Goal: Task Accomplishment & Management: Manage account settings

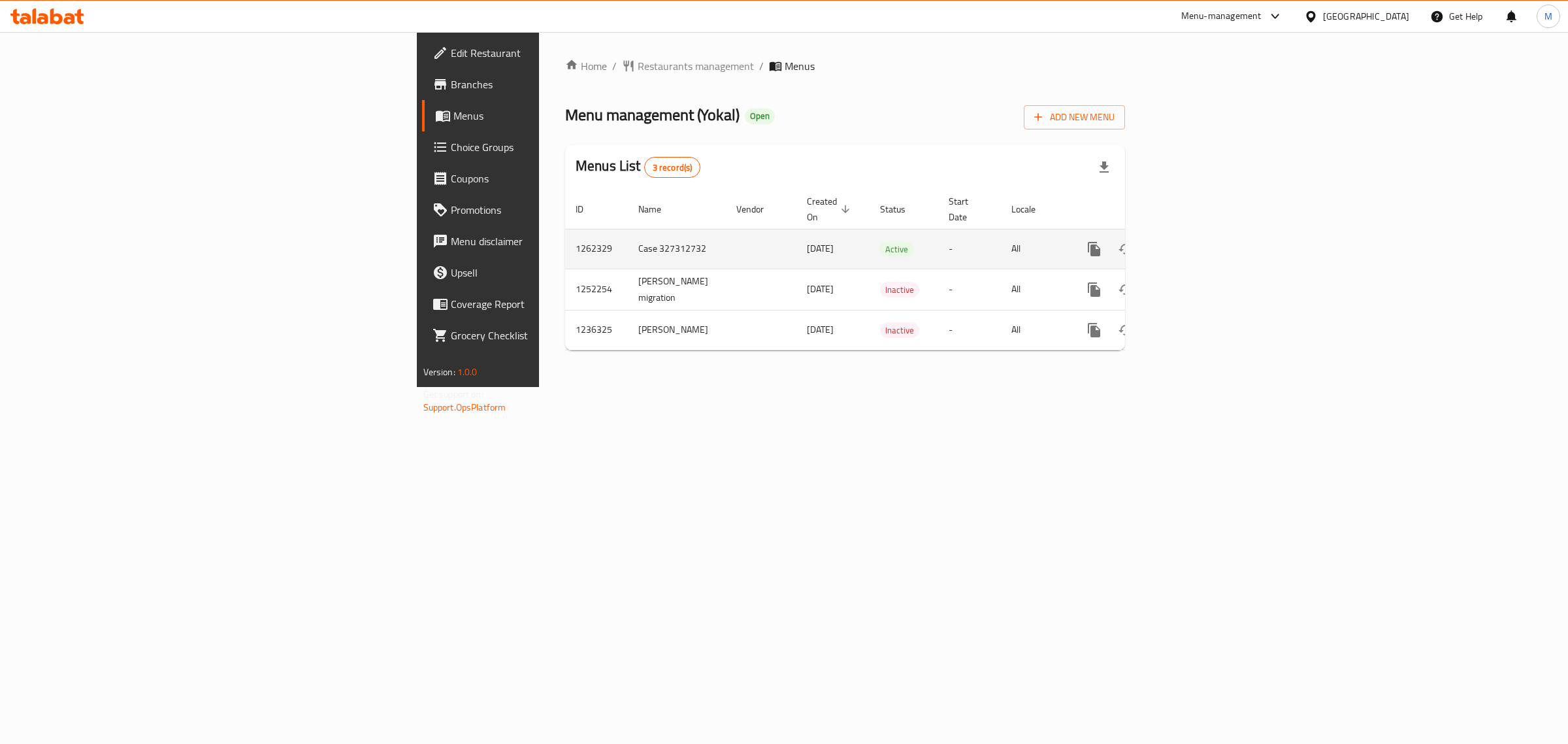
click at [1196, 241] on icon "enhanced table" at bounding box center [1188, 249] width 15 height 15
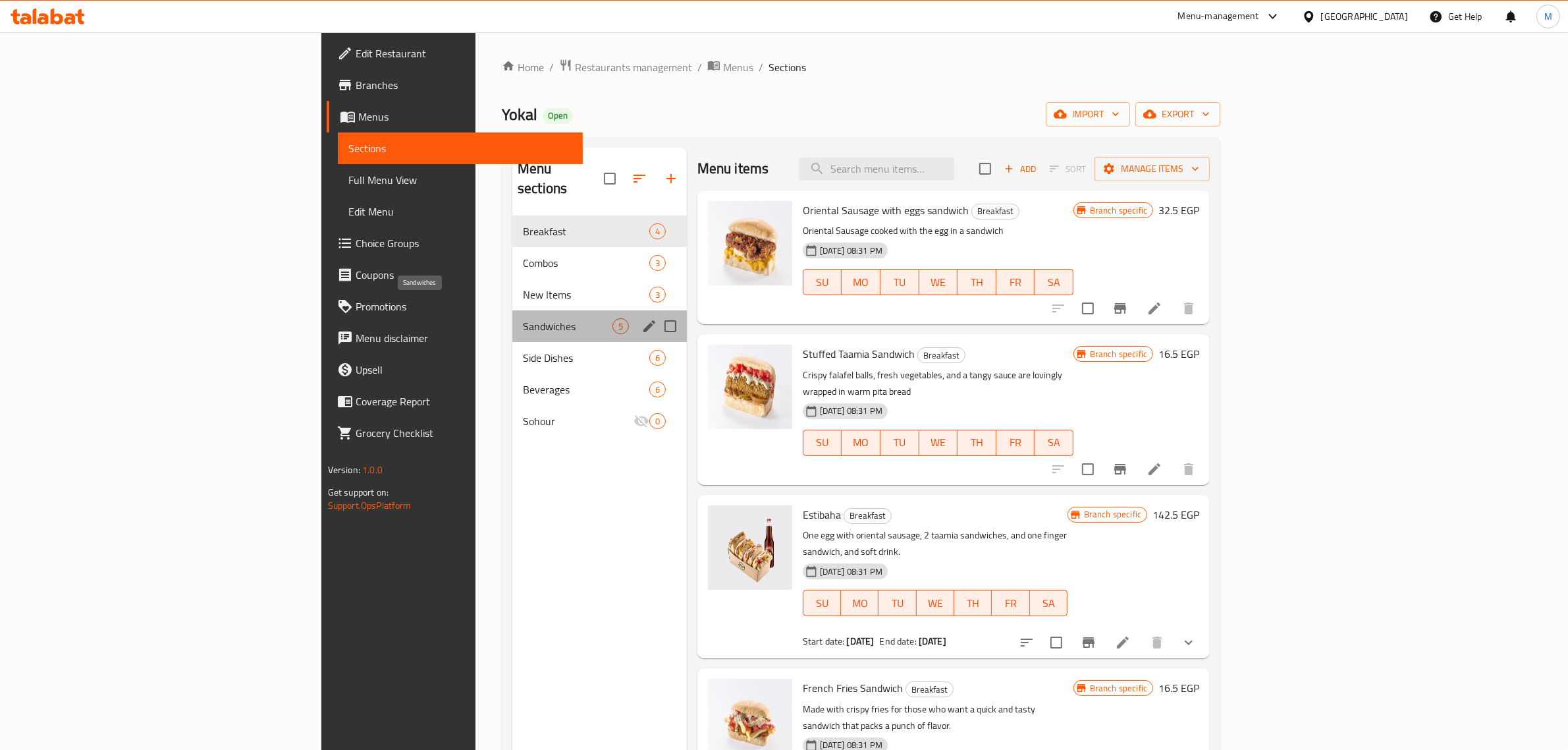
drag, startPoint x: 372, startPoint y: 314, endPoint x: 364, endPoint y: 314, distance: 8.0
click at [523, 318] on span "Sandwiches" at bounding box center [567, 326] width 90 height 16
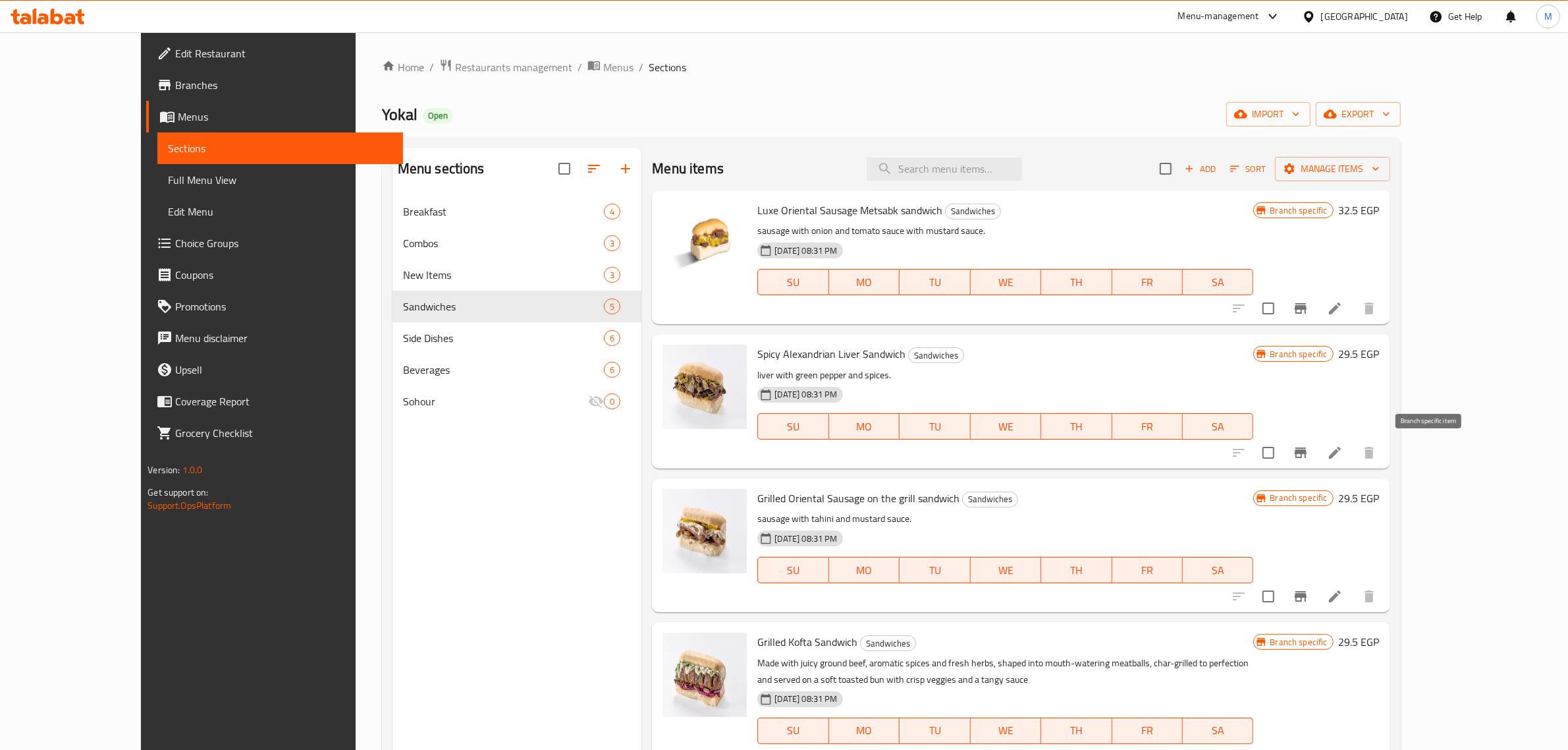
click at [1308, 451] on icon "Branch-specific-item" at bounding box center [1300, 452] width 16 height 16
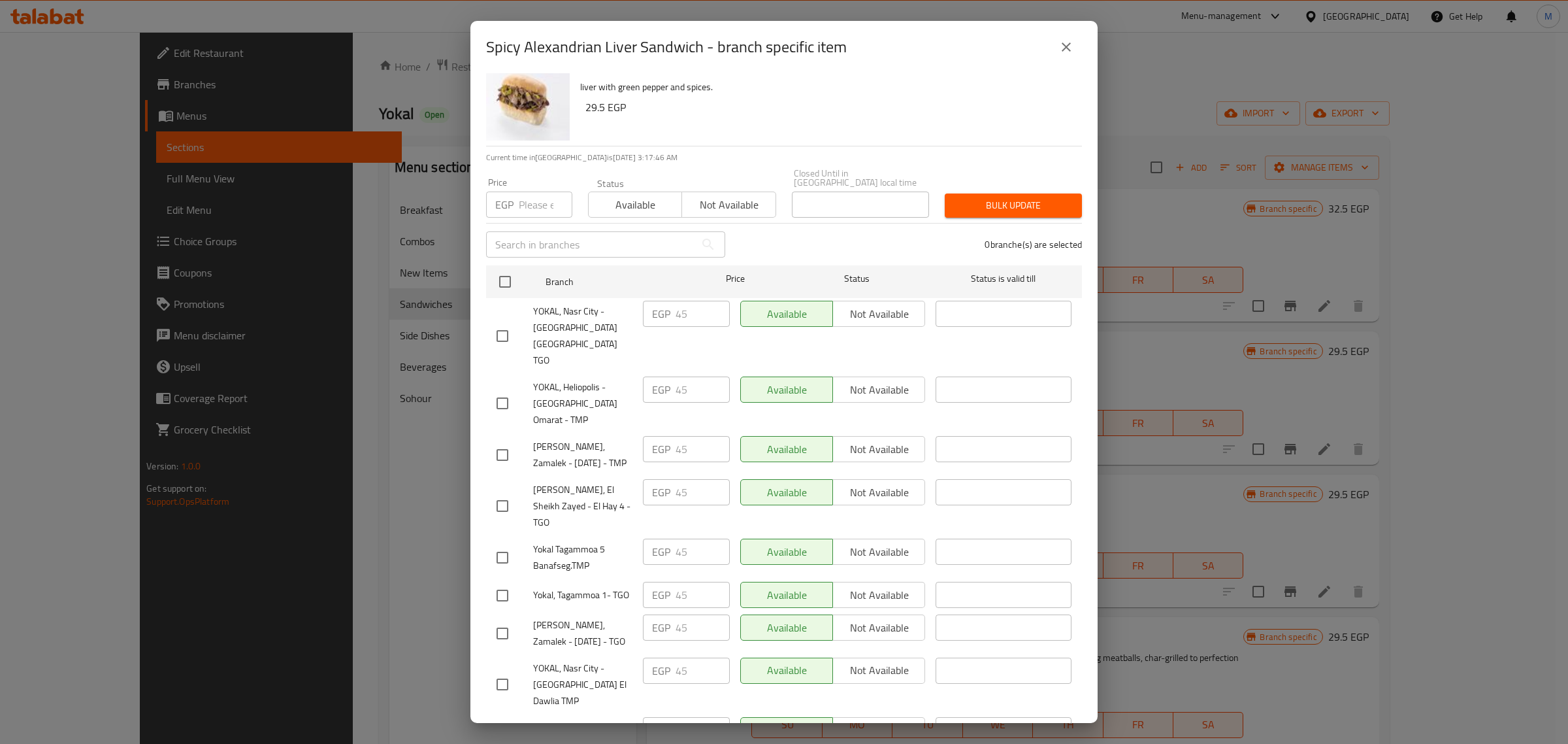
scroll to position [41, 0]
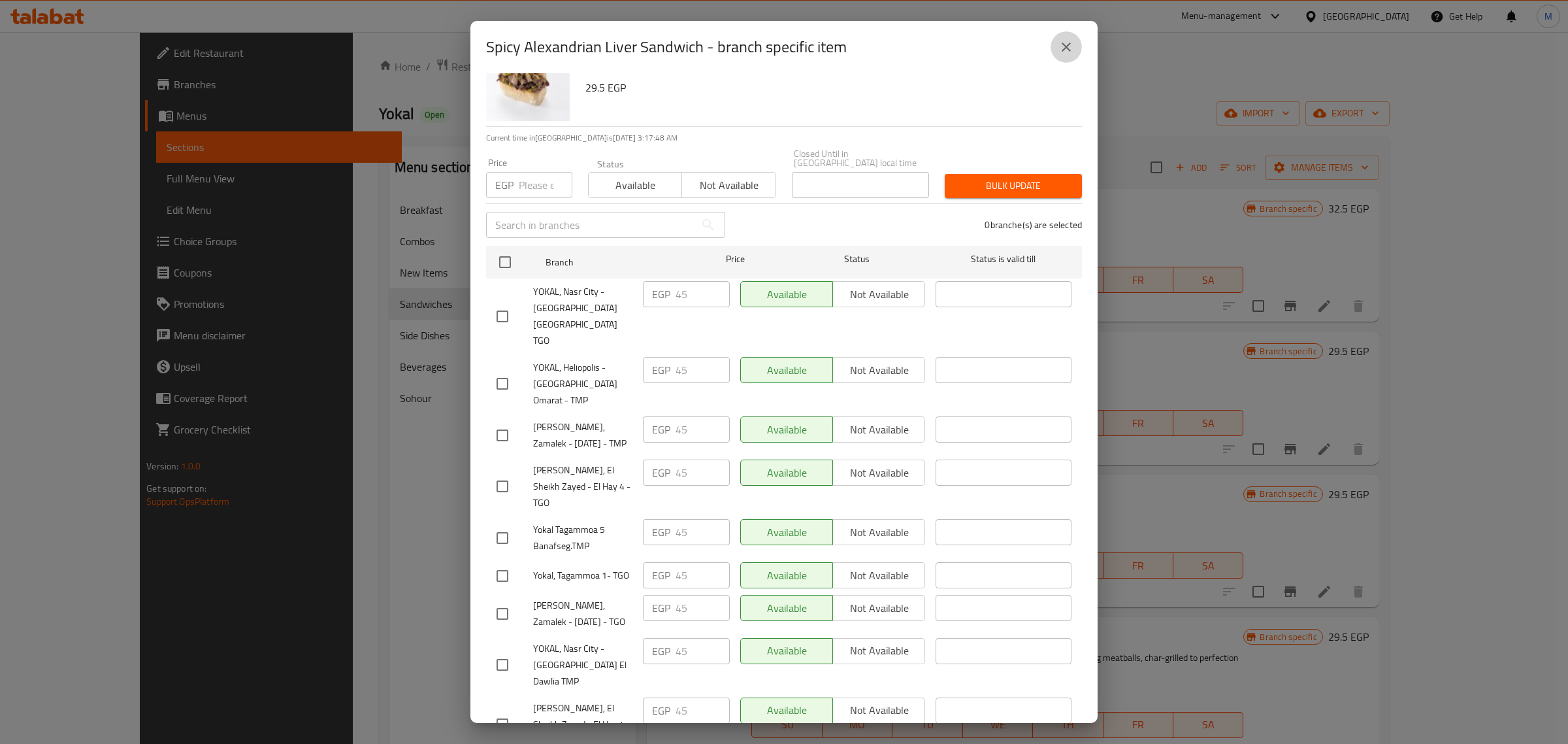
click at [1057, 50] on button "close" at bounding box center [1066, 47] width 31 height 32
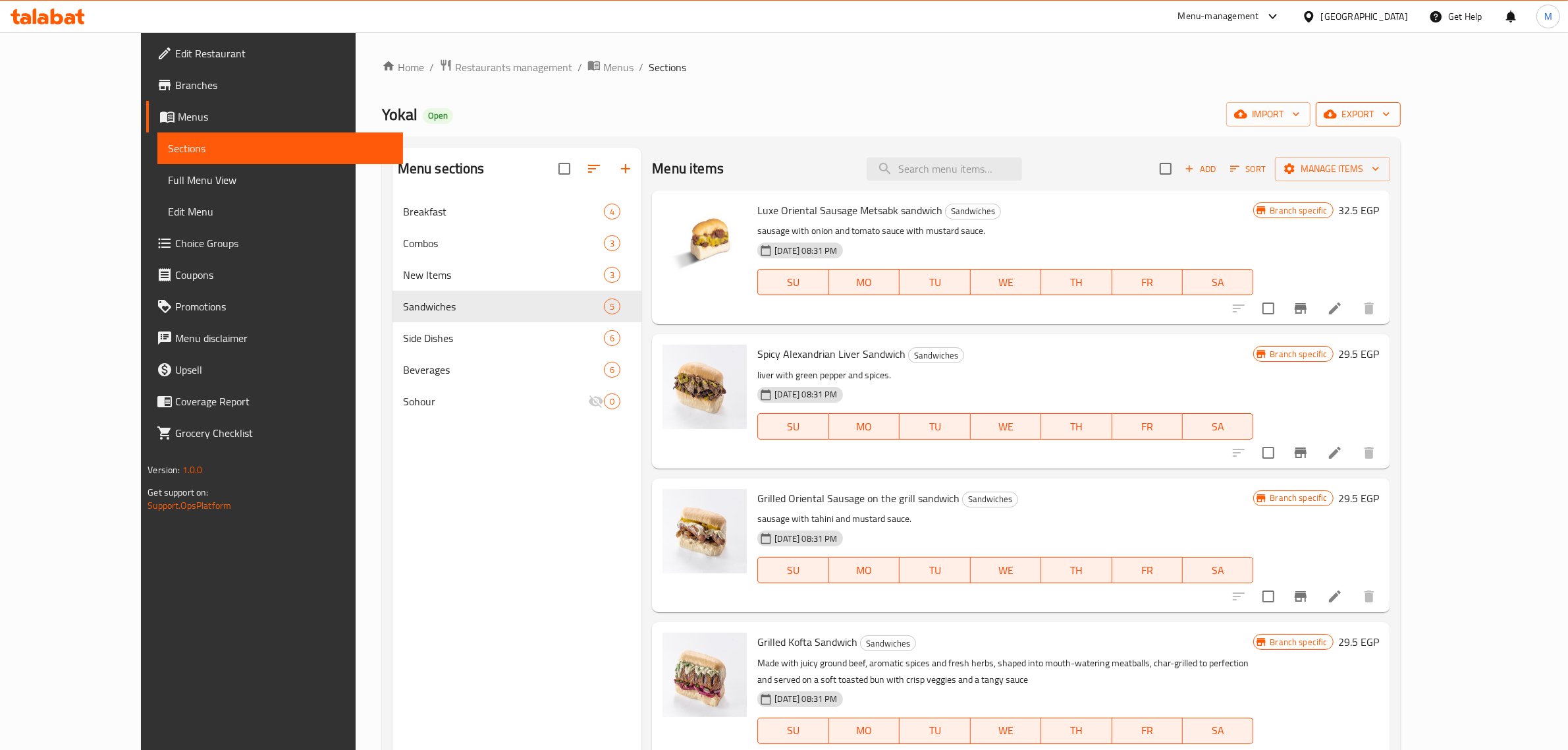
click at [1336, 120] on icon "button" at bounding box center [1330, 114] width 14 height 14
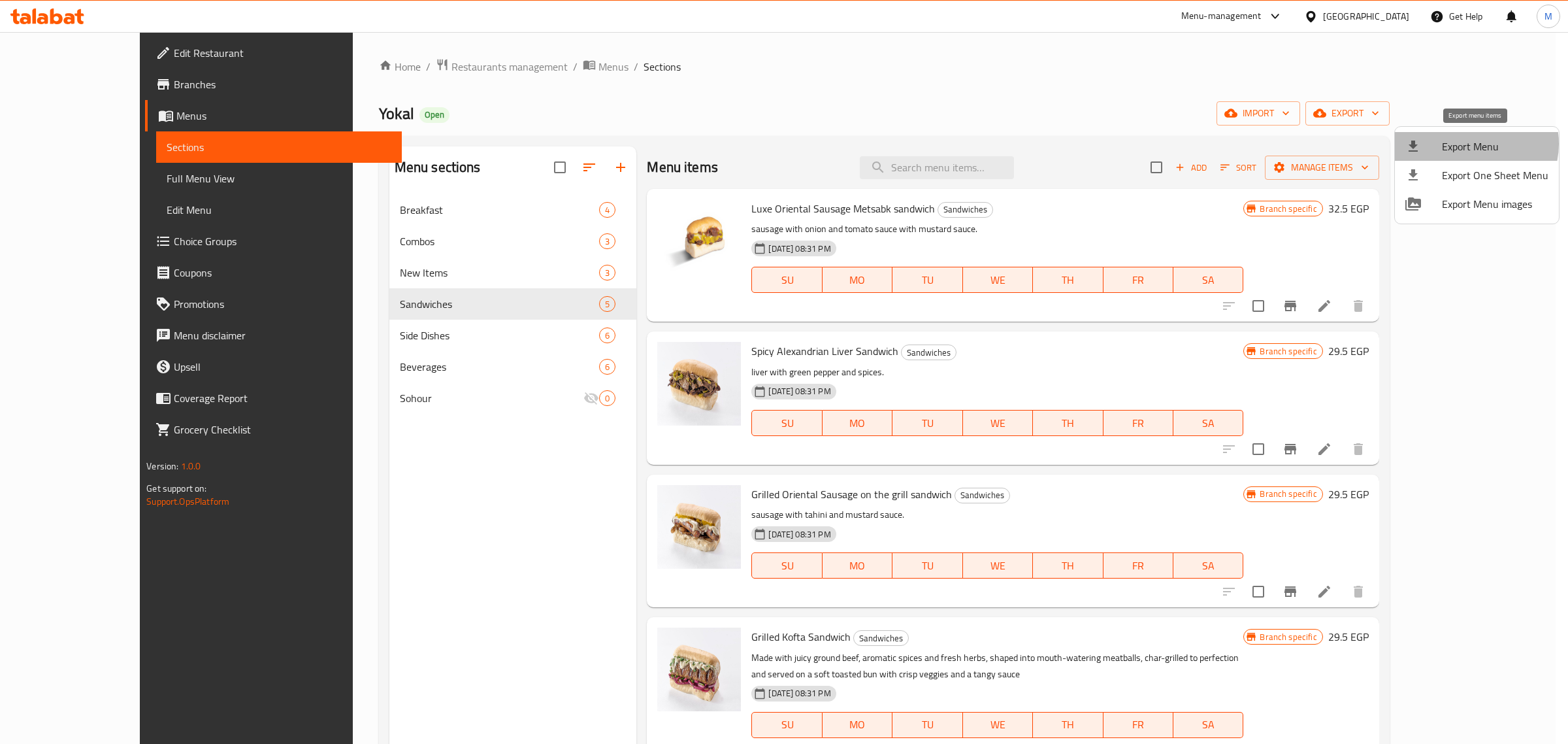
click at [1468, 143] on span "Export Menu" at bounding box center [1495, 146] width 107 height 15
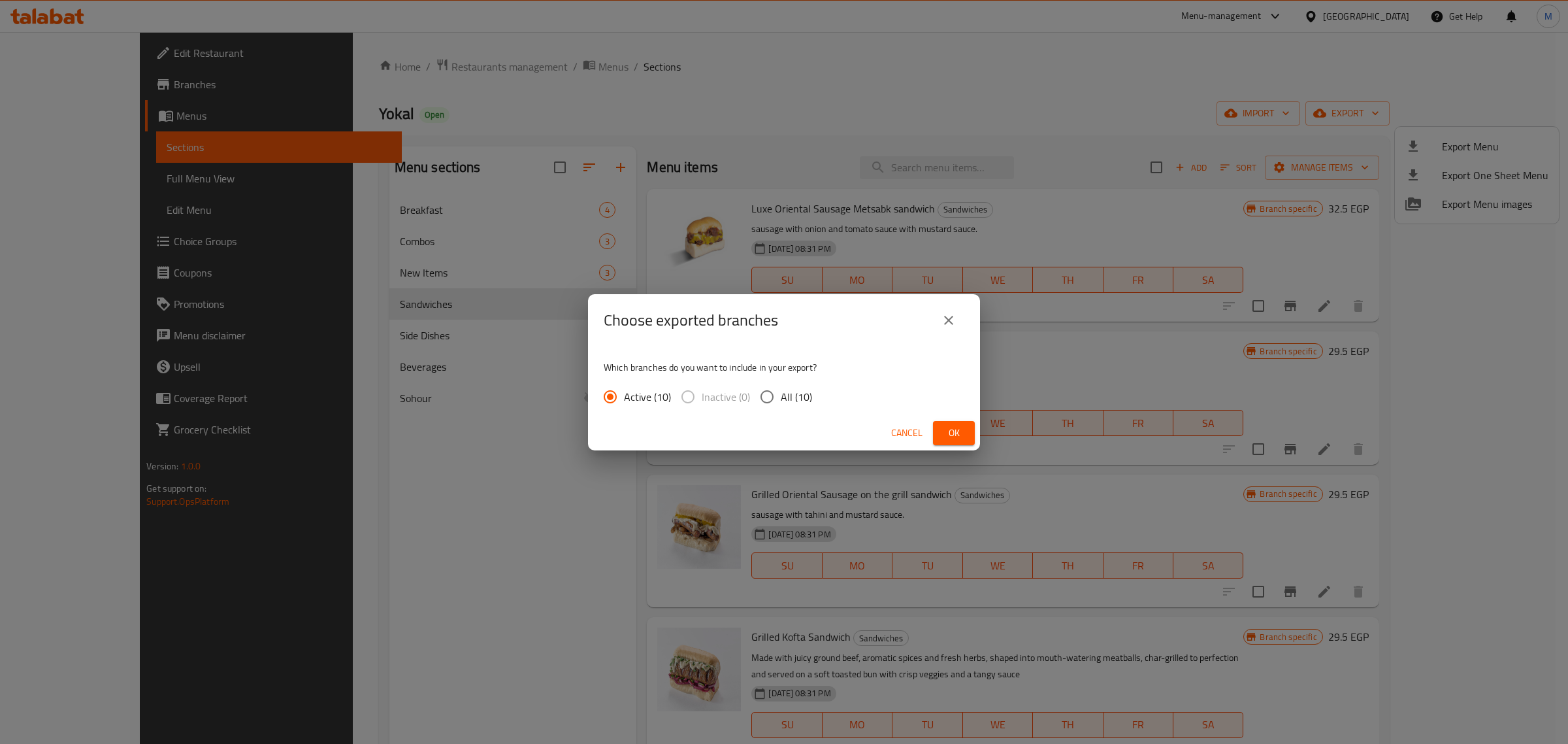
click at [956, 432] on span "Ok" at bounding box center [954, 433] width 21 height 16
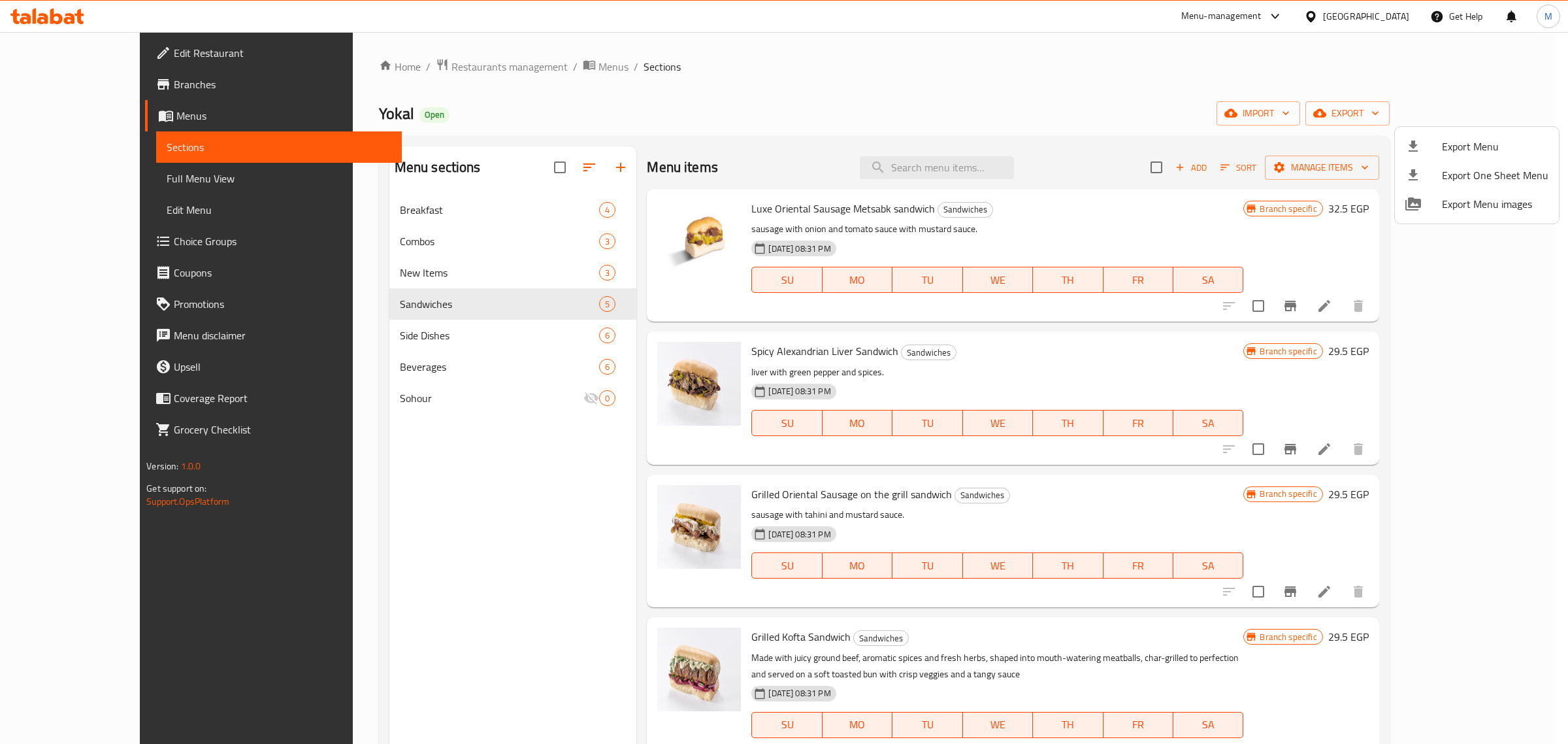
click at [1011, 389] on div at bounding box center [784, 372] width 1568 height 744
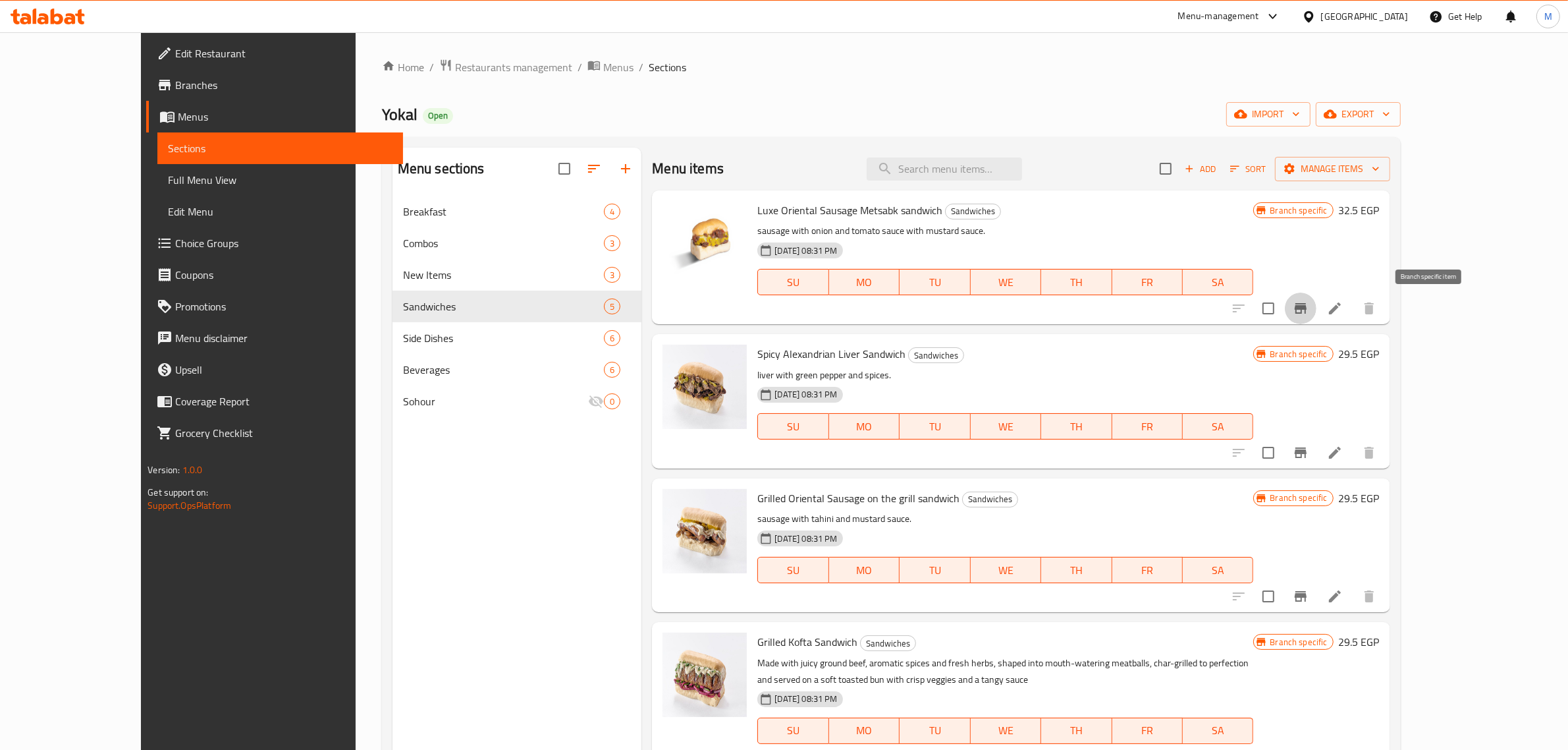
drag, startPoint x: 1442, startPoint y: 305, endPoint x: 1432, endPoint y: 310, distance: 11.2
click at [1316, 310] on button "Branch-specific-item" at bounding box center [1300, 308] width 32 height 32
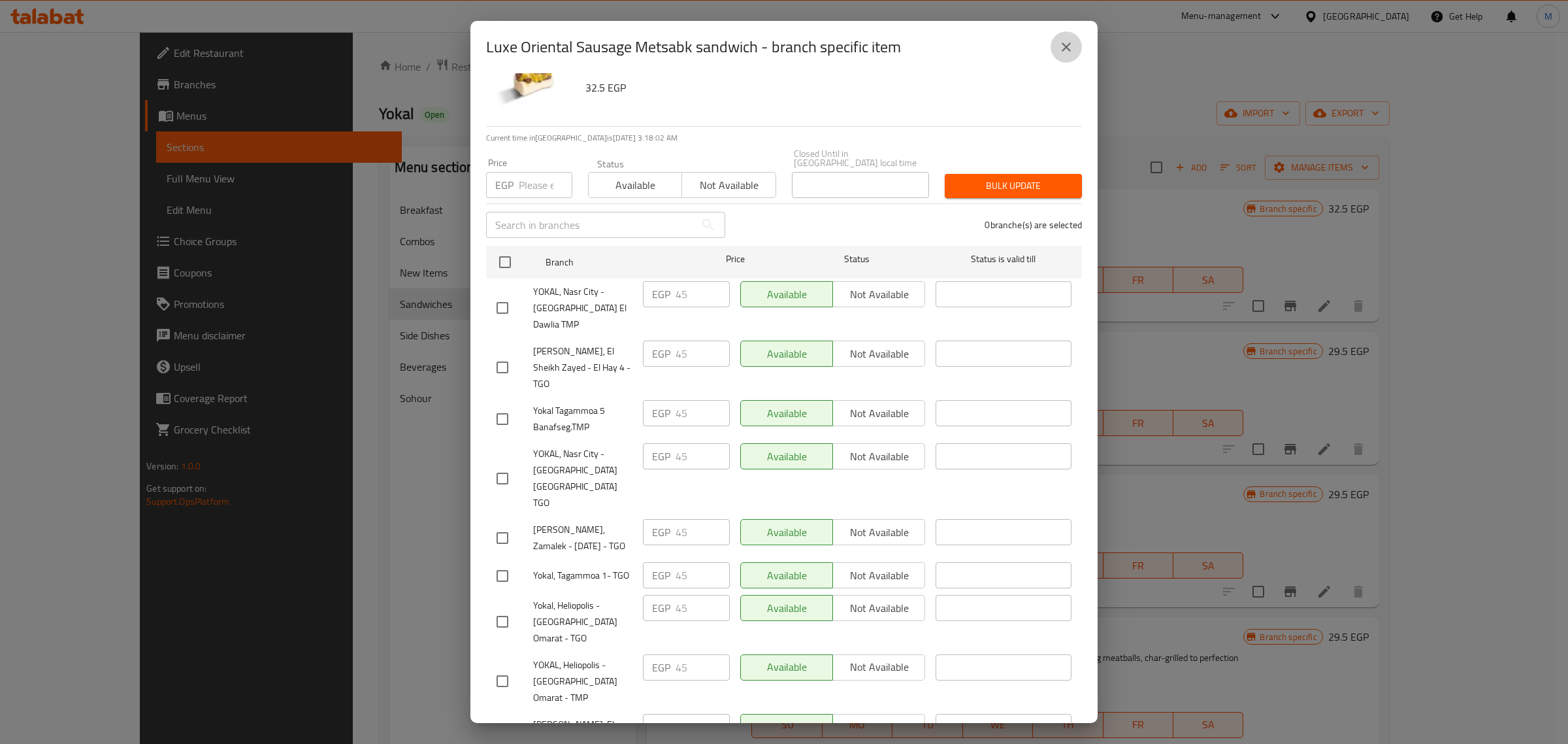
click at [1071, 40] on icon "close" at bounding box center [1066, 47] width 15 height 15
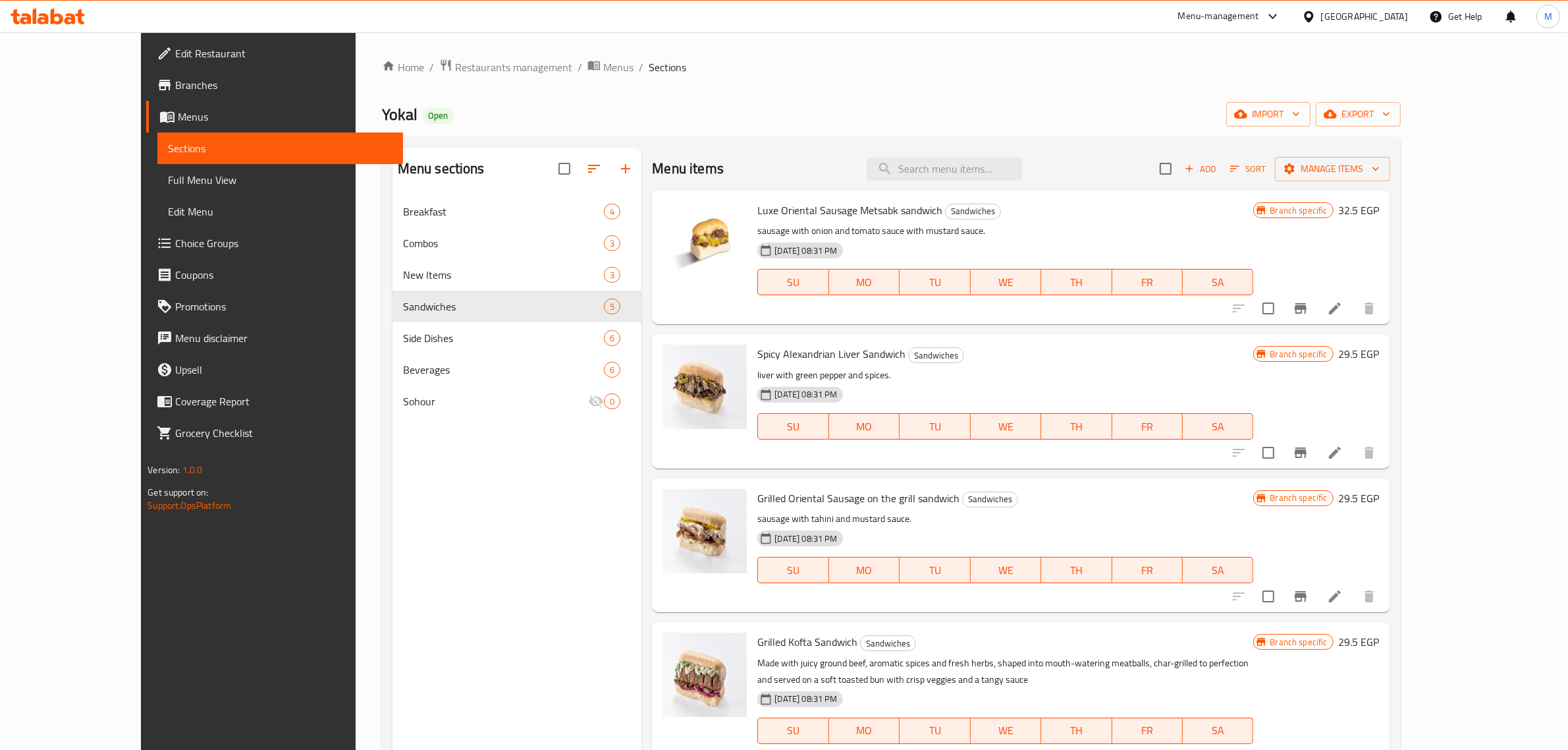
scroll to position [18, 0]
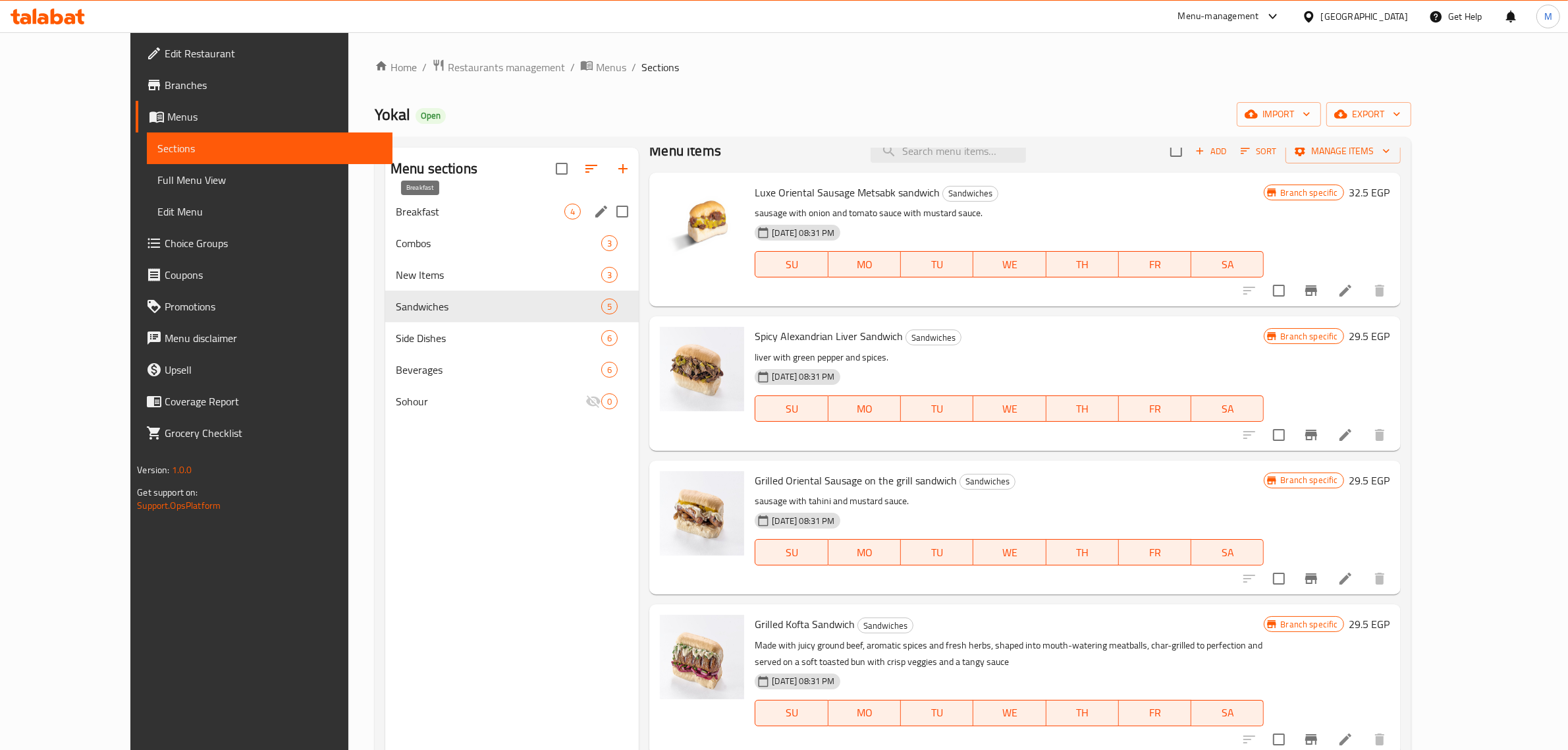
click at [418, 211] on span "Breakfast" at bounding box center [480, 211] width 169 height 16
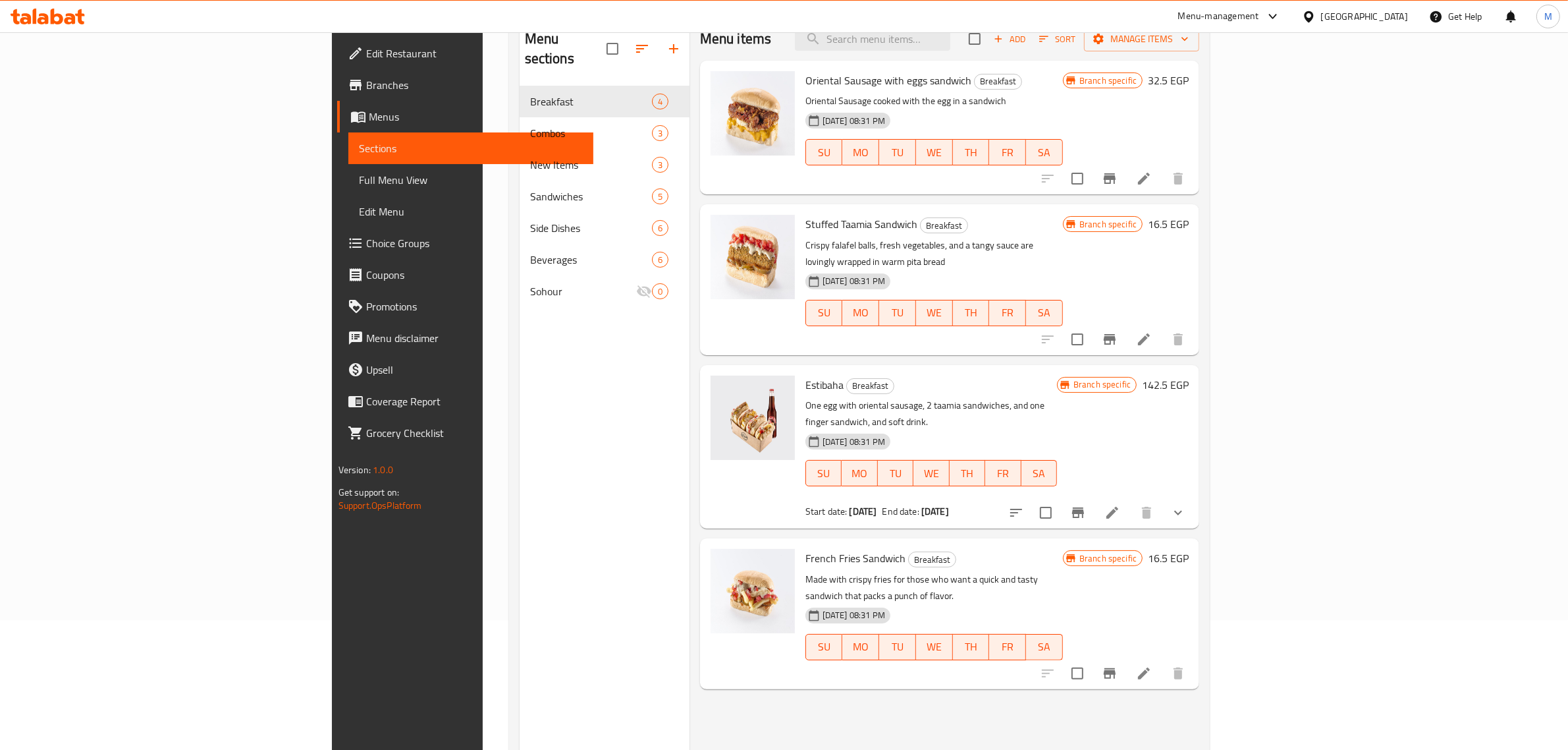
scroll to position [103, 0]
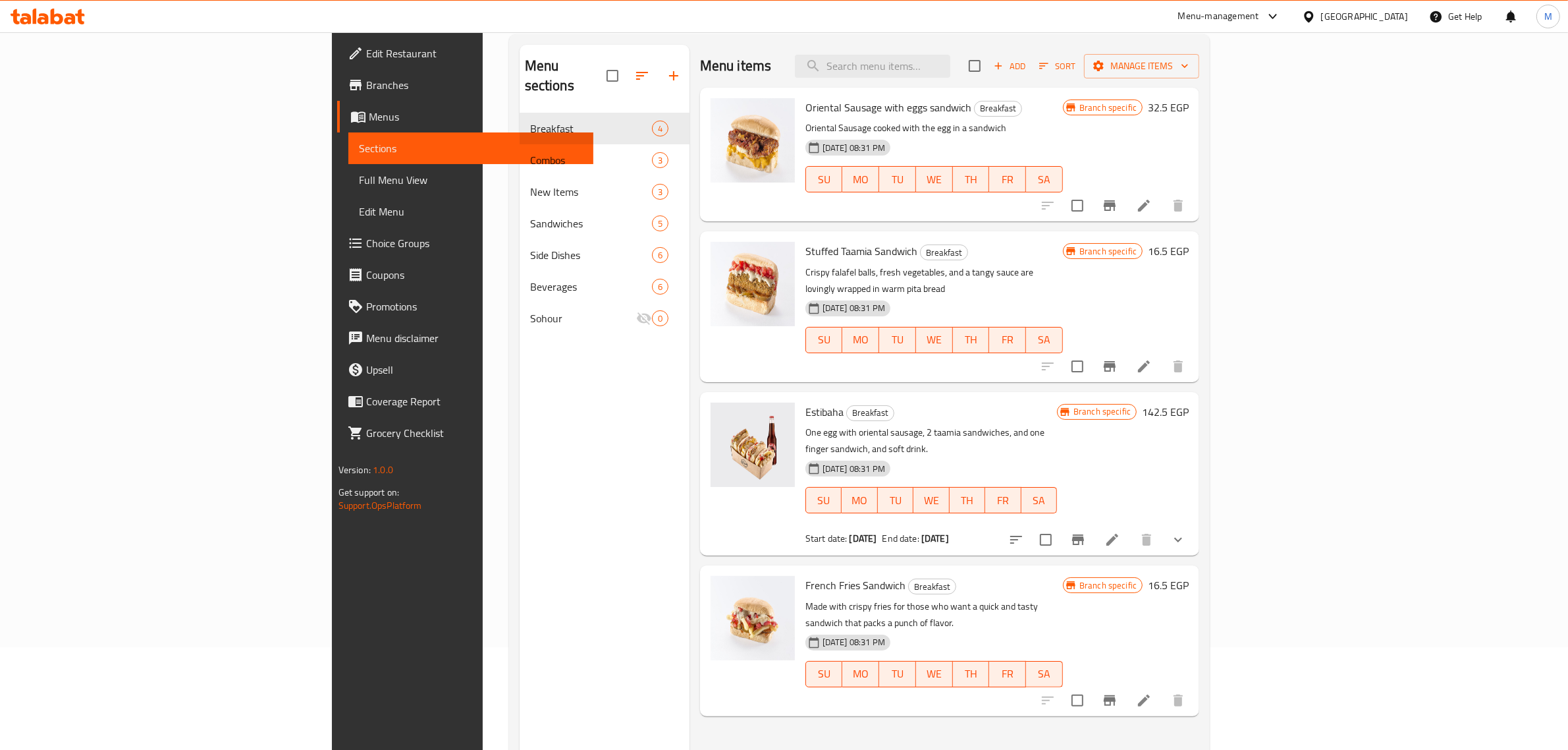
click at [1086, 532] on icon "Branch-specific-item" at bounding box center [1078, 539] width 16 height 16
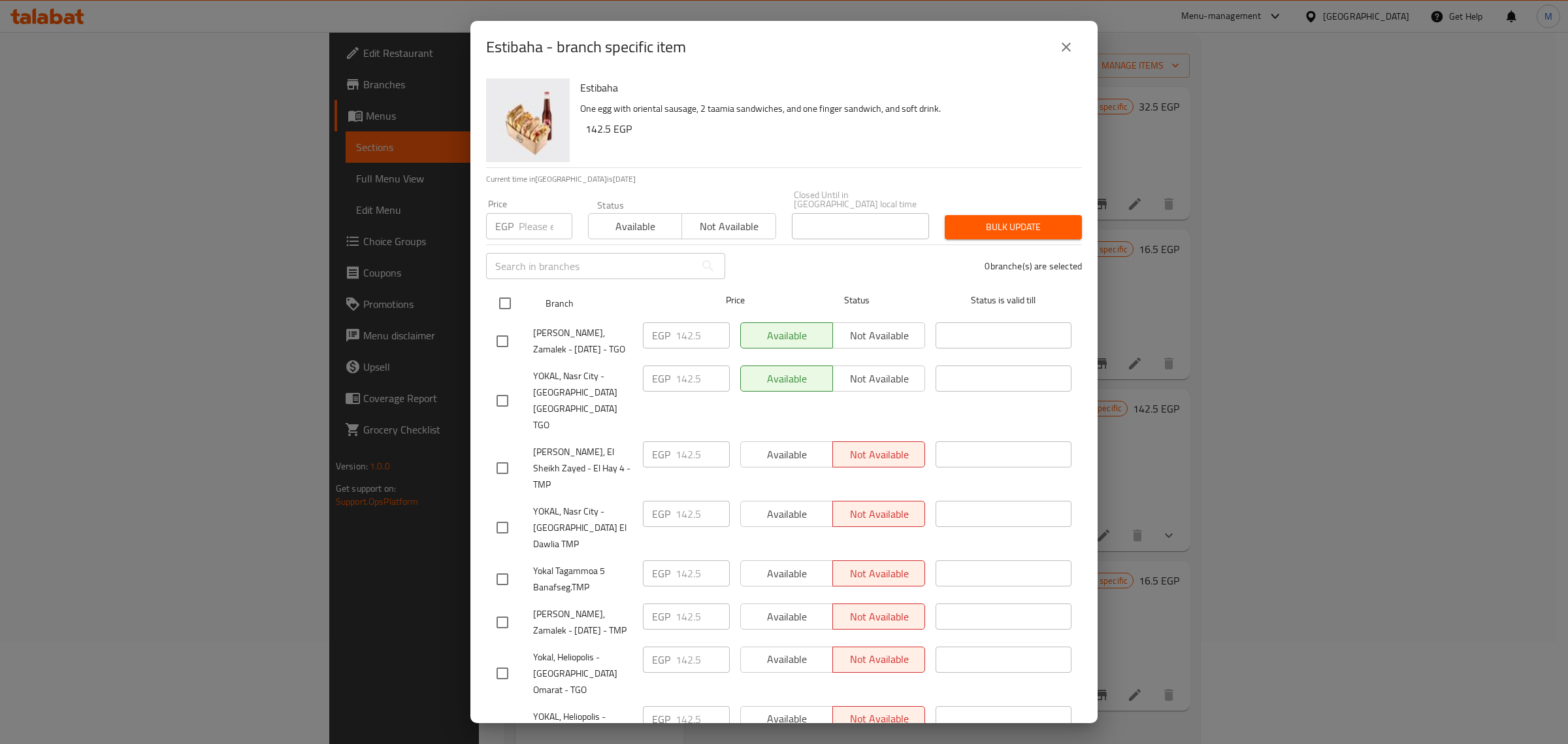
drag, startPoint x: 501, startPoint y: 307, endPoint x: 507, endPoint y: 293, distance: 15.2
click at [501, 304] on input "checkbox" at bounding box center [505, 303] width 27 height 27
checkbox input "true"
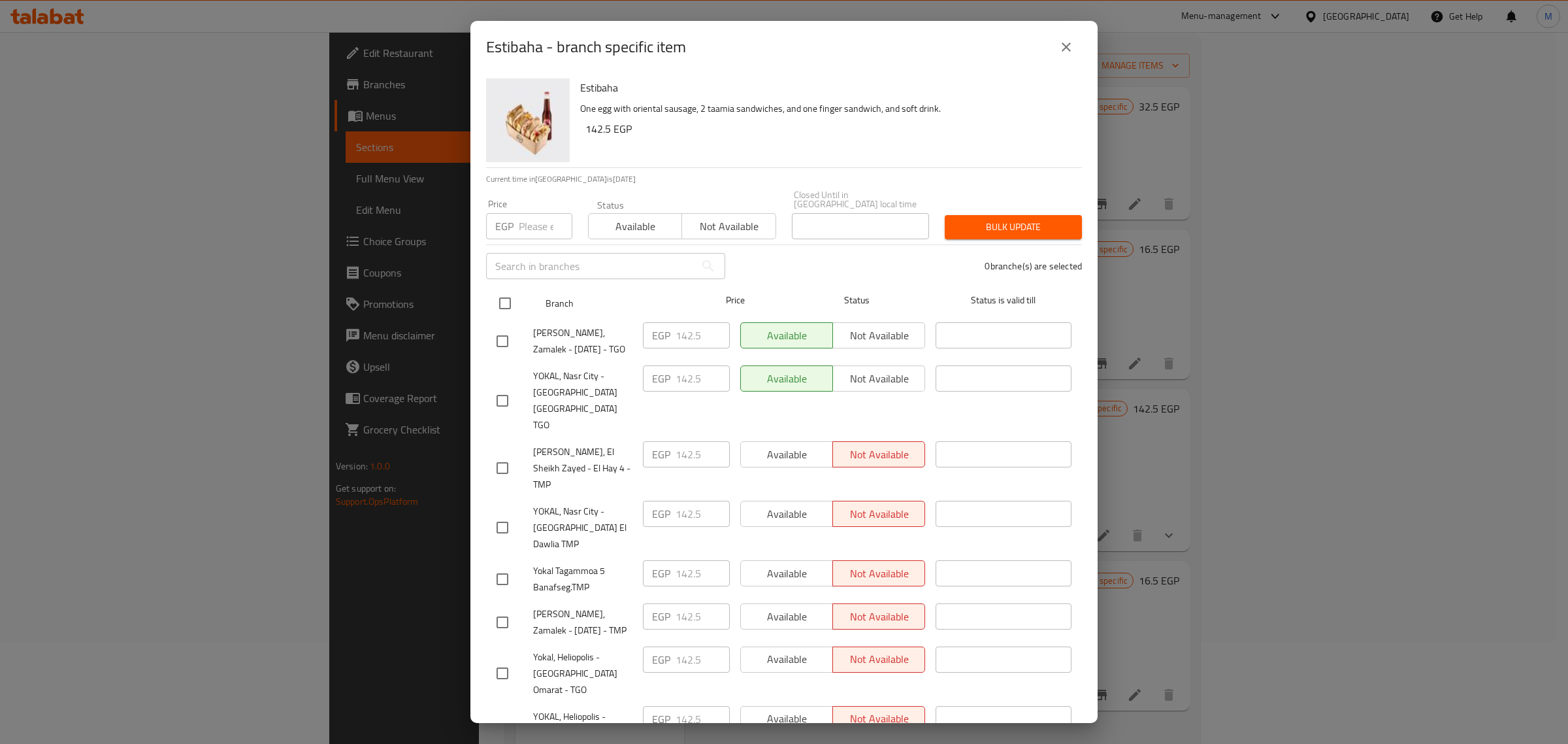
checkbox input "true"
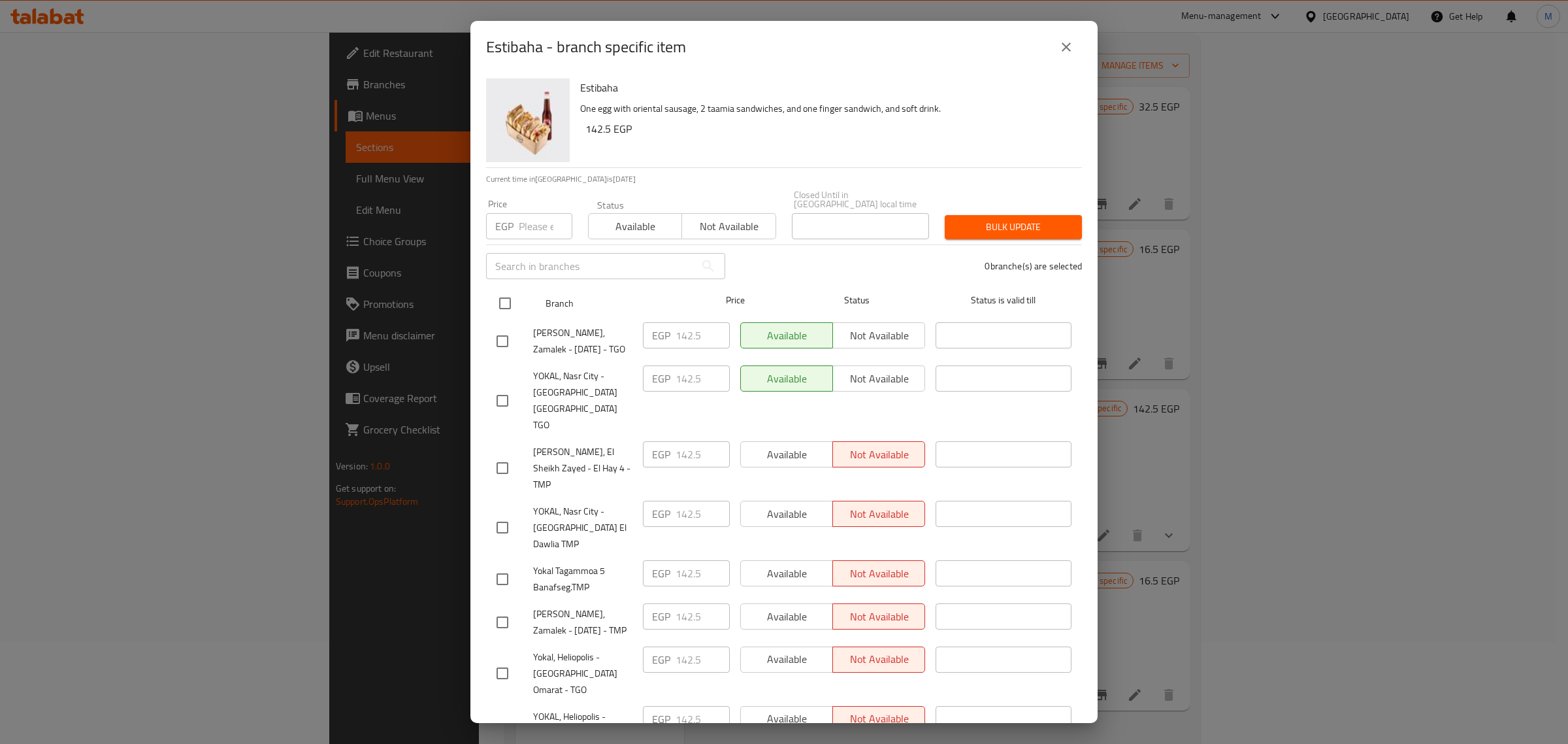
checkbox input "true"
click at [531, 219] on input "number" at bounding box center [545, 226] width 54 height 26
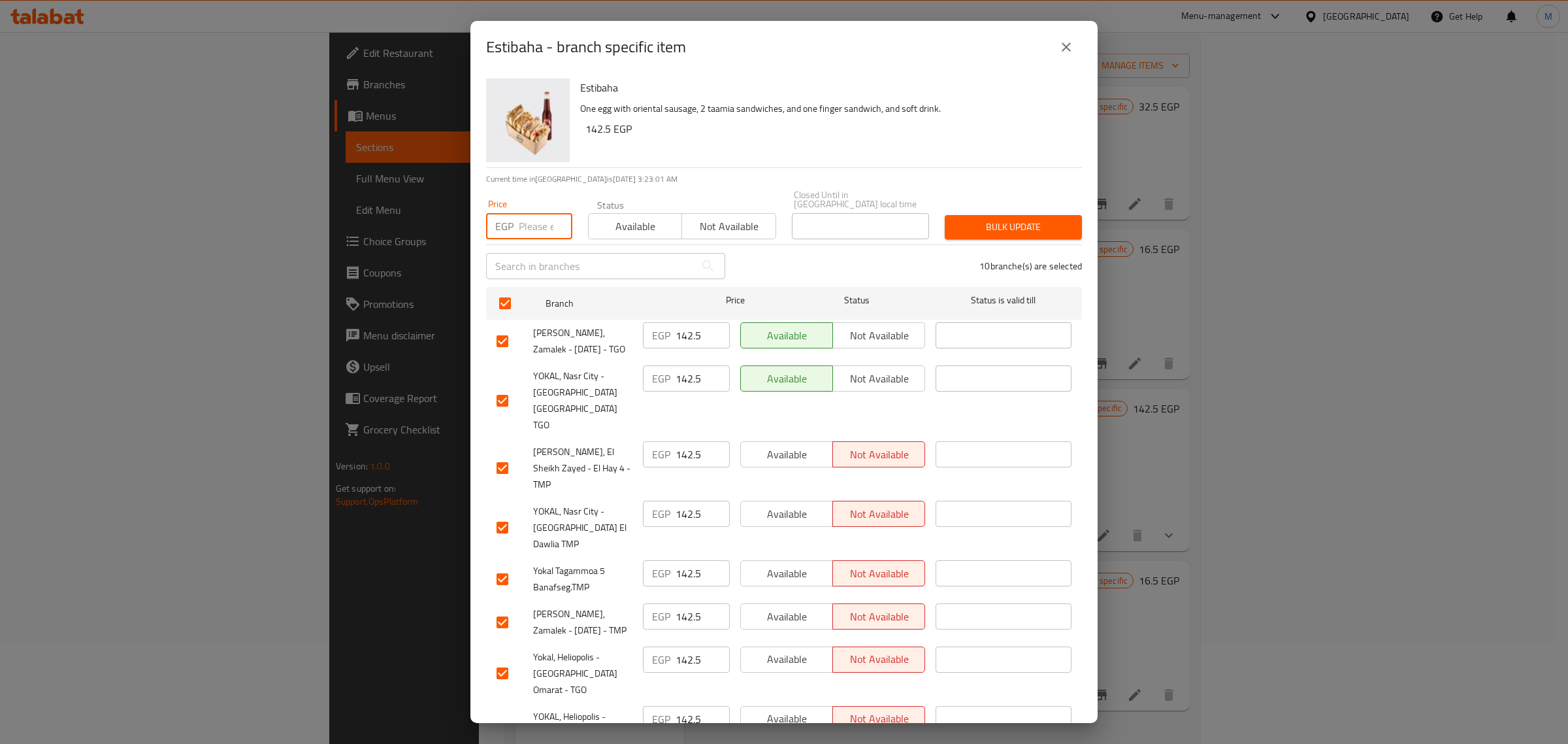
paste input "135.00"
type input "135.00"
type button "0"
click at [612, 217] on span "Available" at bounding box center [635, 227] width 83 height 19
click at [1045, 215] on button "Bulk update" at bounding box center [1013, 227] width 137 height 24
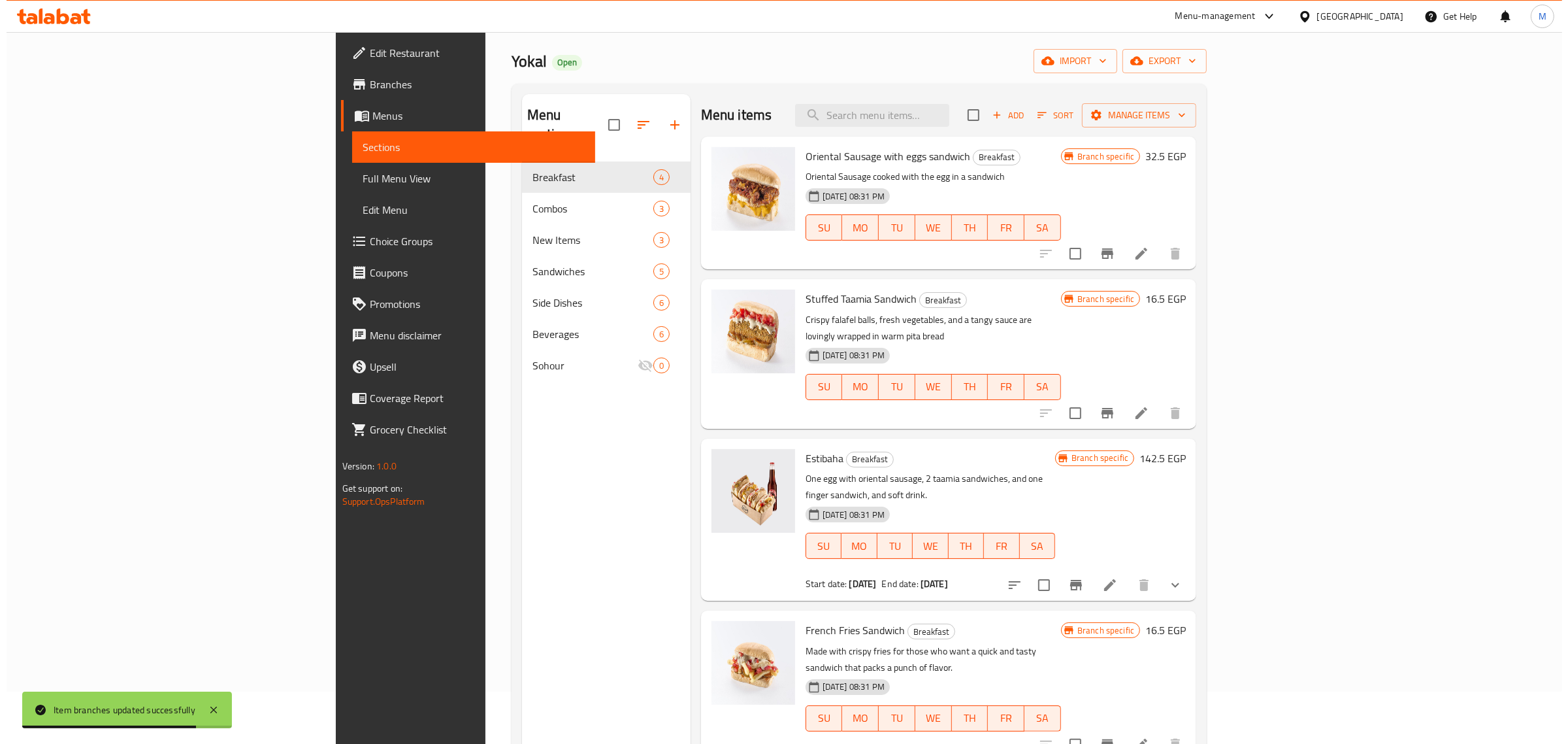
scroll to position [0, 0]
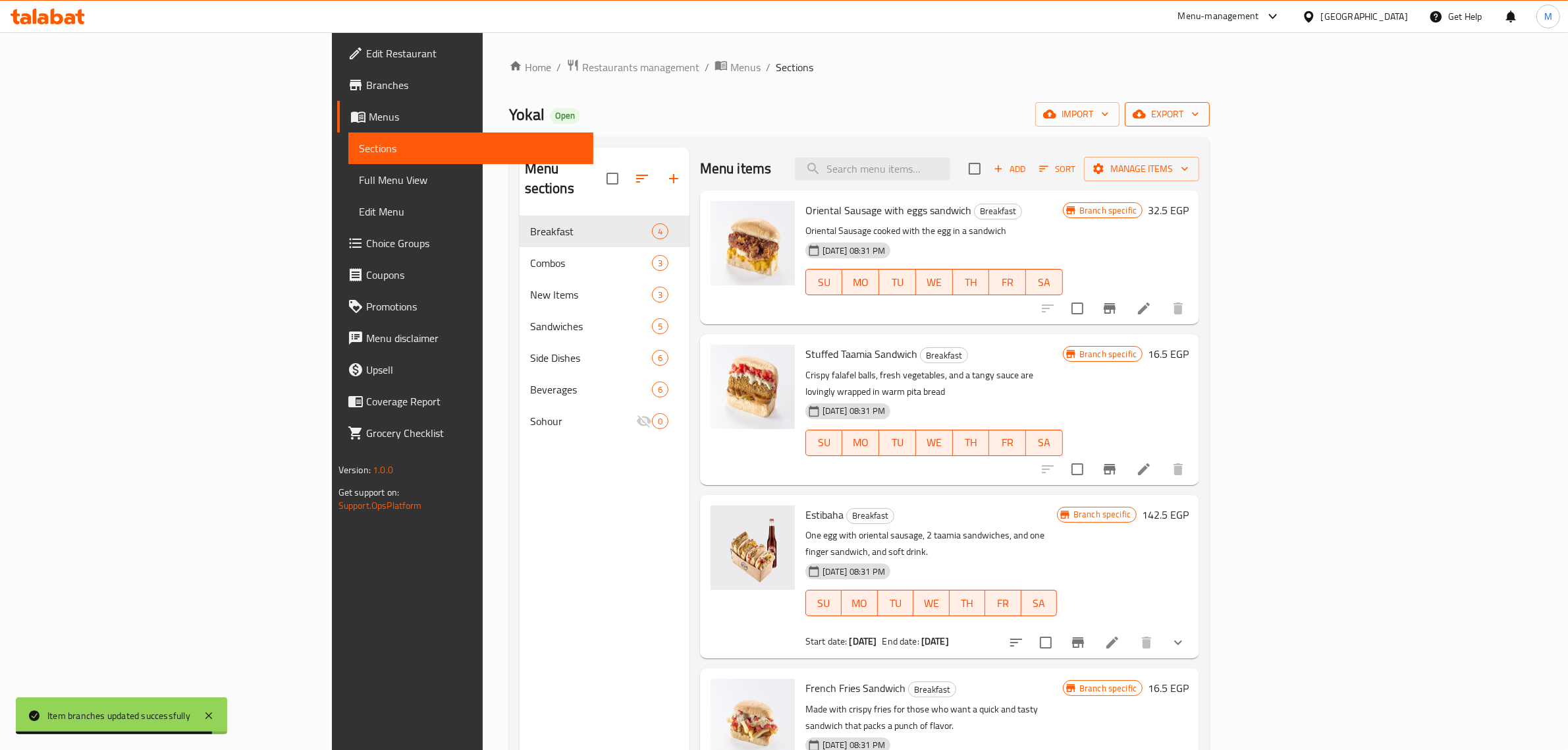
click at [1202, 120] on icon "button" at bounding box center [1195, 114] width 14 height 14
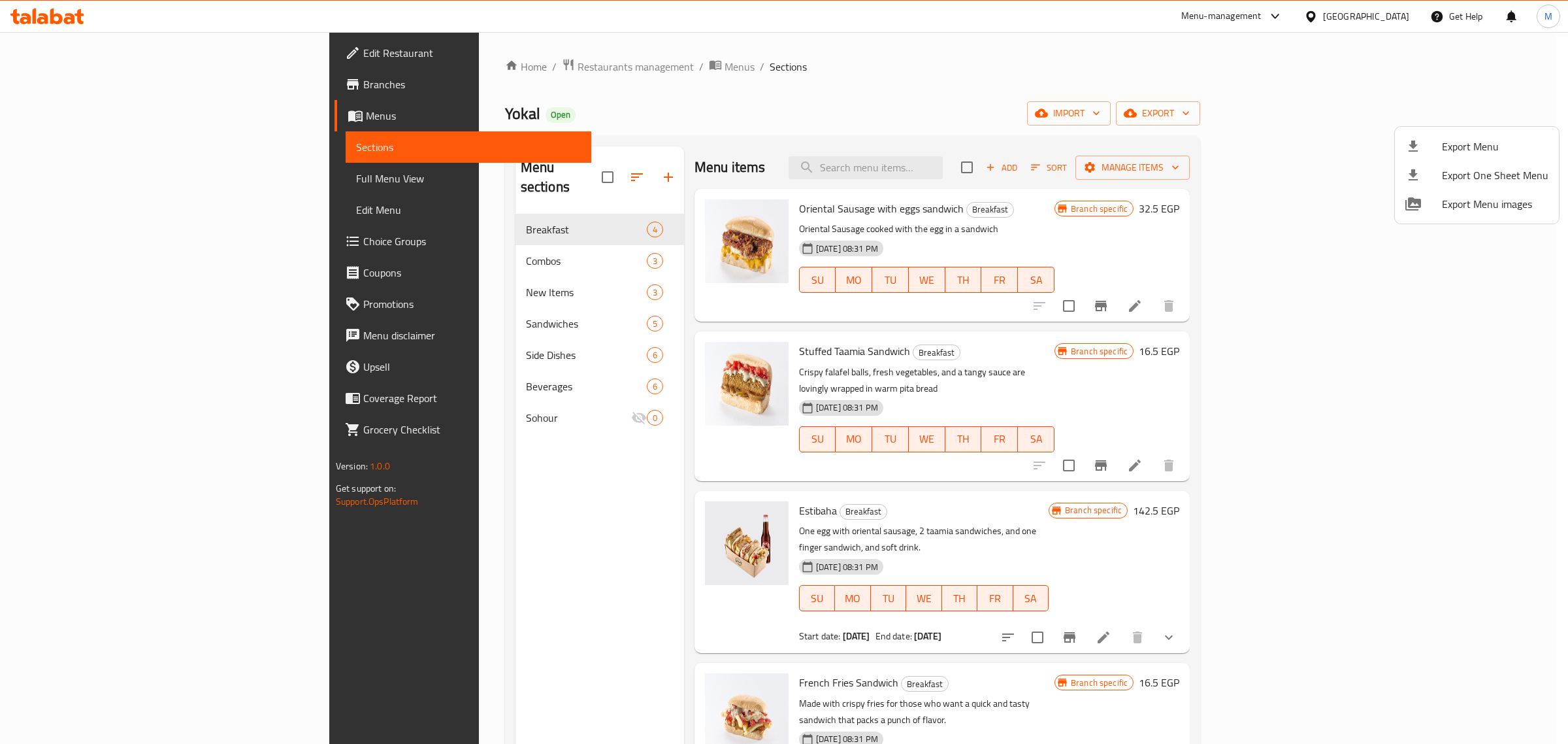
click at [1491, 139] on span "Export Menu" at bounding box center [1495, 146] width 107 height 15
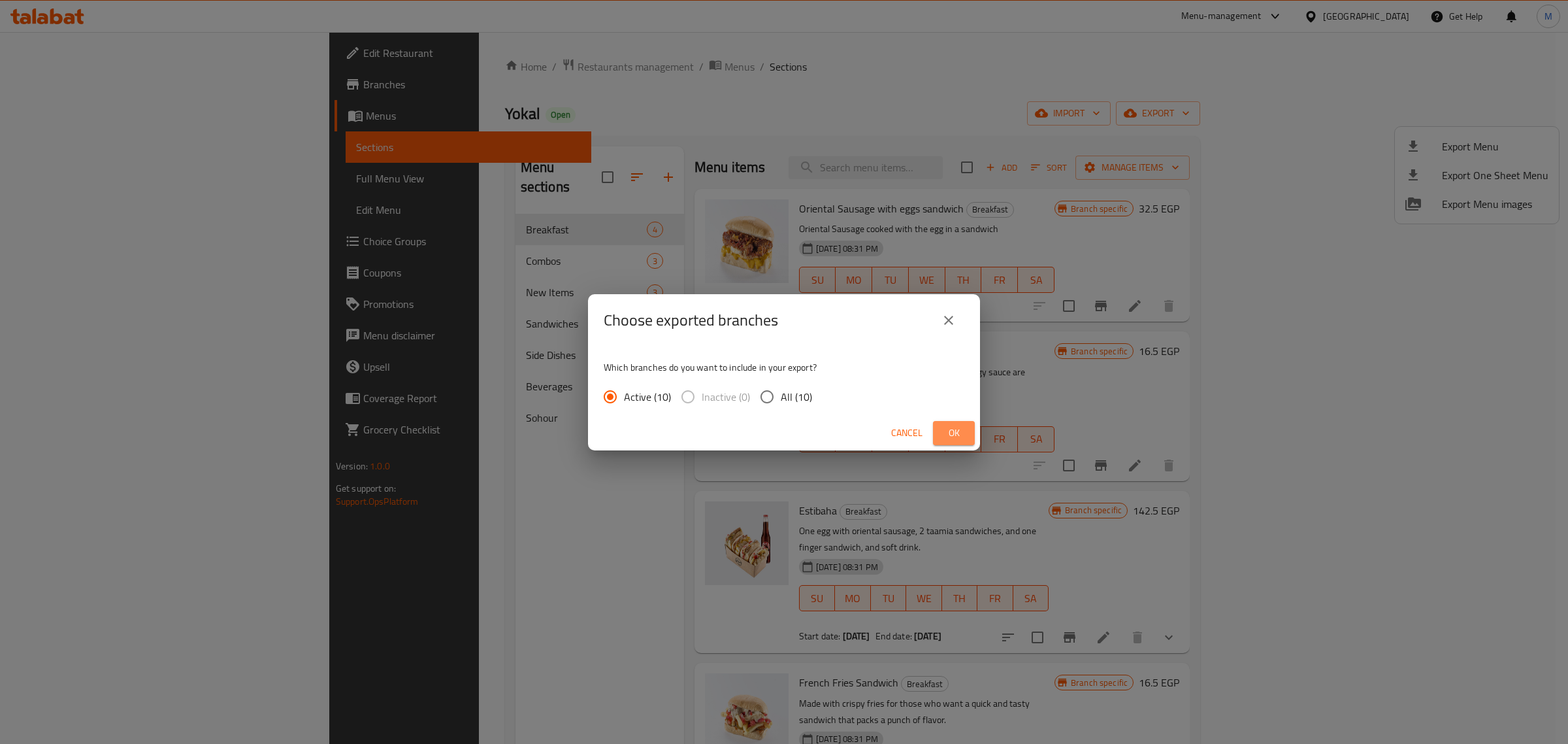
click at [951, 433] on span "Ok" at bounding box center [954, 433] width 21 height 16
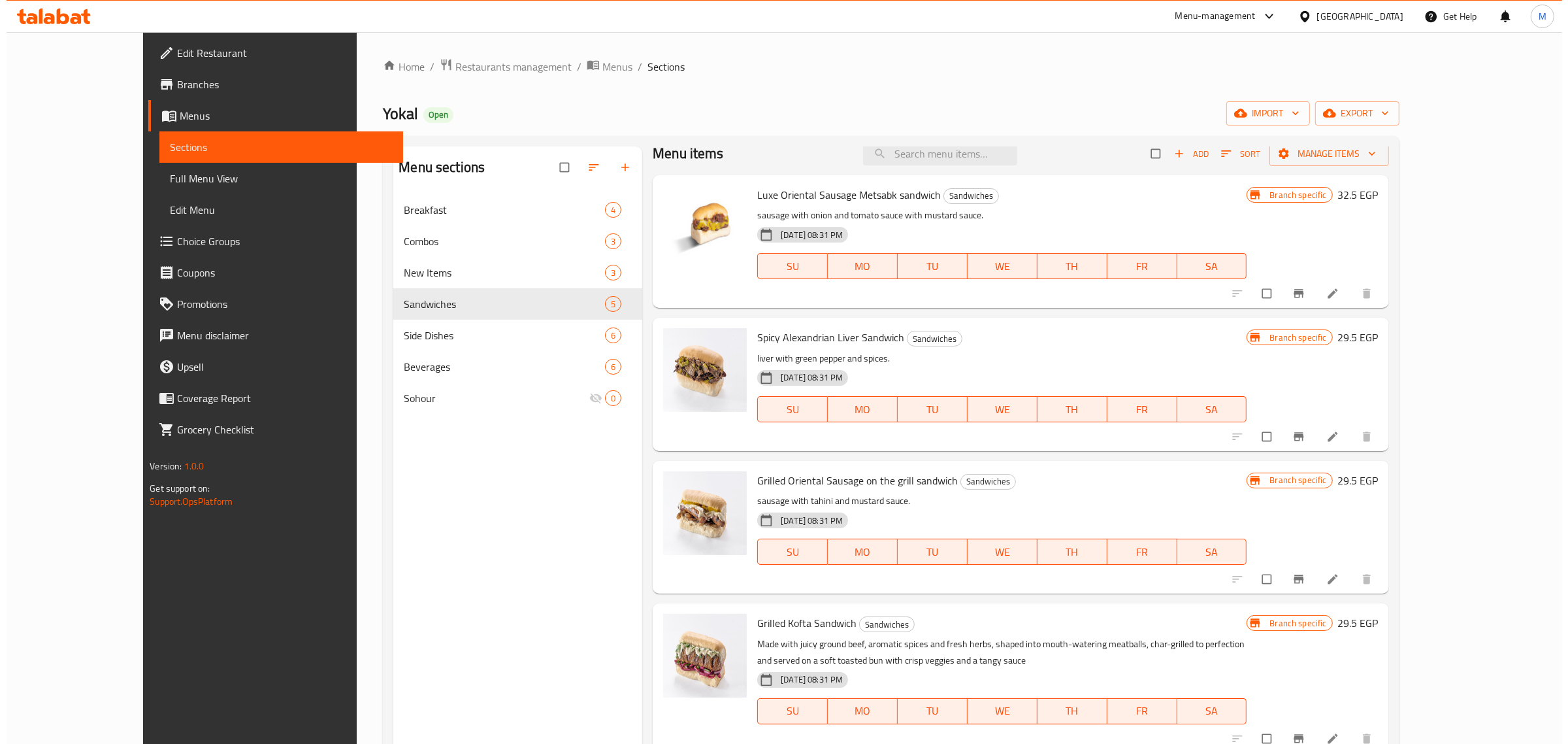
scroll to position [17, 0]
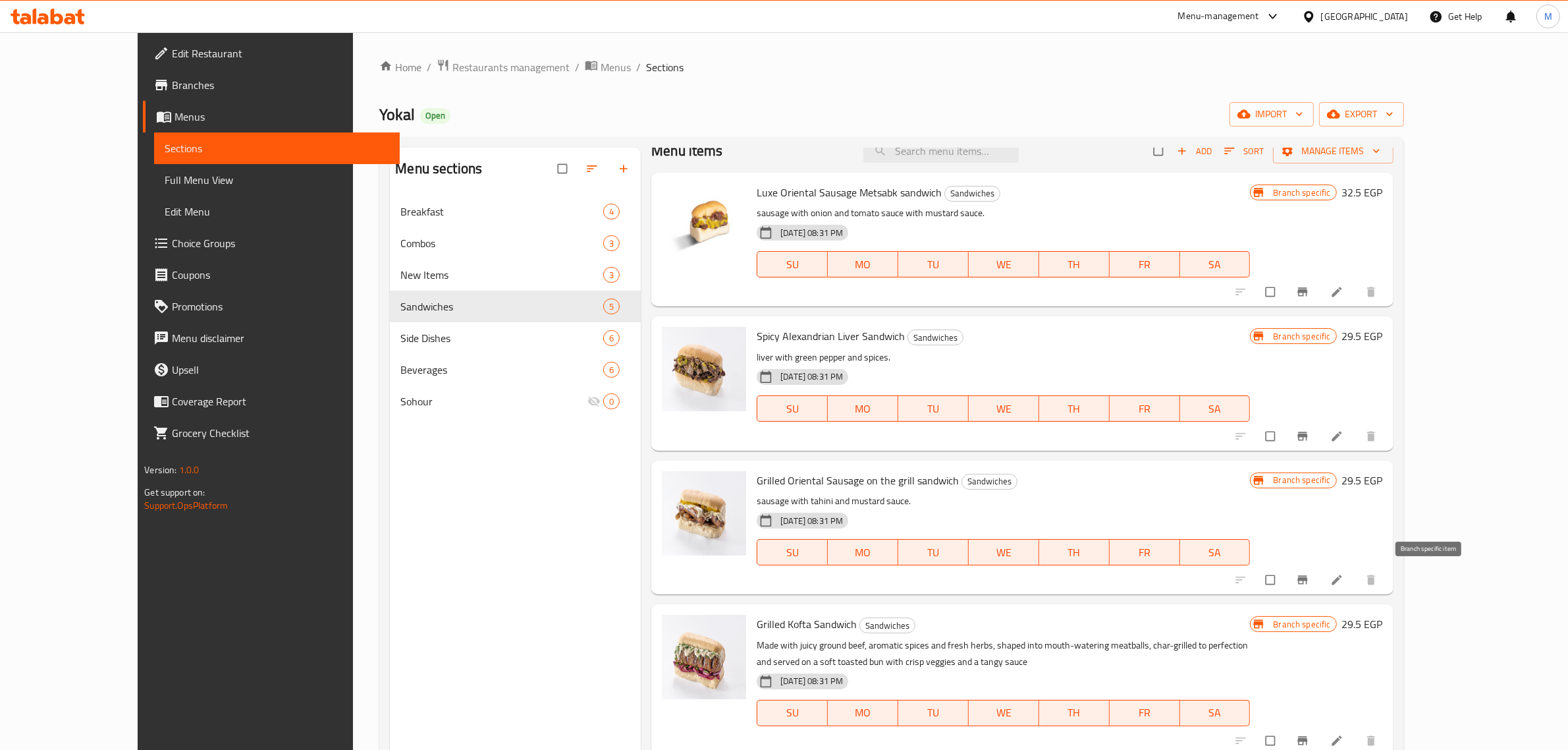
click at [1307, 576] on icon "Branch-specific-item" at bounding box center [1302, 580] width 10 height 9
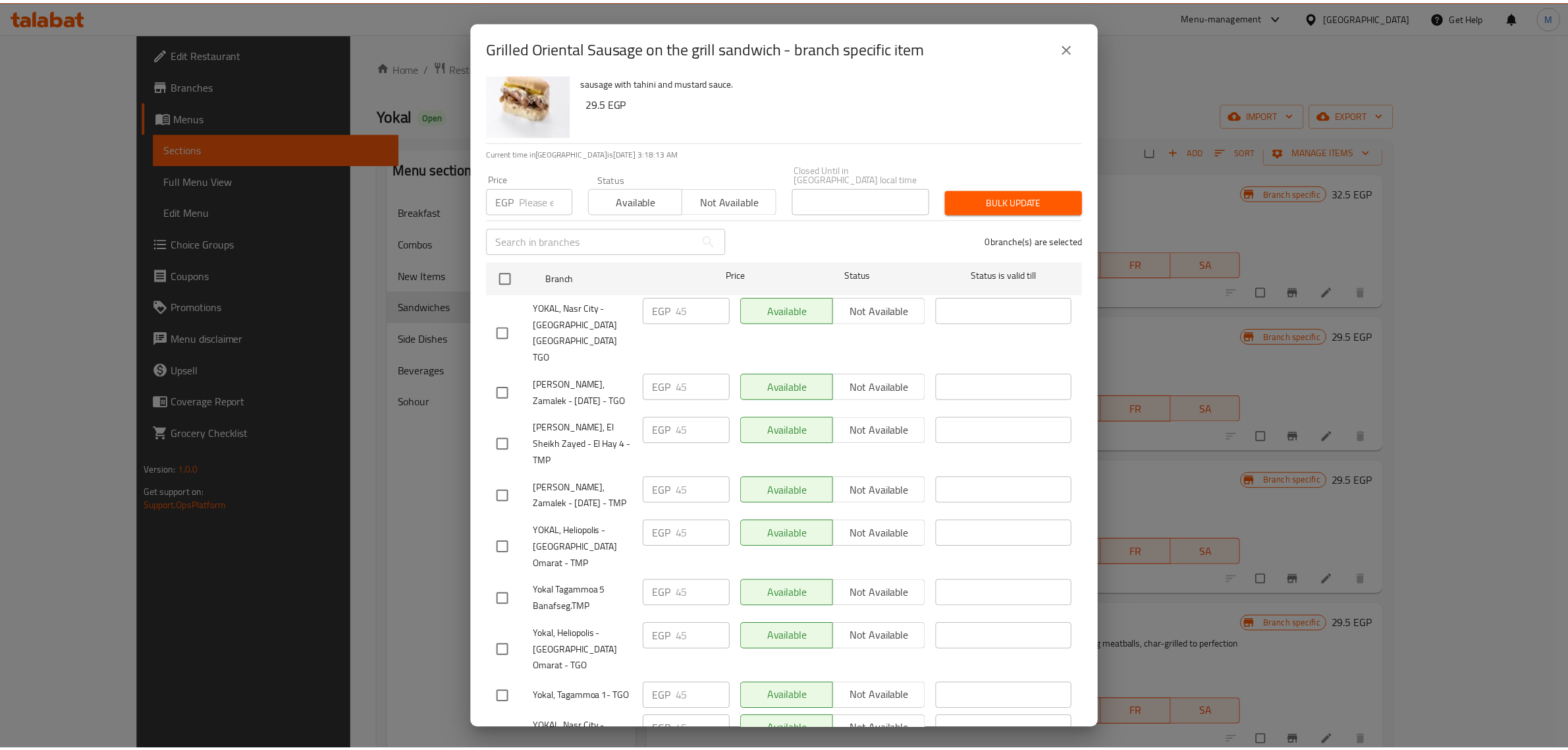
scroll to position [41, 0]
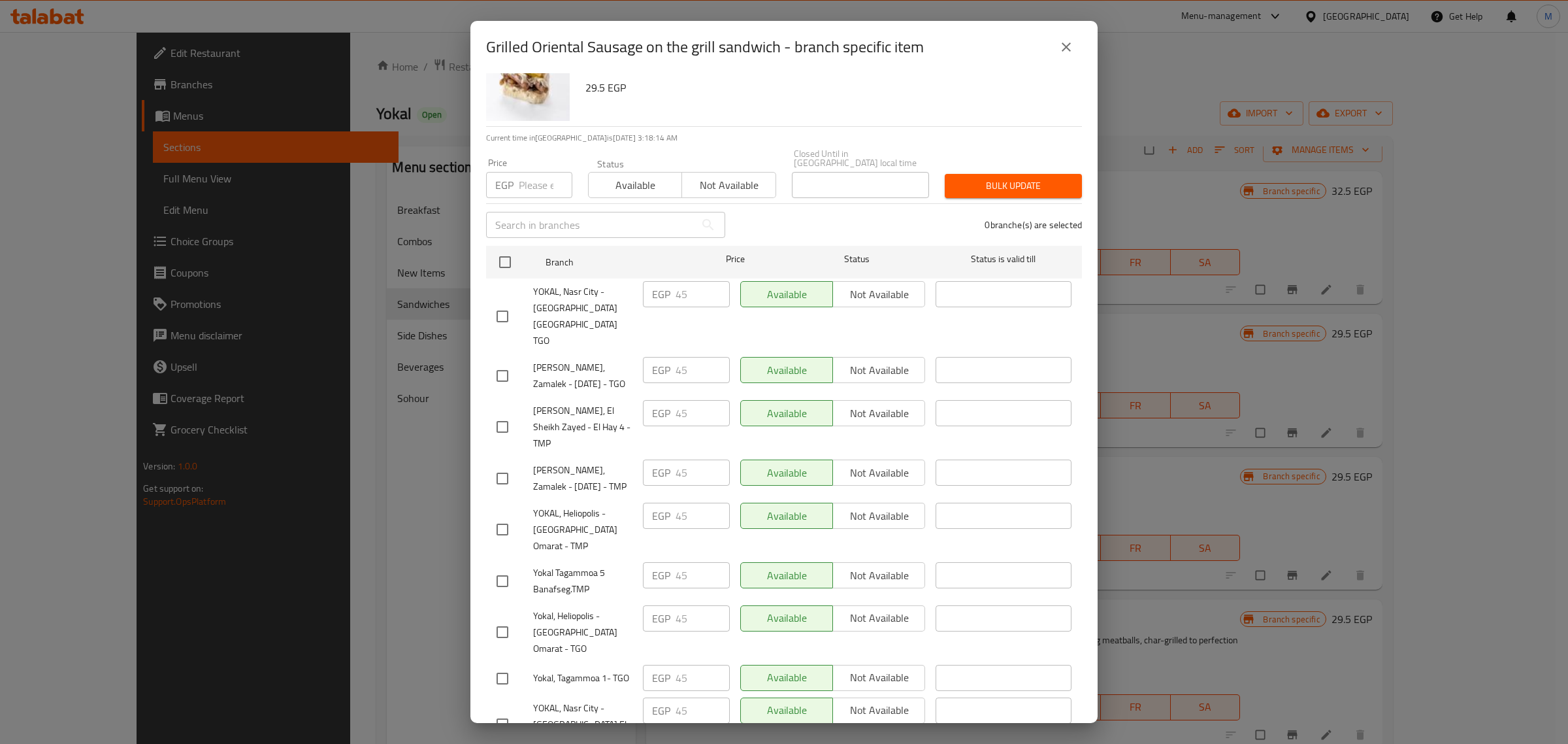
click at [1062, 50] on icon "close" at bounding box center [1066, 47] width 15 height 15
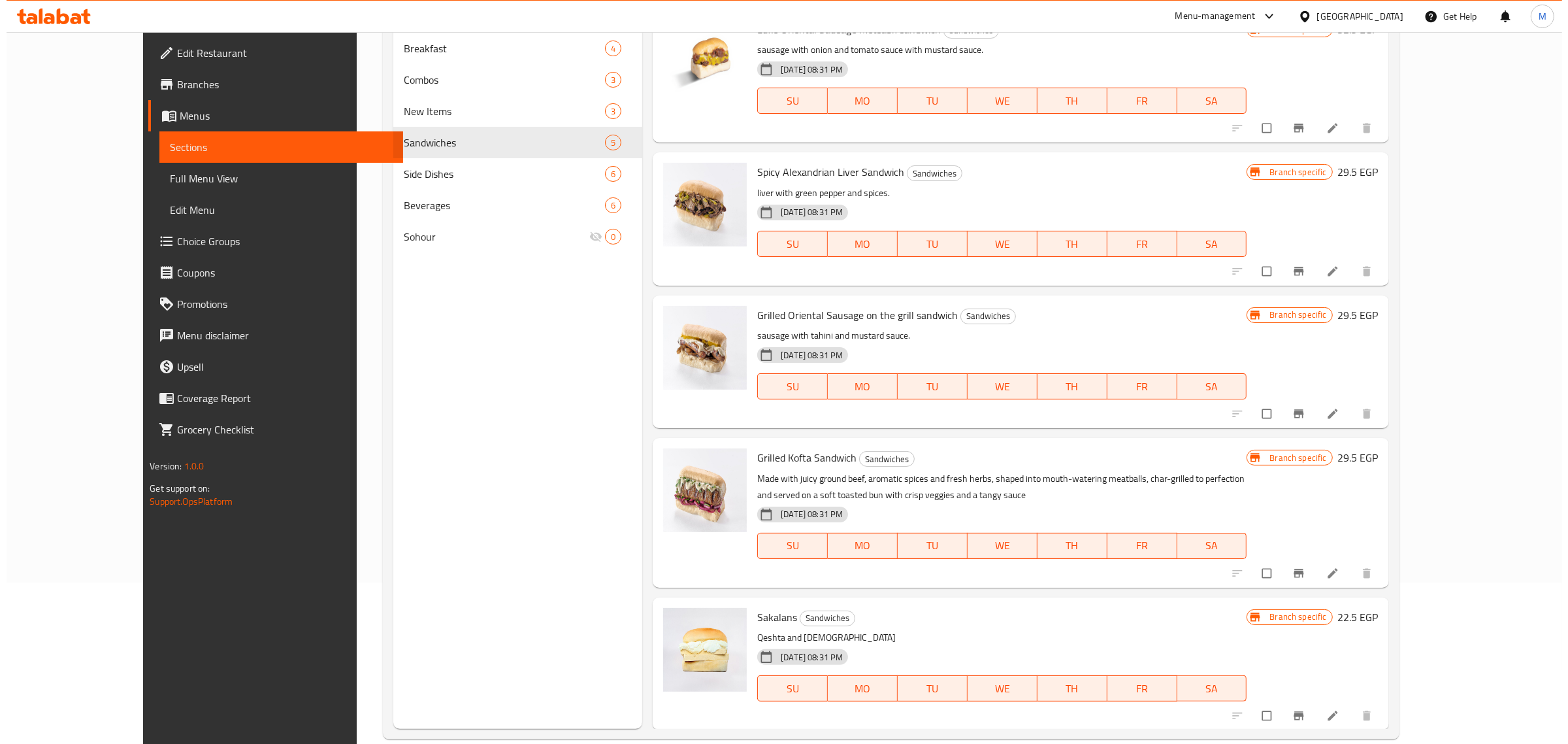
scroll to position [164, 0]
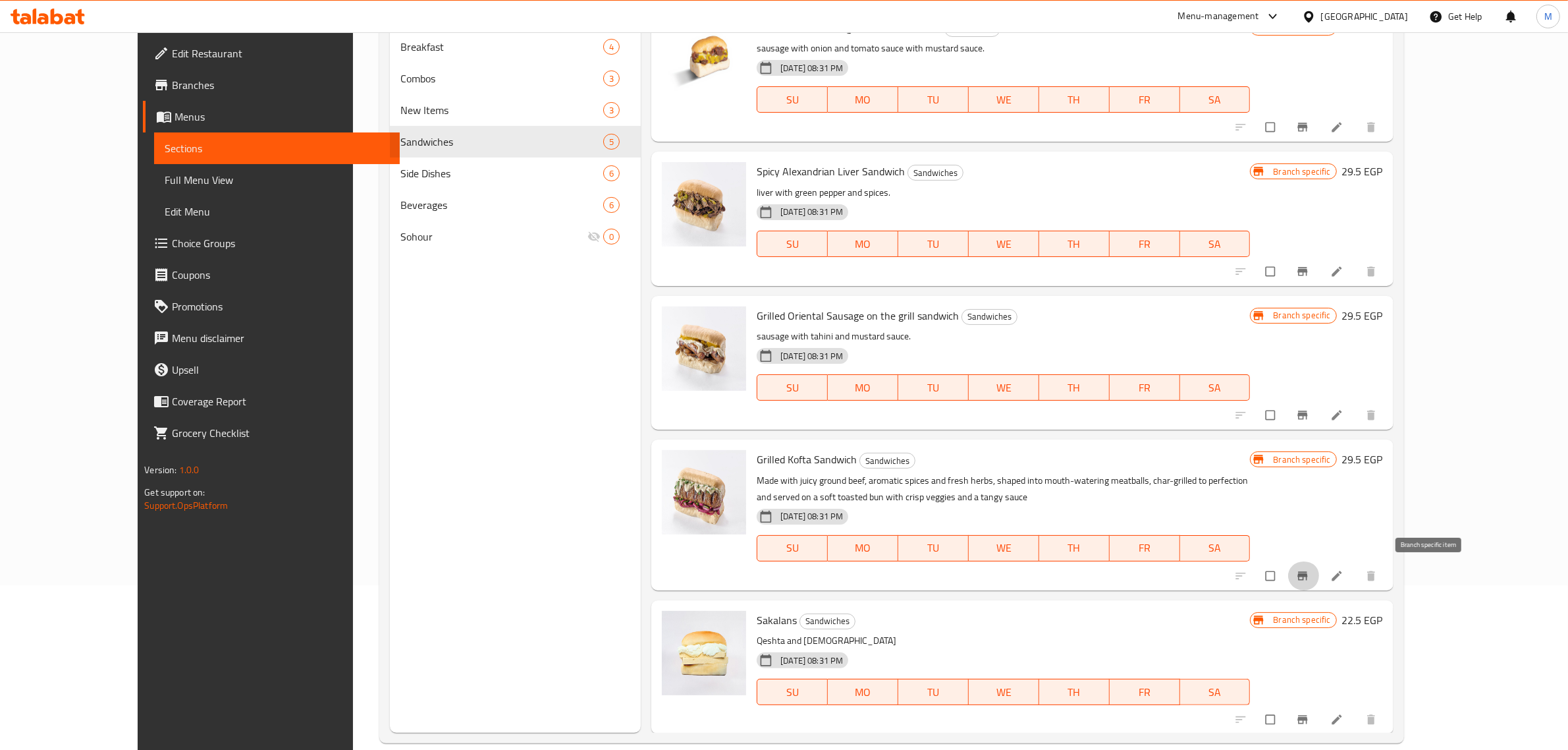
click at [1307, 574] on icon "Branch-specific-item" at bounding box center [1302, 575] width 10 height 9
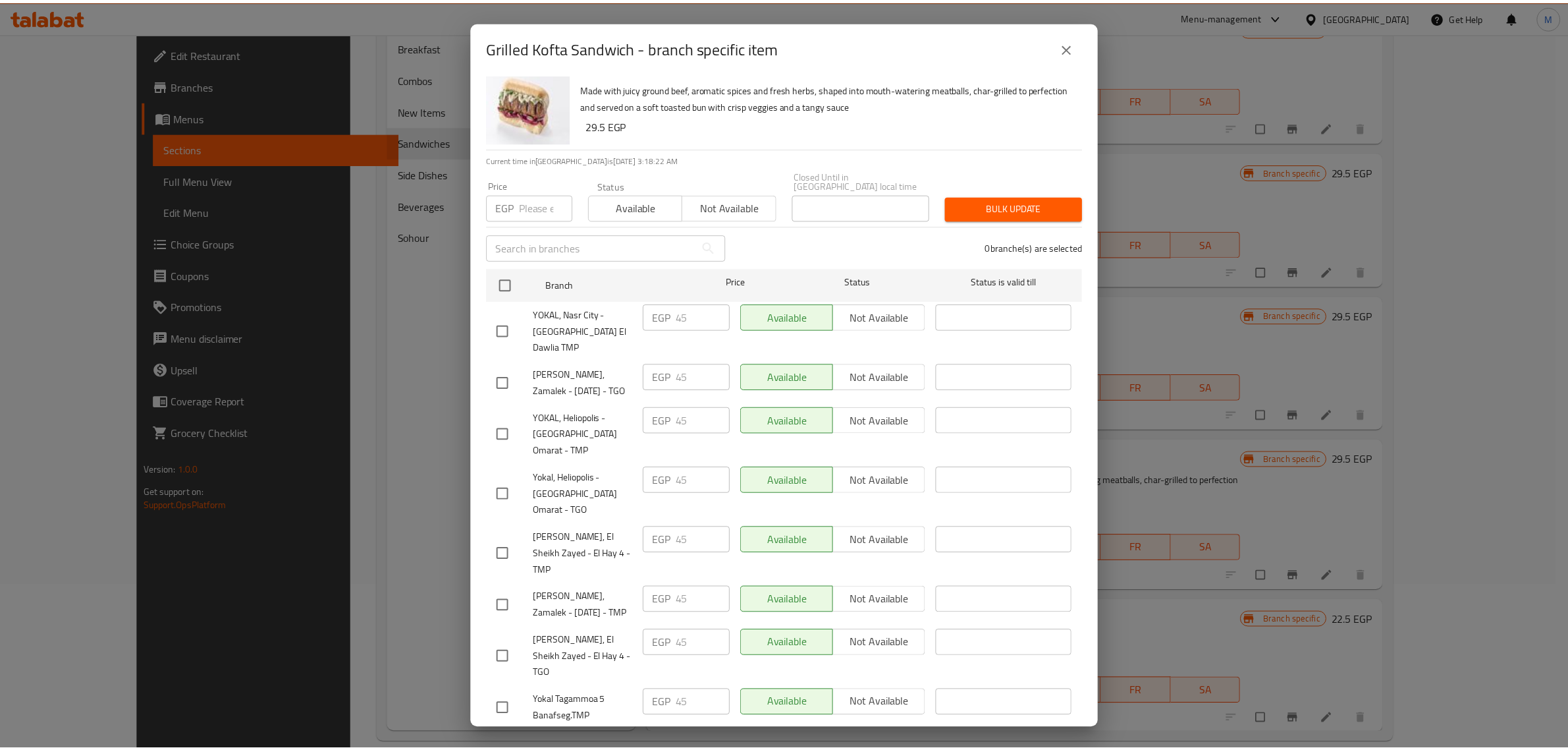
scroll to position [41, 0]
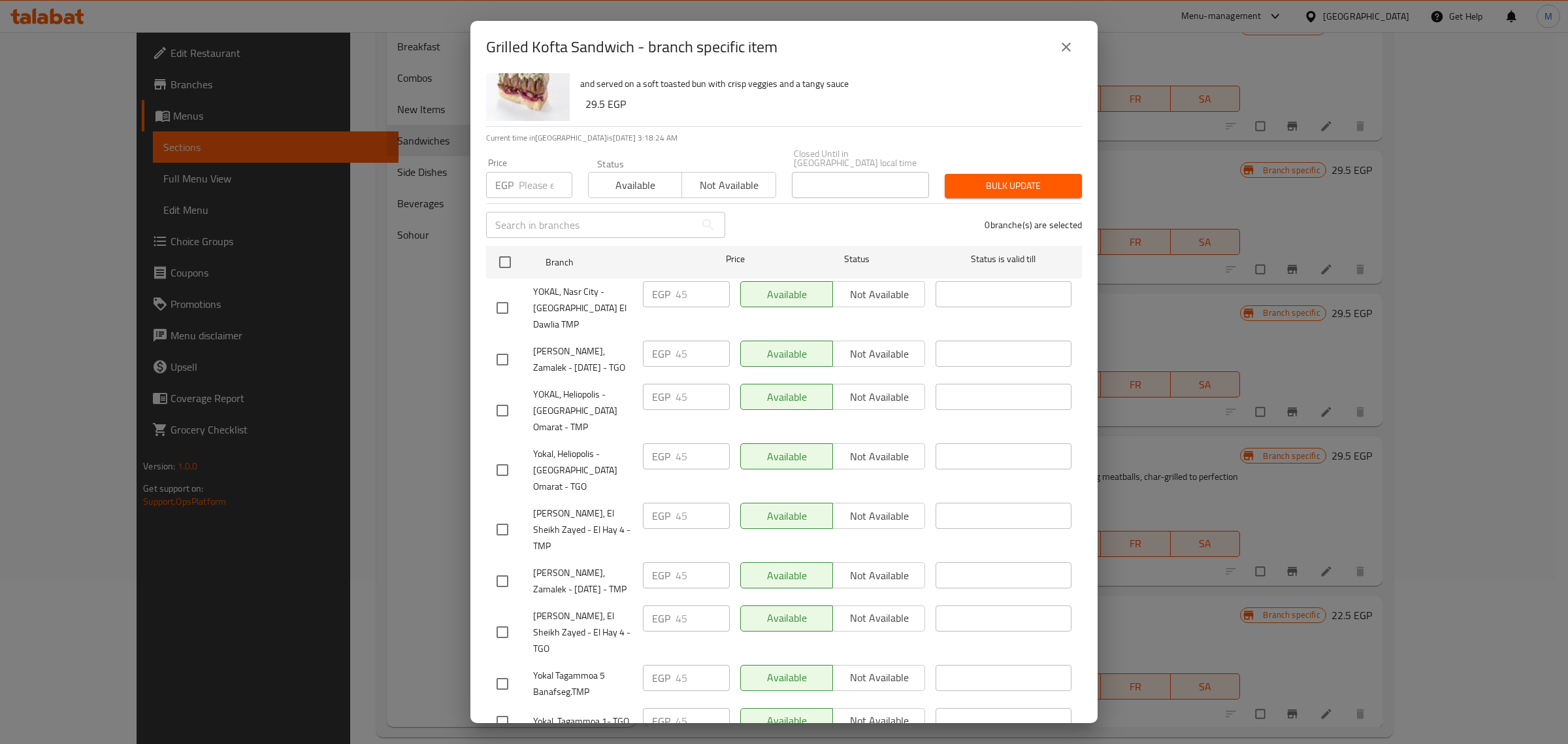
click at [1057, 61] on div "Grilled Kofta Sandwich - branch specific item" at bounding box center [783, 47] width 596 height 32
click at [1062, 50] on icon "close" at bounding box center [1066, 47] width 15 height 15
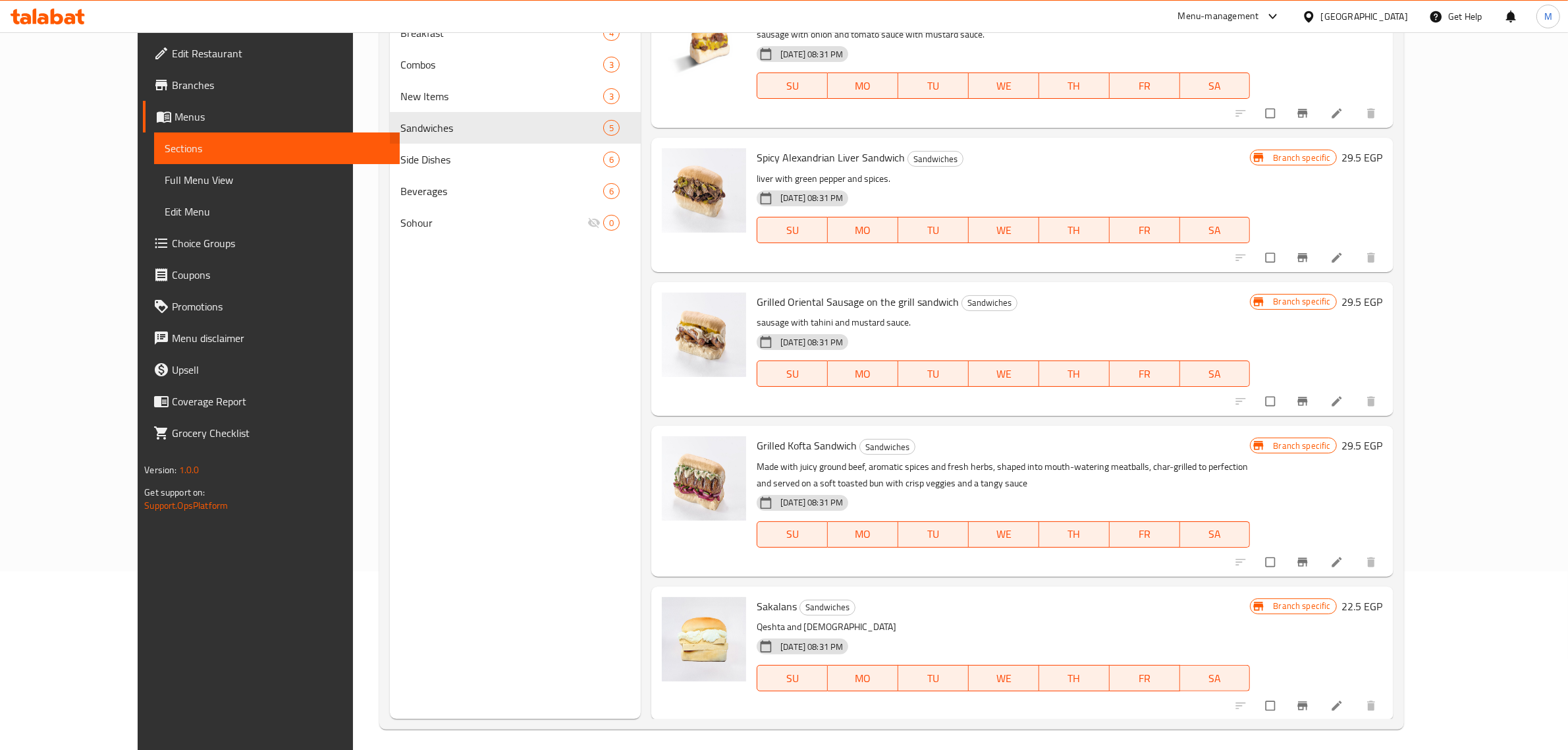
scroll to position [185, 0]
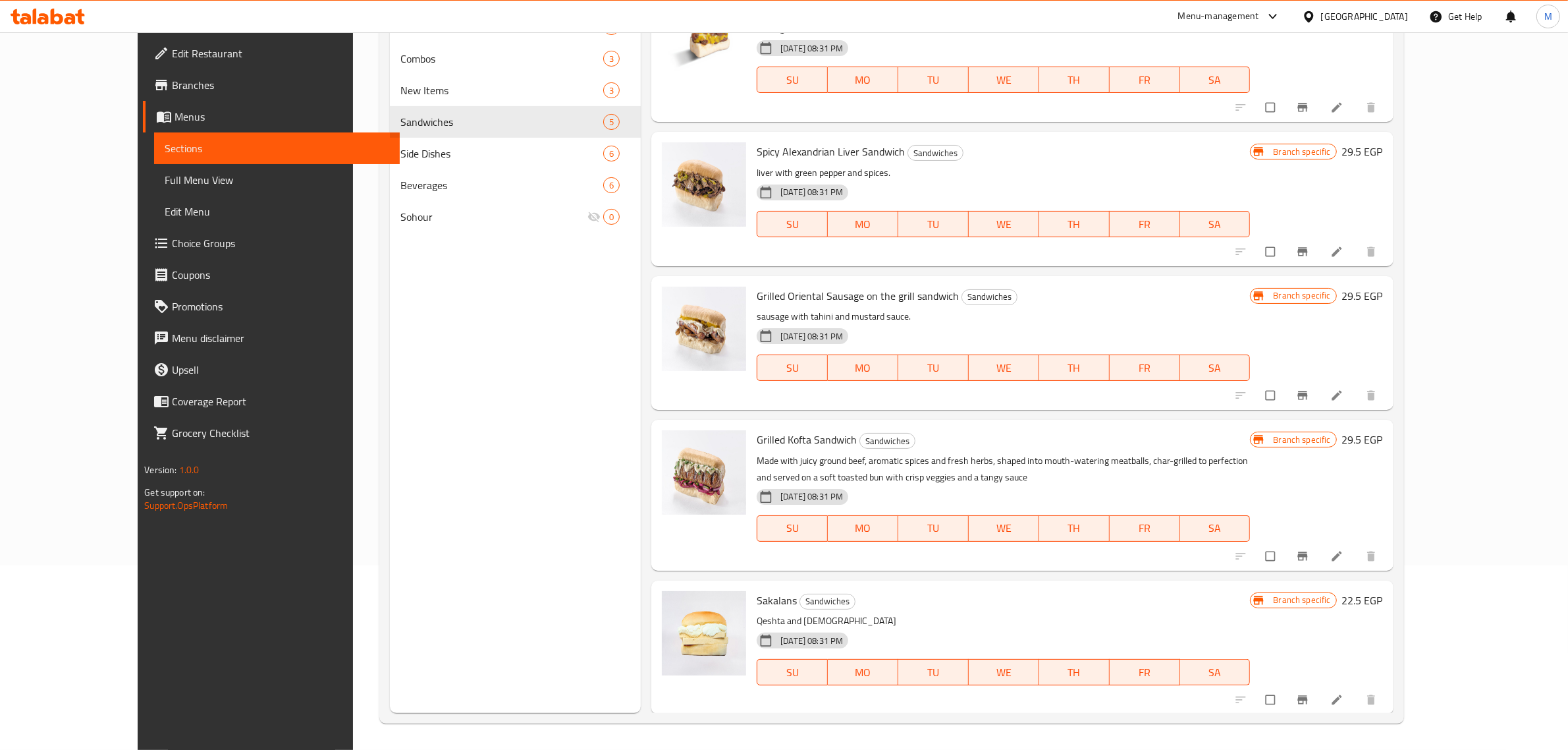
click at [1309, 700] on icon "Branch-specific-item" at bounding box center [1303, 700] width 14 height 14
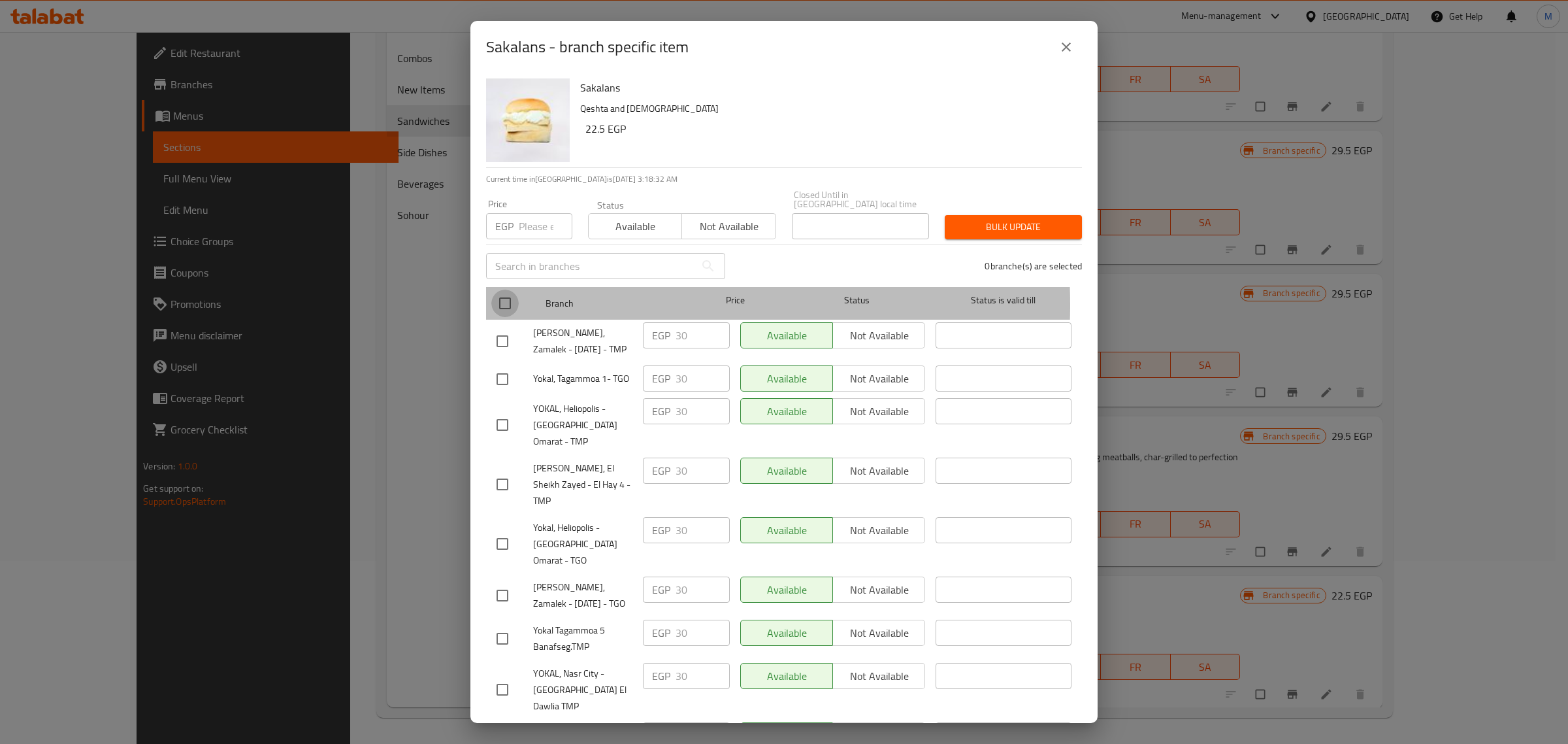
click at [501, 295] on input "checkbox" at bounding box center [505, 303] width 27 height 27
checkbox input "true"
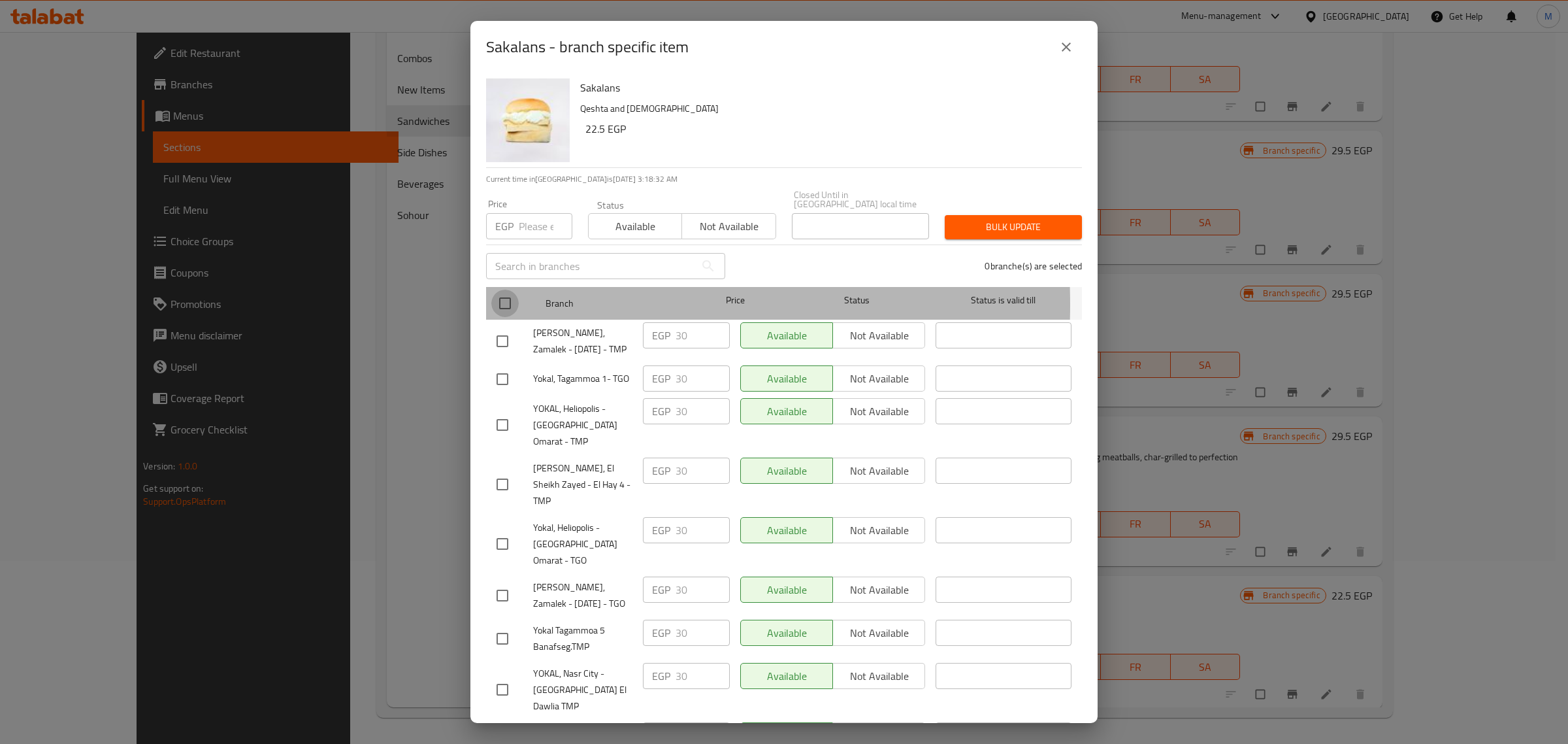
checkbox input "true"
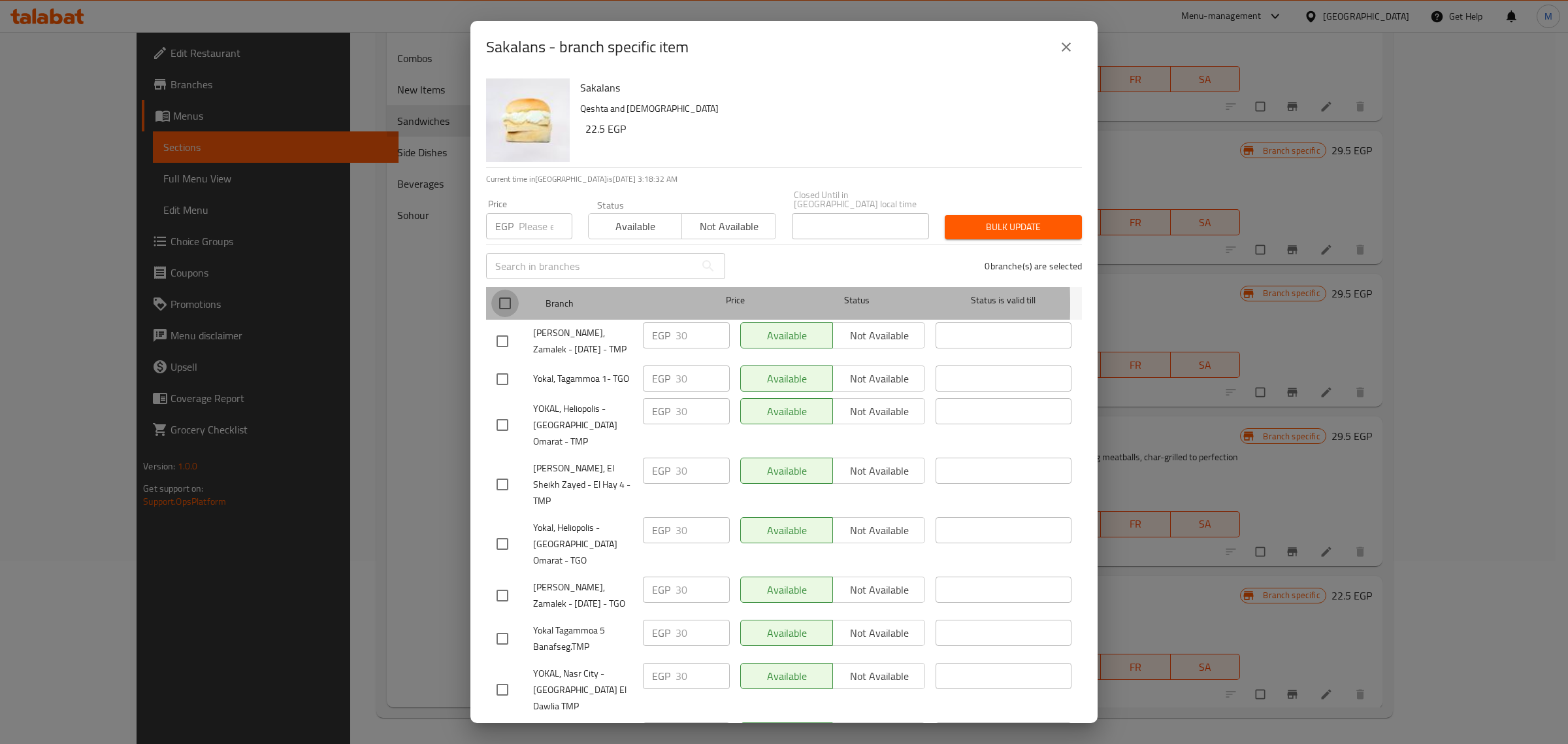
checkbox input "true"
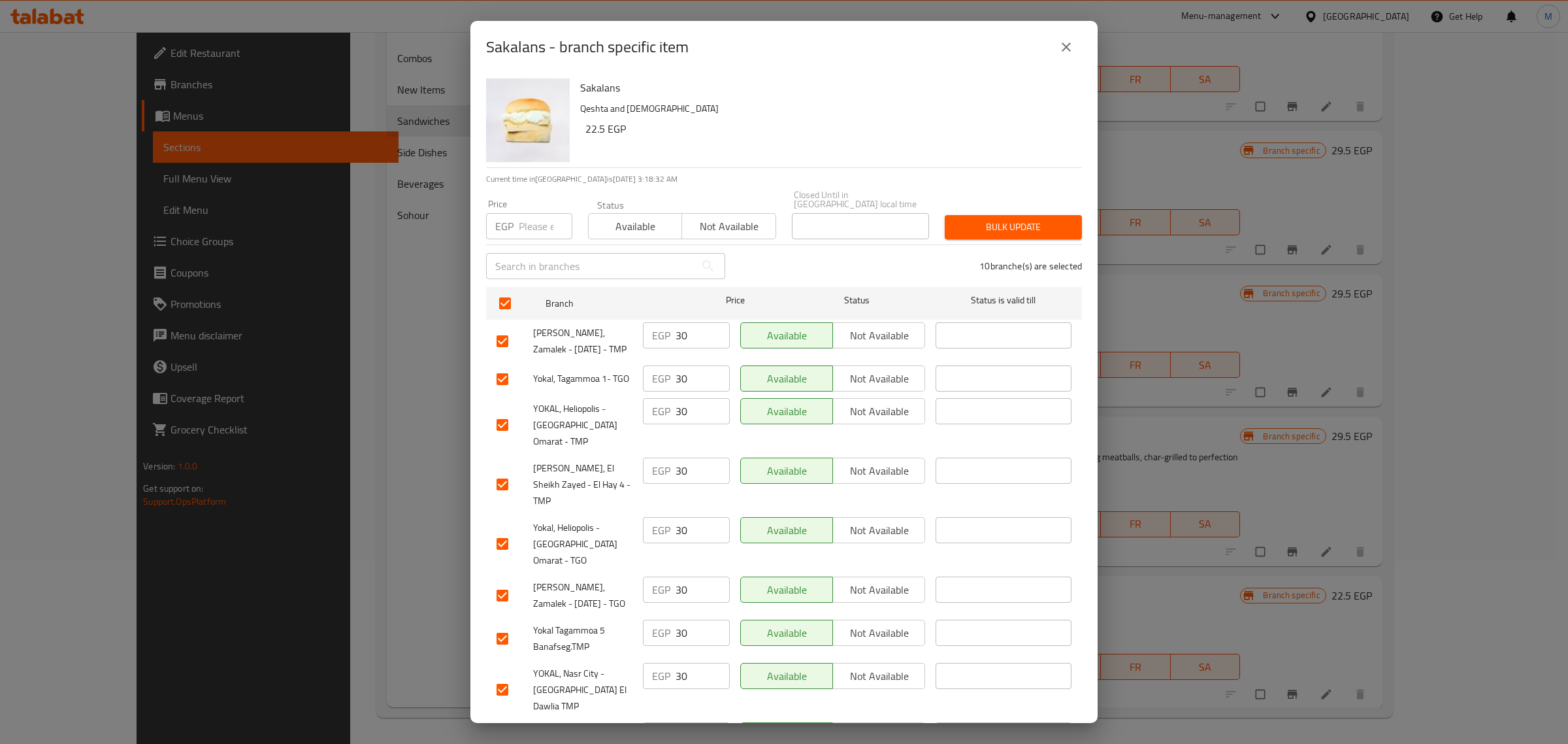
click at [534, 213] on input "number" at bounding box center [545, 226] width 54 height 26
paste input "35.00"
type input "35.00"
click at [956, 219] on span "Bulk update" at bounding box center [1014, 227] width 117 height 16
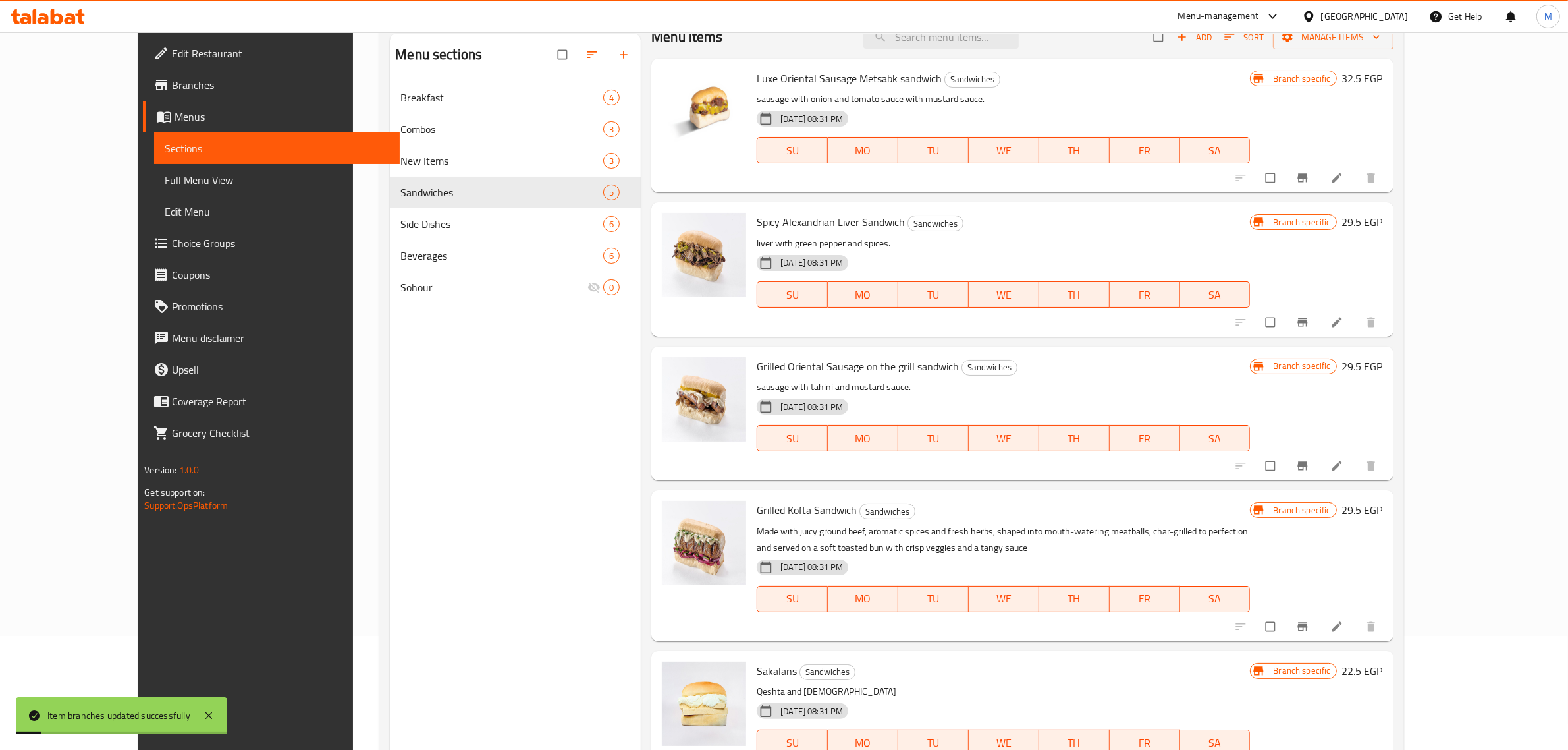
scroll to position [20, 0]
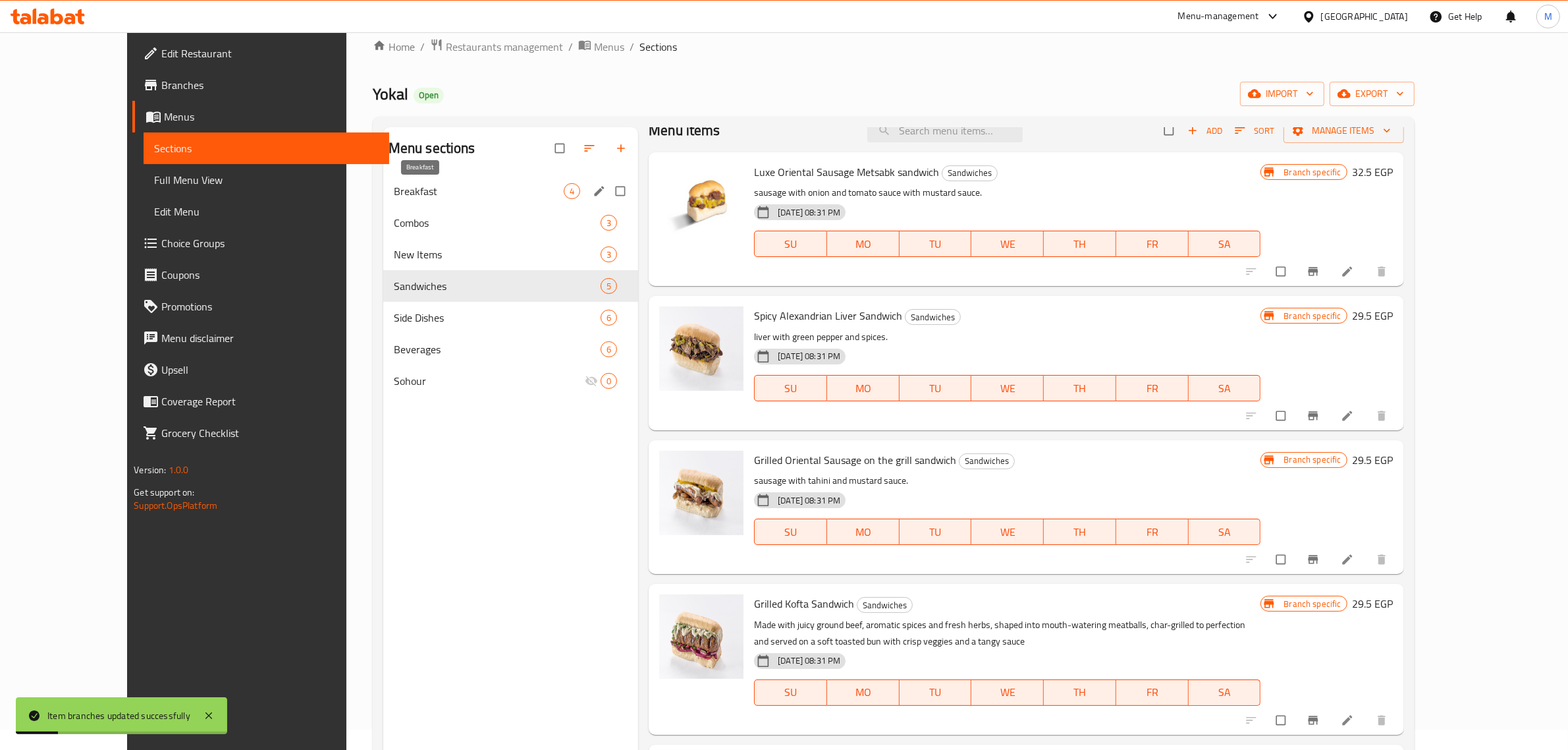
click at [394, 193] on span "Breakfast" at bounding box center [479, 191] width 170 height 16
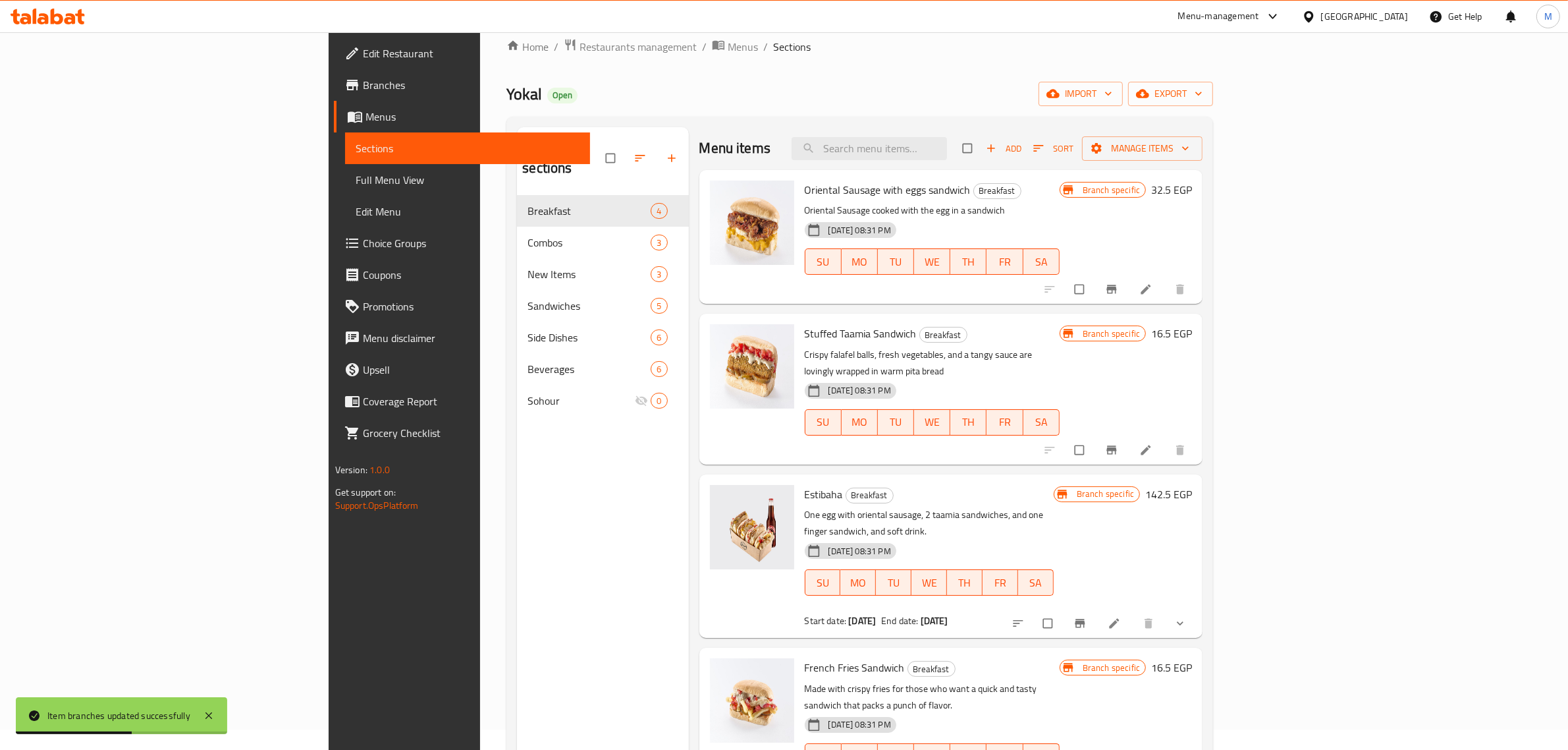
click at [1117, 445] on icon "Branch-specific-item" at bounding box center [1112, 449] width 10 height 9
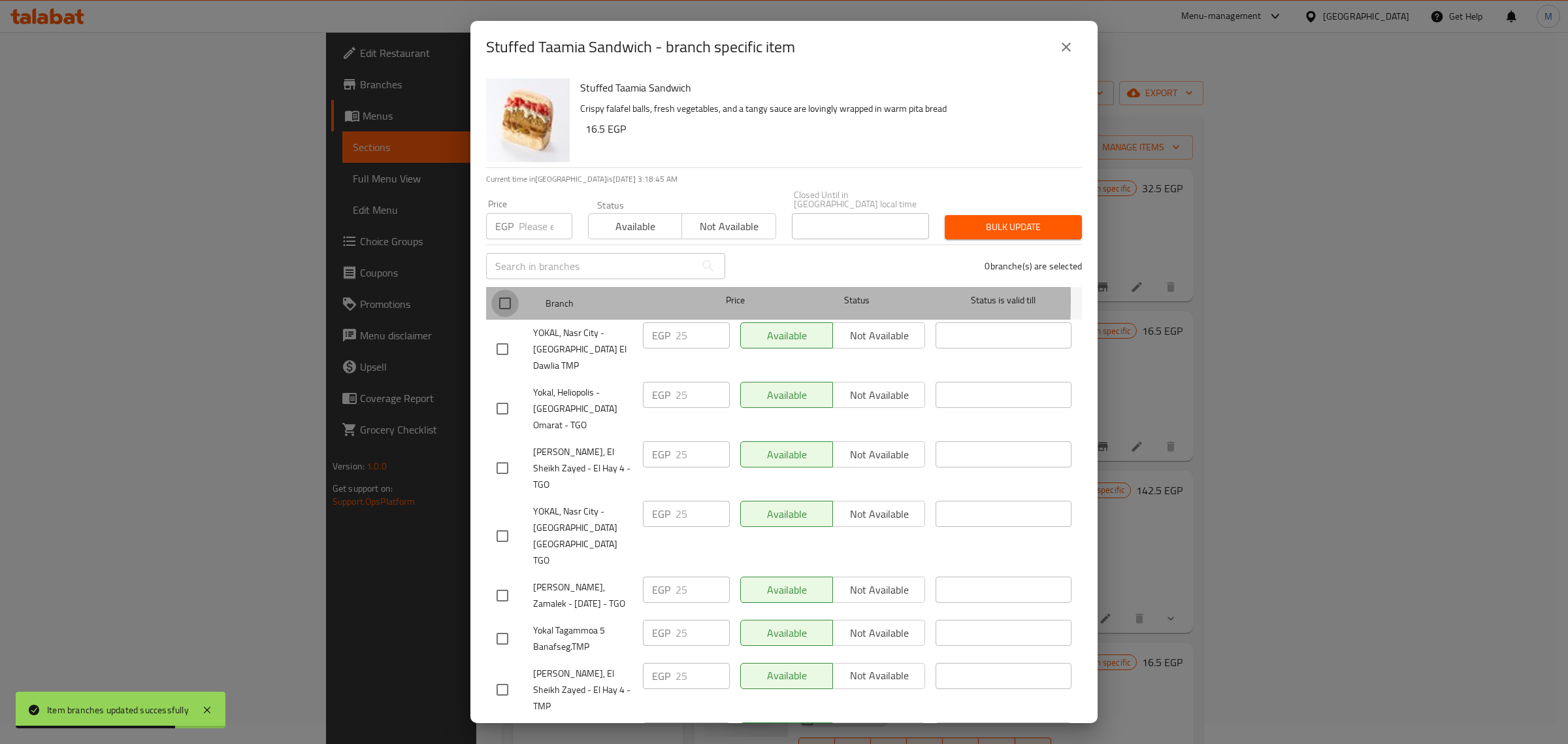
drag, startPoint x: 508, startPoint y: 290, endPoint x: 535, endPoint y: 271, distance: 33.0
click at [508, 292] on input "checkbox" at bounding box center [505, 303] width 27 height 27
checkbox input "true"
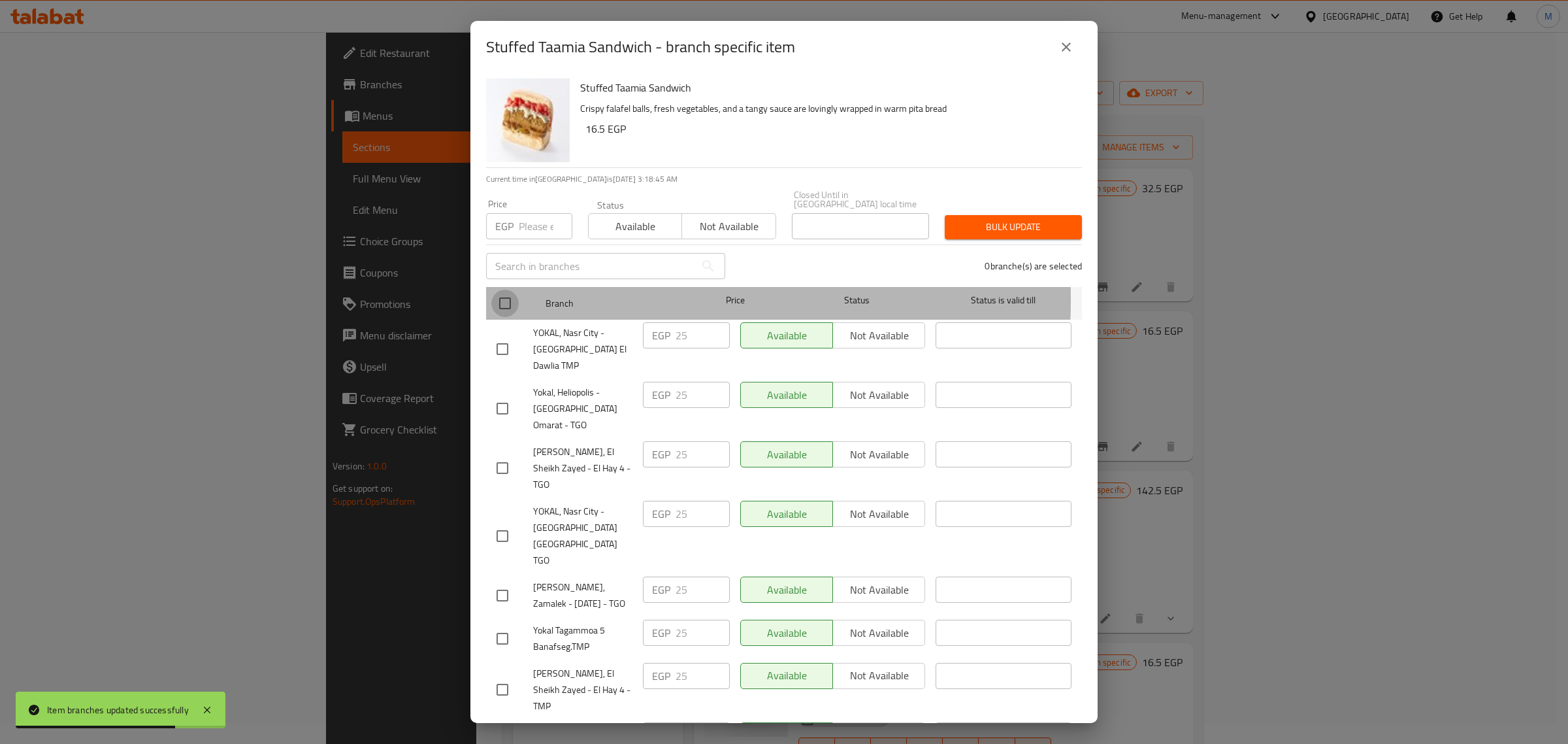
checkbox input "true"
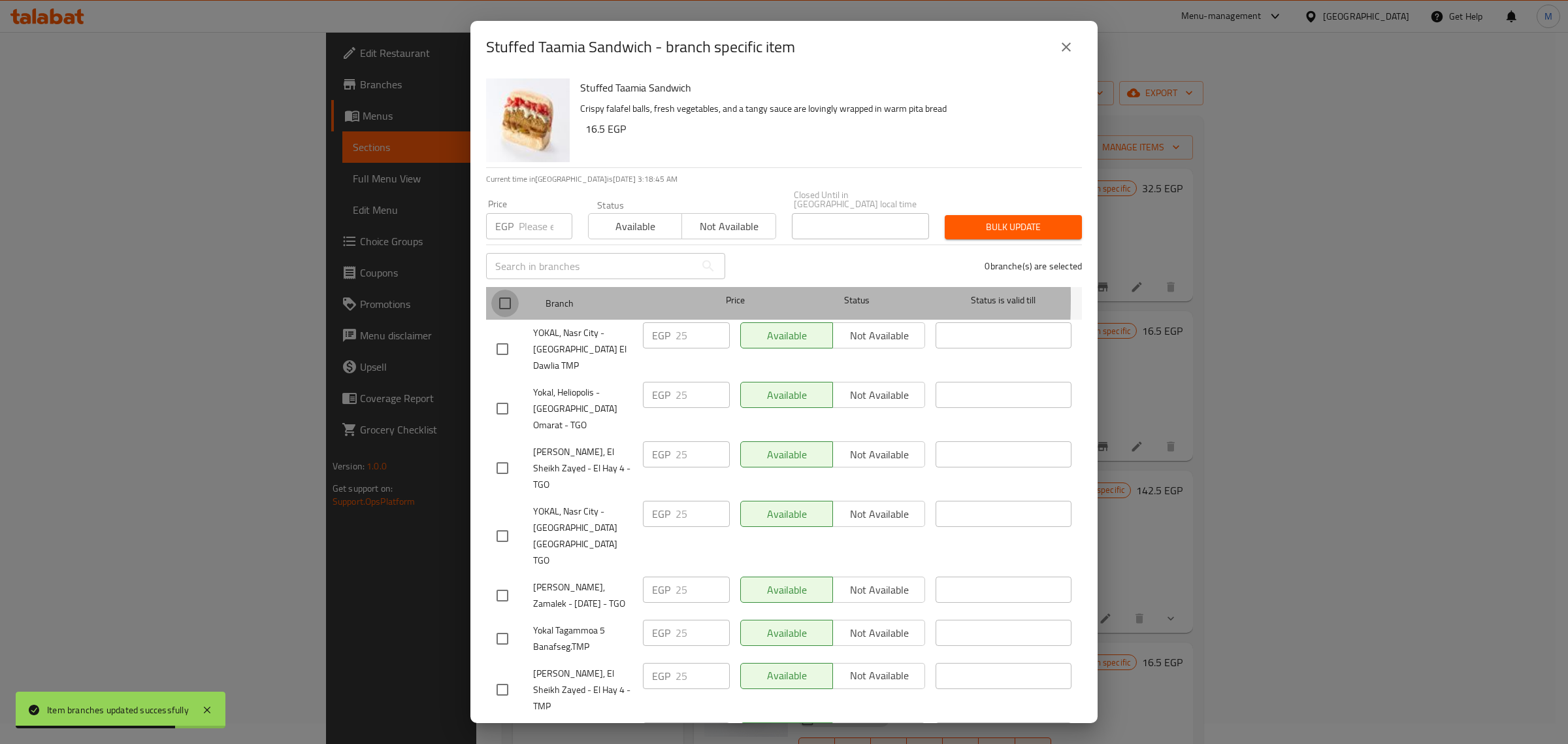
checkbox input "true"
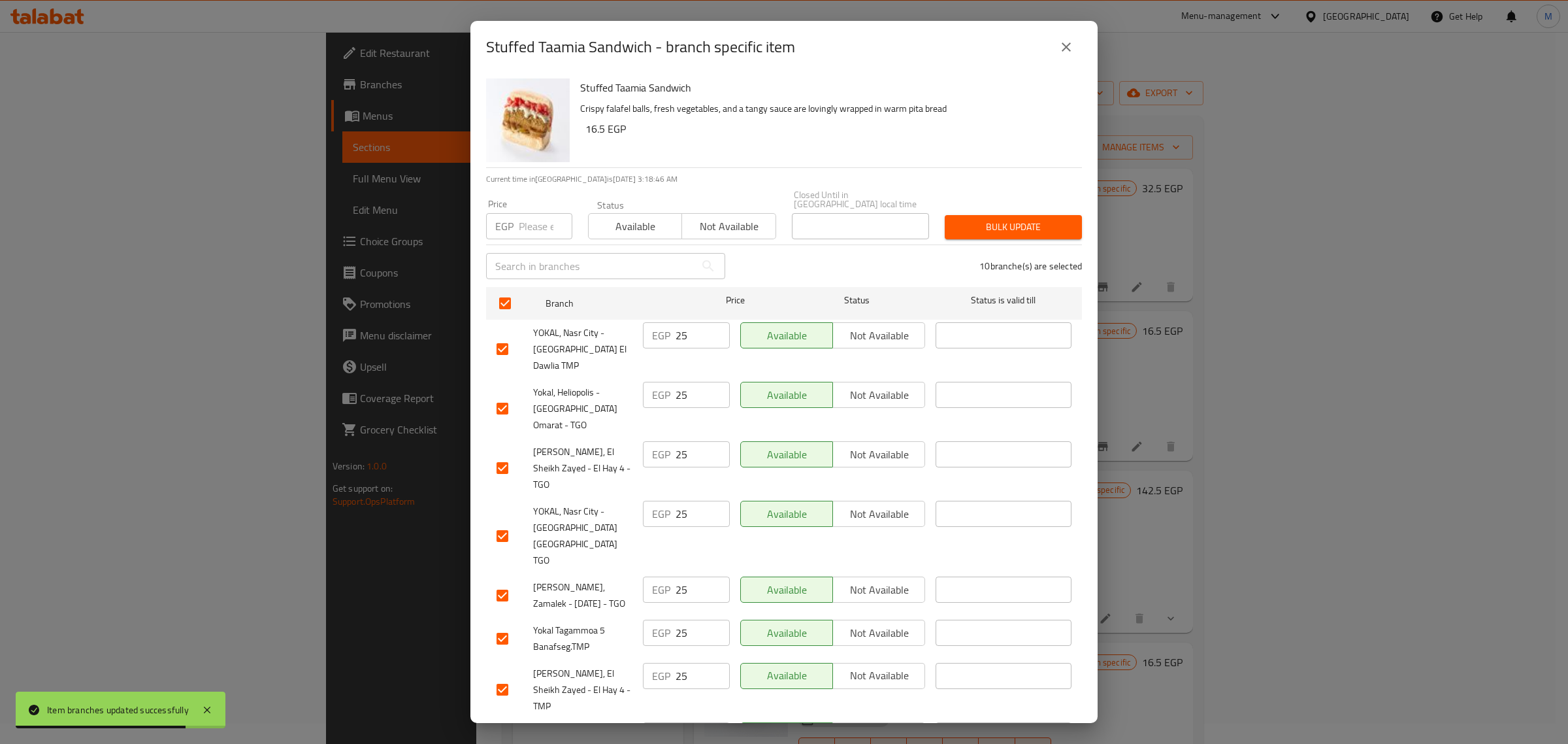
drag, startPoint x: 540, startPoint y: 236, endPoint x: 537, endPoint y: 221, distance: 15.3
click at [540, 245] on div "​" at bounding box center [606, 266] width 255 height 42
click at [537, 220] on input "number" at bounding box center [545, 226] width 54 height 26
paste input "29.00"
type input "29.00"
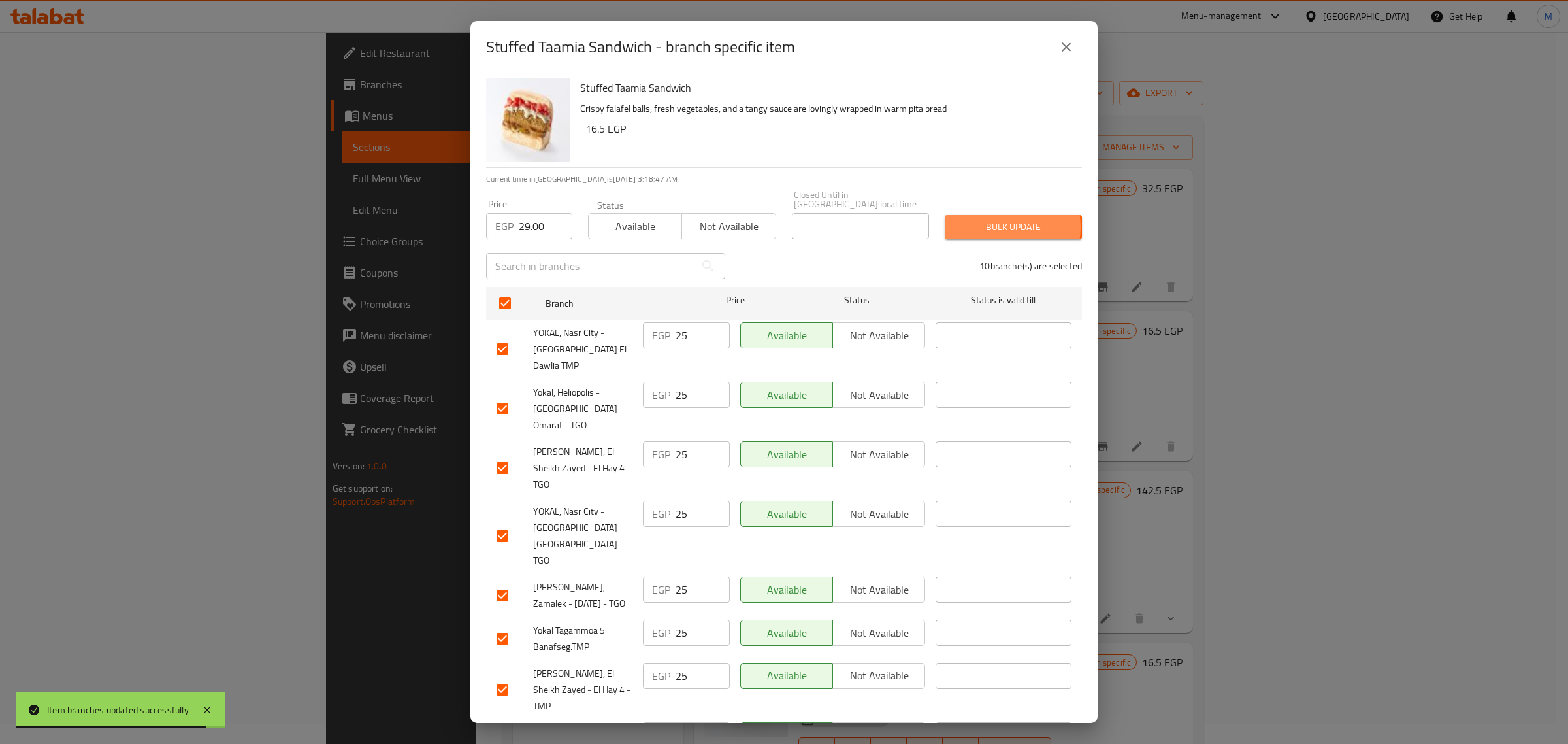
click at [993, 221] on span "Bulk update" at bounding box center [1014, 227] width 117 height 16
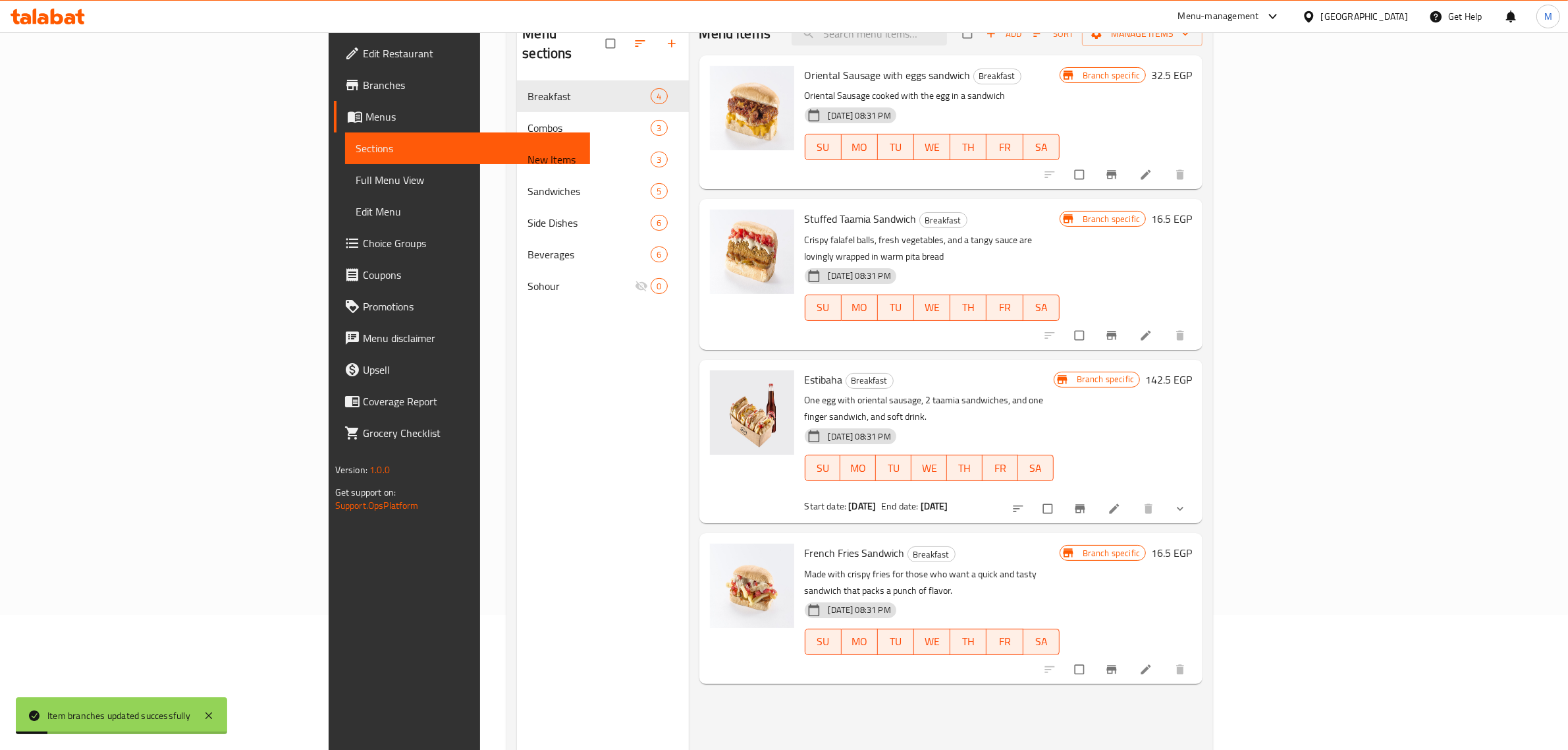
scroll to position [185, 0]
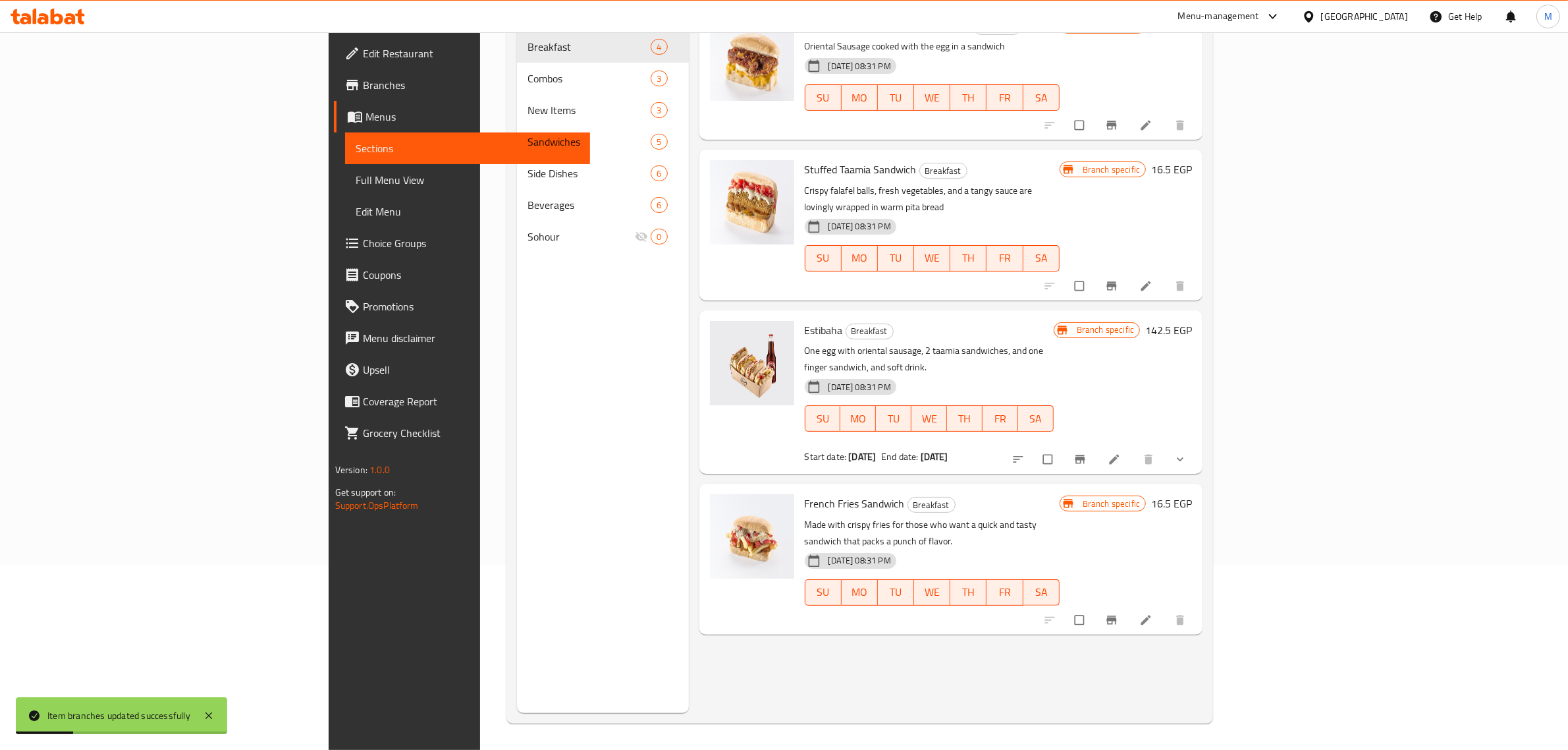
click at [1128, 605] on button "Branch-specific-item" at bounding box center [1112, 620] width 32 height 29
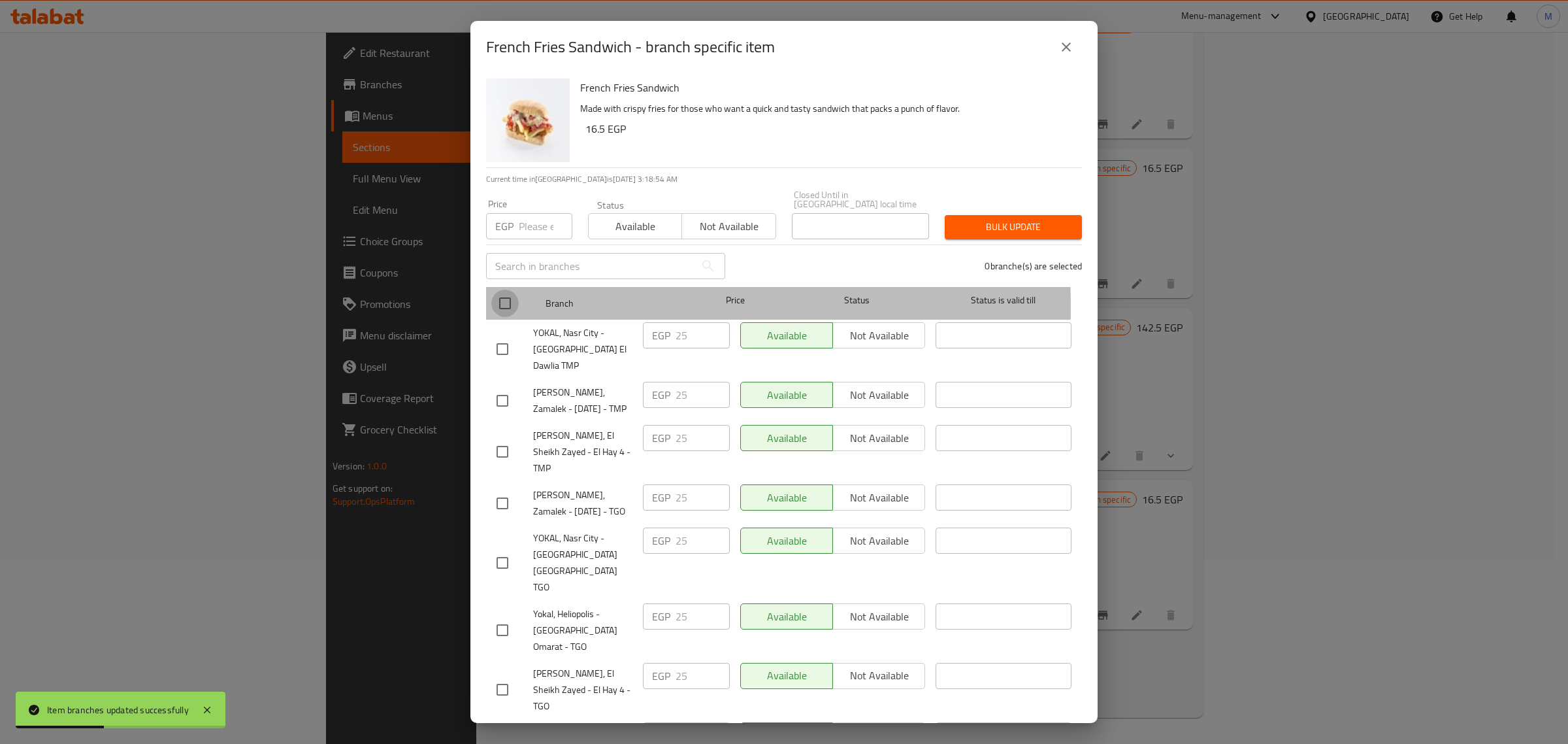
drag, startPoint x: 499, startPoint y: 299, endPoint x: 521, endPoint y: 249, distance: 54.6
click at [500, 299] on input "checkbox" at bounding box center [505, 303] width 27 height 27
checkbox input "true"
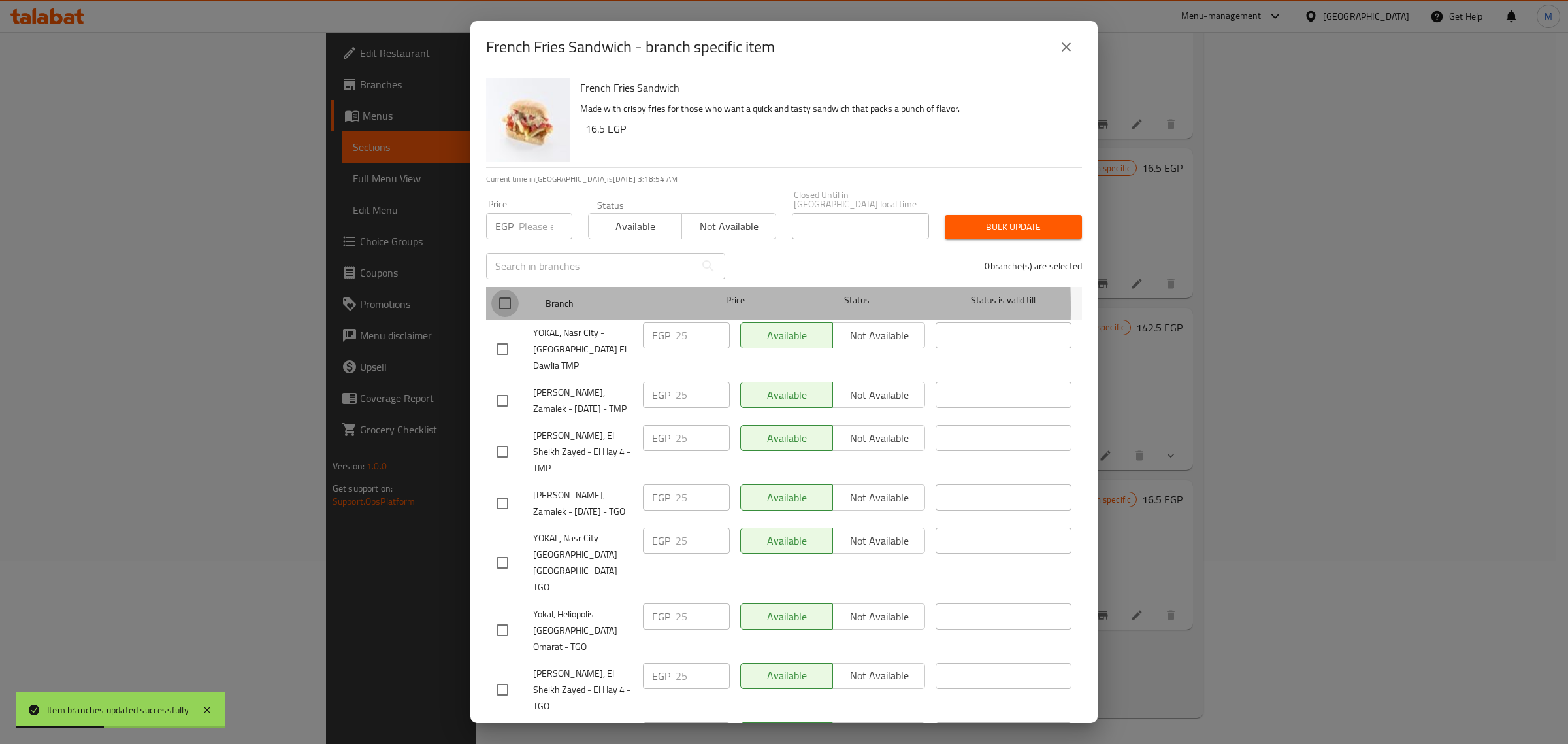
checkbox input "true"
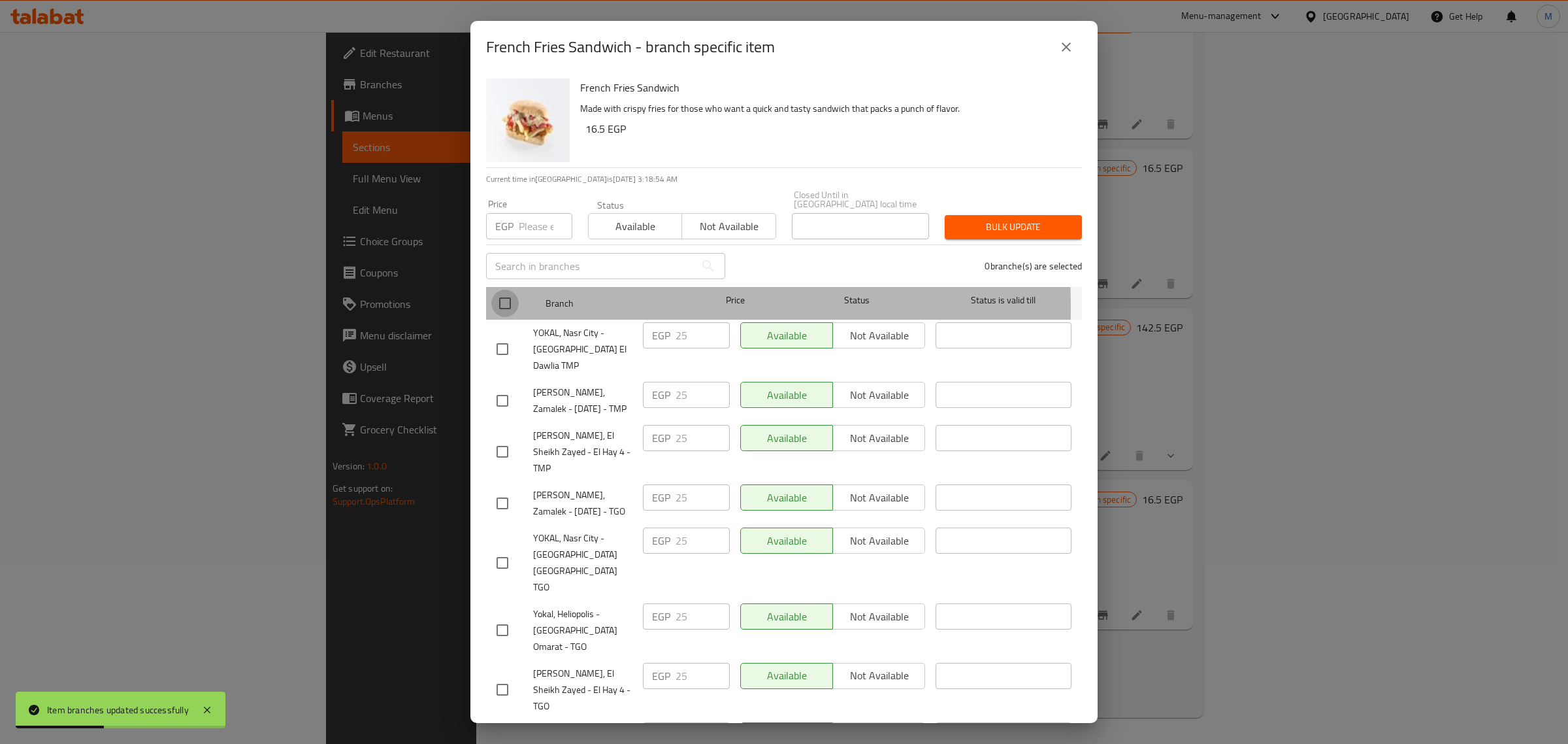
checkbox input "true"
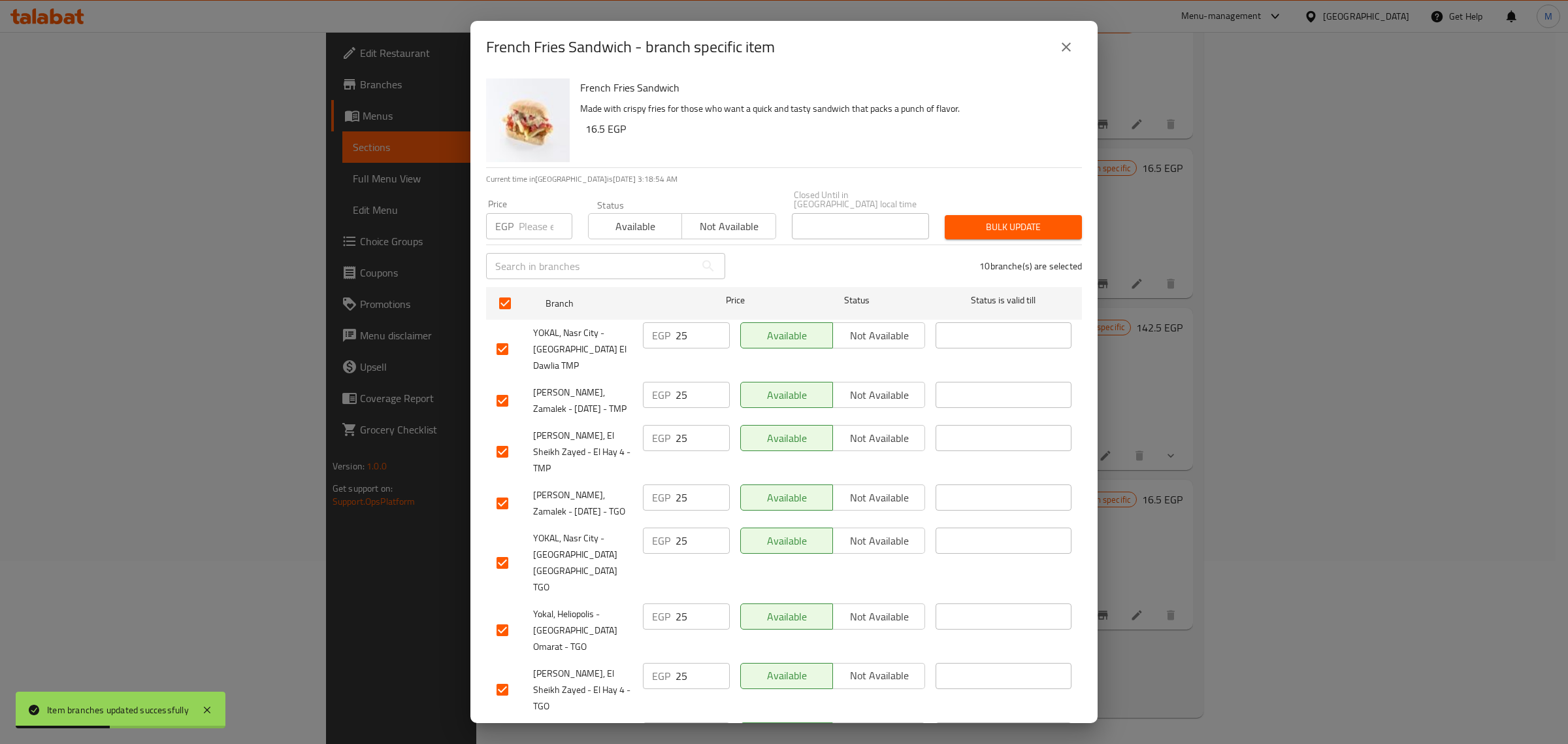
click at [533, 219] on input "number" at bounding box center [545, 226] width 54 height 26
paste input "29.00"
type input "29.00"
click at [981, 220] on span "Bulk update" at bounding box center [1014, 227] width 117 height 16
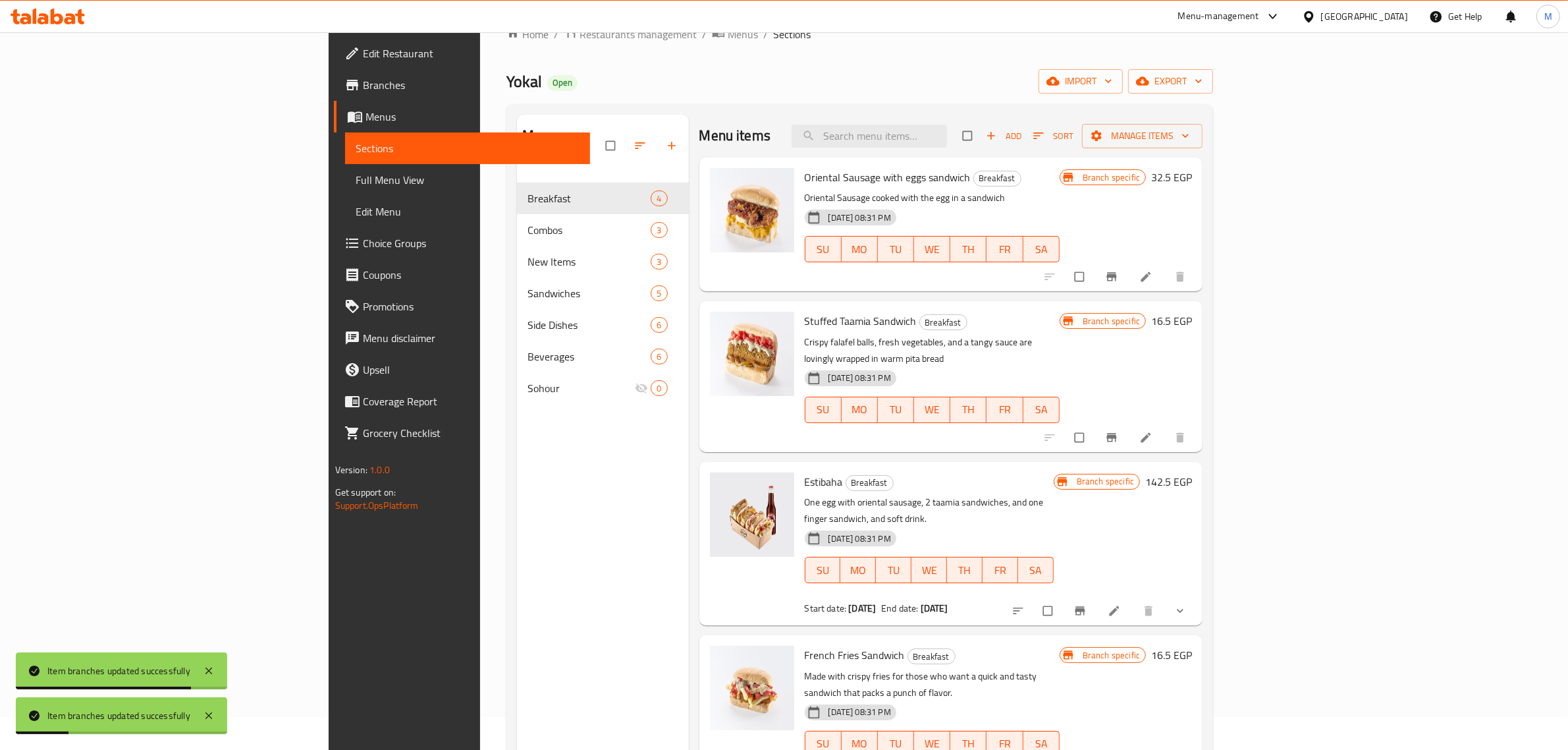
scroll to position [20, 0]
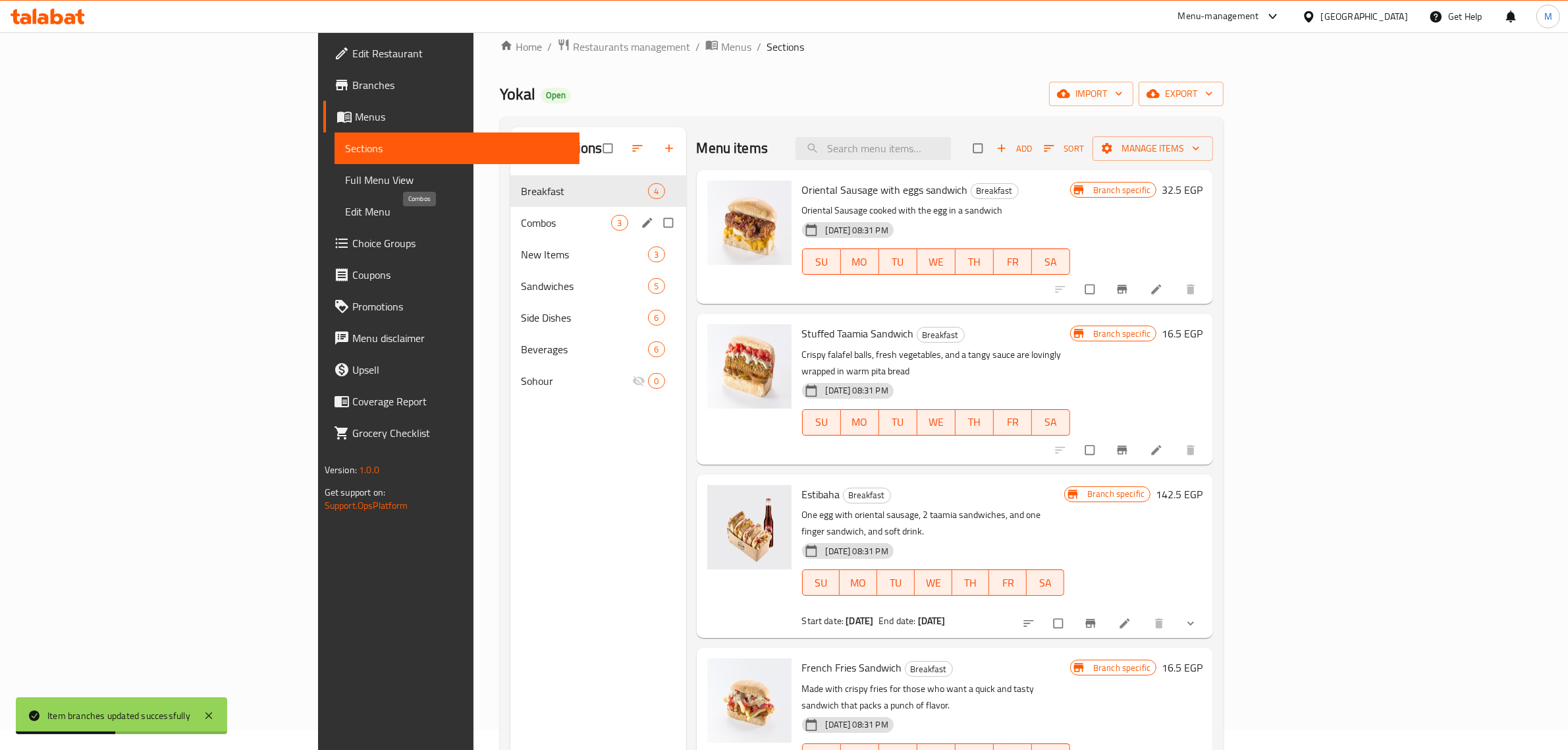
click at [521, 224] on span "Combos" at bounding box center [566, 222] width 91 height 16
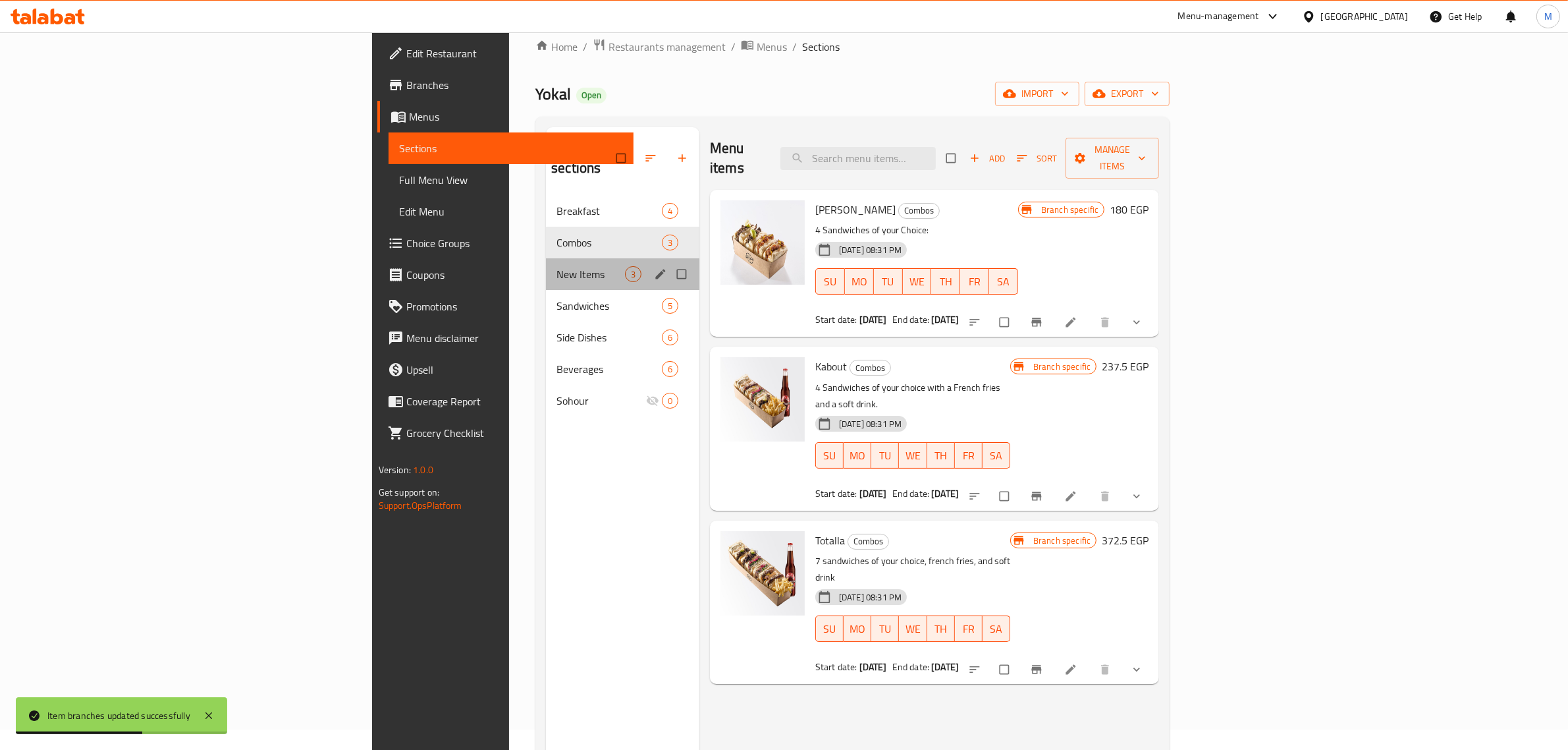
click at [546, 258] on div "New Items 3" at bounding box center [622, 274] width 153 height 32
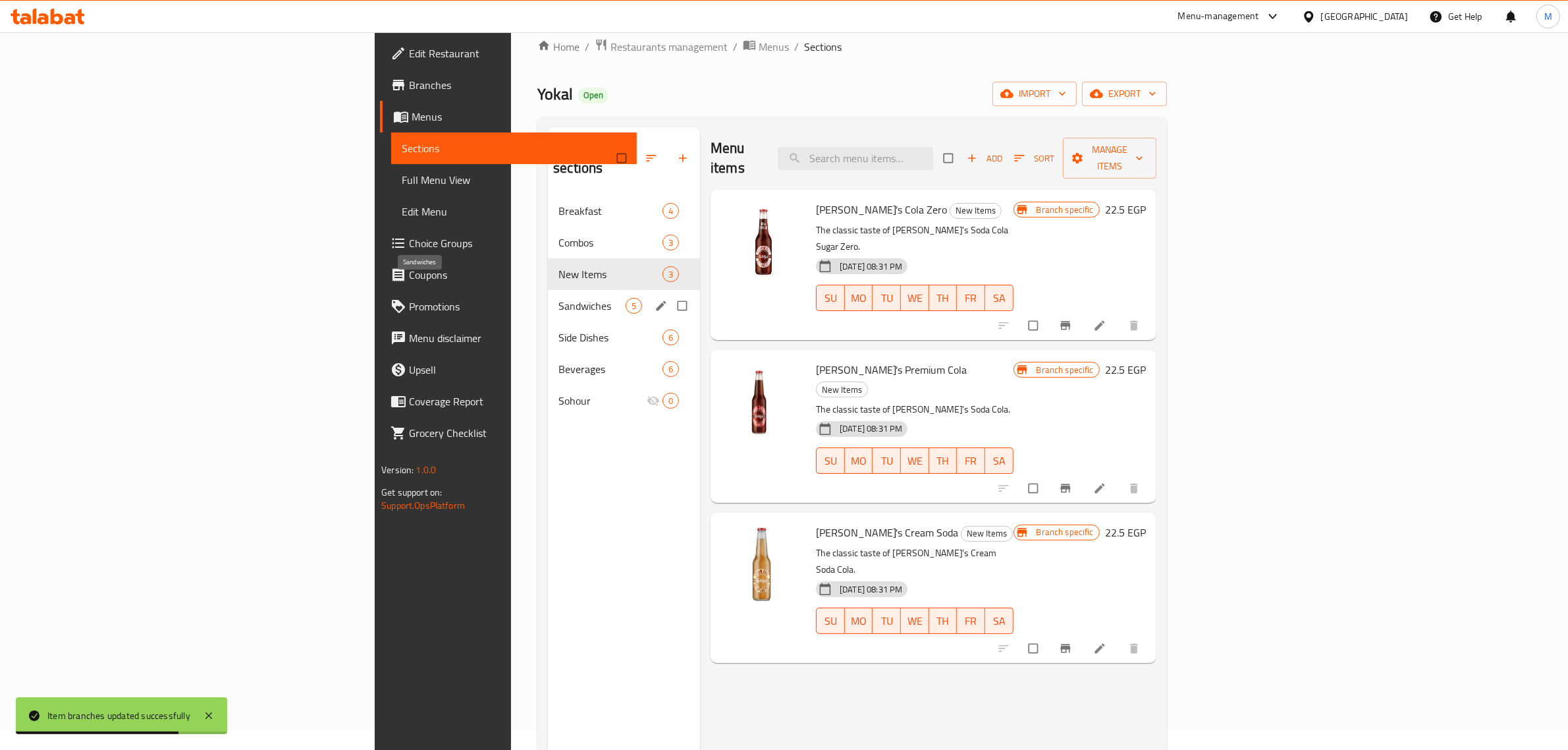
click at [558, 298] on span "Sandwiches" at bounding box center [592, 305] width 67 height 16
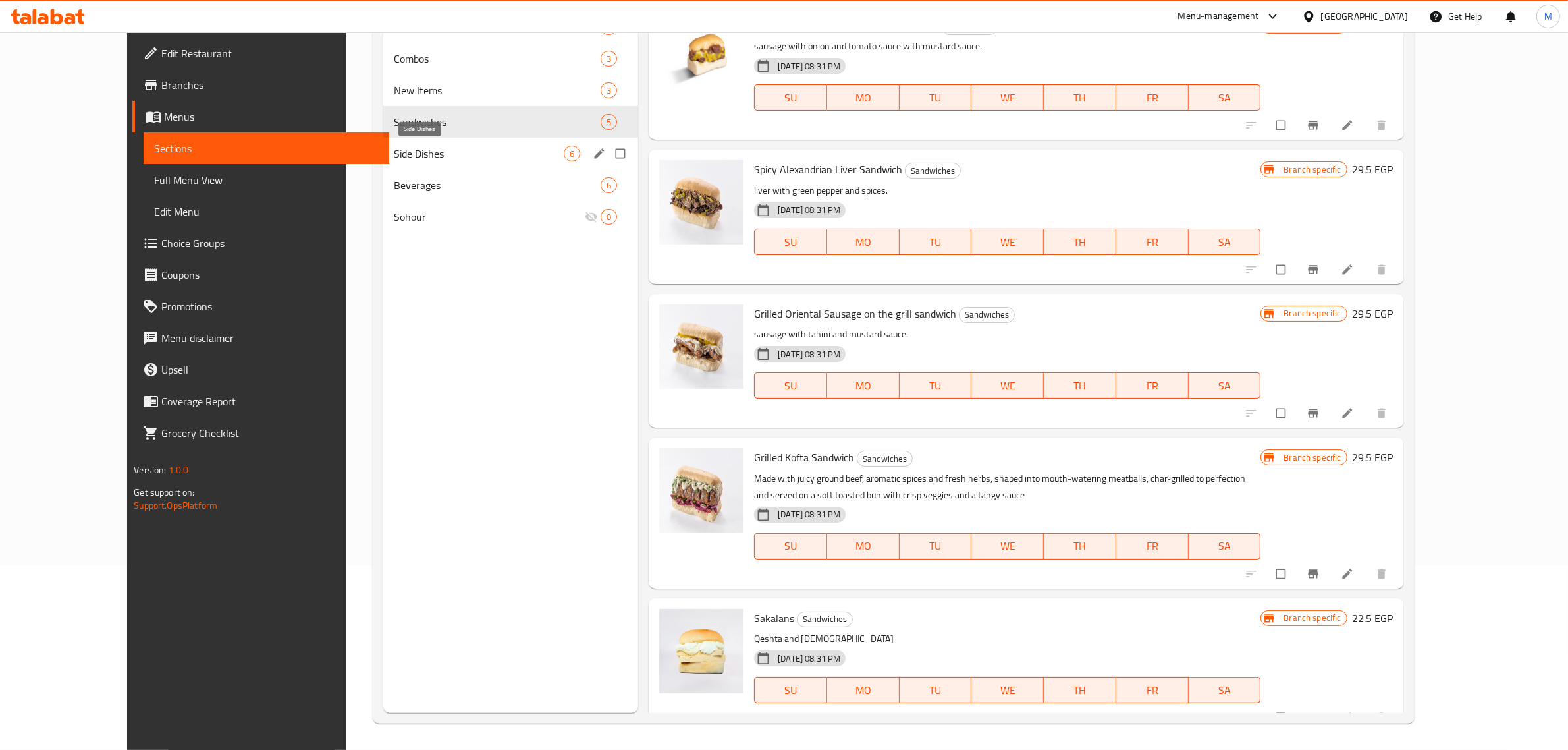
click at [394, 157] on span "Side Dishes" at bounding box center [479, 153] width 170 height 16
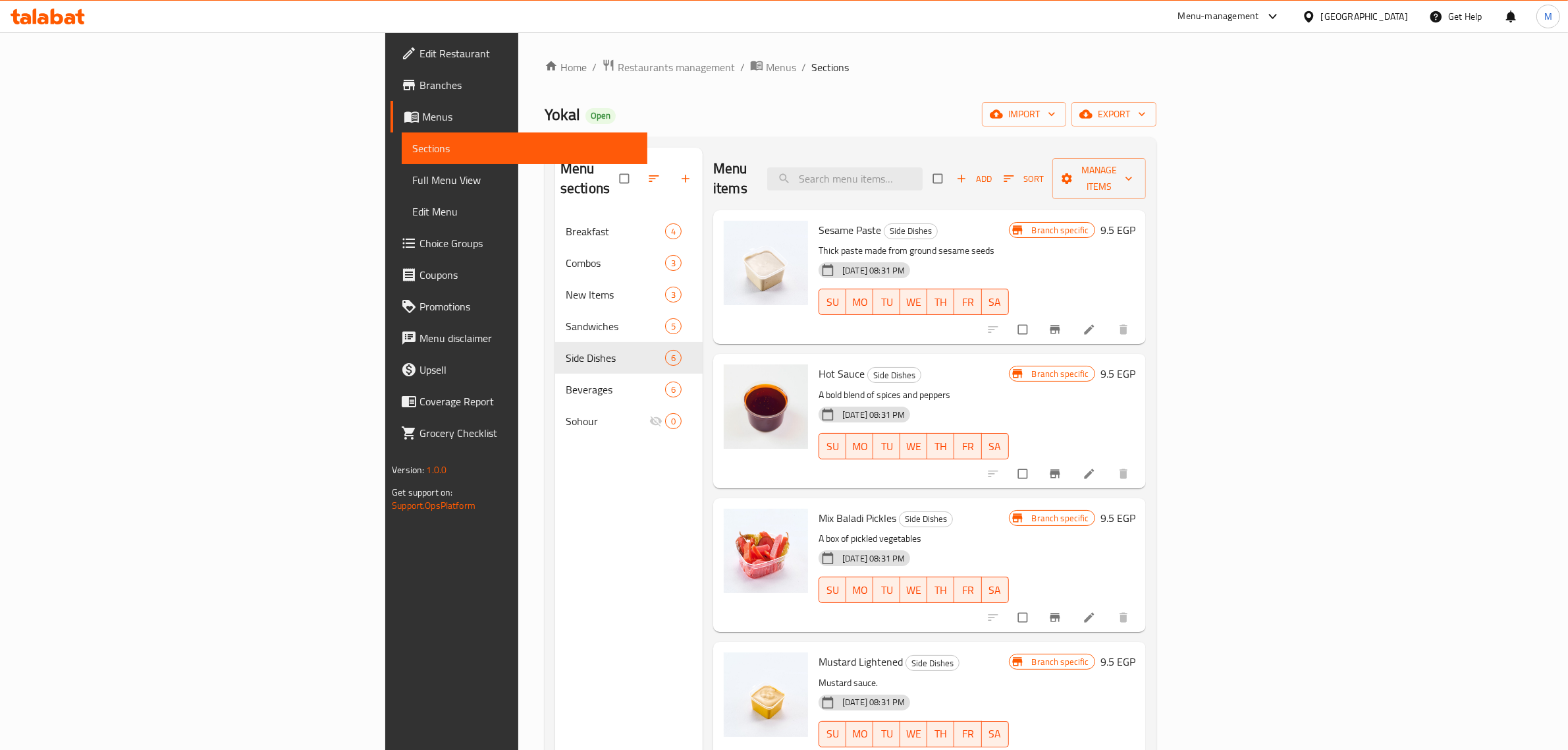
click at [1016, 173] on icon "button" at bounding box center [1009, 178] width 14 height 14
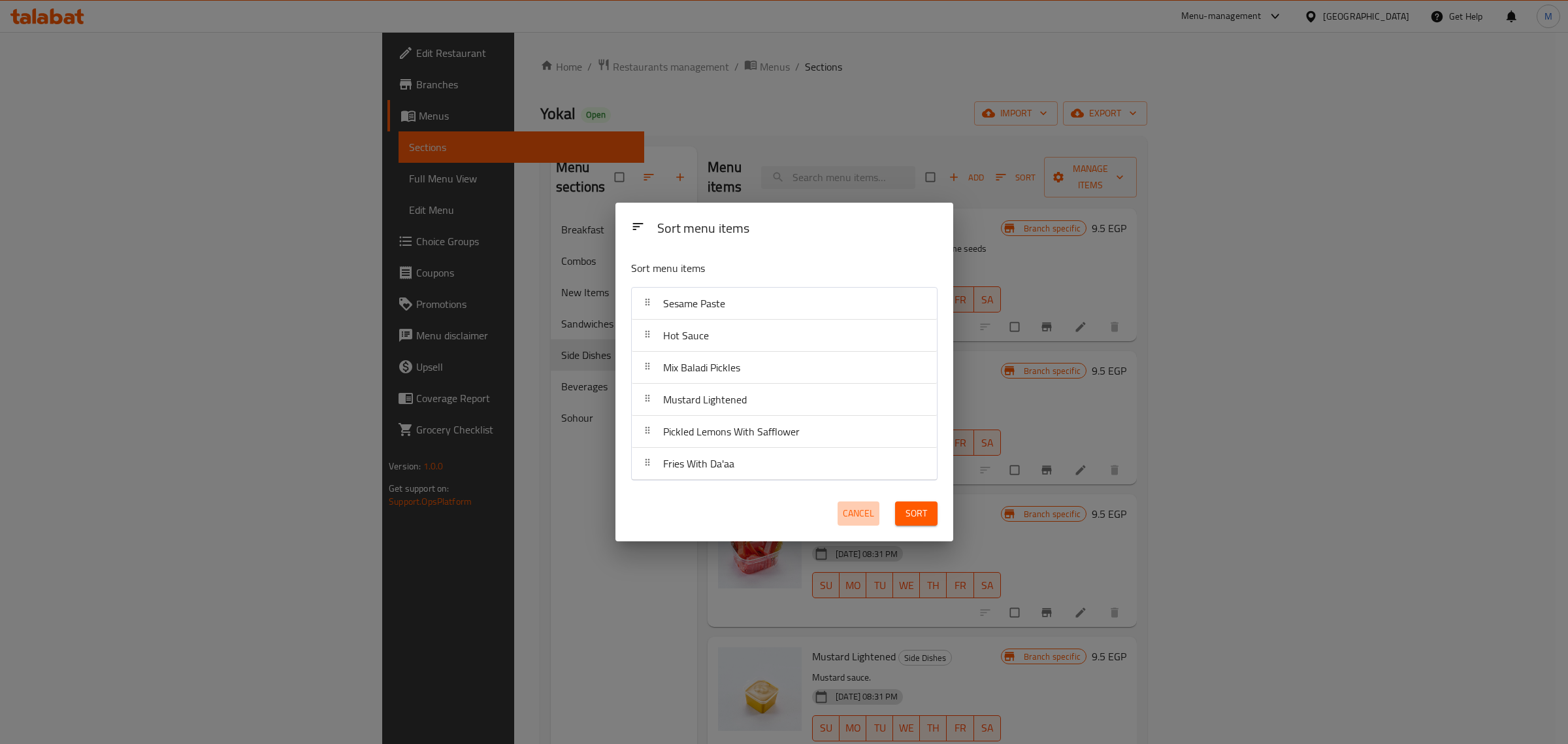
click at [874, 511] on button "Cancel" at bounding box center [858, 513] width 42 height 24
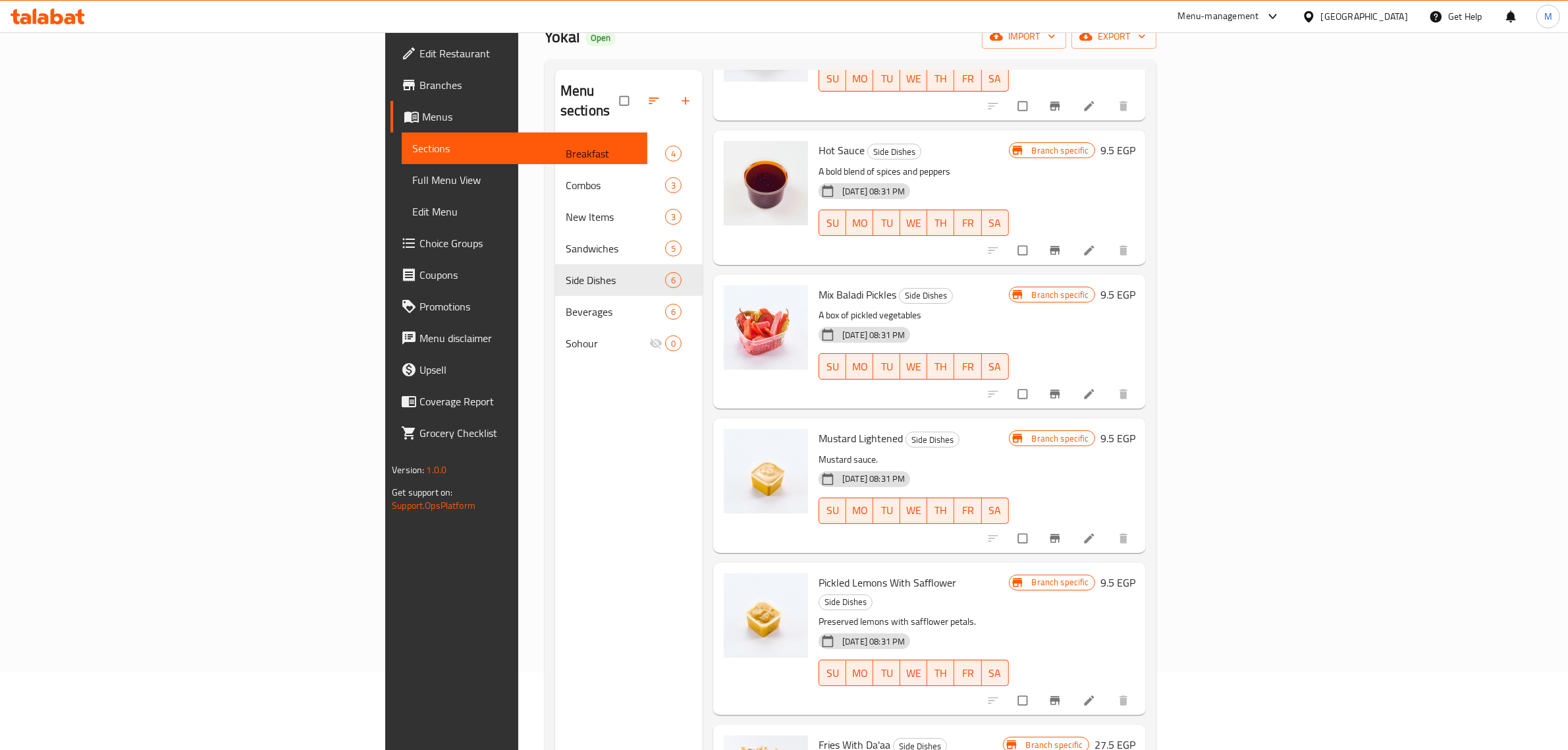
scroll to position [185, 0]
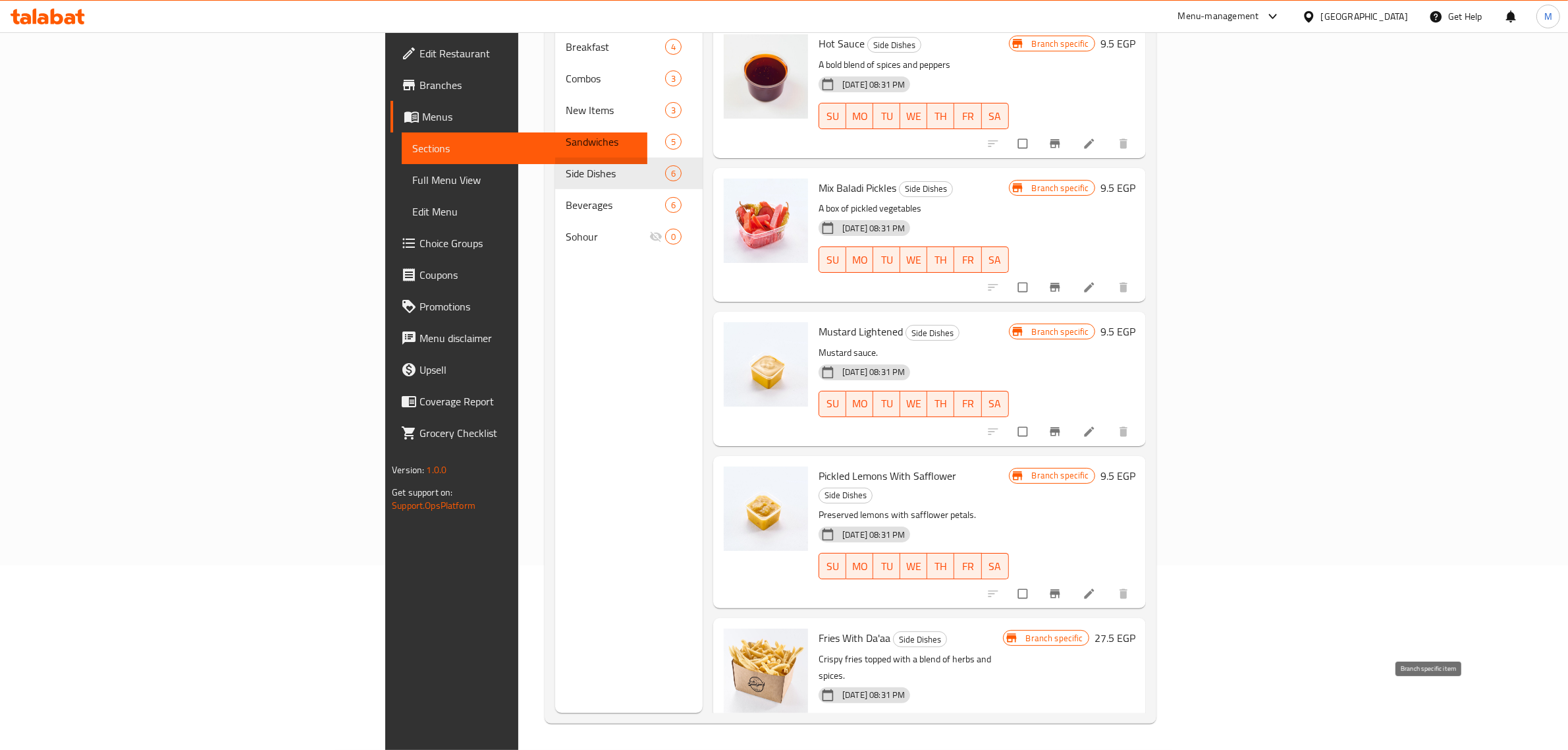
click at [1062, 748] on icon "Branch-specific-item" at bounding box center [1055, 755] width 14 height 14
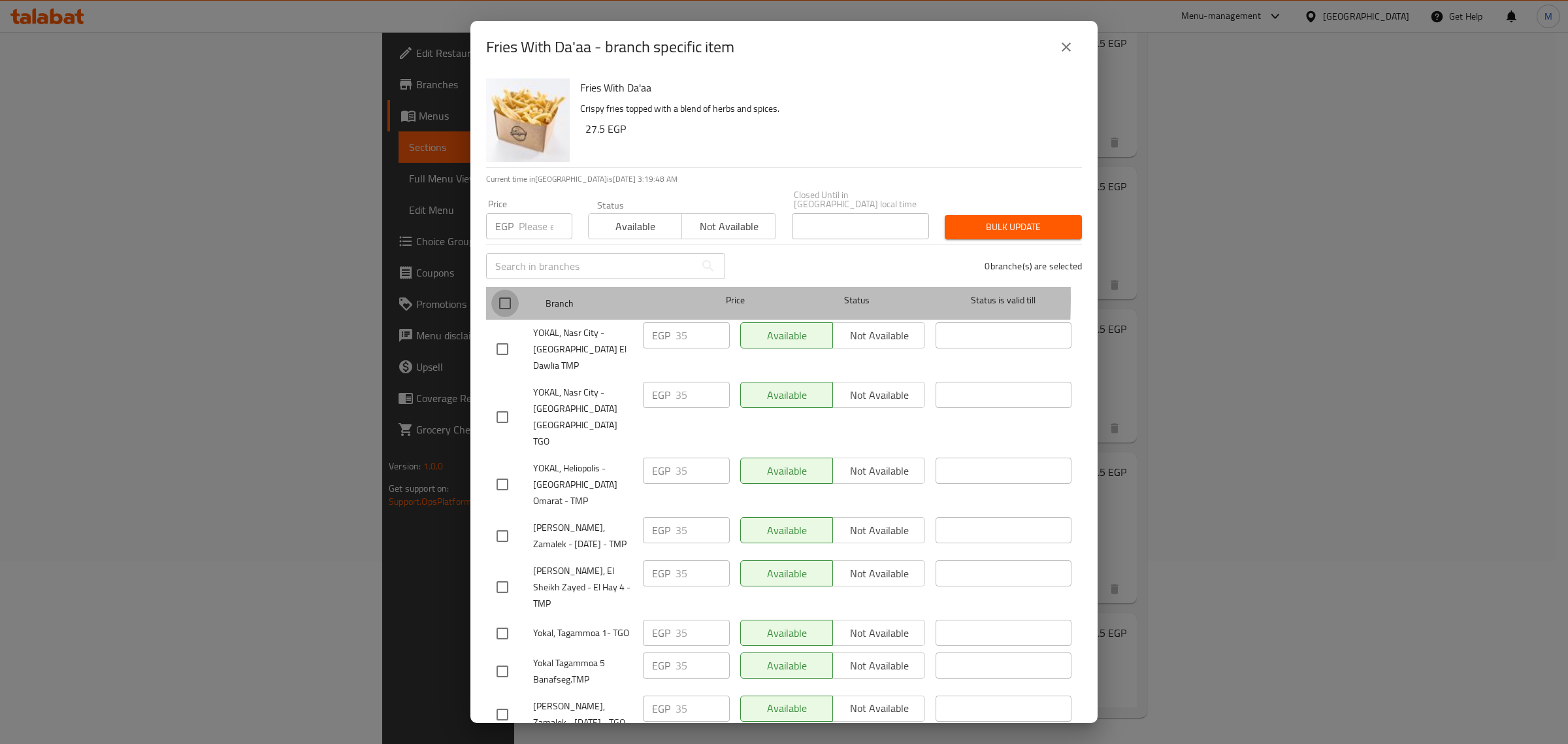
click at [509, 290] on input "checkbox" at bounding box center [505, 303] width 27 height 27
checkbox input "true"
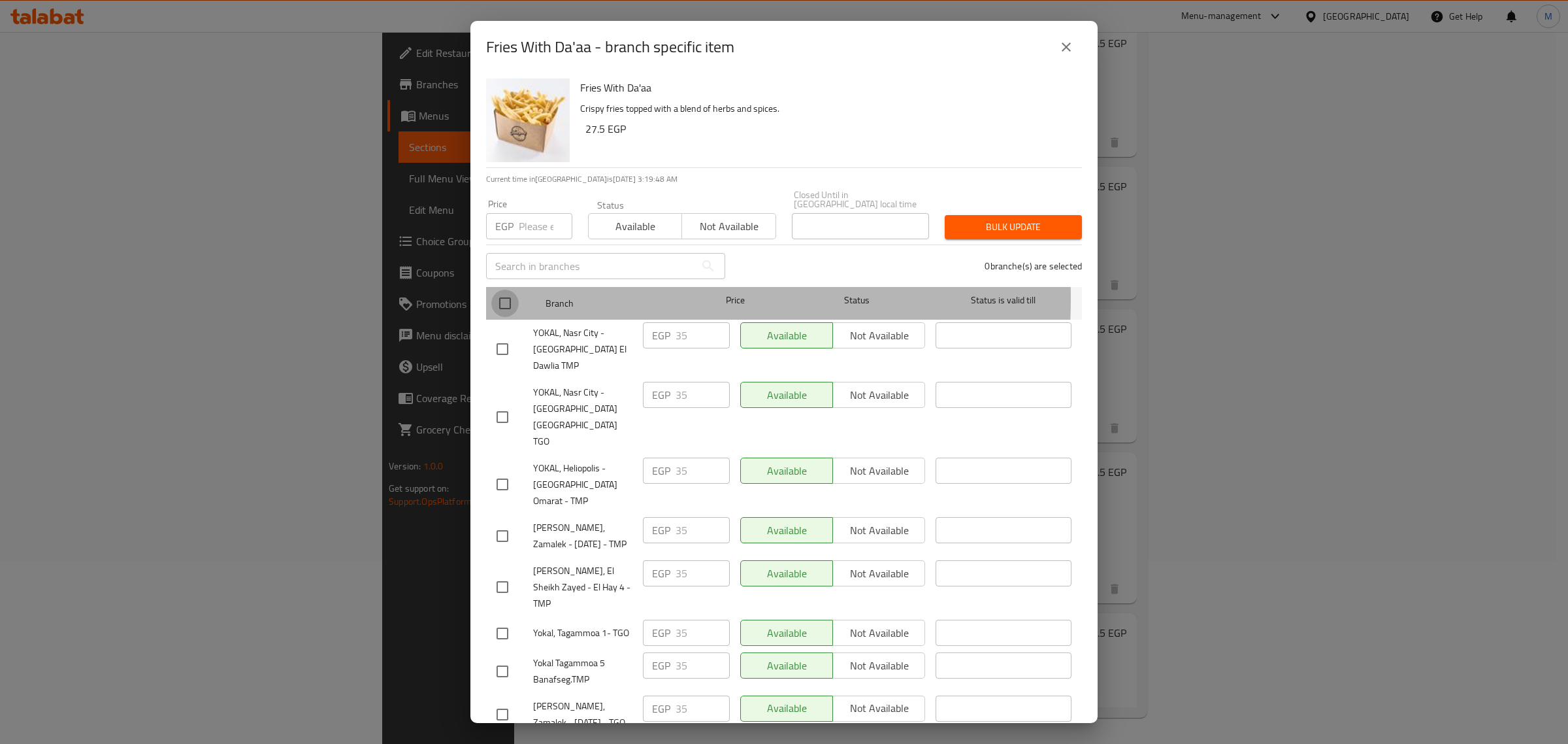
checkbox input "true"
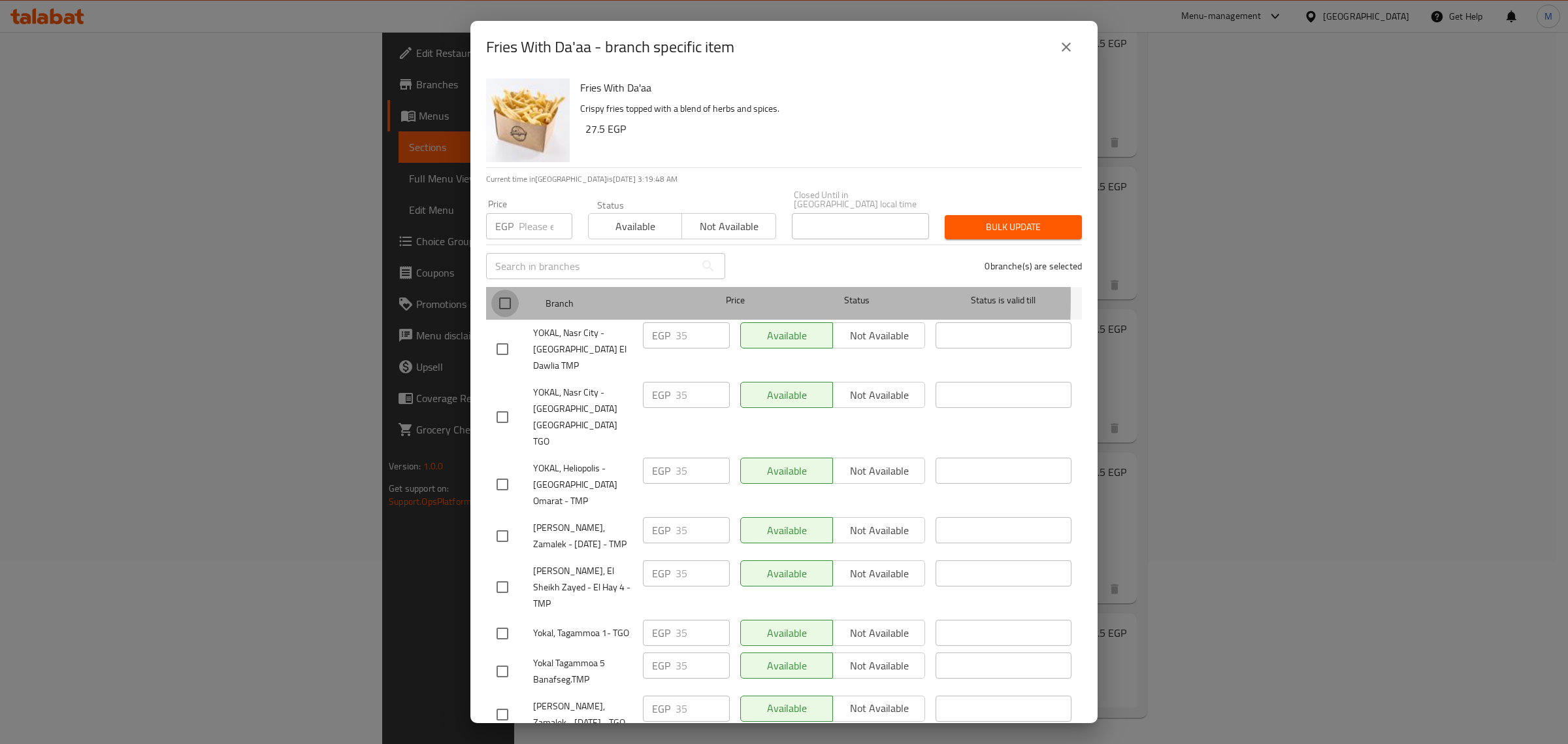
checkbox input "true"
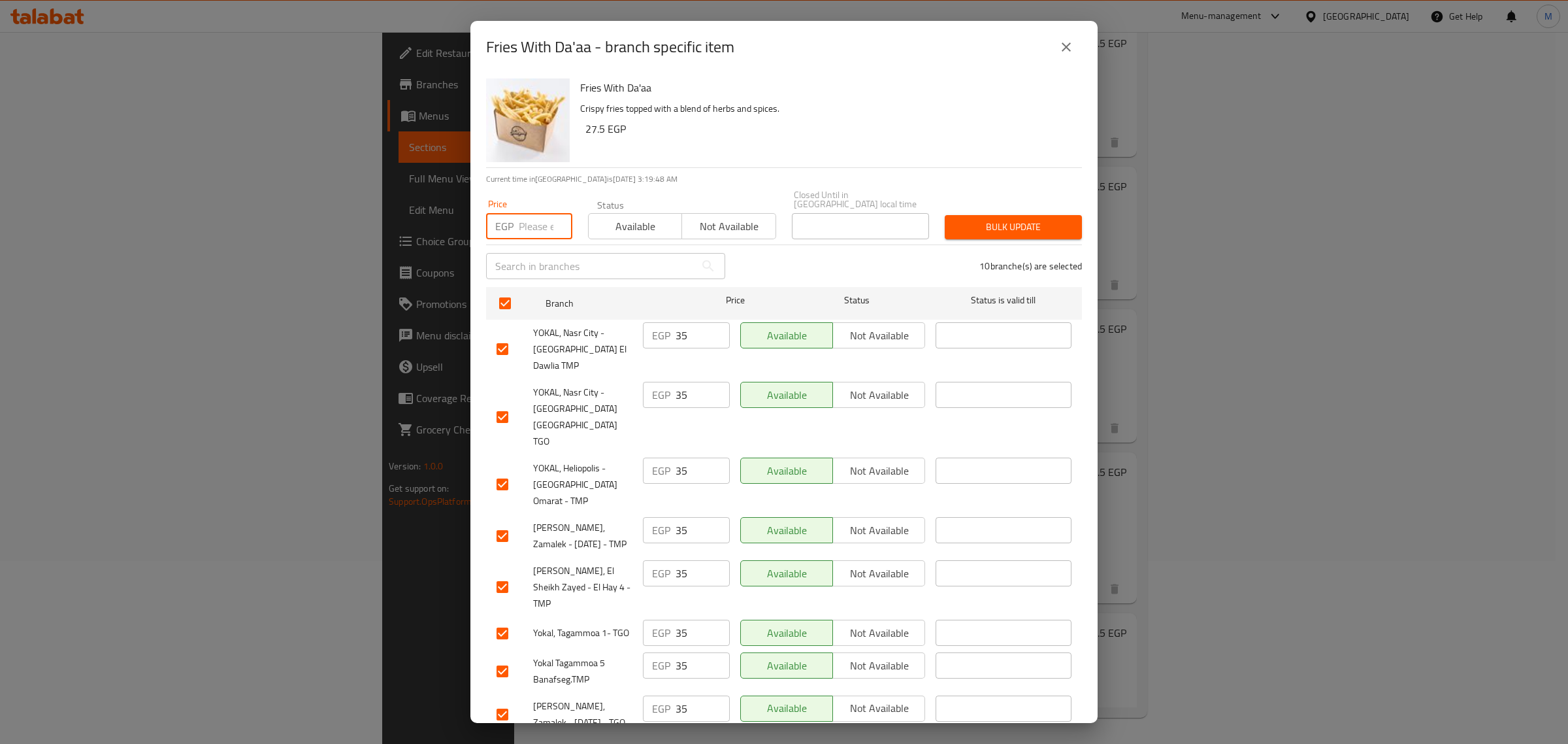
drag, startPoint x: 521, startPoint y: 211, endPoint x: 634, endPoint y: 230, distance: 114.6
click at [523, 213] on input "number" at bounding box center [545, 226] width 54 height 26
paste input "39.00"
type input "39.00"
click at [956, 221] on span "Bulk update" at bounding box center [1014, 227] width 117 height 16
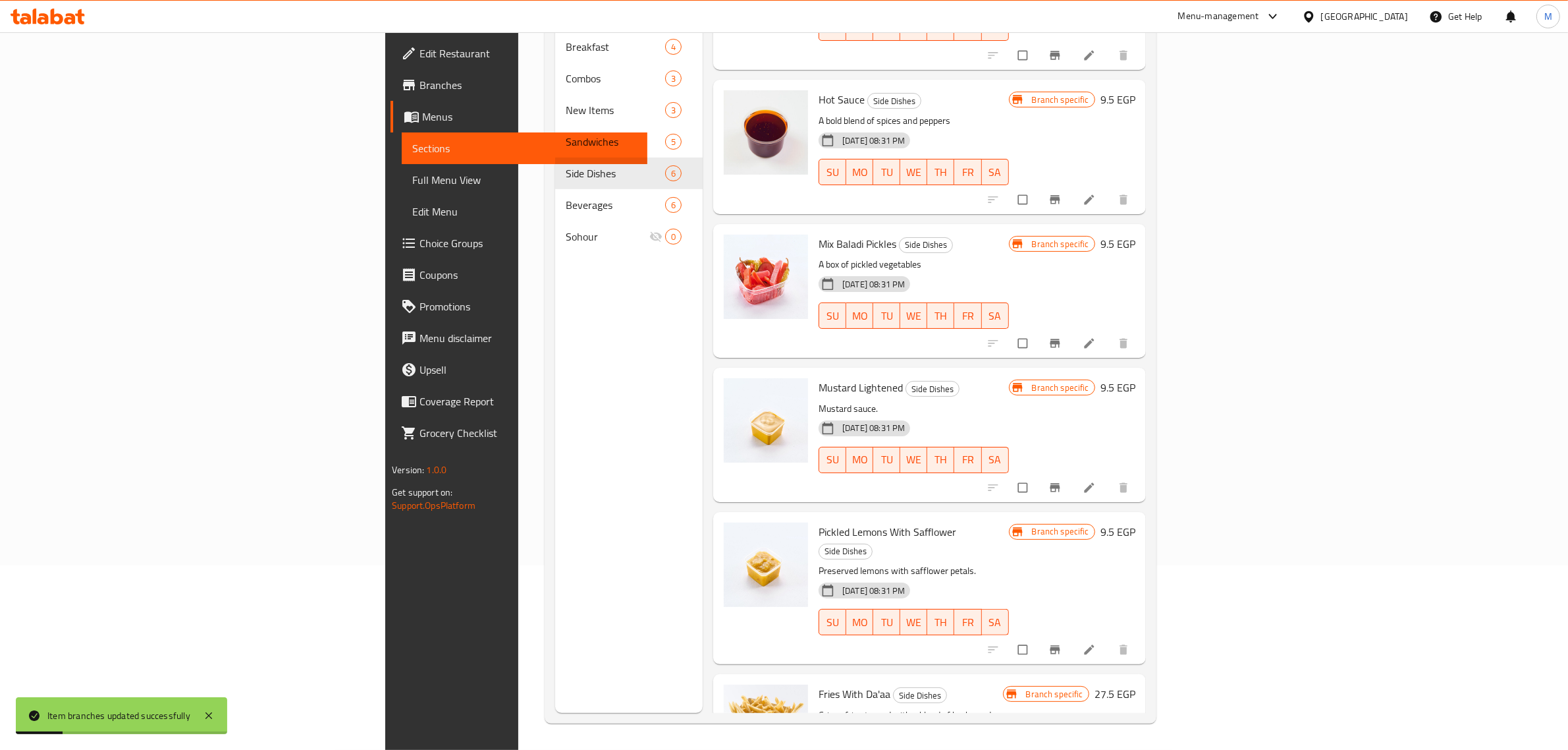
scroll to position [0, 0]
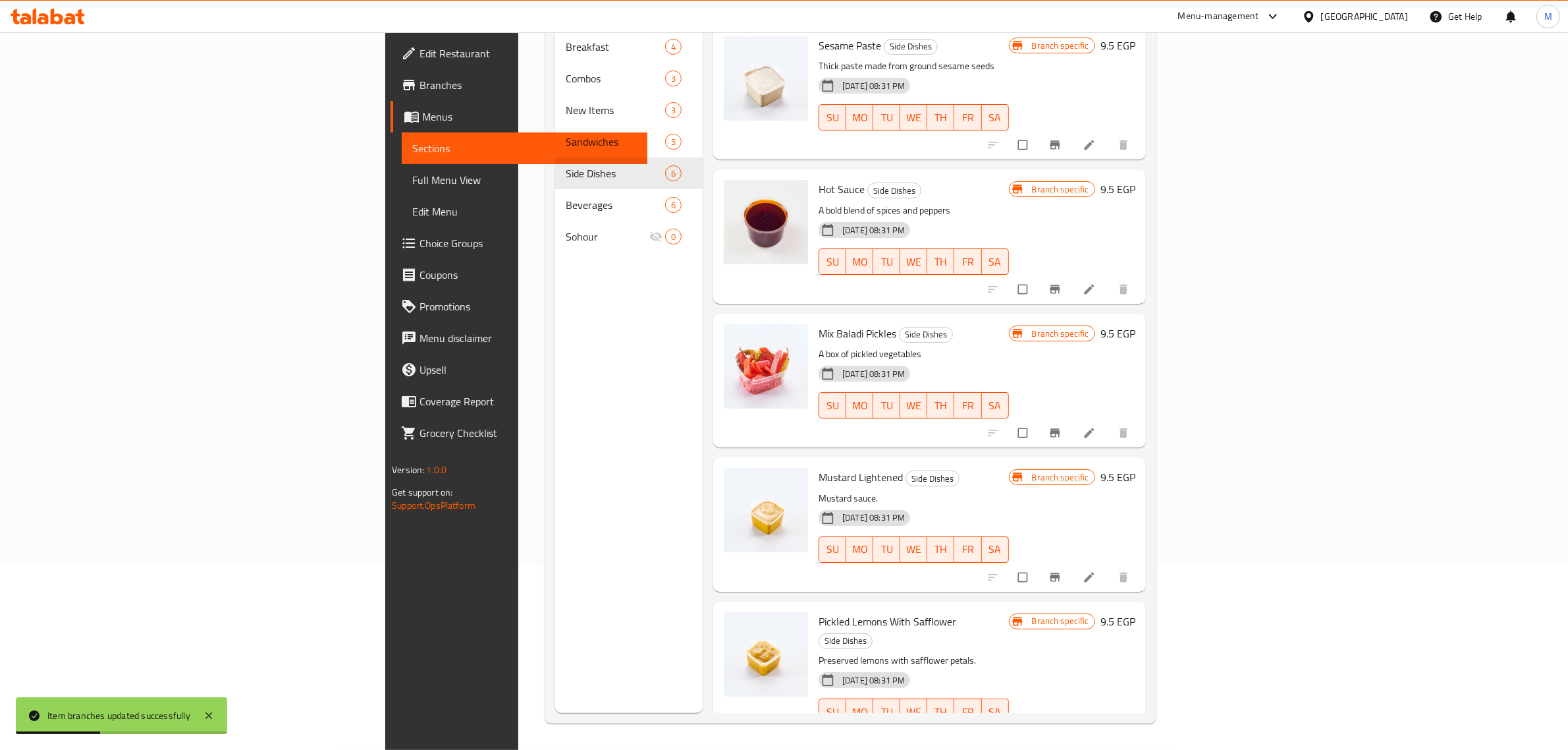
click at [1072, 418] on button "Branch-specific-item" at bounding box center [1056, 432] width 32 height 29
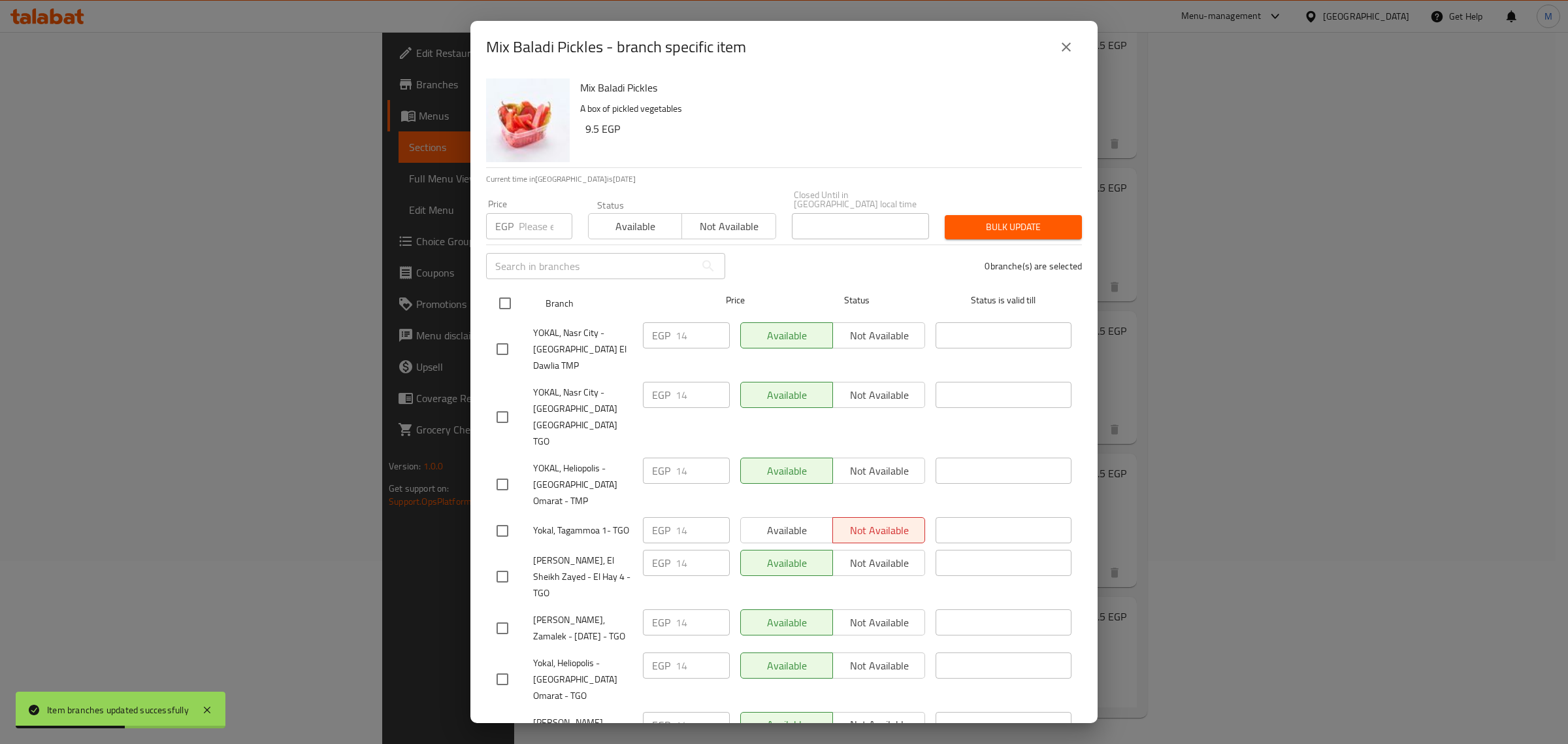
click at [513, 302] on input "checkbox" at bounding box center [505, 303] width 27 height 27
checkbox input "true"
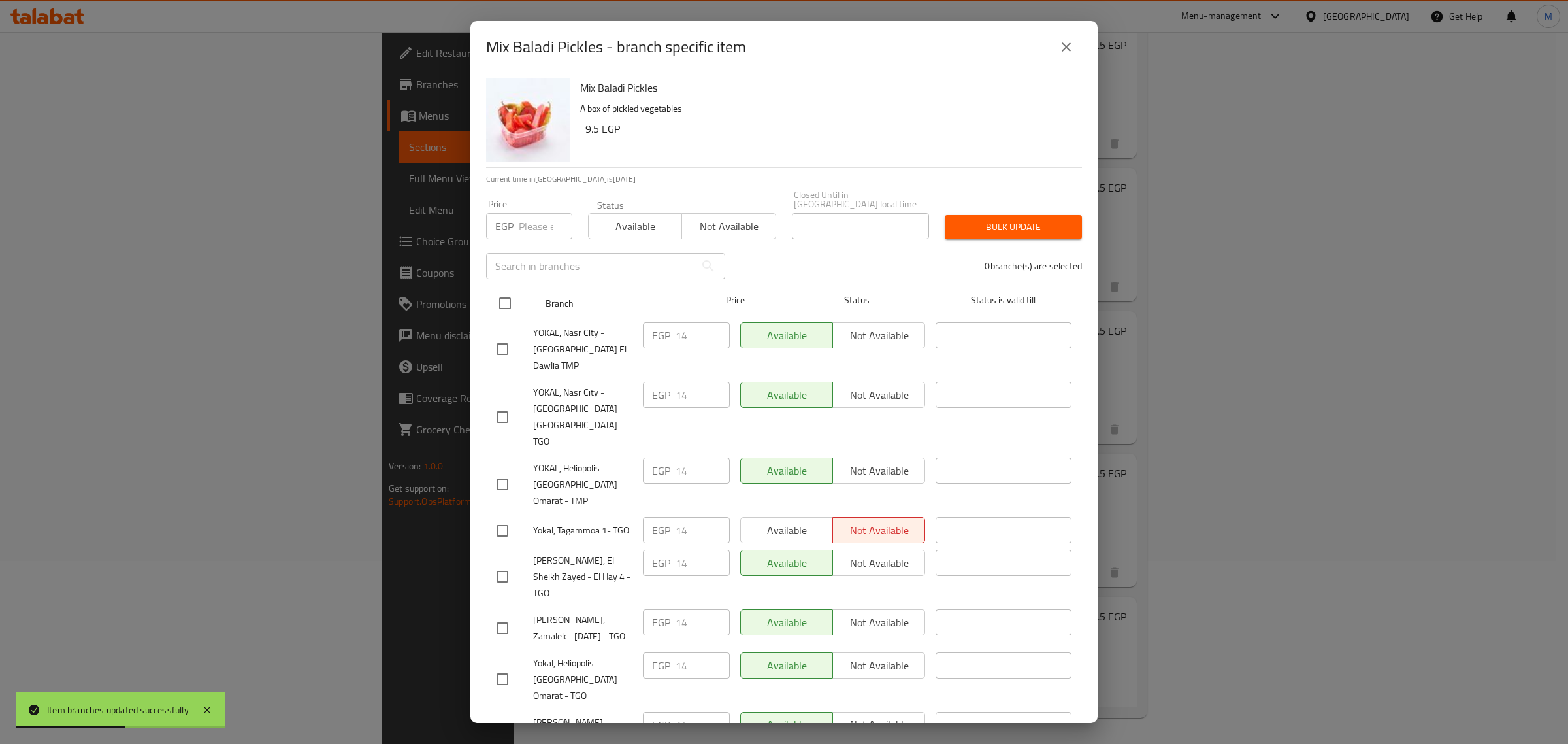
checkbox input "true"
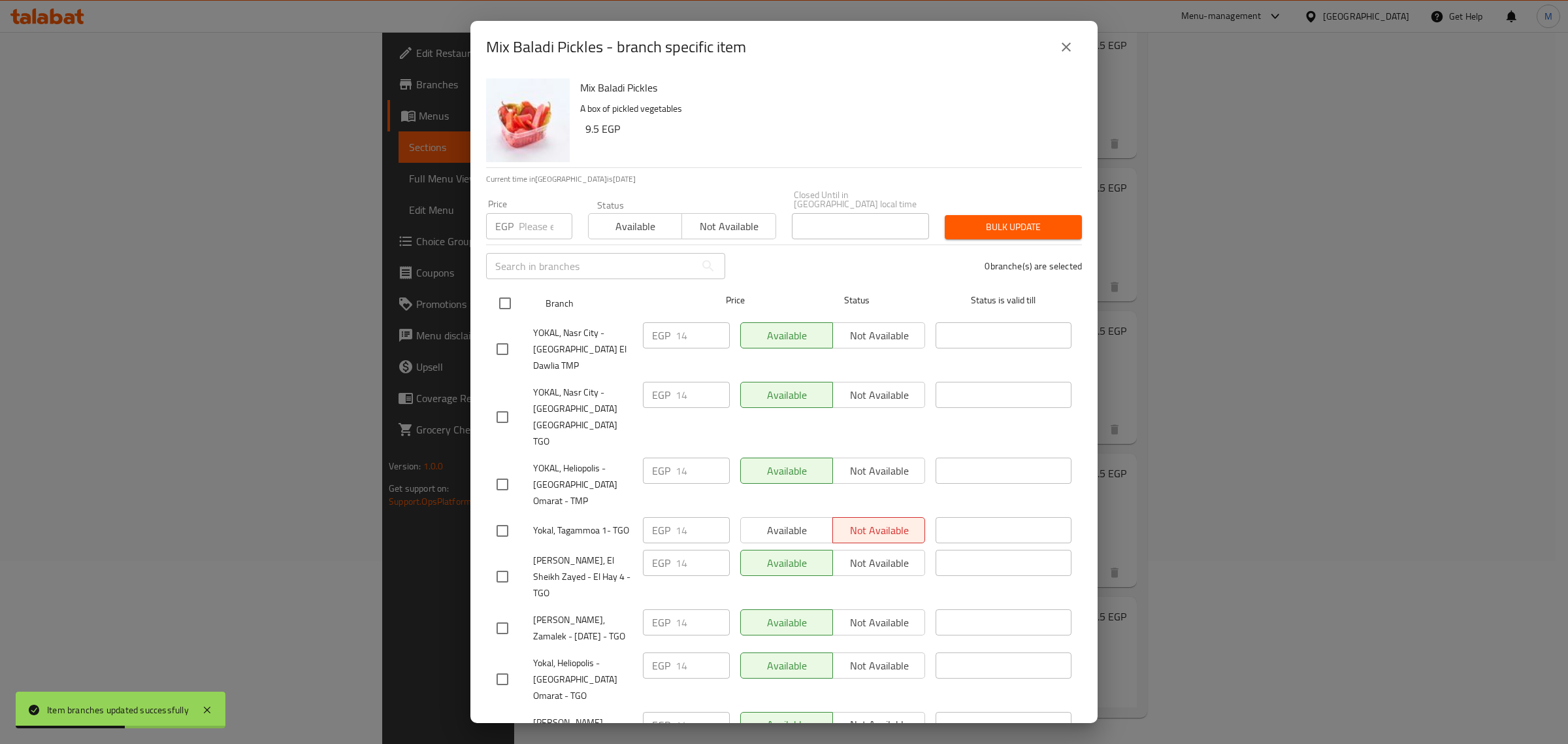
checkbox input "true"
click at [527, 245] on div "​" at bounding box center [606, 266] width 255 height 42
click at [531, 216] on input "number" at bounding box center [545, 226] width 54 height 26
paste input "19.00"
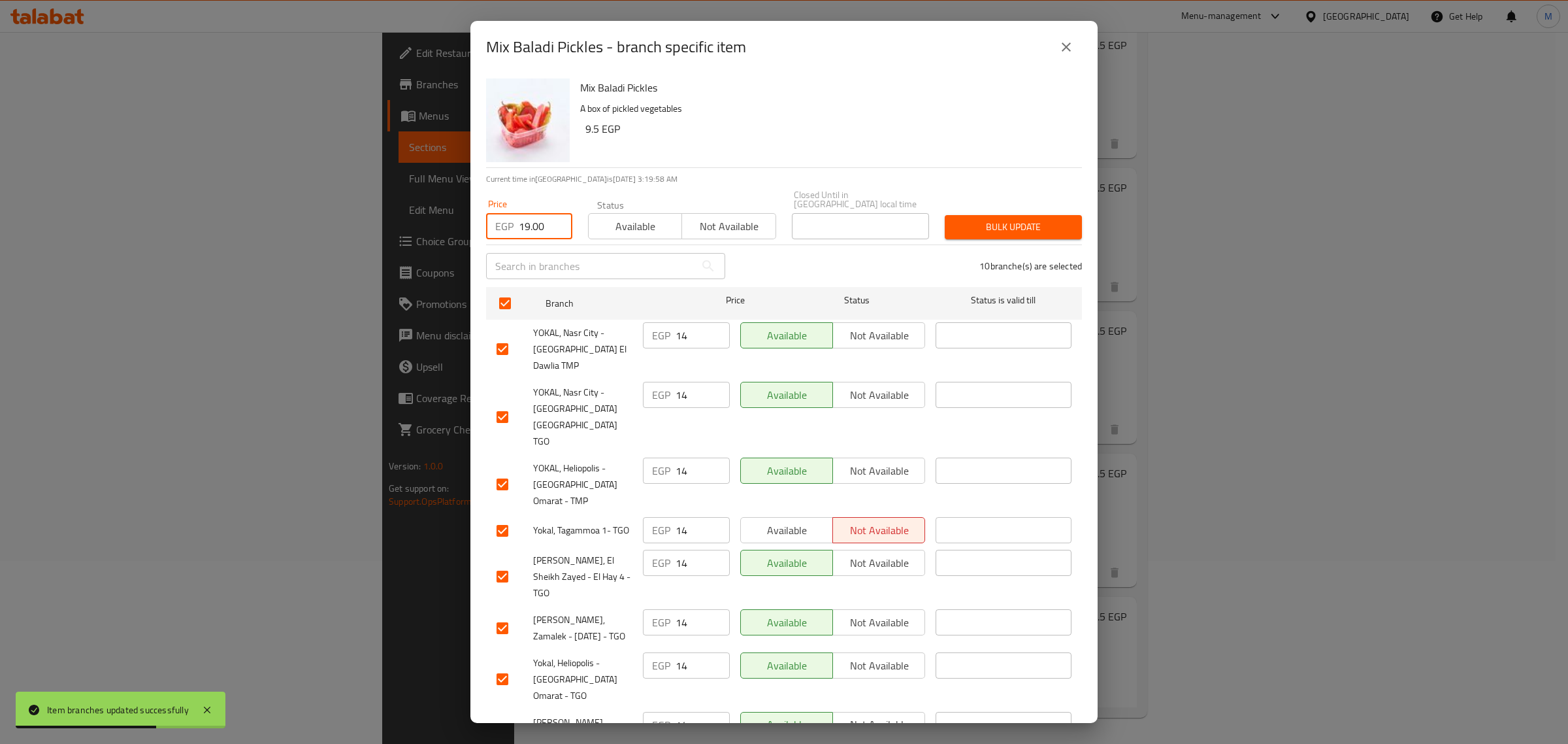
type input "19.00"
click at [975, 225] on button "Bulk update" at bounding box center [1013, 227] width 137 height 24
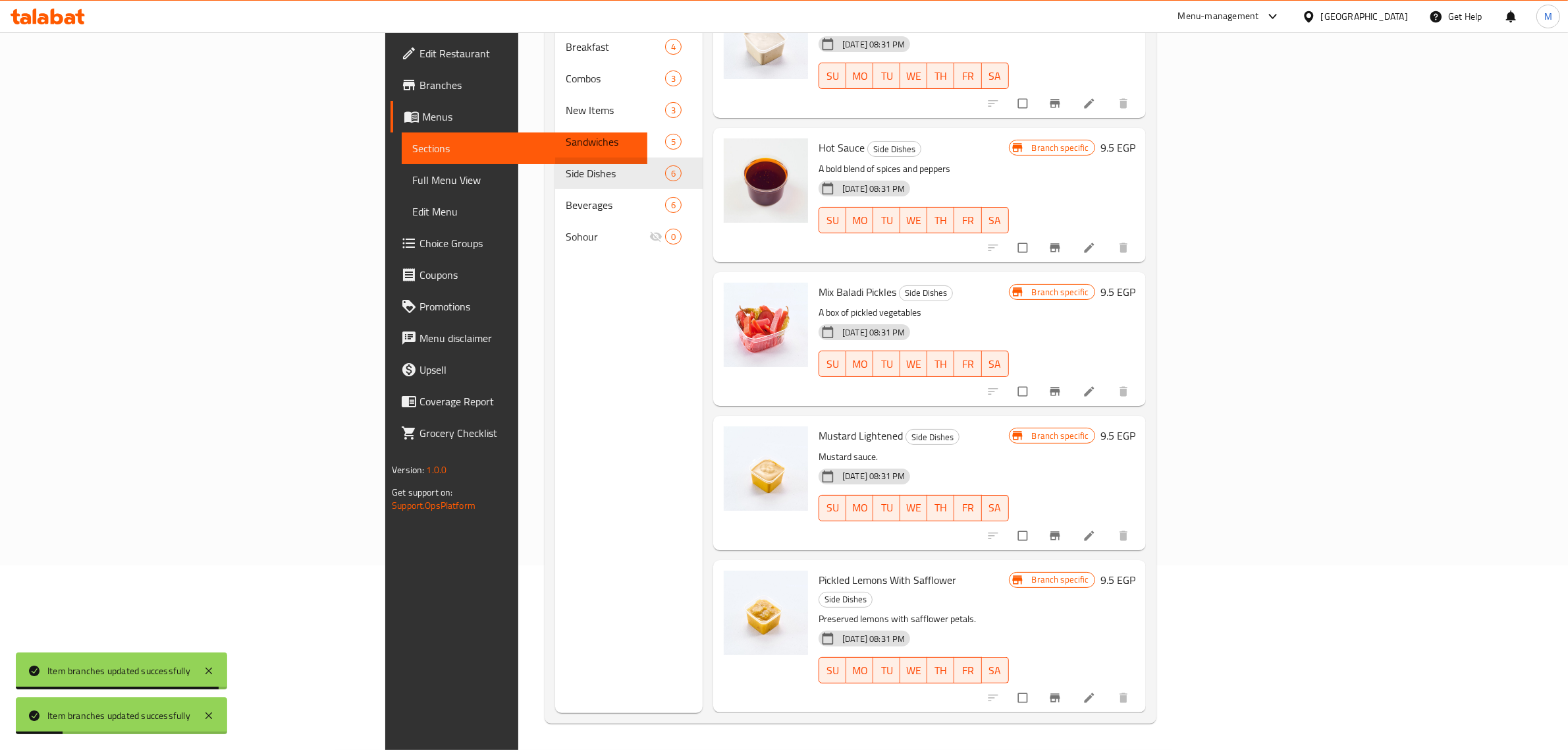
scroll to position [82, 0]
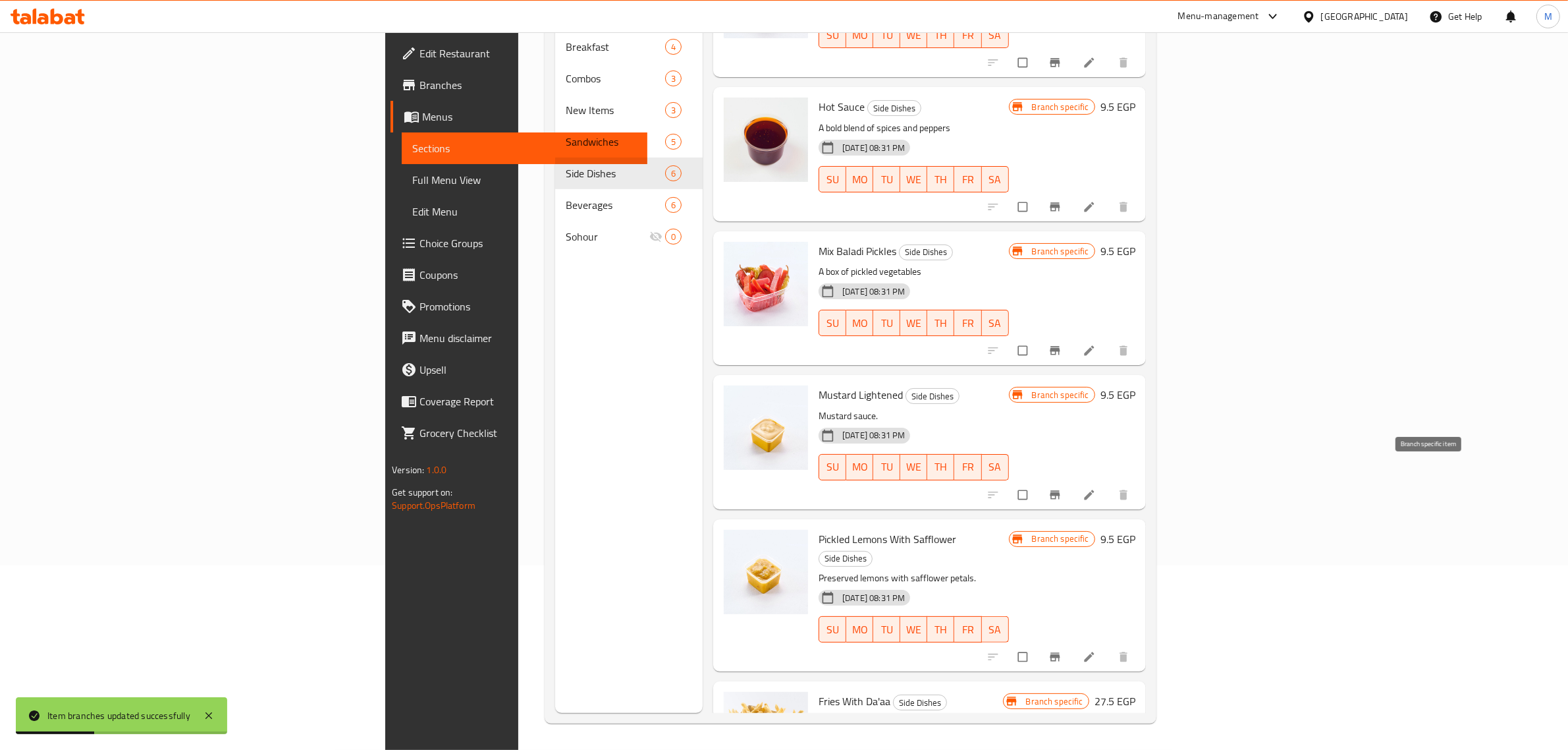
click at [1072, 480] on button "Branch-specific-item" at bounding box center [1056, 495] width 32 height 29
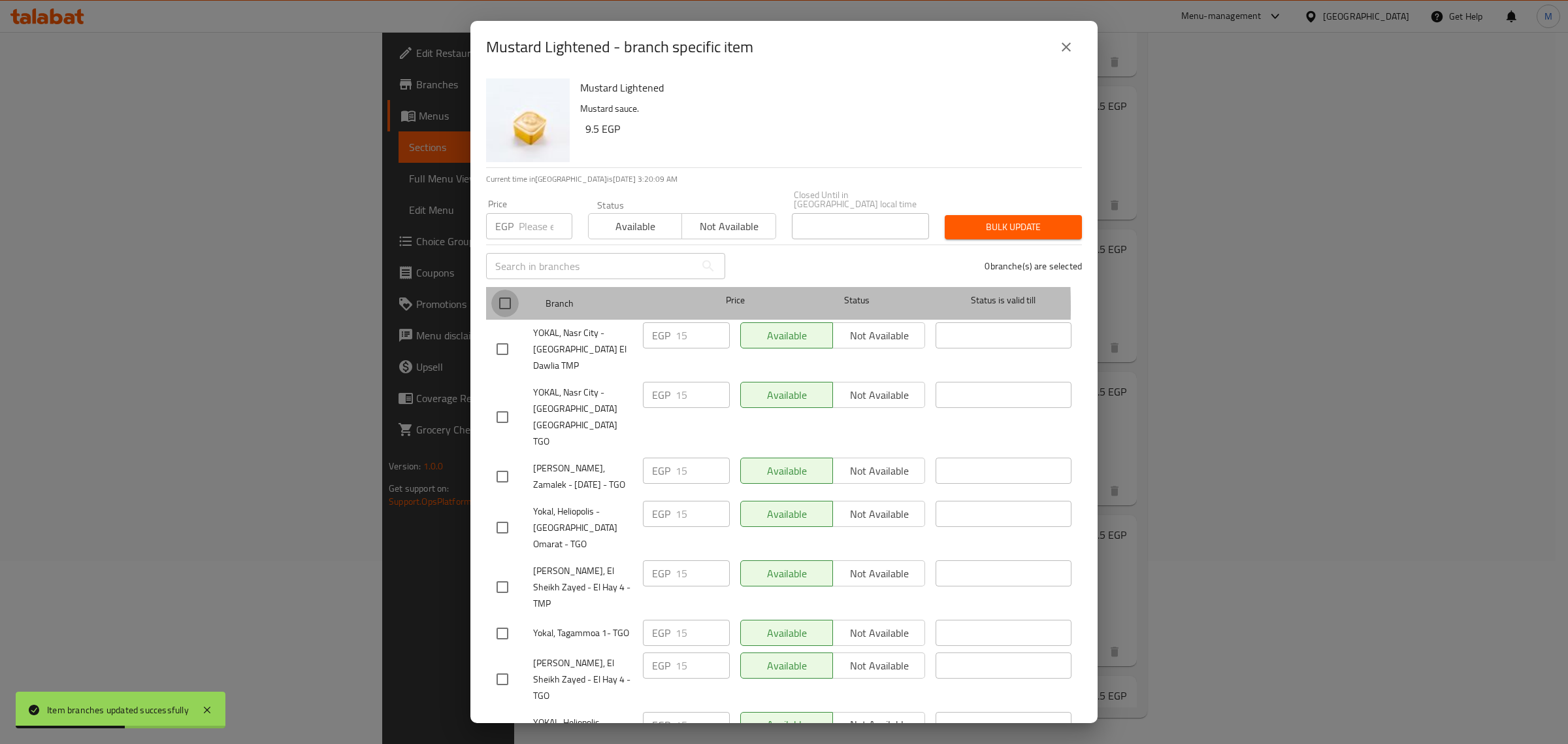
click at [508, 298] on input "checkbox" at bounding box center [505, 303] width 27 height 27
checkbox input "true"
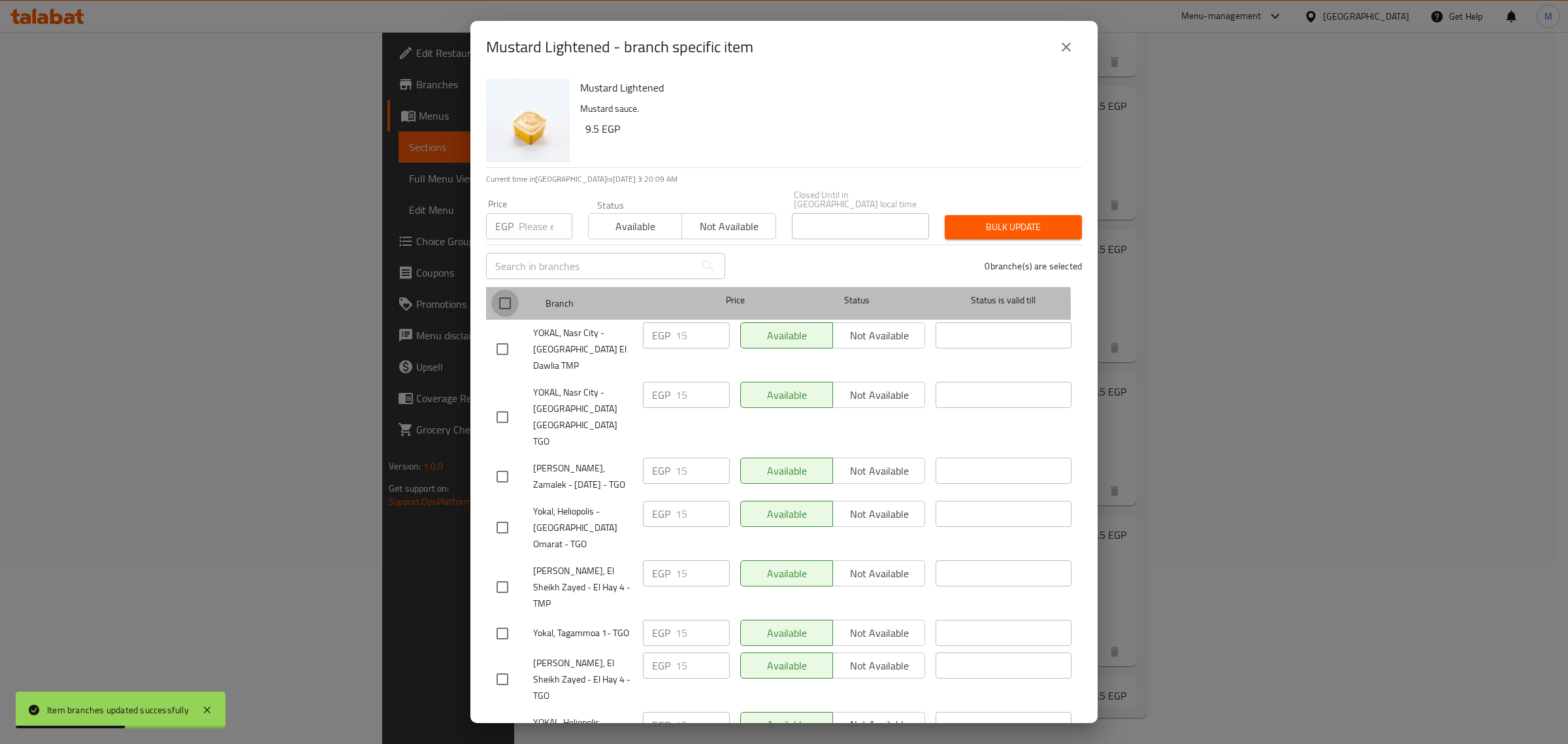
checkbox input "true"
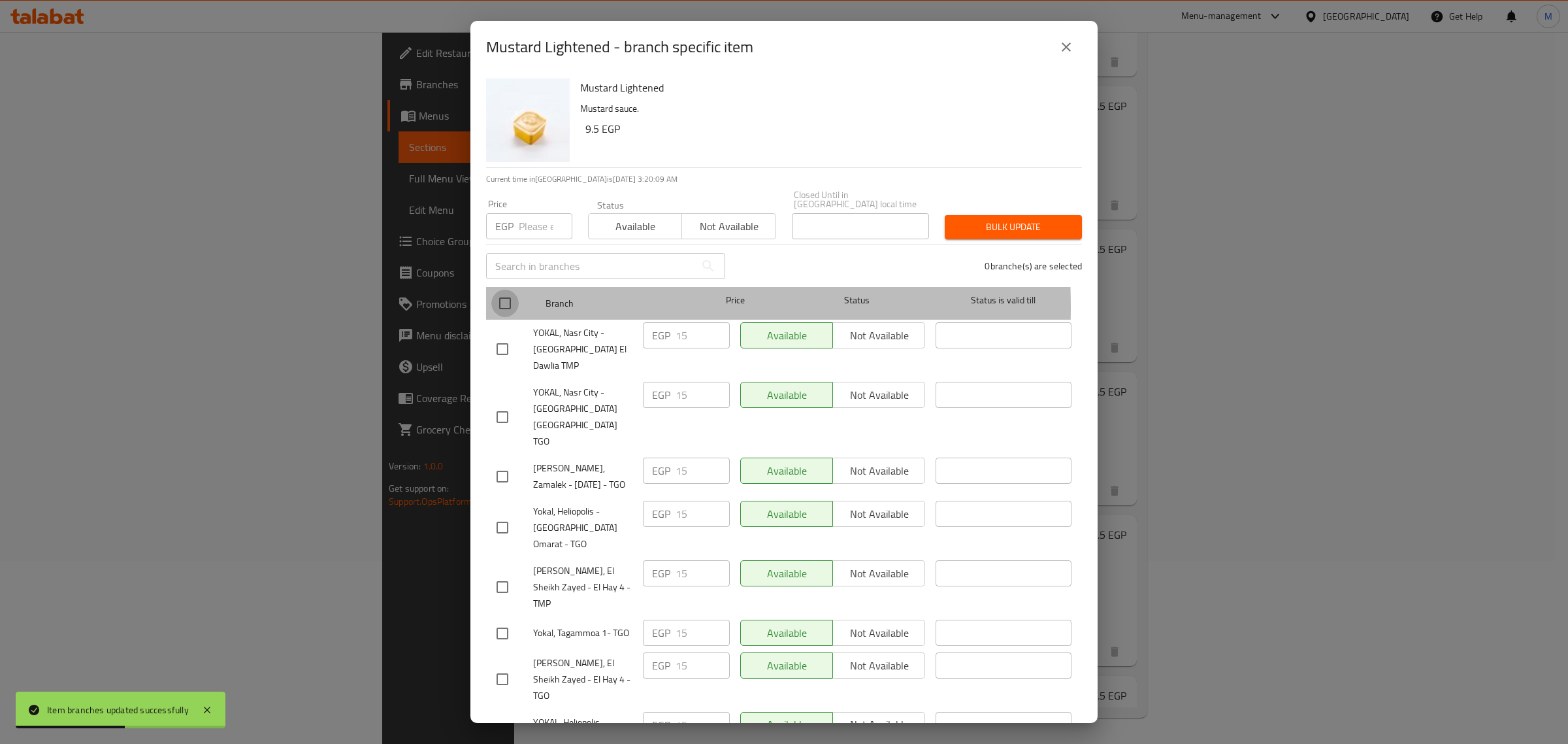
checkbox input "true"
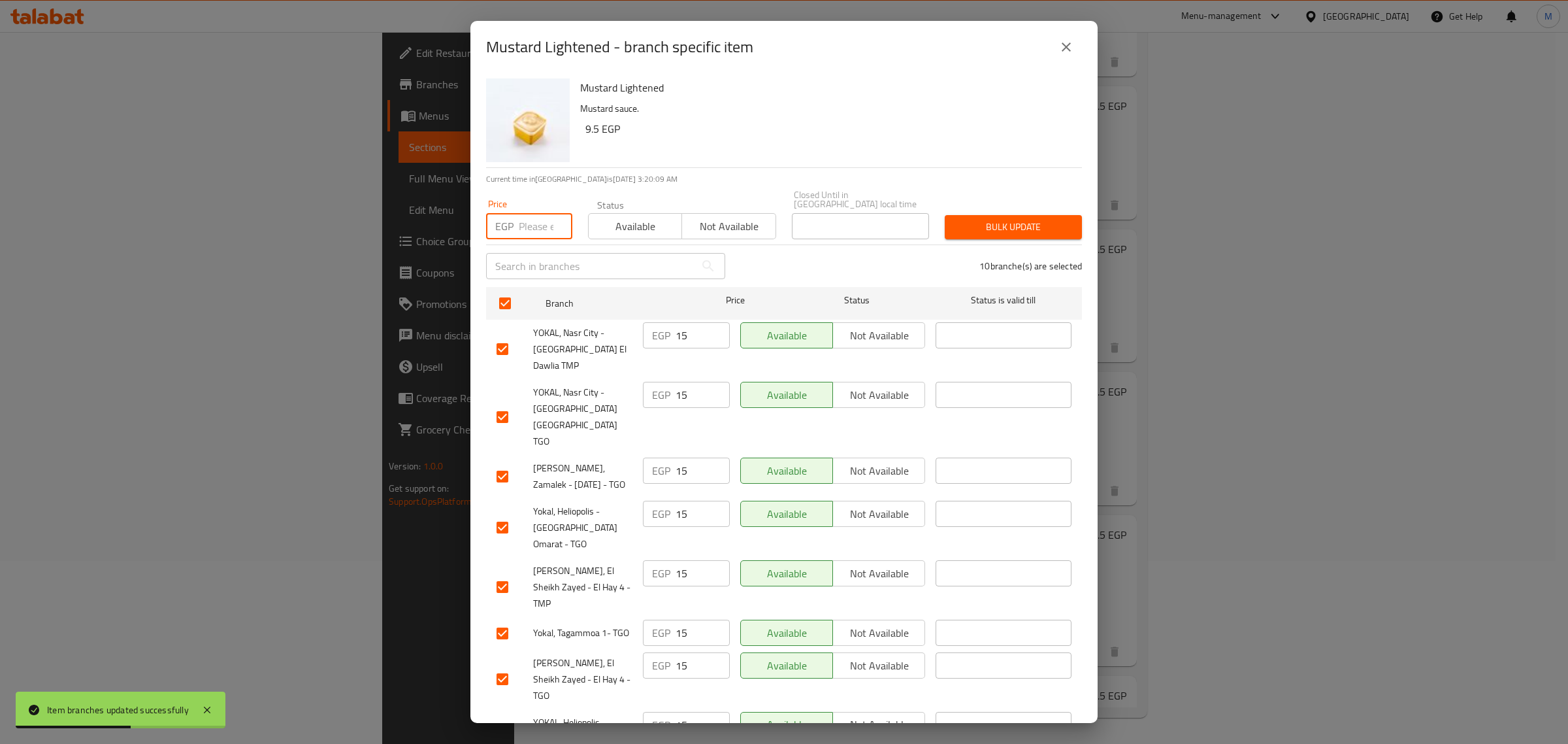
click at [533, 221] on input "number" at bounding box center [545, 226] width 54 height 26
paste input "19.00"
type input "19.00"
click at [956, 219] on span "Bulk update" at bounding box center [1014, 227] width 117 height 16
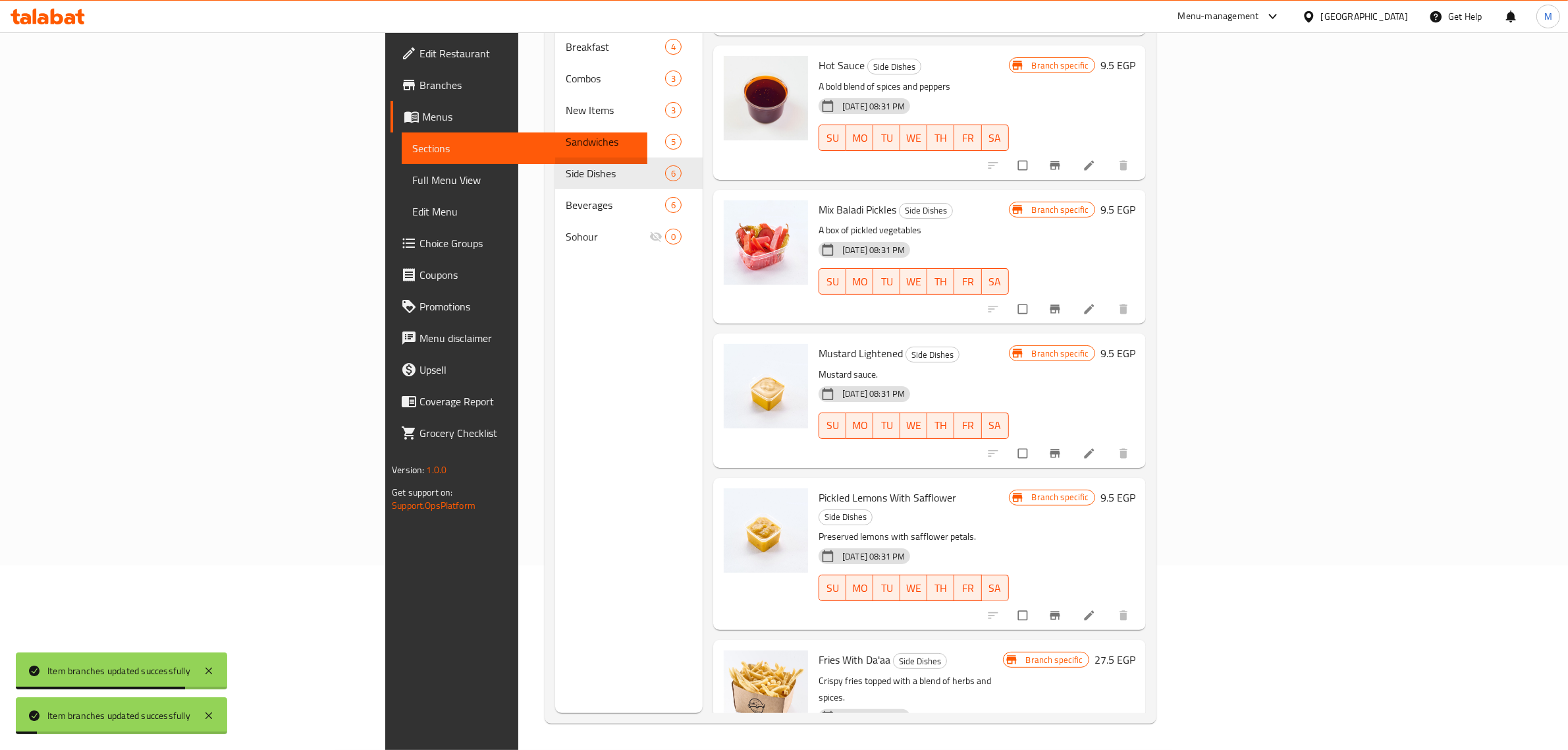
scroll to position [145, 0]
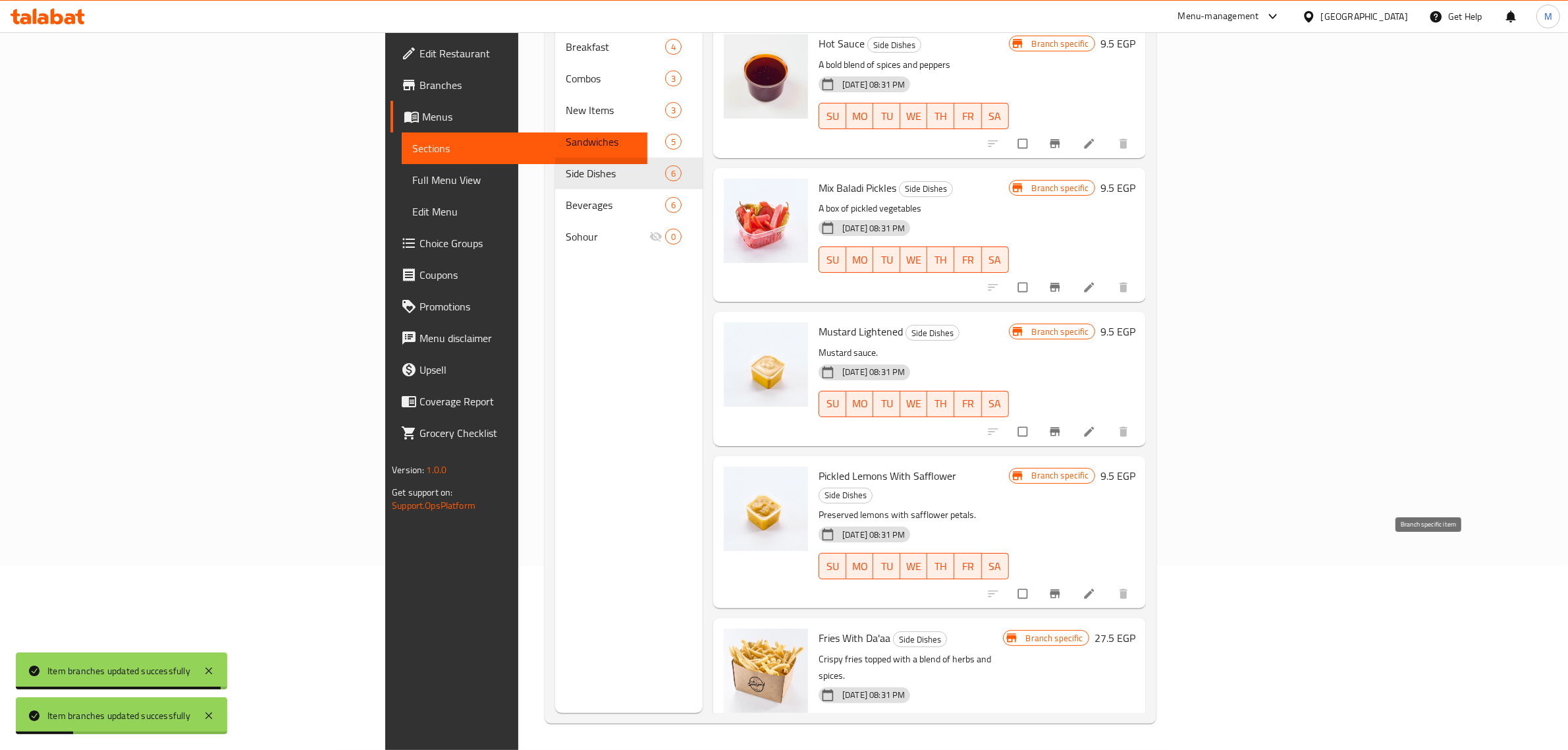
click at [1062, 587] on icon "Branch-specific-item" at bounding box center [1055, 594] width 14 height 14
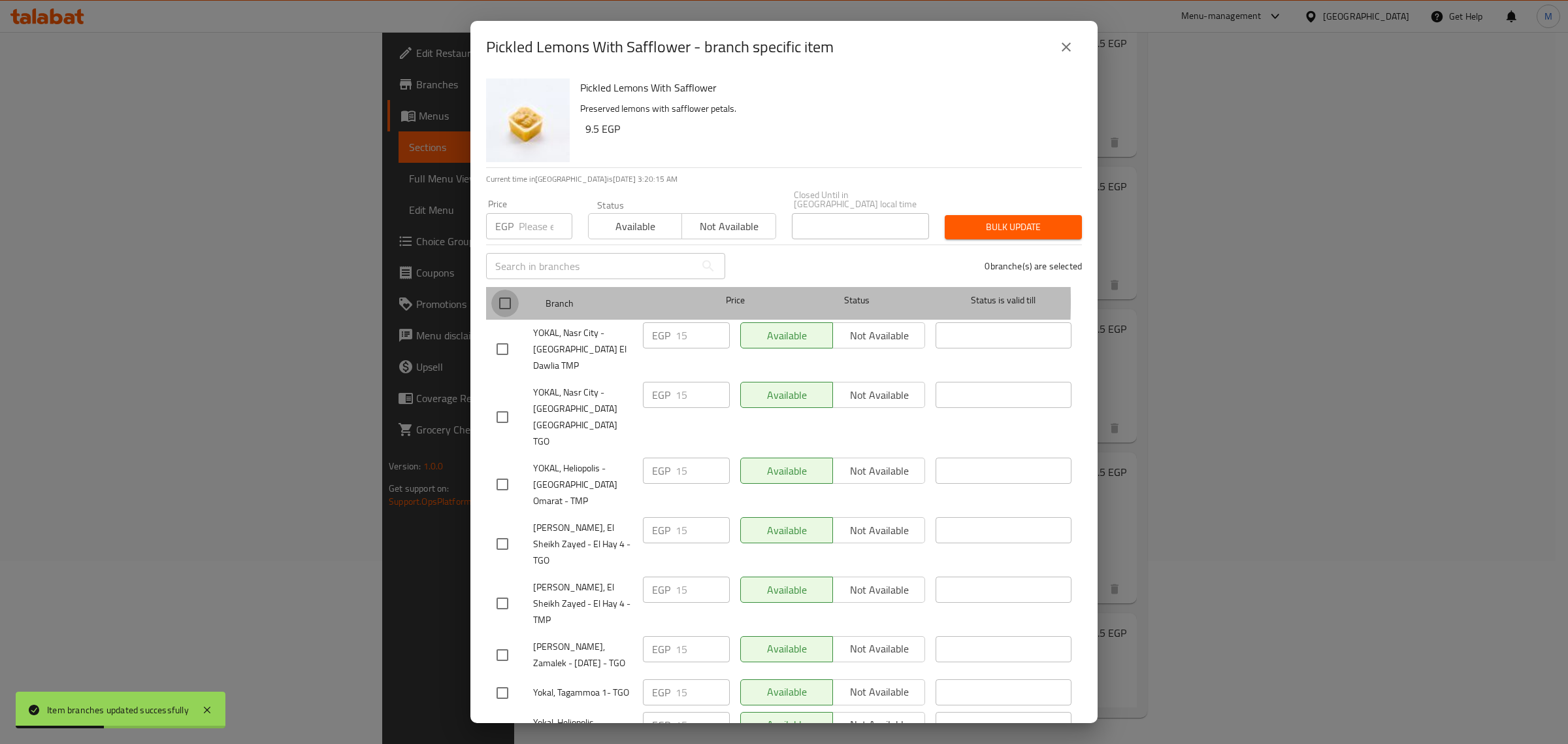
click at [509, 292] on input "checkbox" at bounding box center [505, 303] width 27 height 27
checkbox input "true"
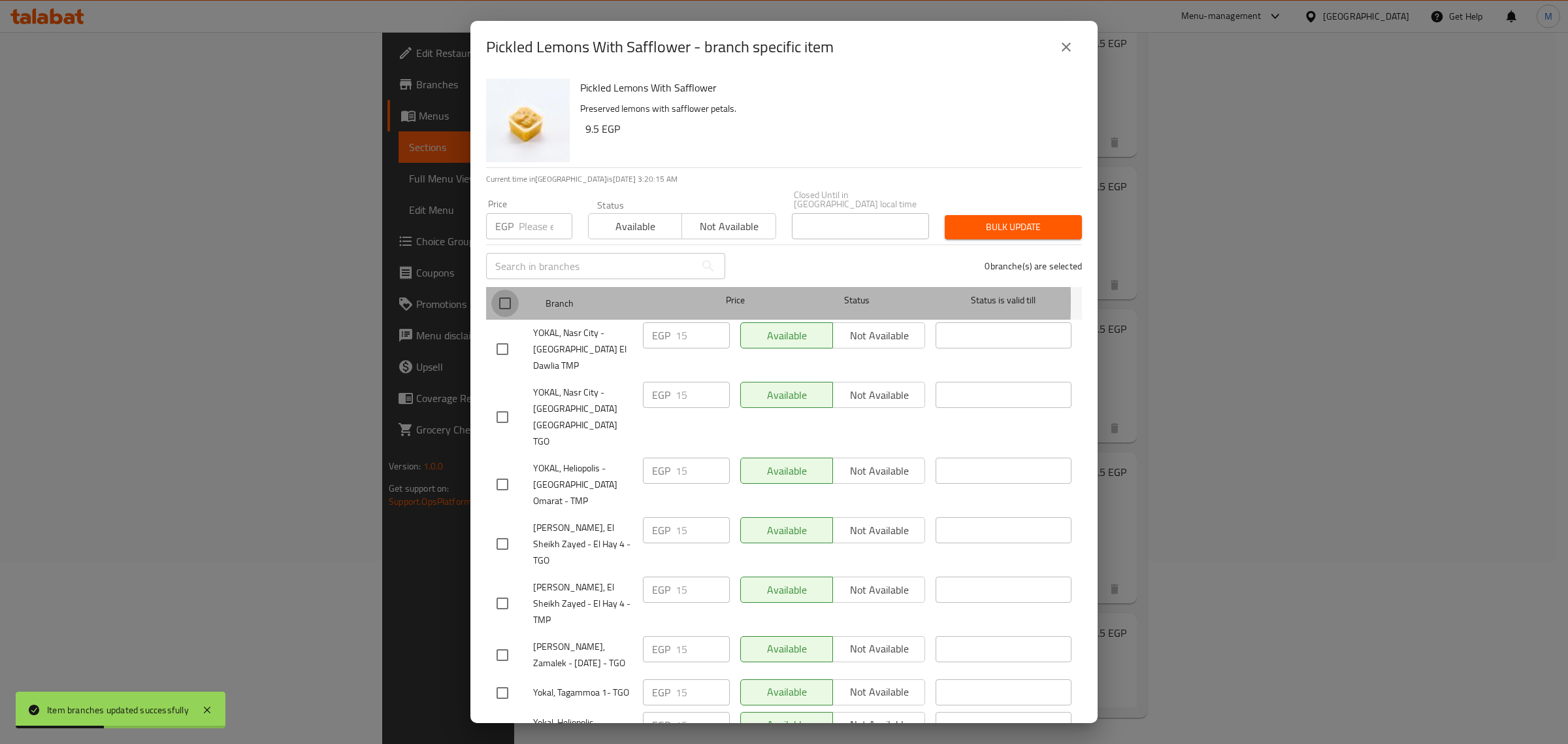
checkbox input "true"
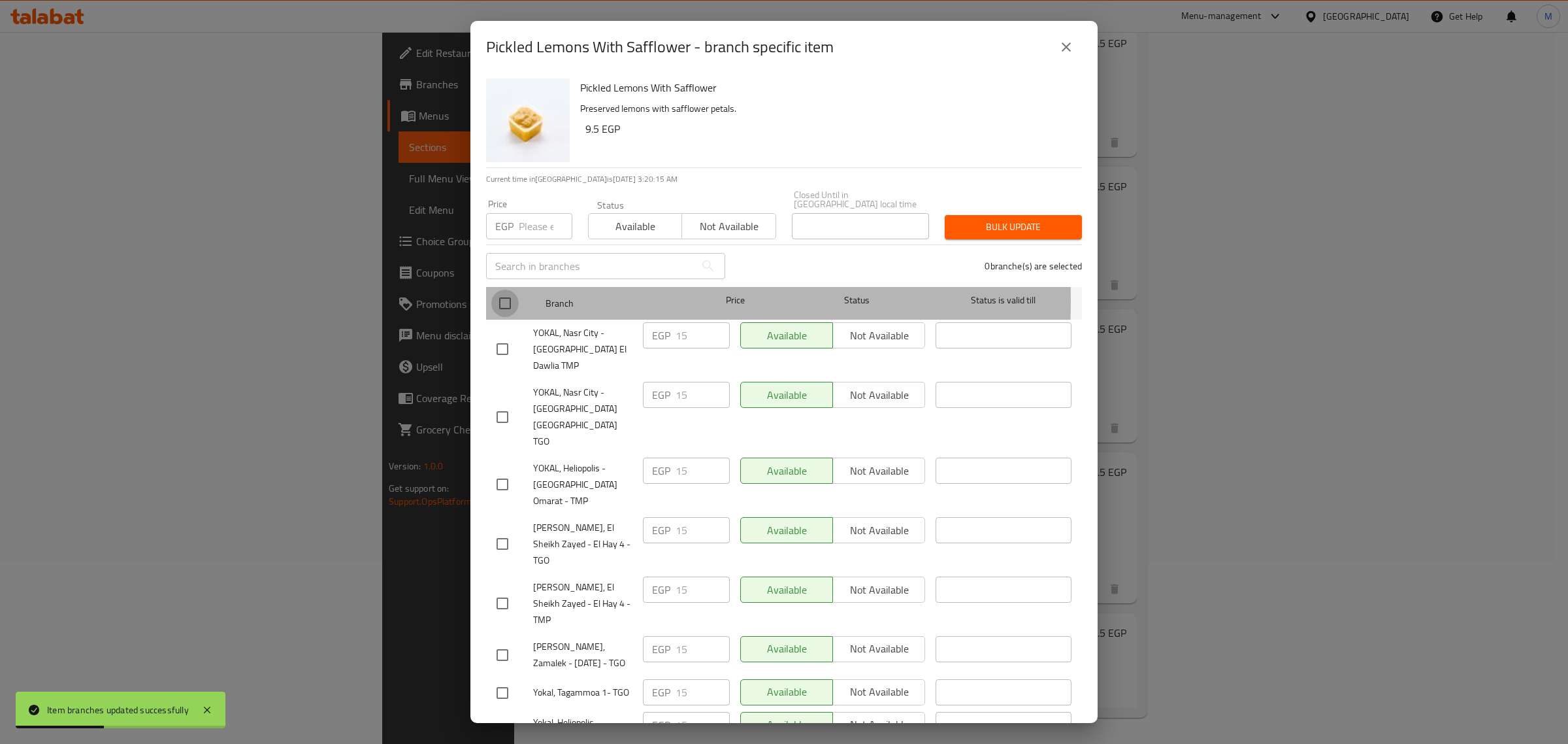
checkbox input "true"
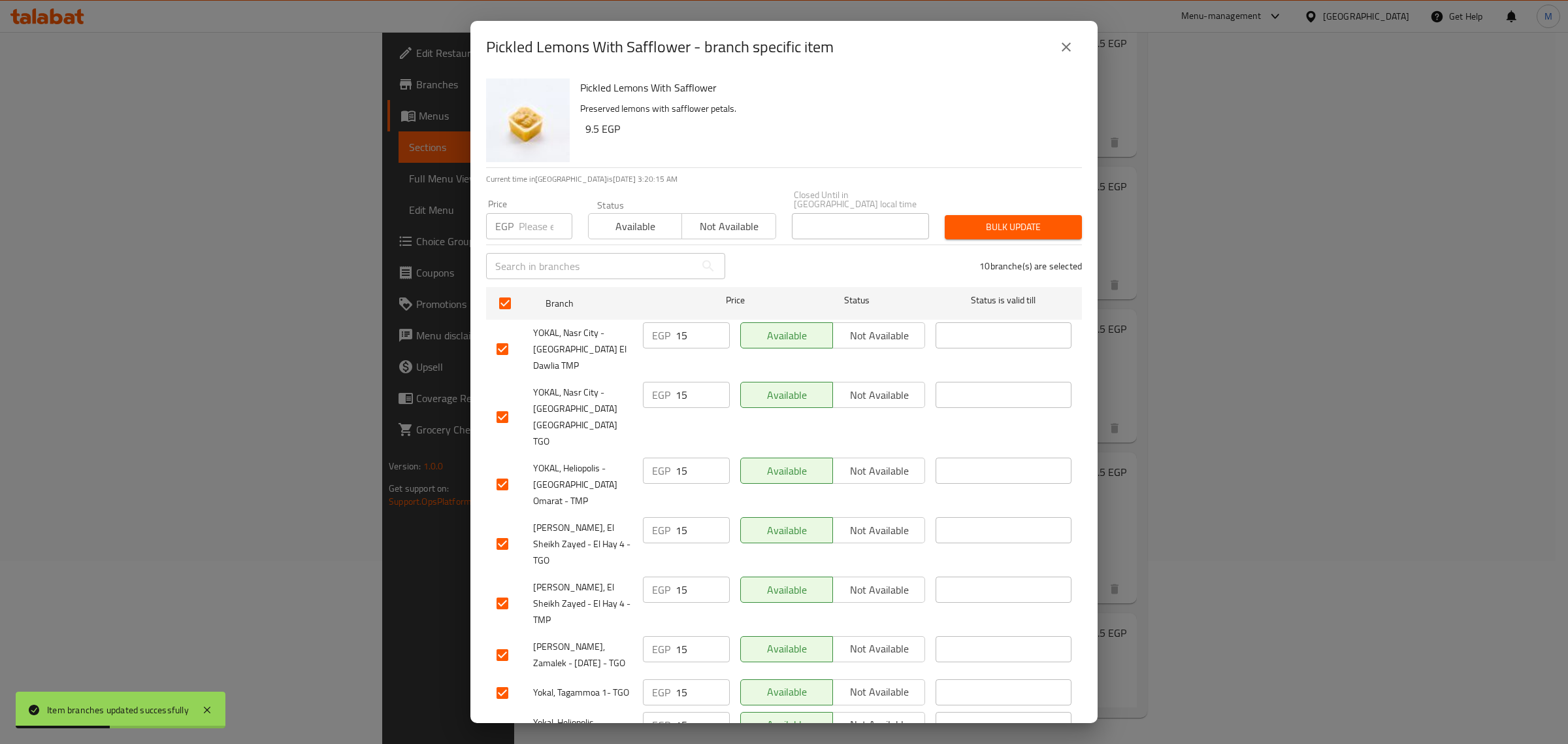
click at [523, 214] on input "number" at bounding box center [545, 226] width 54 height 26
paste input "19.00"
type input "19.00"
click at [964, 243] on div "10 branche(s) are selected" at bounding box center [911, 266] width 356 height 47
click at [975, 223] on span "Bulk update" at bounding box center [1014, 227] width 117 height 16
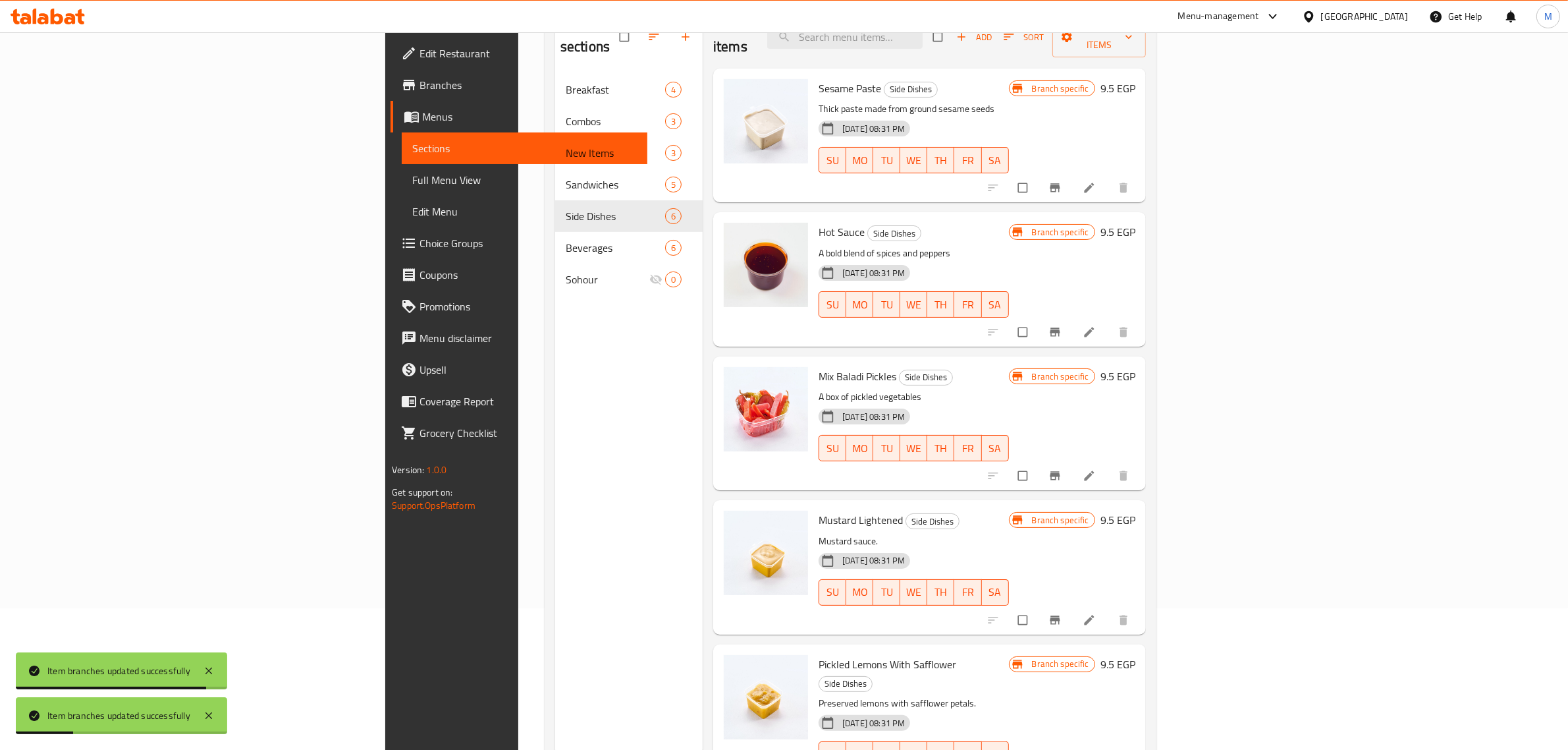
scroll to position [103, 0]
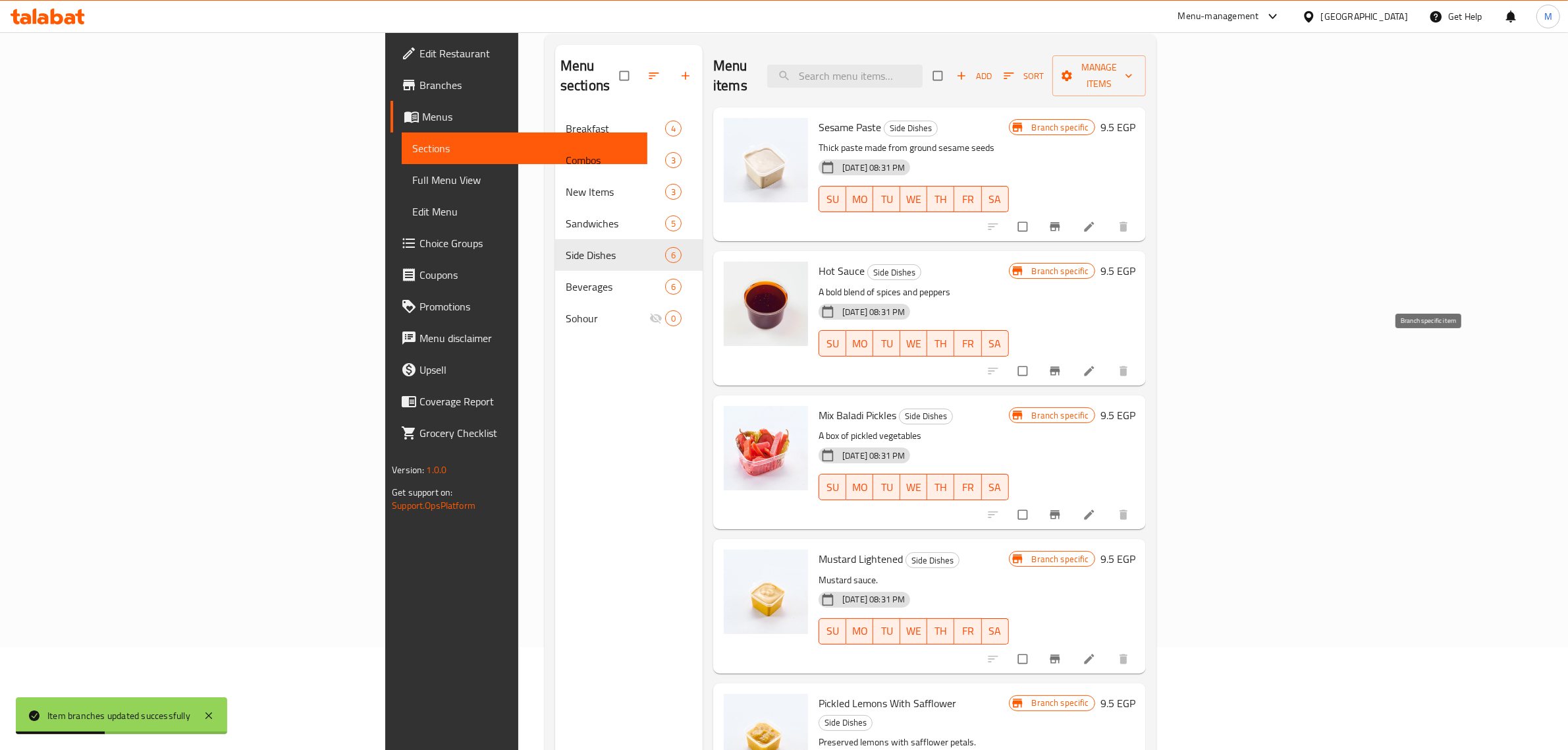
click at [1064, 364] on span "Branch-specific-item" at bounding box center [1055, 371] width 16 height 14
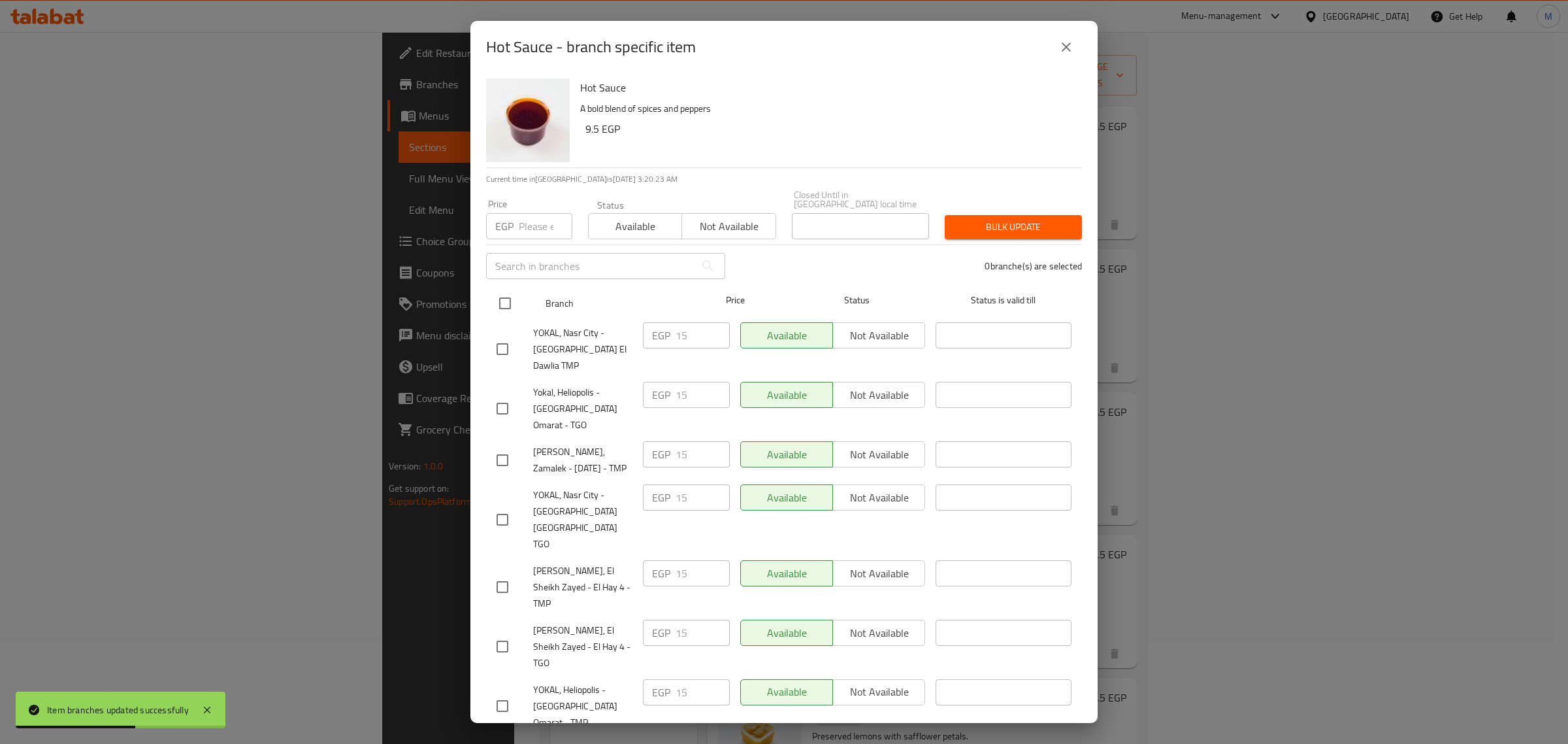
click at [509, 300] on input "checkbox" at bounding box center [505, 303] width 27 height 27
checkbox input "true"
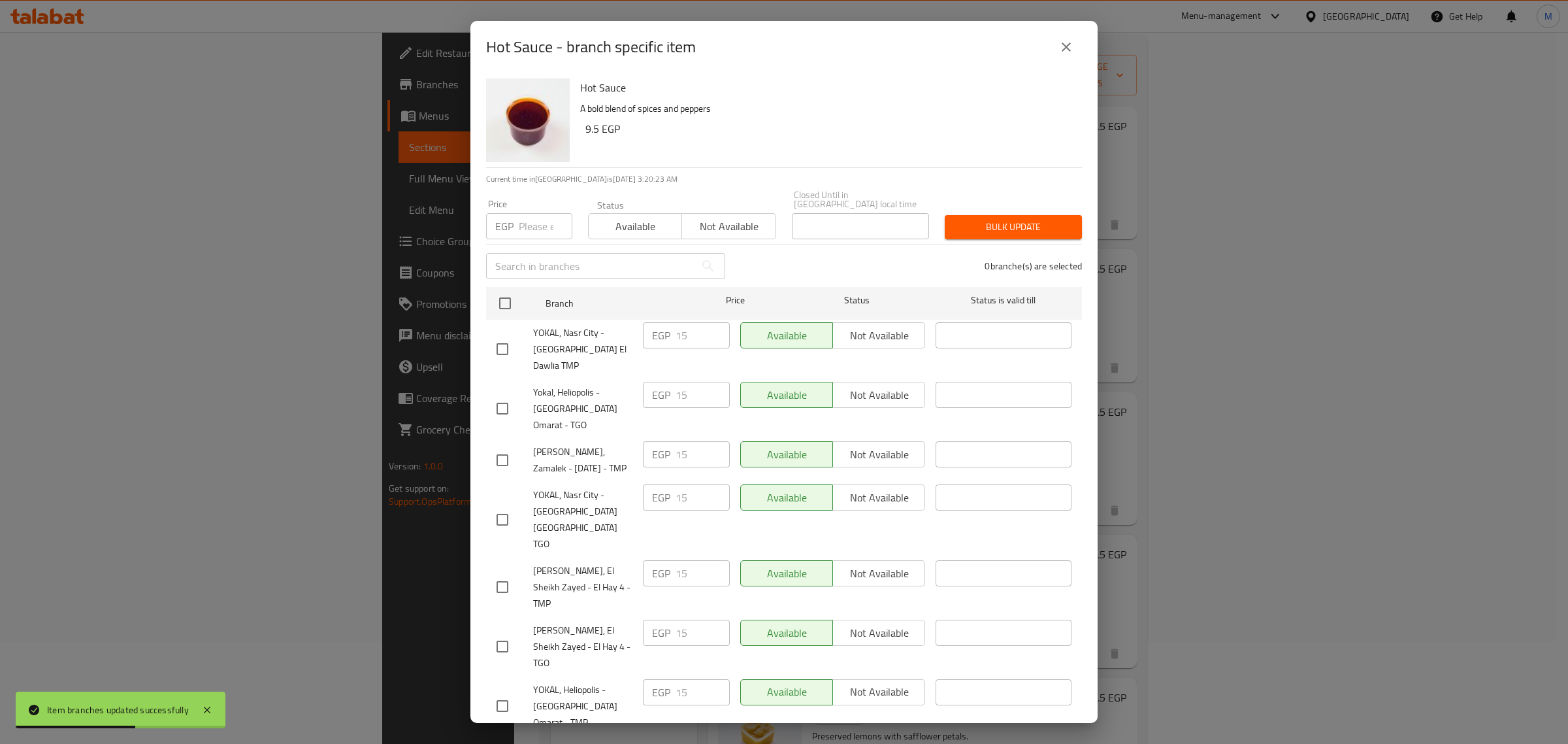
checkbox input "true"
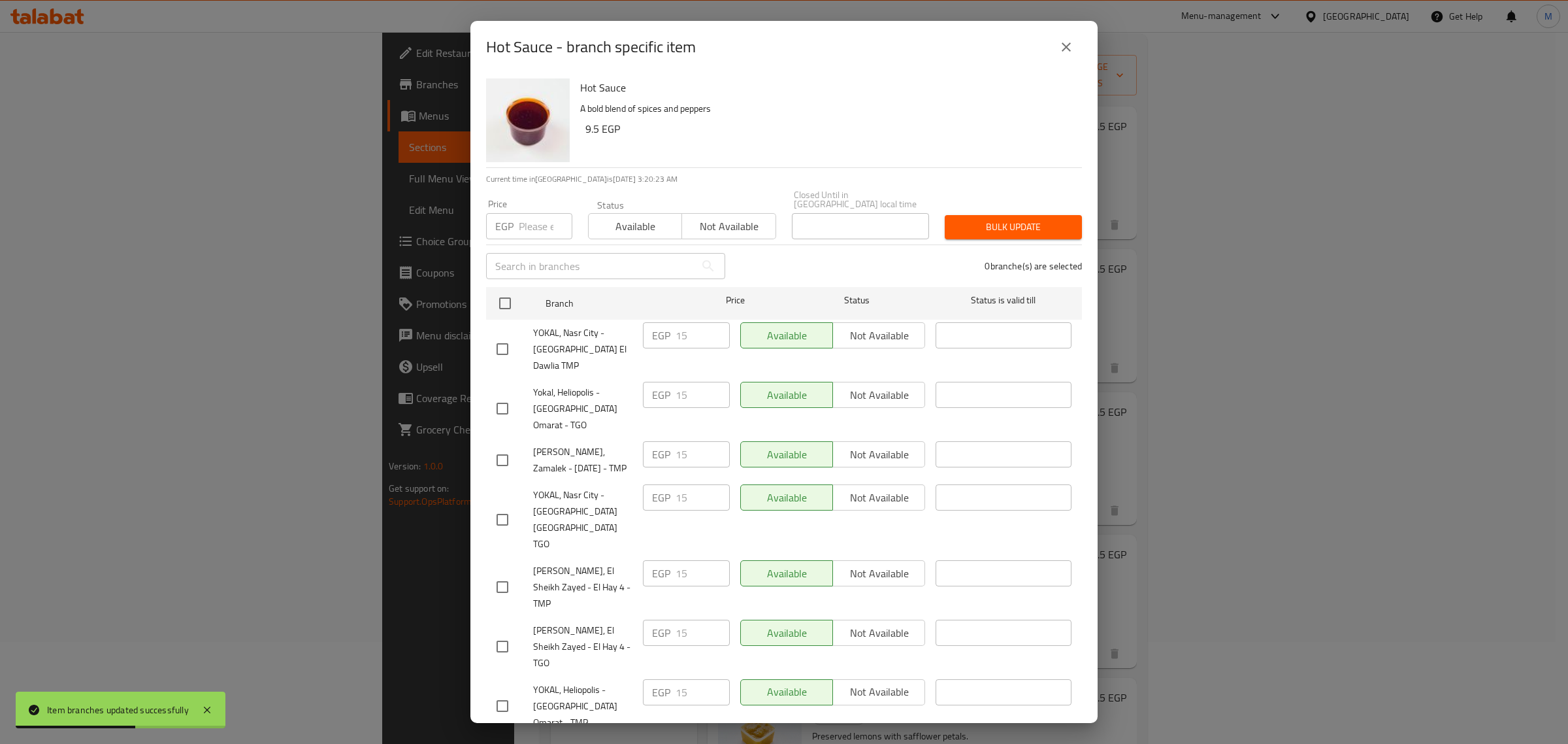
checkbox input "true"
click at [541, 213] on input "number" at bounding box center [545, 226] width 54 height 26
paste input "19.00"
type input "19.00"
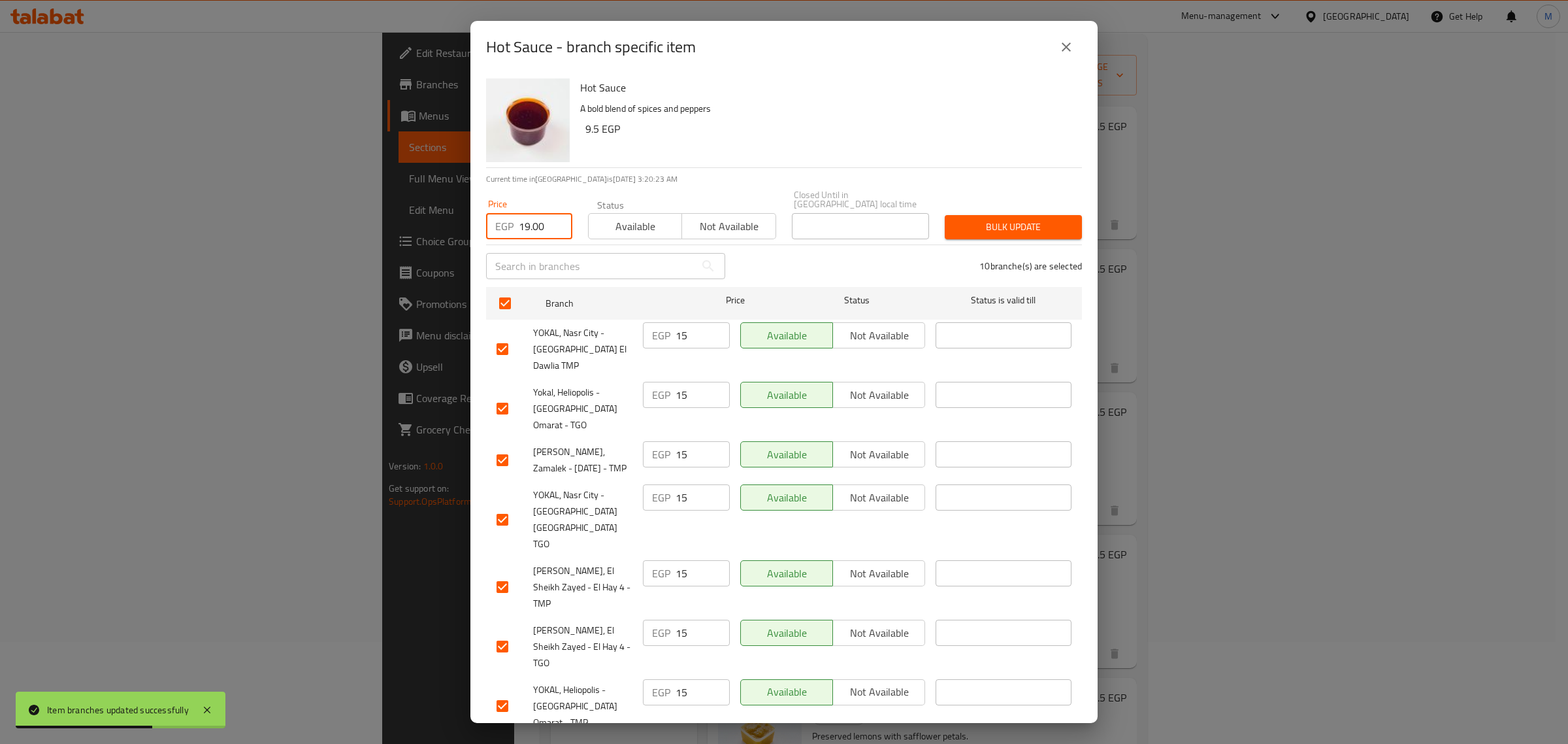
click at [959, 229] on button "Bulk update" at bounding box center [1013, 227] width 137 height 24
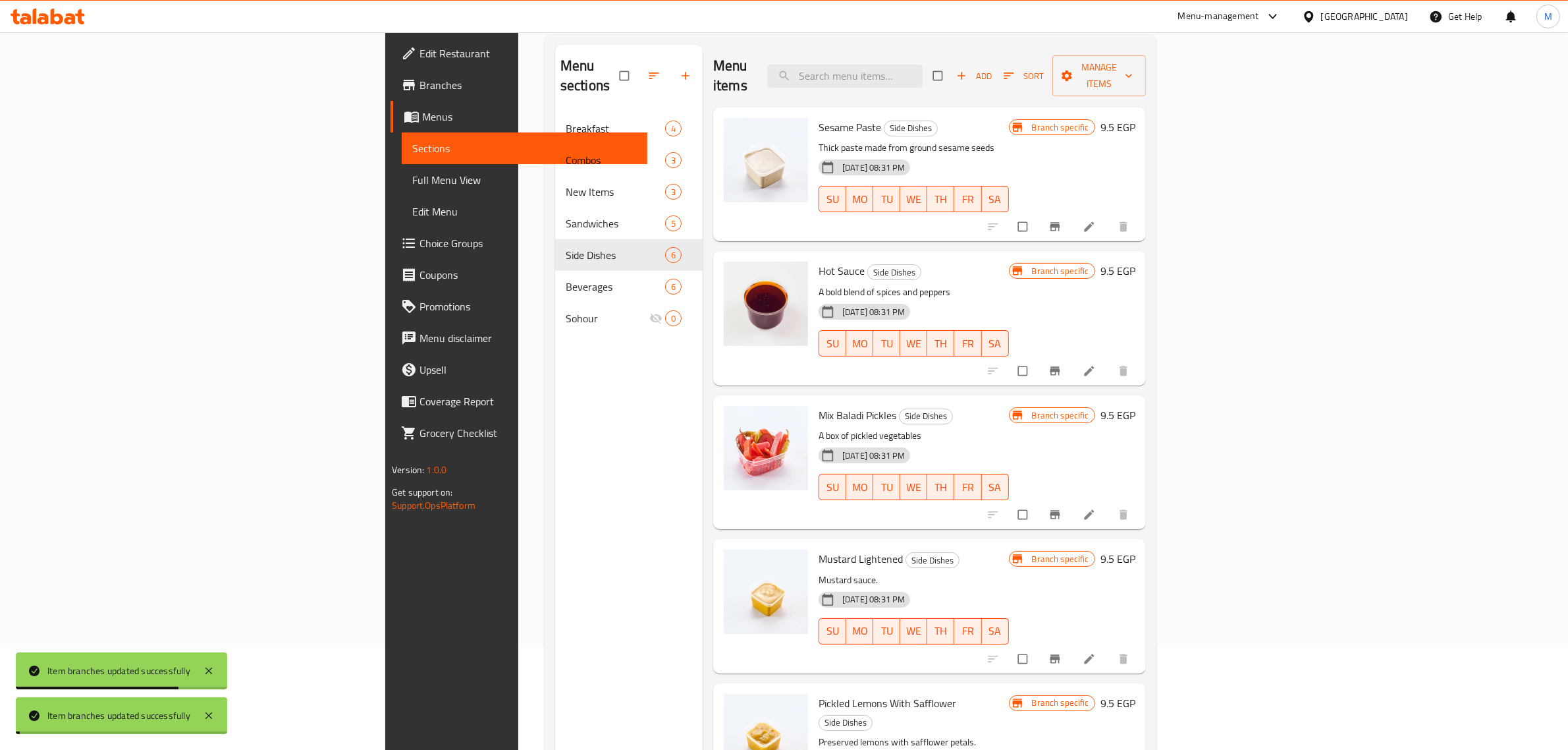
click at [1060, 223] on icon "Branch-specific-item" at bounding box center [1054, 227] width 10 height 9
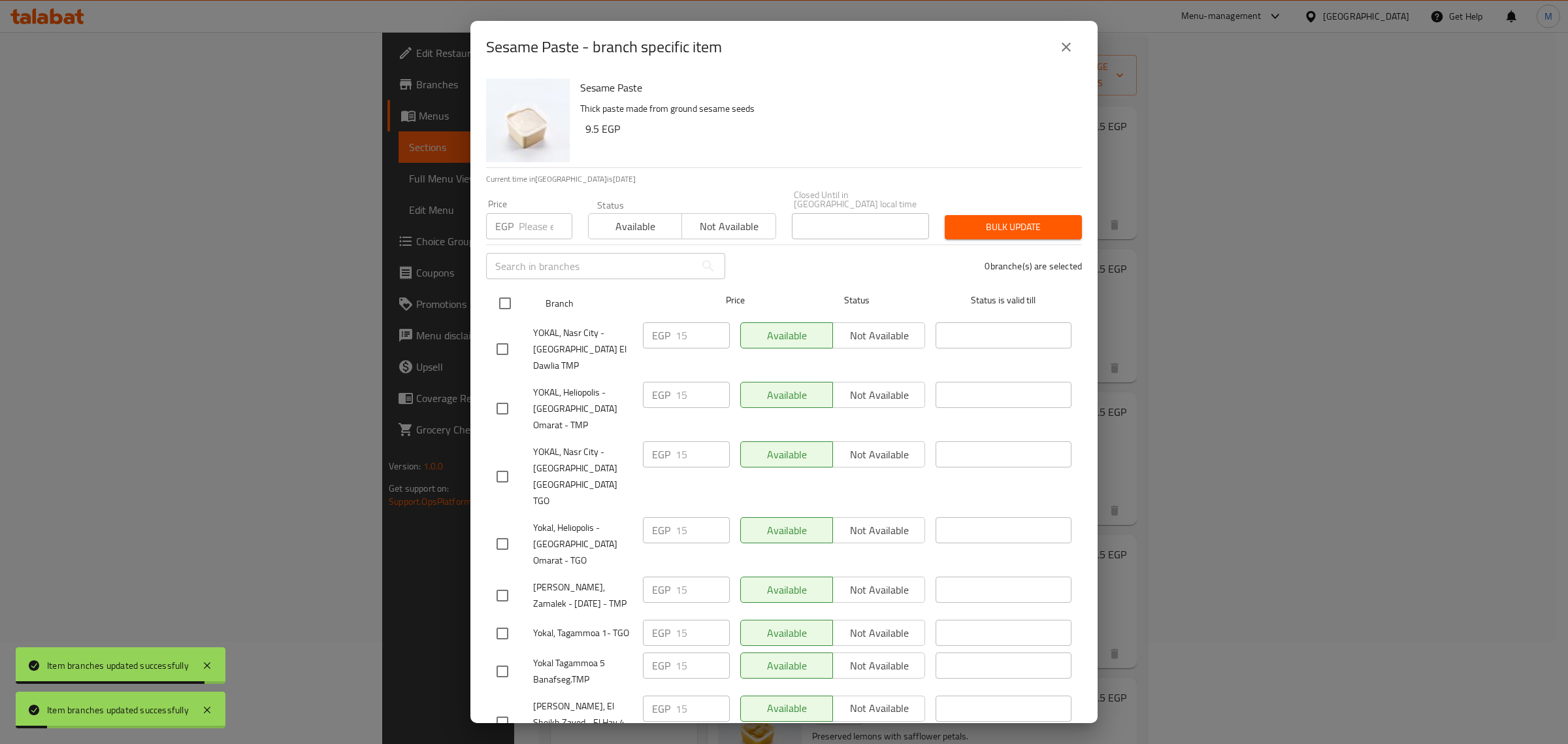
drag, startPoint x: 505, startPoint y: 292, endPoint x: 520, endPoint y: 275, distance: 22.7
click at [505, 292] on input "checkbox" at bounding box center [505, 303] width 27 height 27
checkbox input "true"
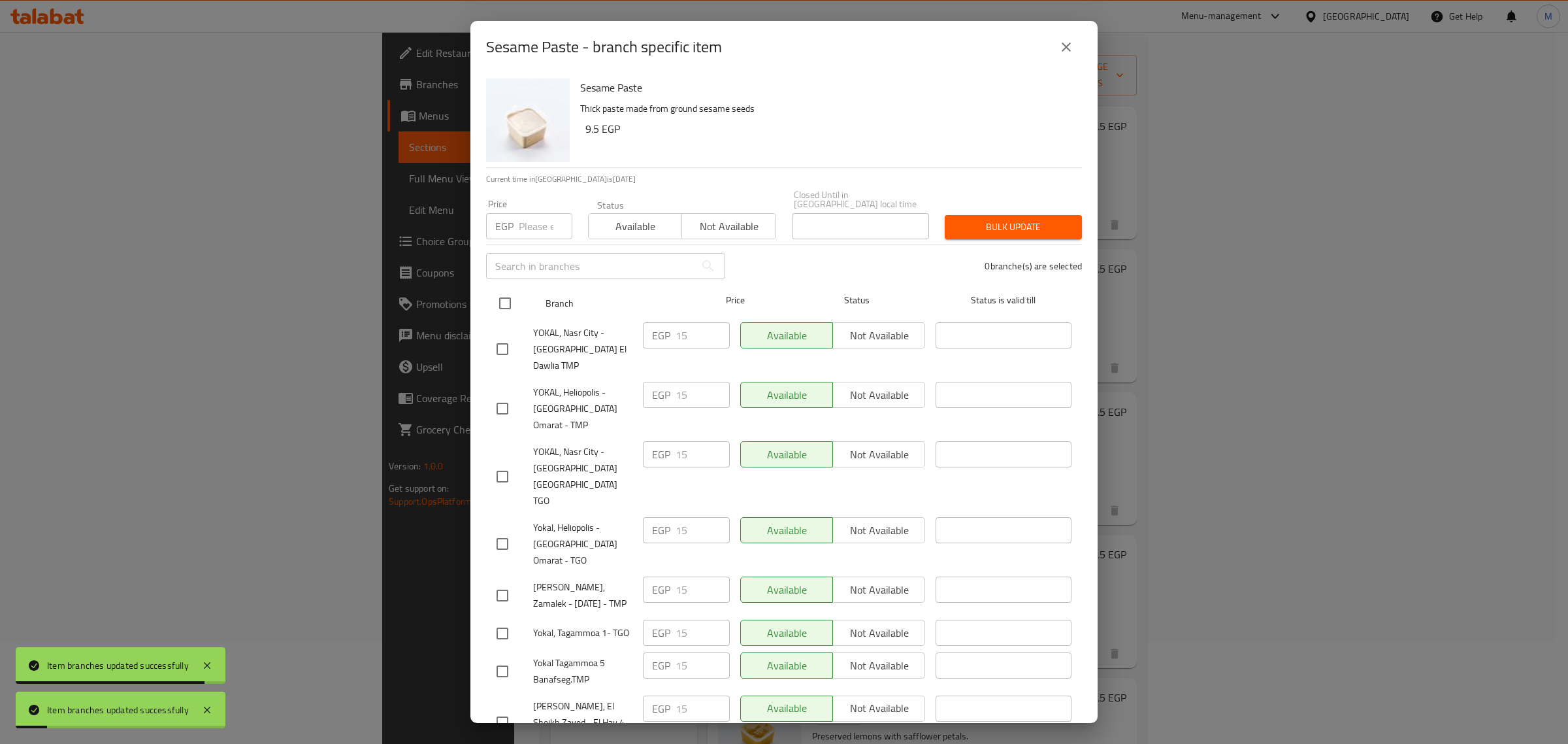
checkbox input "true"
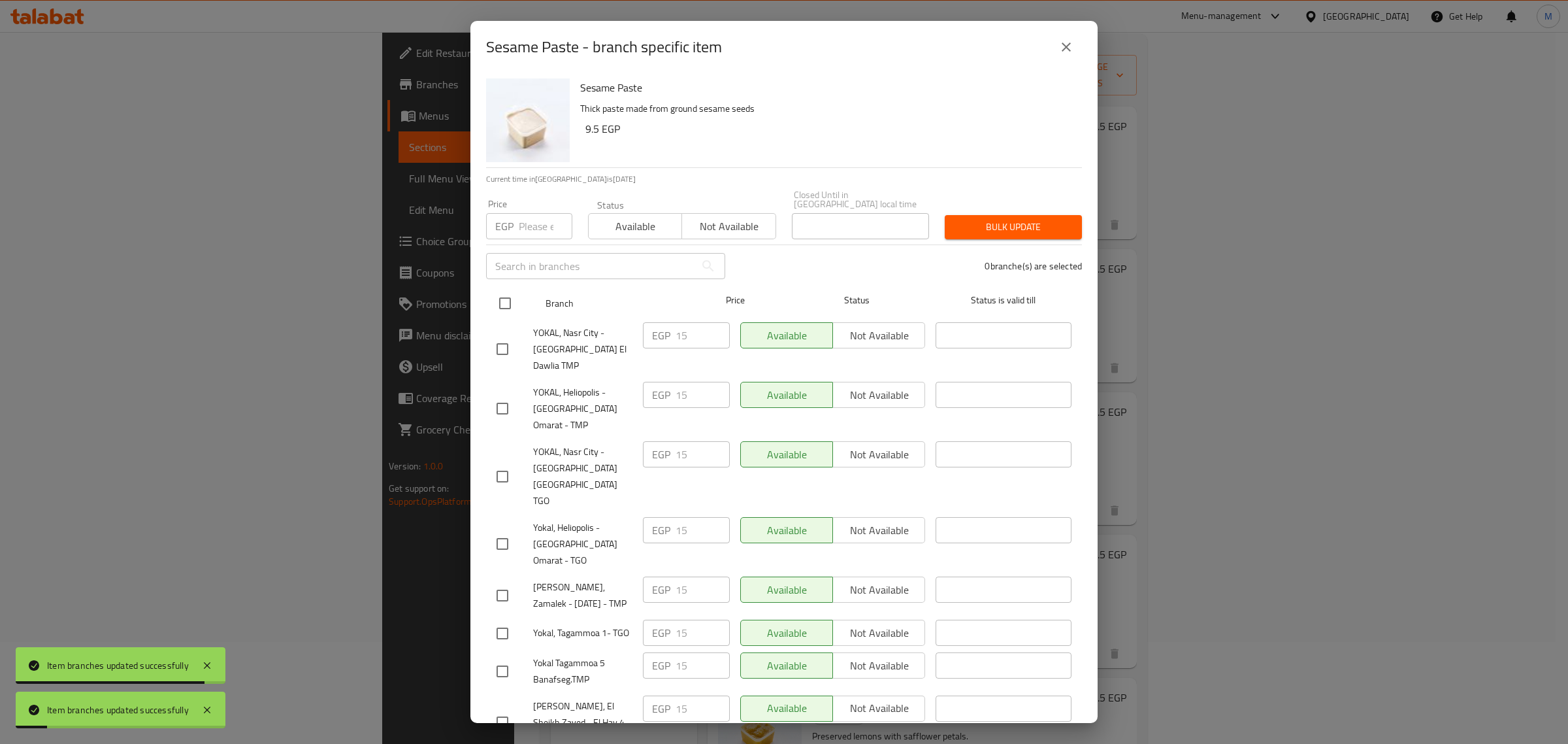
checkbox input "true"
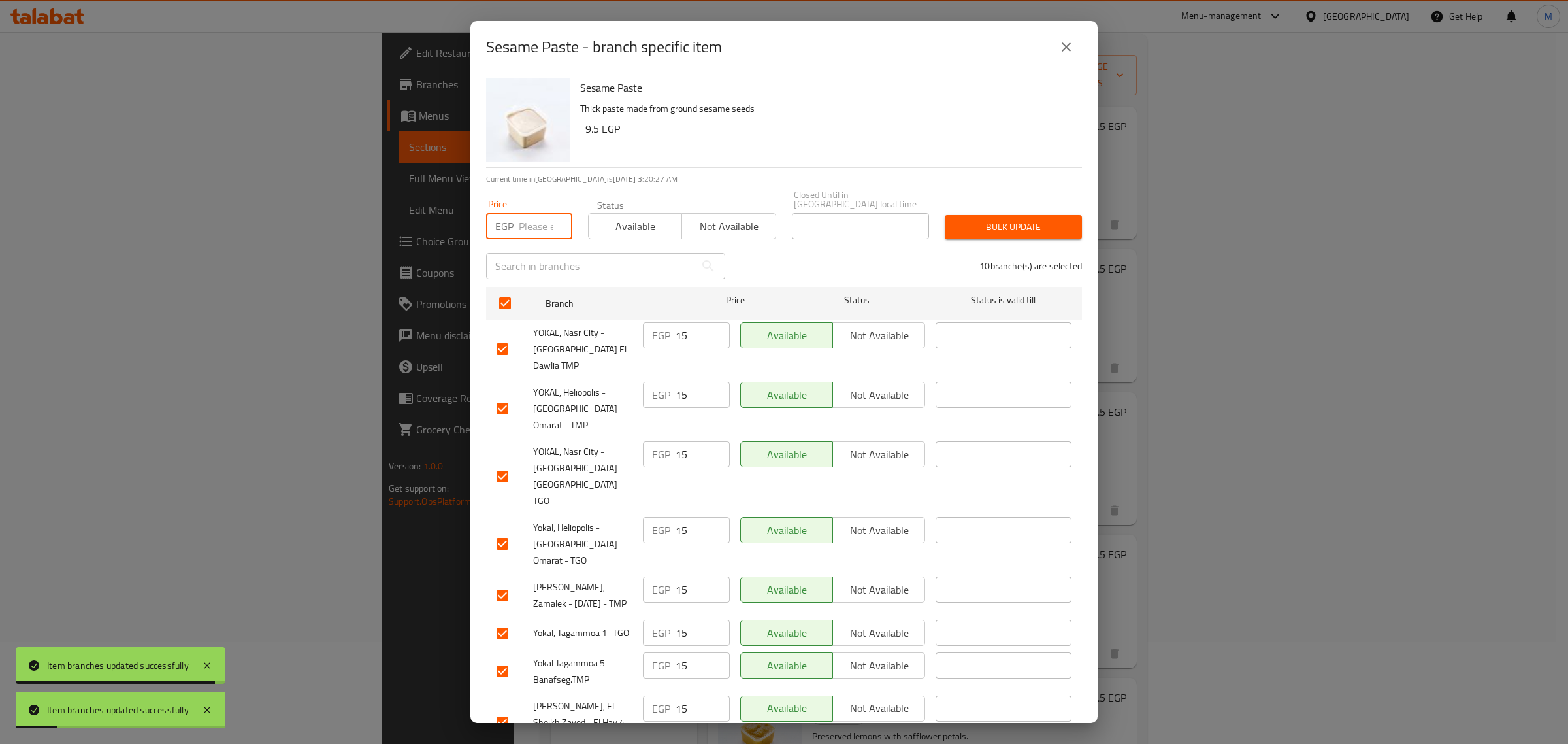
drag, startPoint x: 527, startPoint y: 210, endPoint x: 642, endPoint y: 223, distance: 115.7
click at [527, 213] on input "number" at bounding box center [545, 226] width 54 height 26
paste input "19.00"
type input "19.00"
click at [990, 221] on span "Bulk update" at bounding box center [1014, 227] width 117 height 16
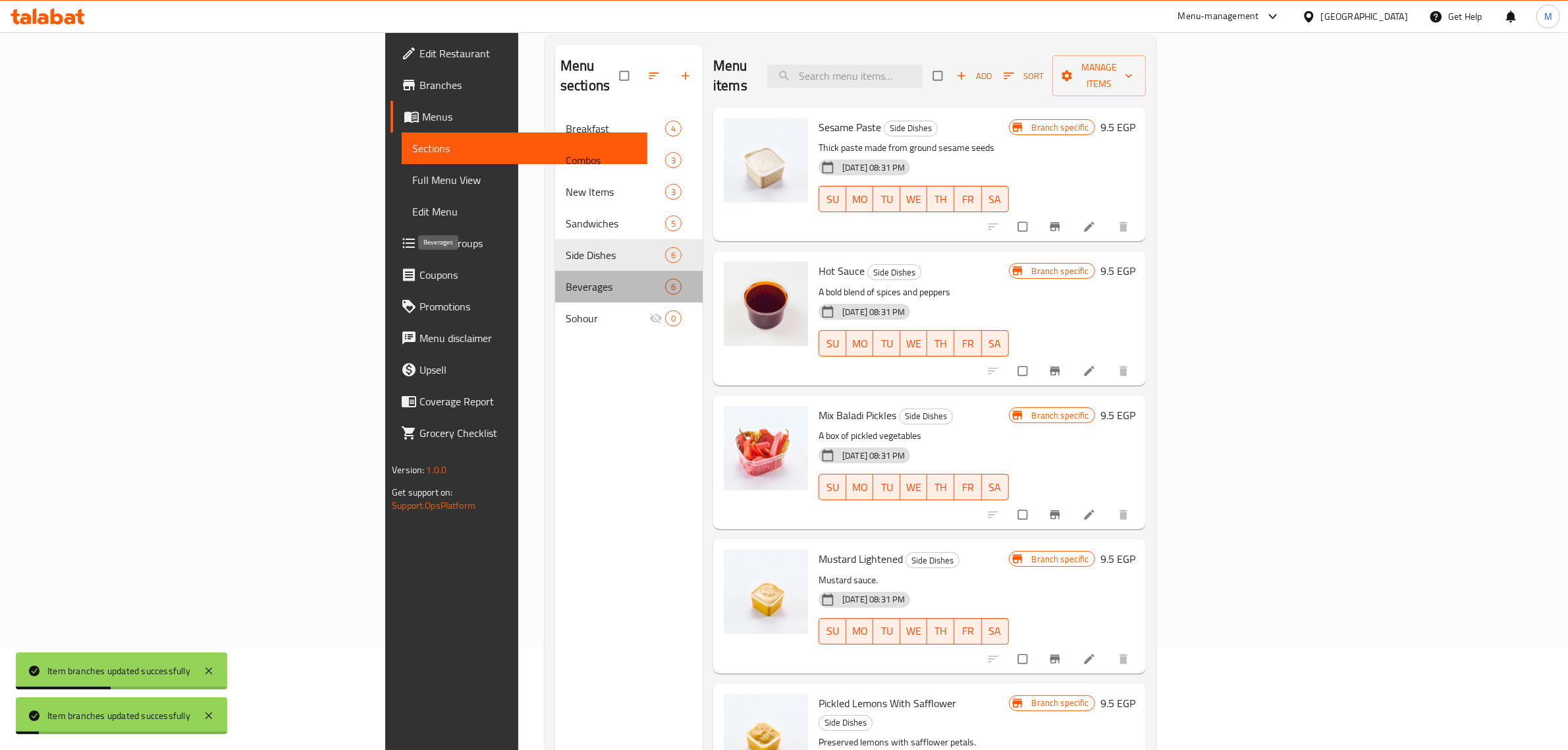
click at [566, 278] on span "Beverages" at bounding box center [615, 286] width 99 height 16
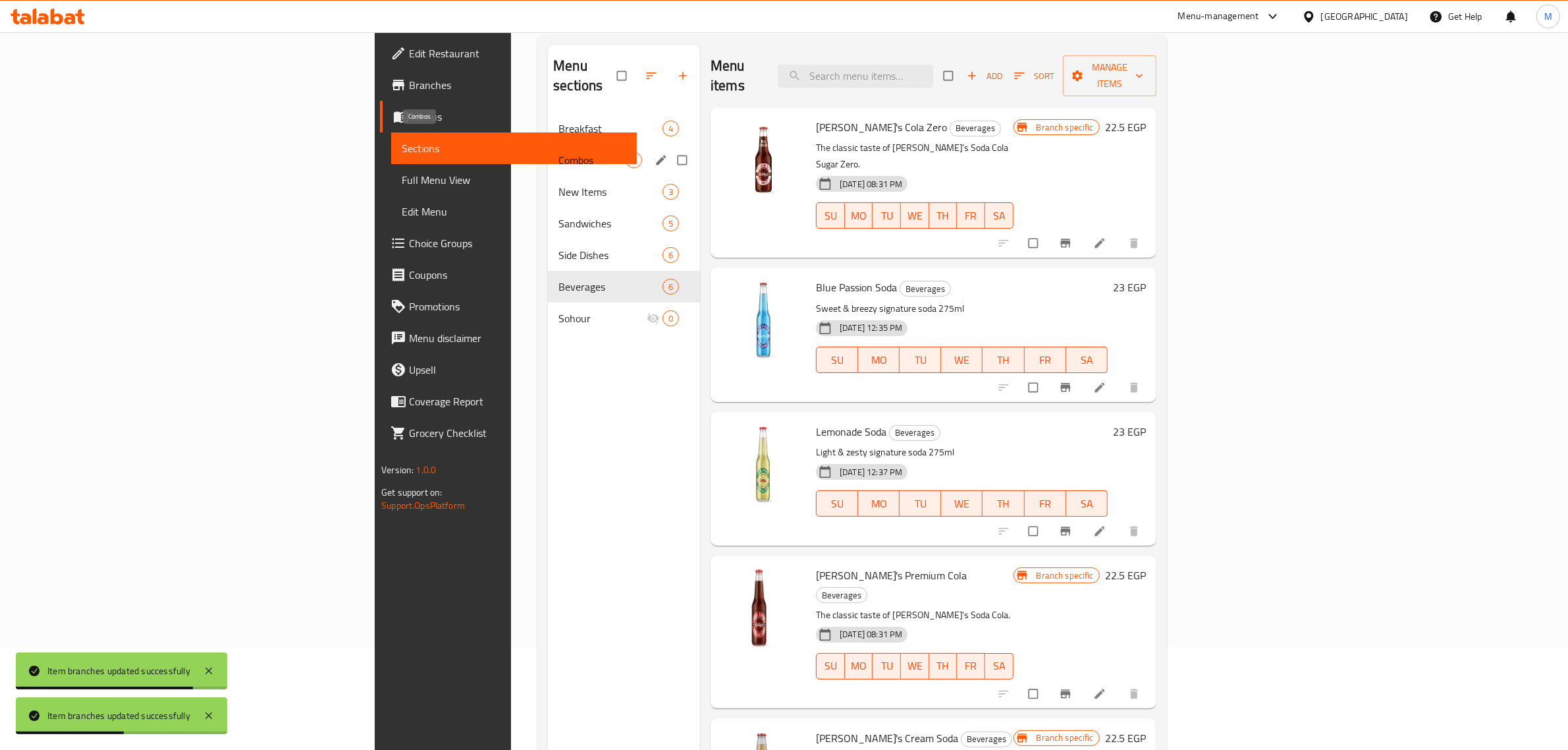
click at [558, 152] on span "Combos" at bounding box center [592, 159] width 67 height 16
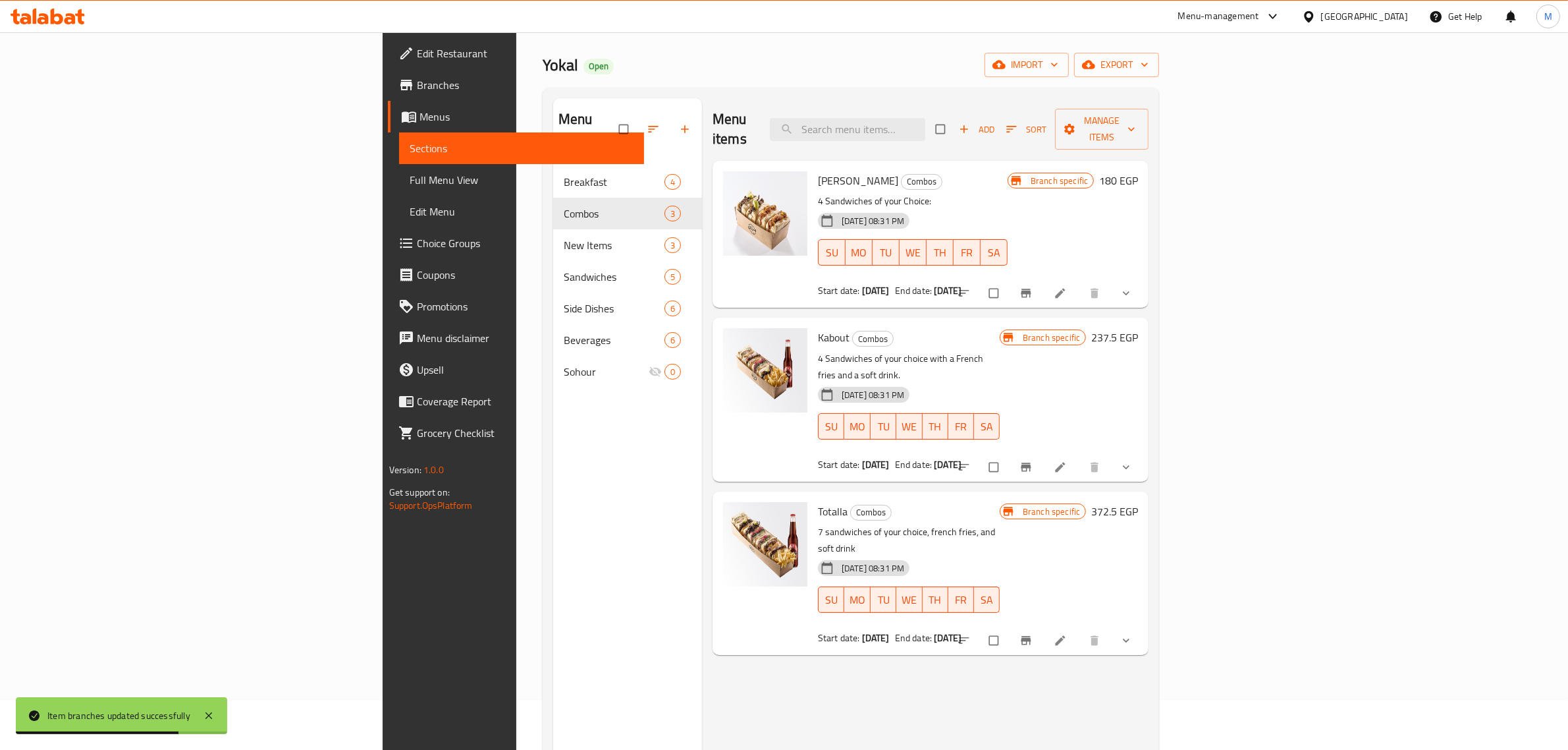
scroll to position [20, 0]
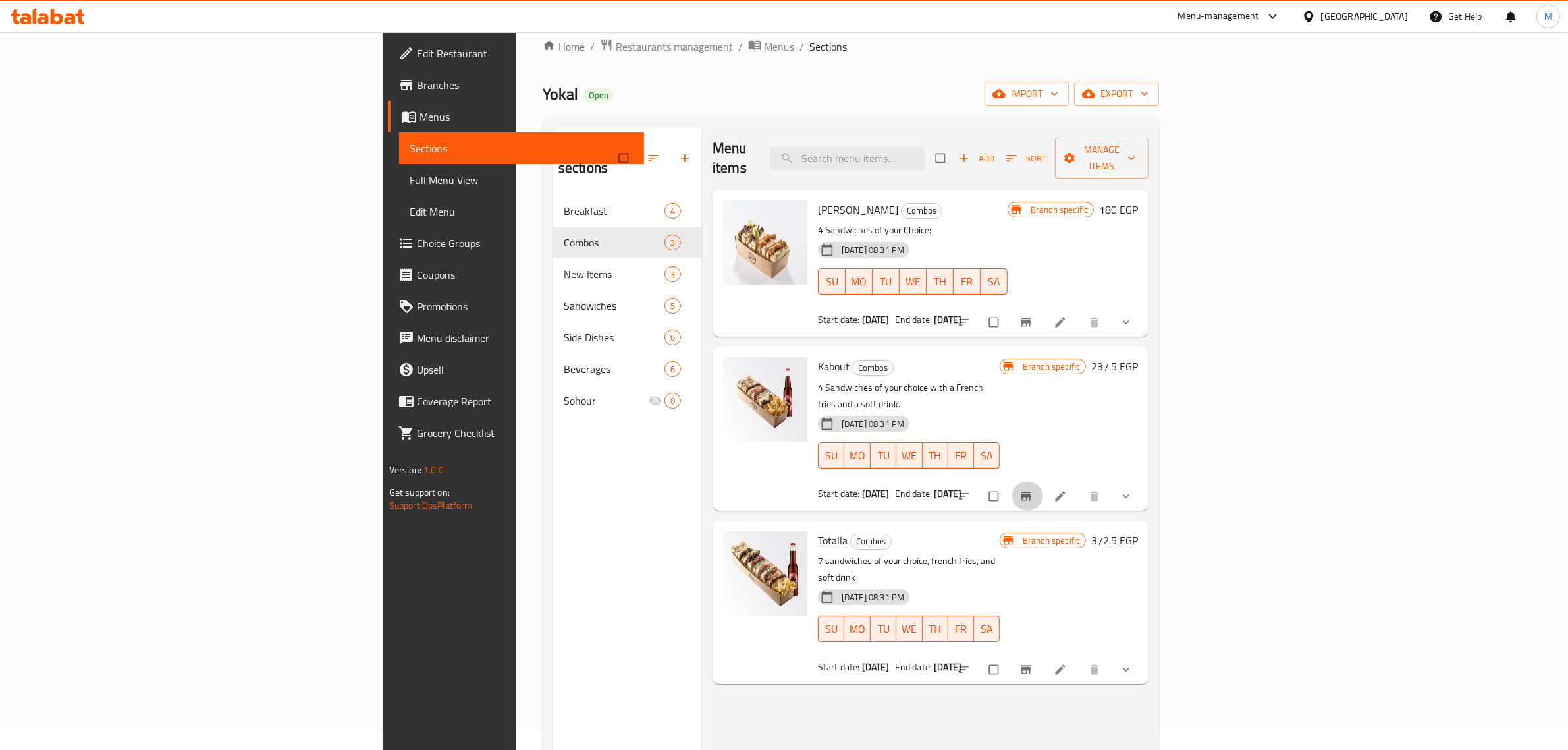
click at [1033, 489] on icon "Branch-specific-item" at bounding box center [1026, 496] width 14 height 14
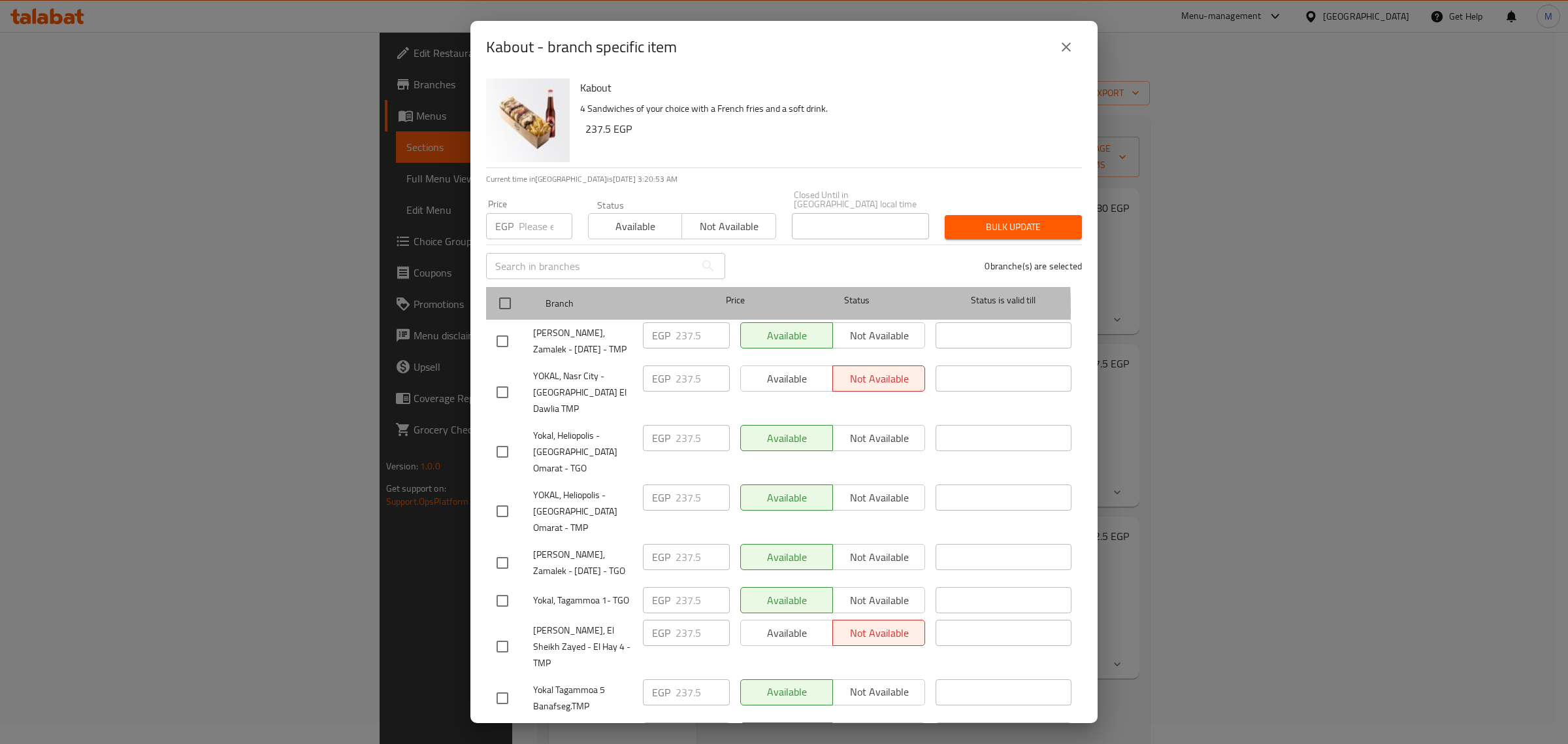
drag, startPoint x: 521, startPoint y: 301, endPoint x: 515, endPoint y: 294, distance: 9.2
click at [521, 300] on div at bounding box center [515, 303] width 49 height 38
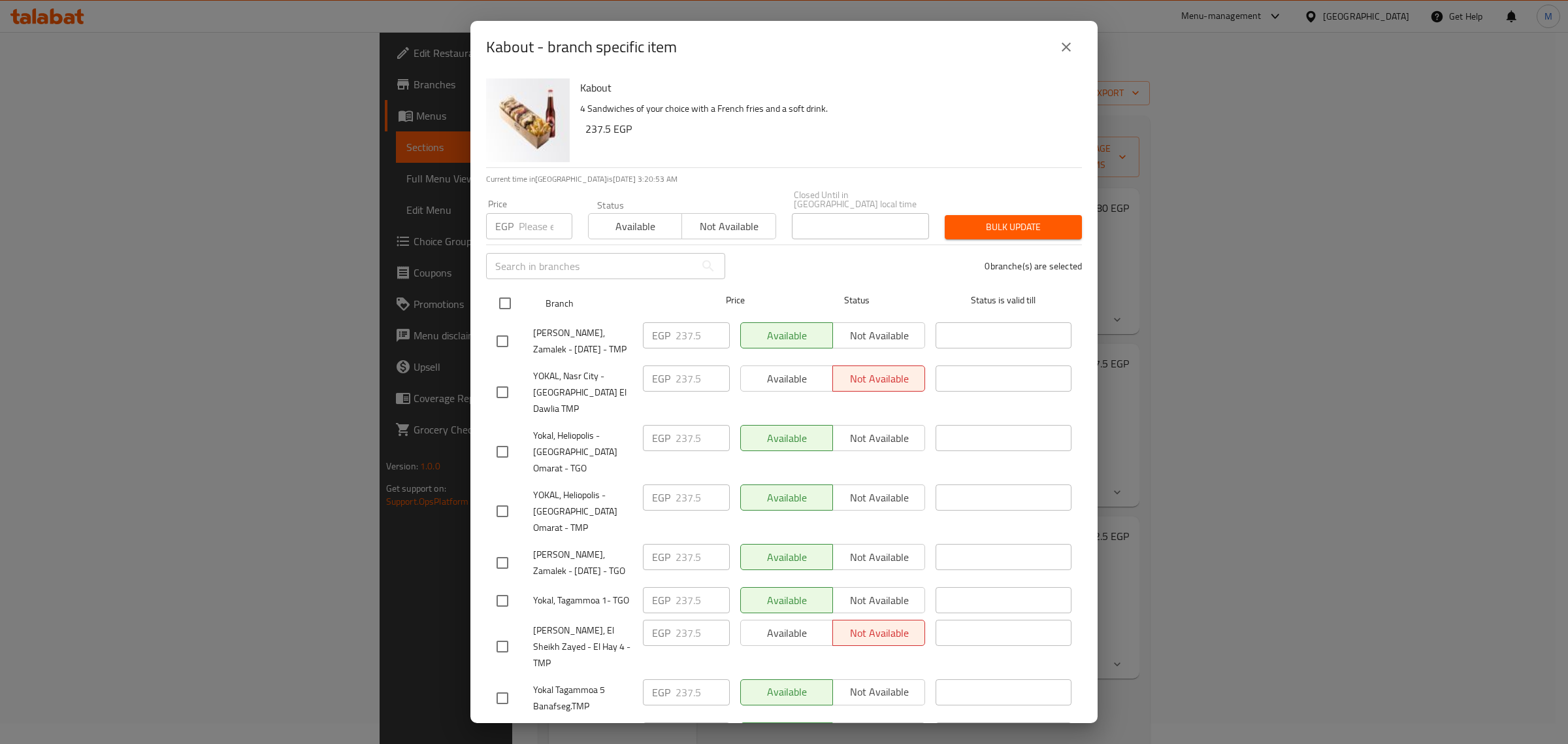
click at [513, 293] on input "checkbox" at bounding box center [505, 303] width 27 height 27
checkbox input "true"
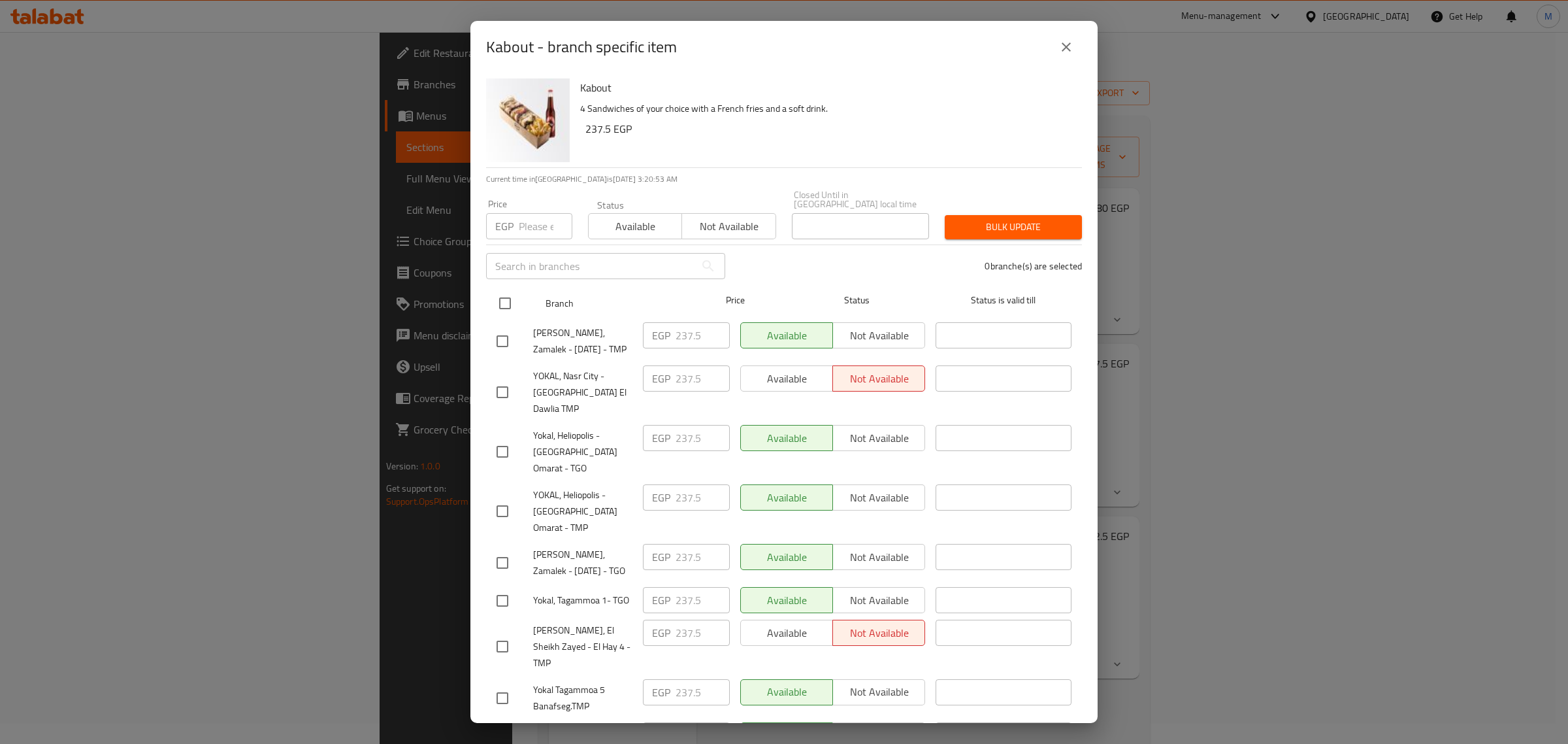
checkbox input "true"
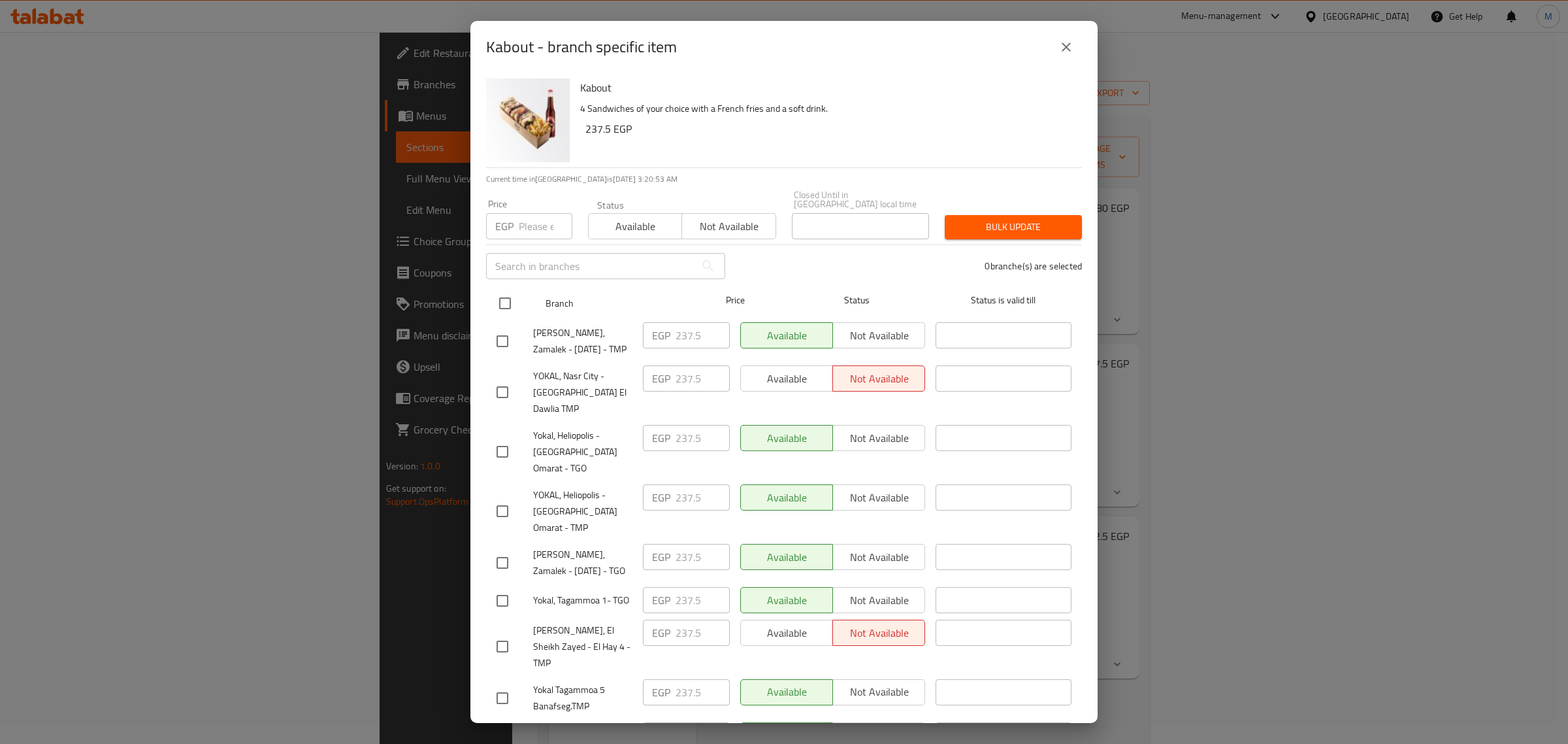
checkbox input "true"
click at [536, 199] on div "Price EGP Price" at bounding box center [529, 219] width 86 height 40
click at [539, 213] on input "number" at bounding box center [545, 226] width 54 height 26
paste input "195.00"
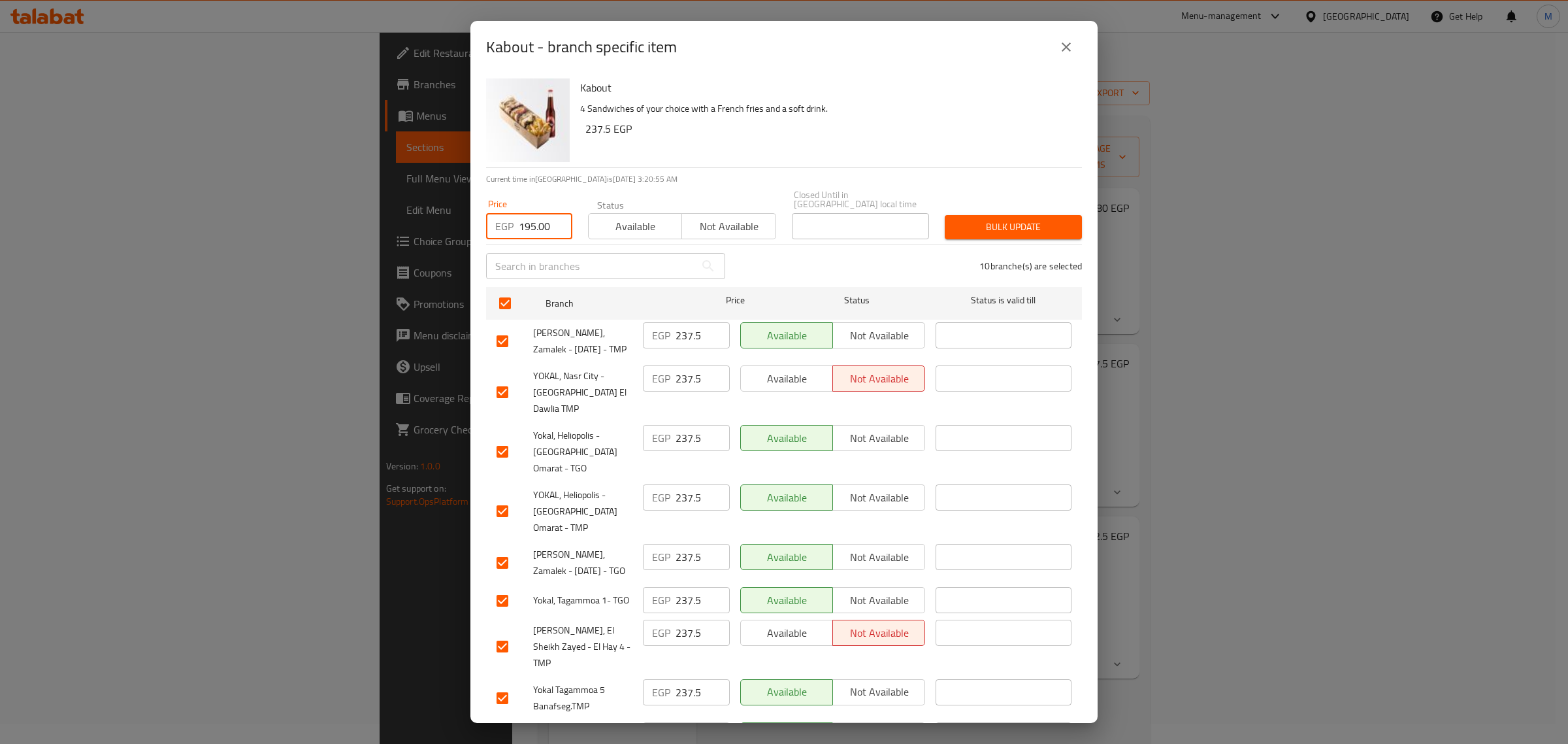
type input "195.00"
click at [1028, 224] on span "Bulk update" at bounding box center [1014, 227] width 117 height 16
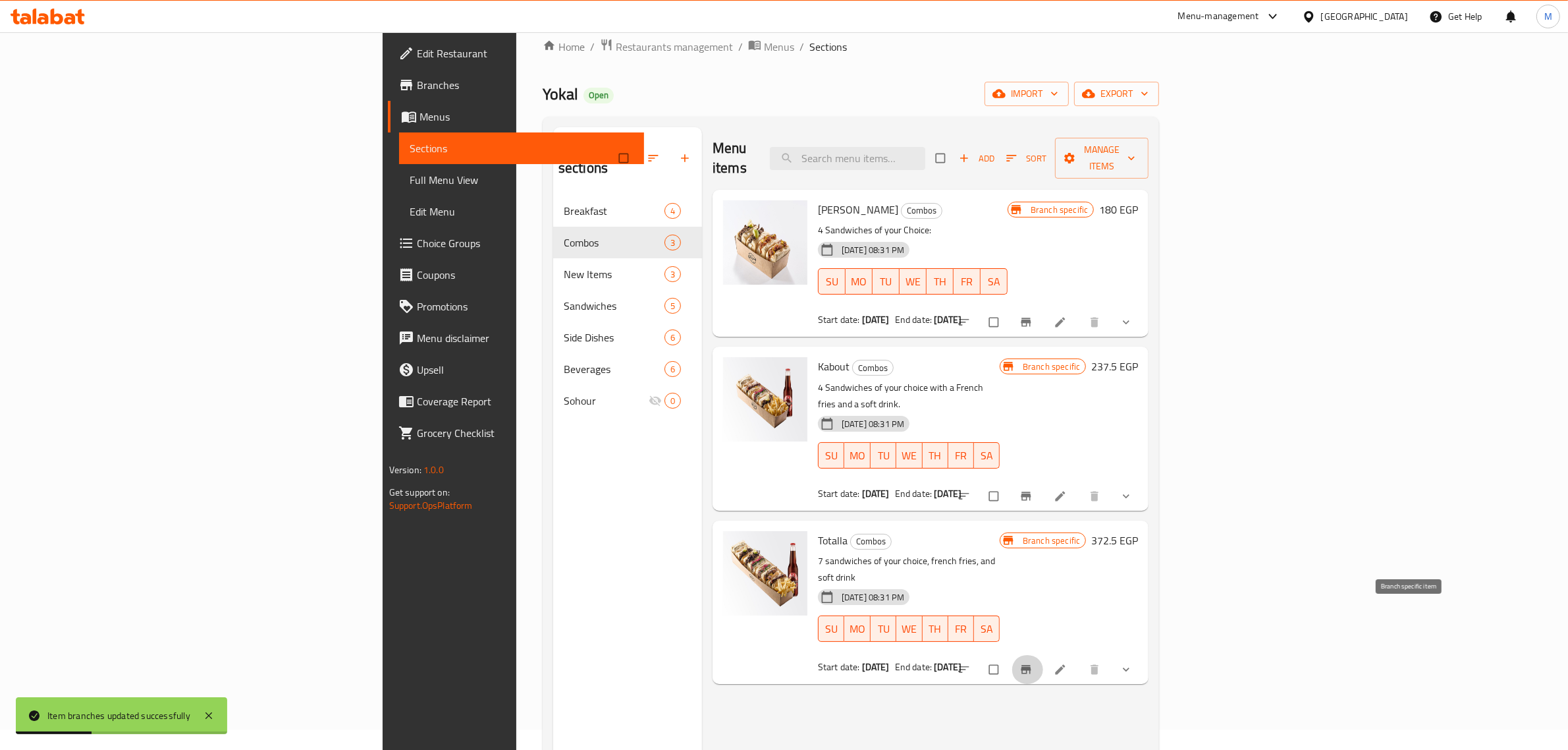
click at [1033, 663] on icon "Branch-specific-item" at bounding box center [1026, 670] width 14 height 14
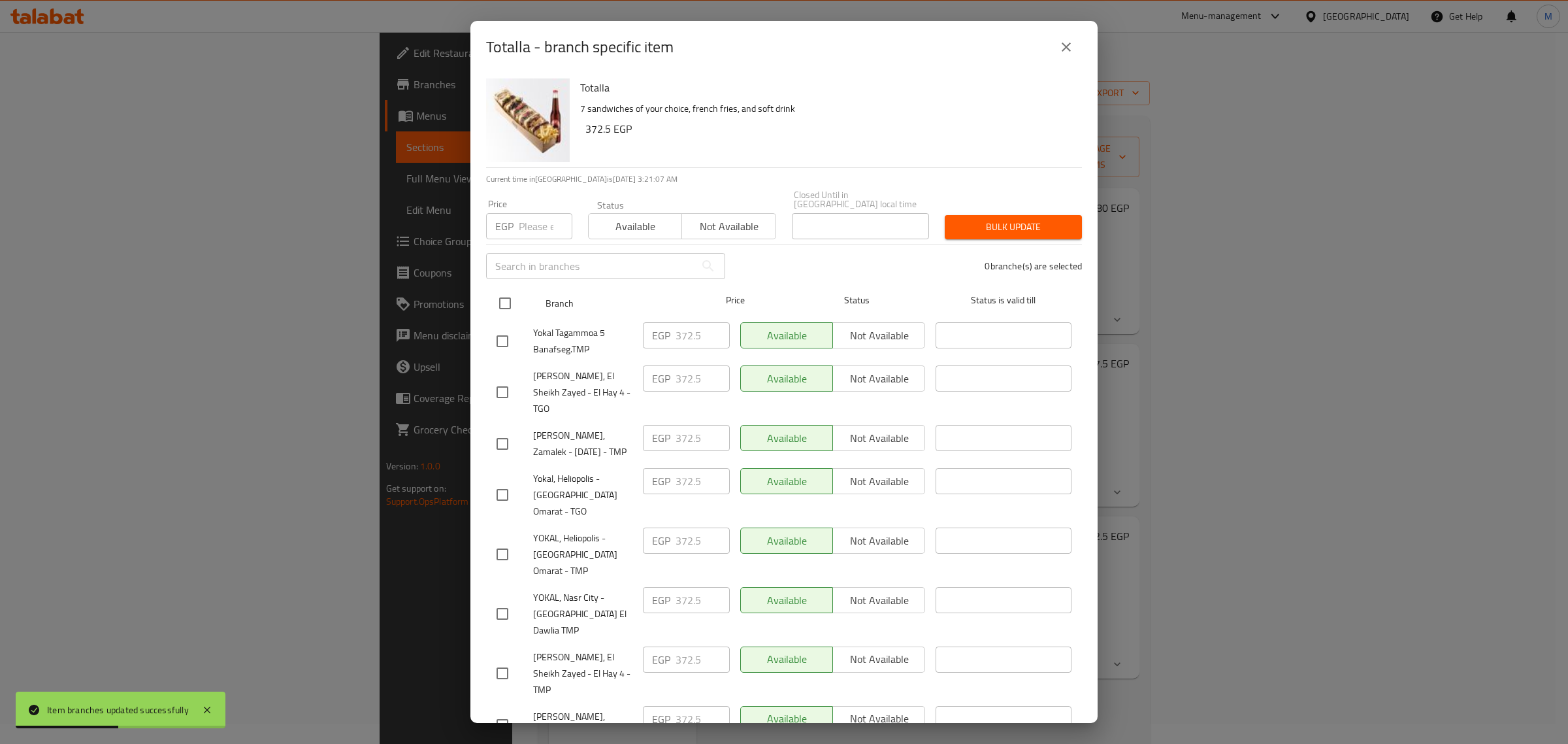
click at [500, 294] on input "checkbox" at bounding box center [505, 303] width 27 height 27
checkbox input "true"
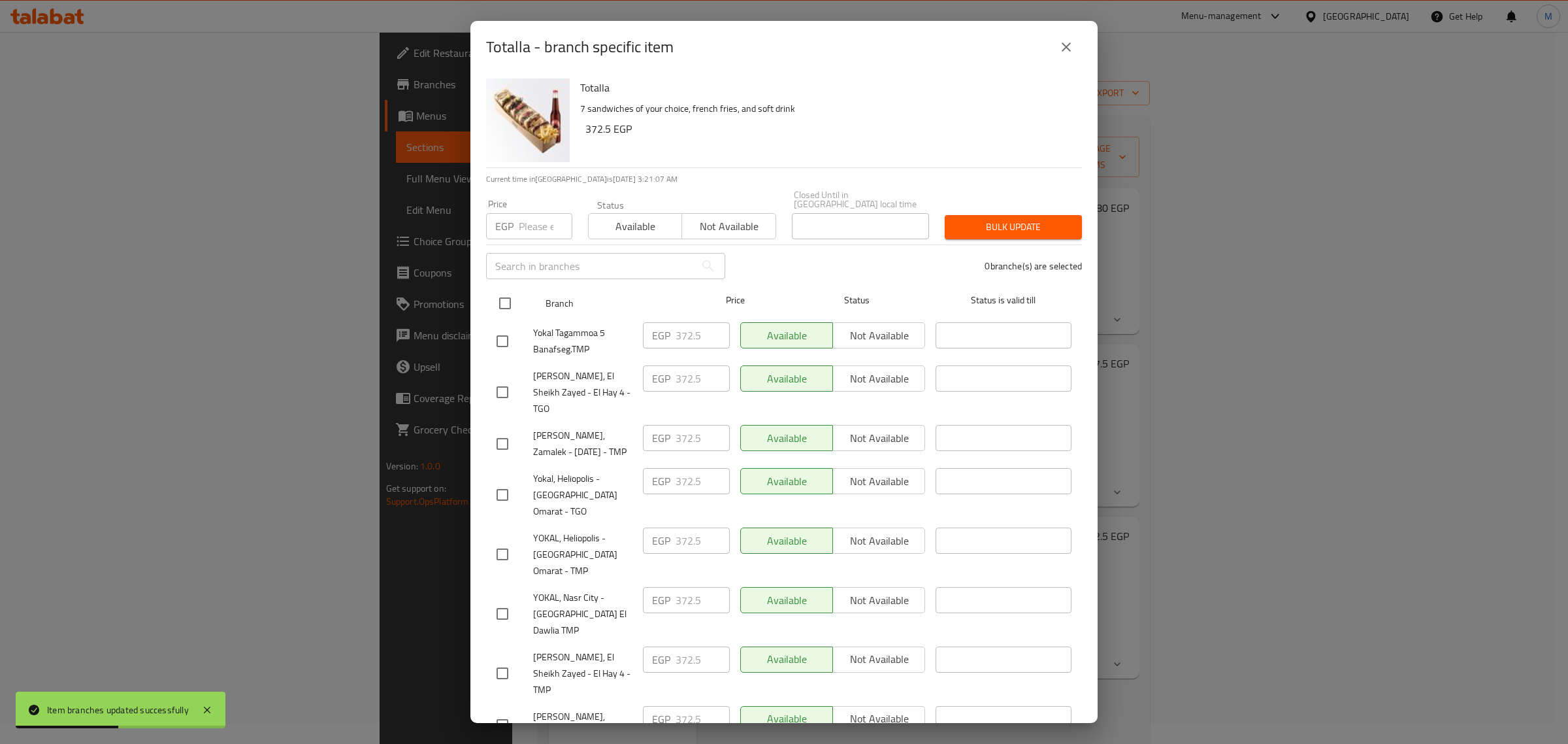
checkbox input "true"
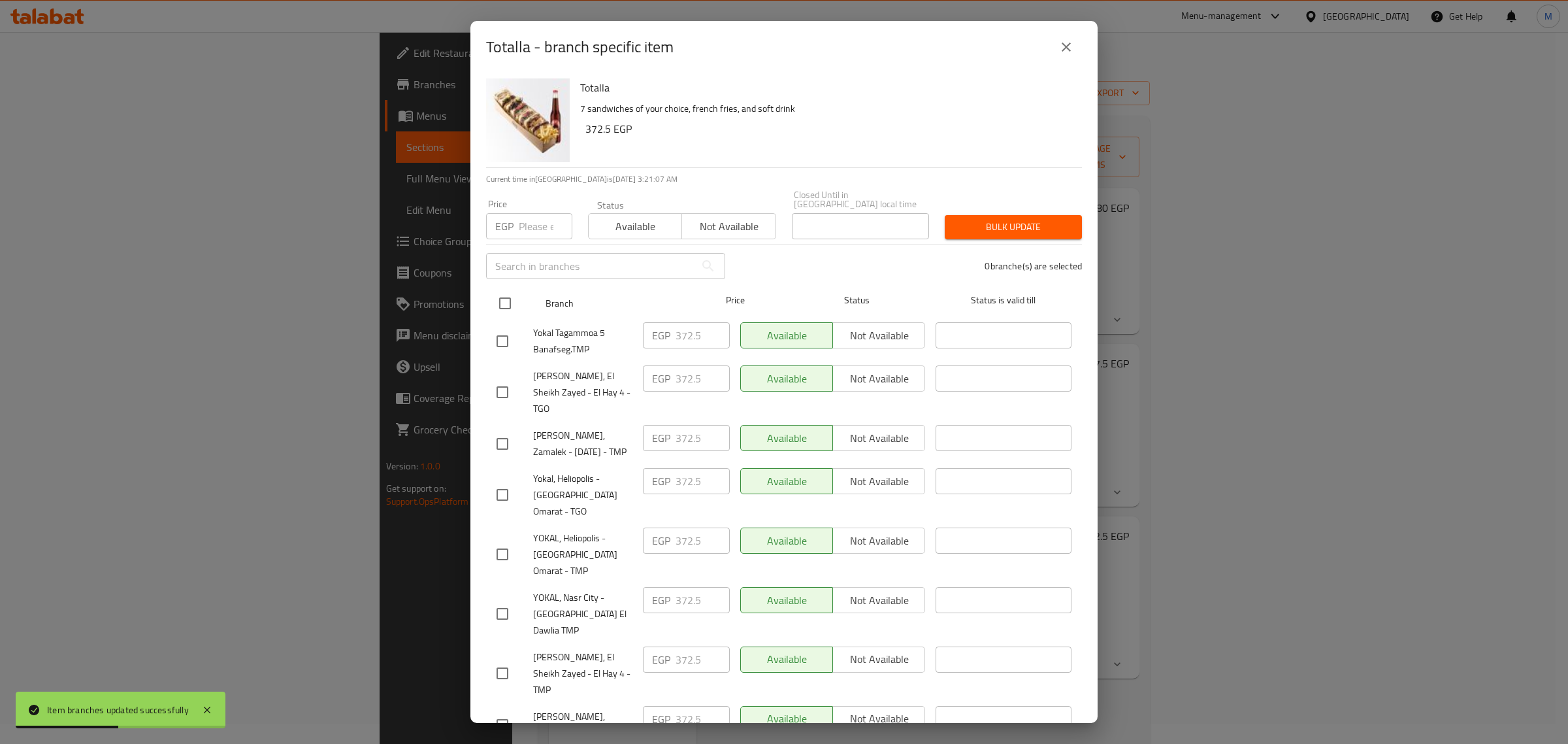
checkbox input "true"
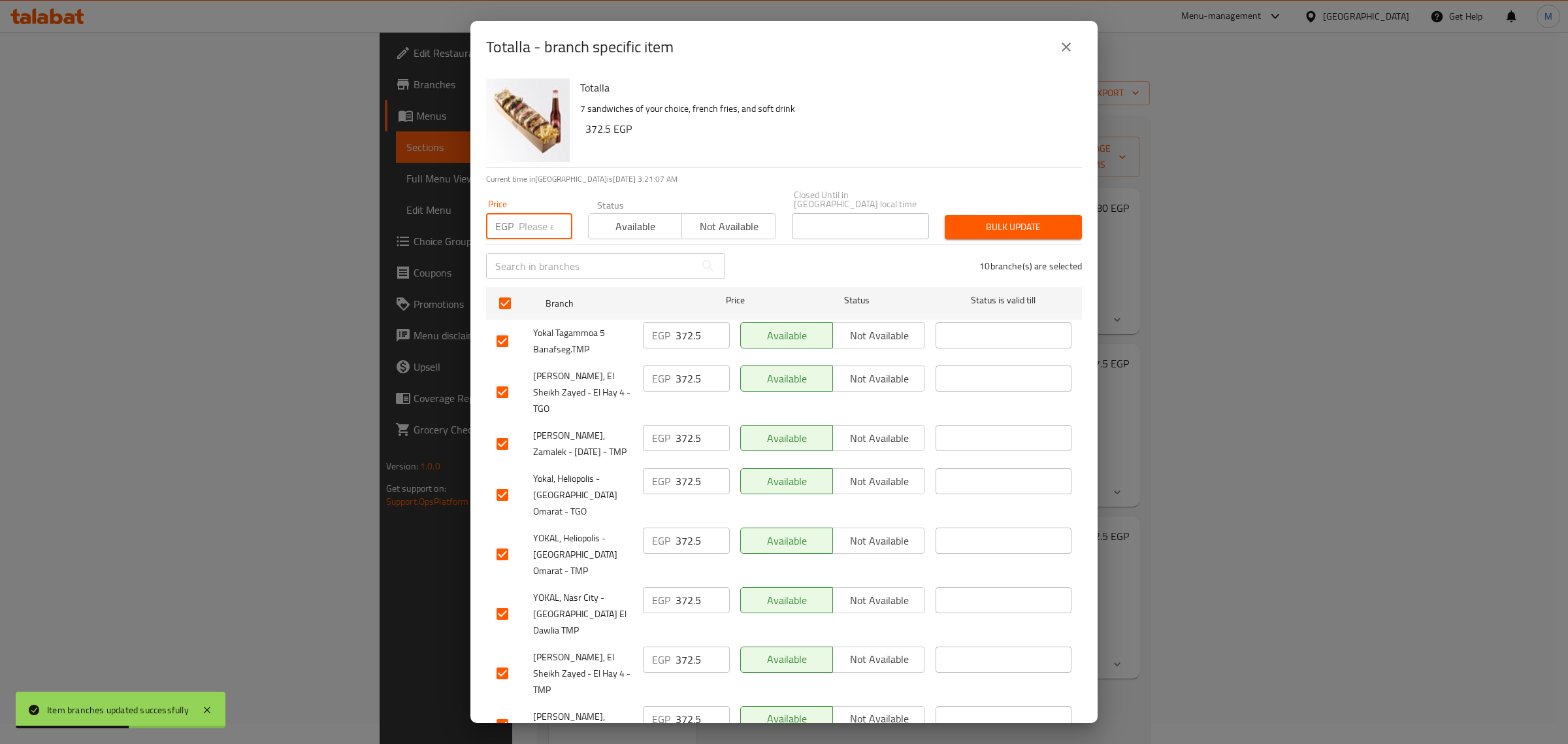
click at [534, 227] on input "number" at bounding box center [545, 226] width 54 height 26
paste input "299.00"
type input "299.00"
click at [1017, 221] on span "Bulk update" at bounding box center [1014, 227] width 117 height 16
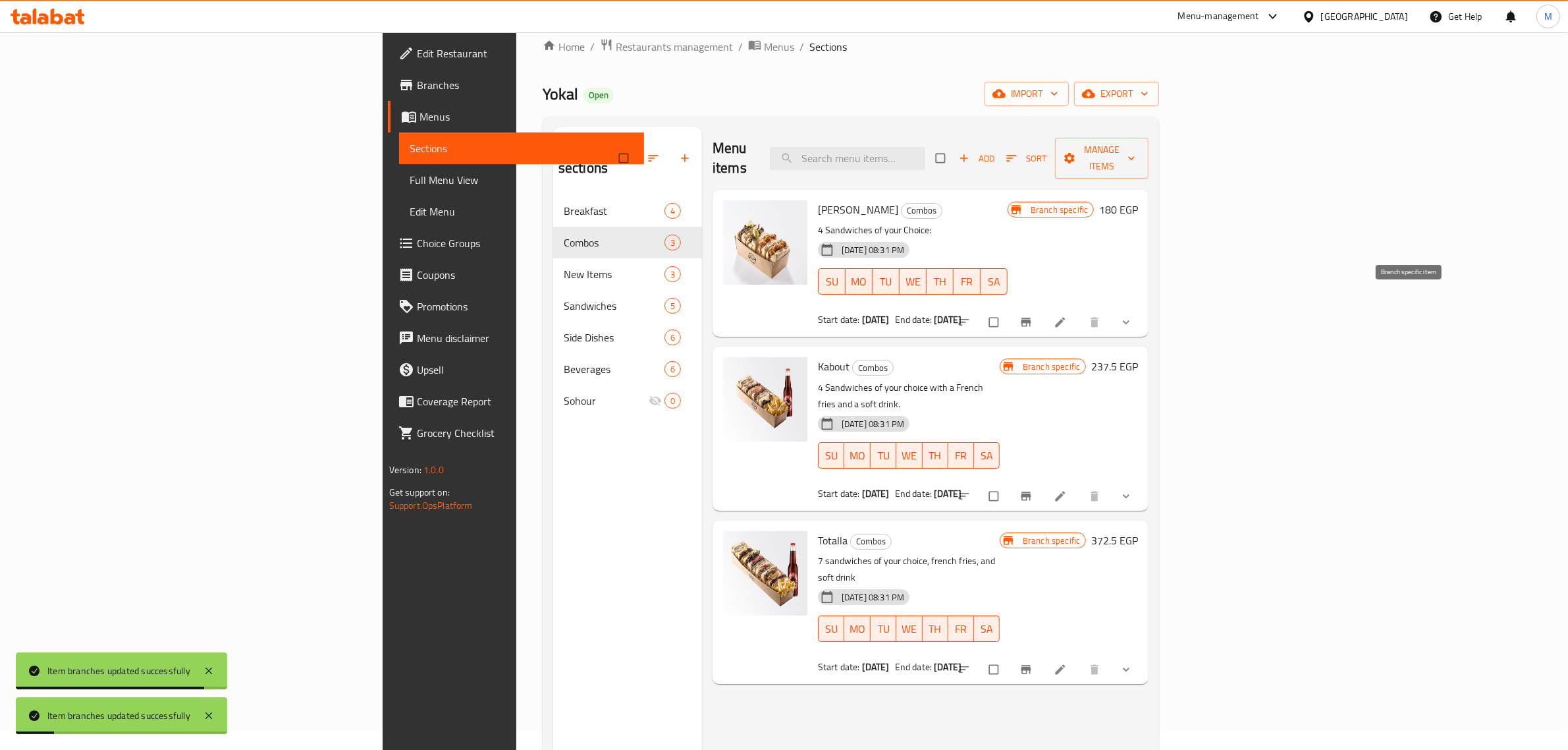
click at [1043, 307] on button "Branch-specific-item" at bounding box center [1027, 322] width 32 height 29
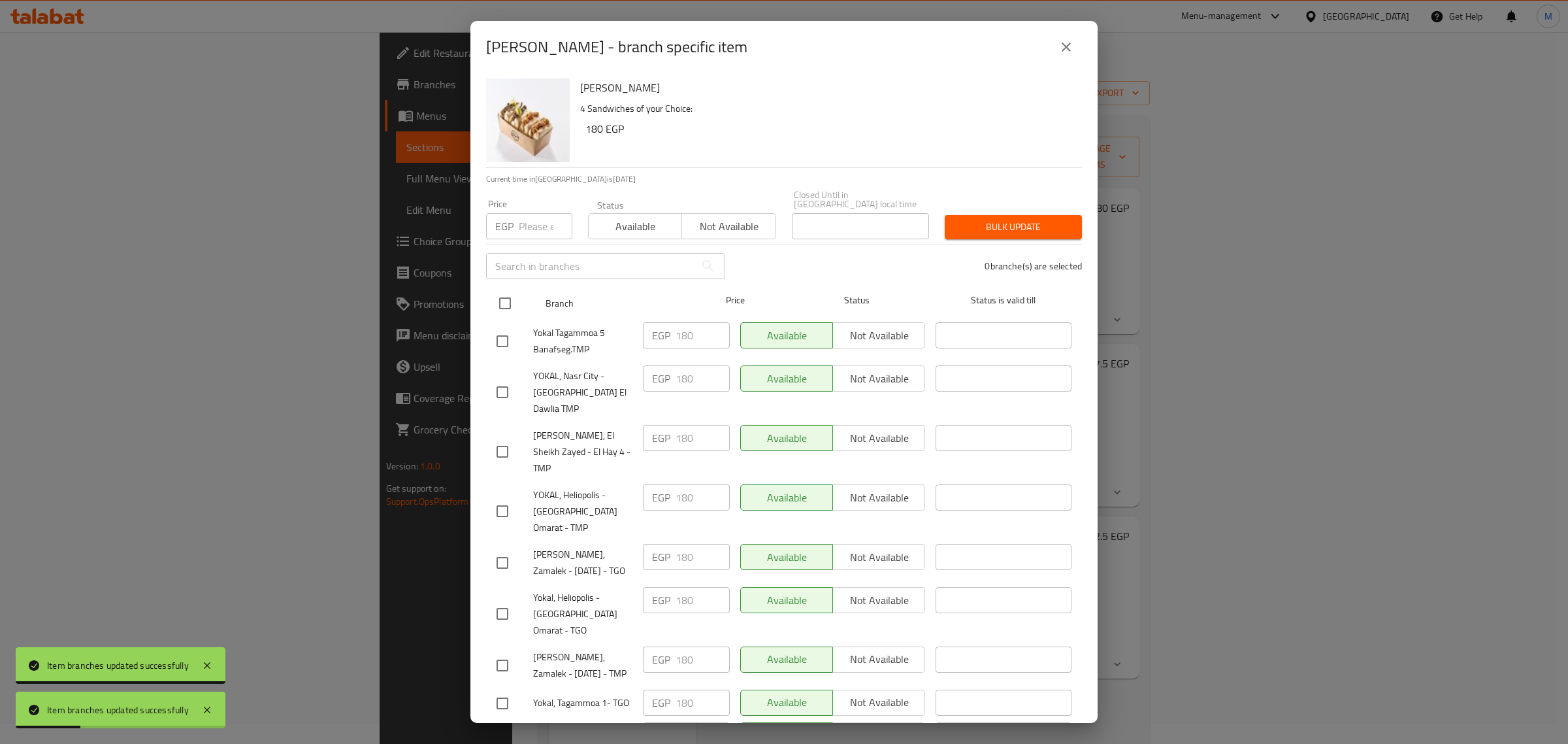
drag, startPoint x: 503, startPoint y: 300, endPoint x: 516, endPoint y: 270, distance: 32.7
click at [503, 300] on input "checkbox" at bounding box center [505, 303] width 27 height 27
checkbox input "true"
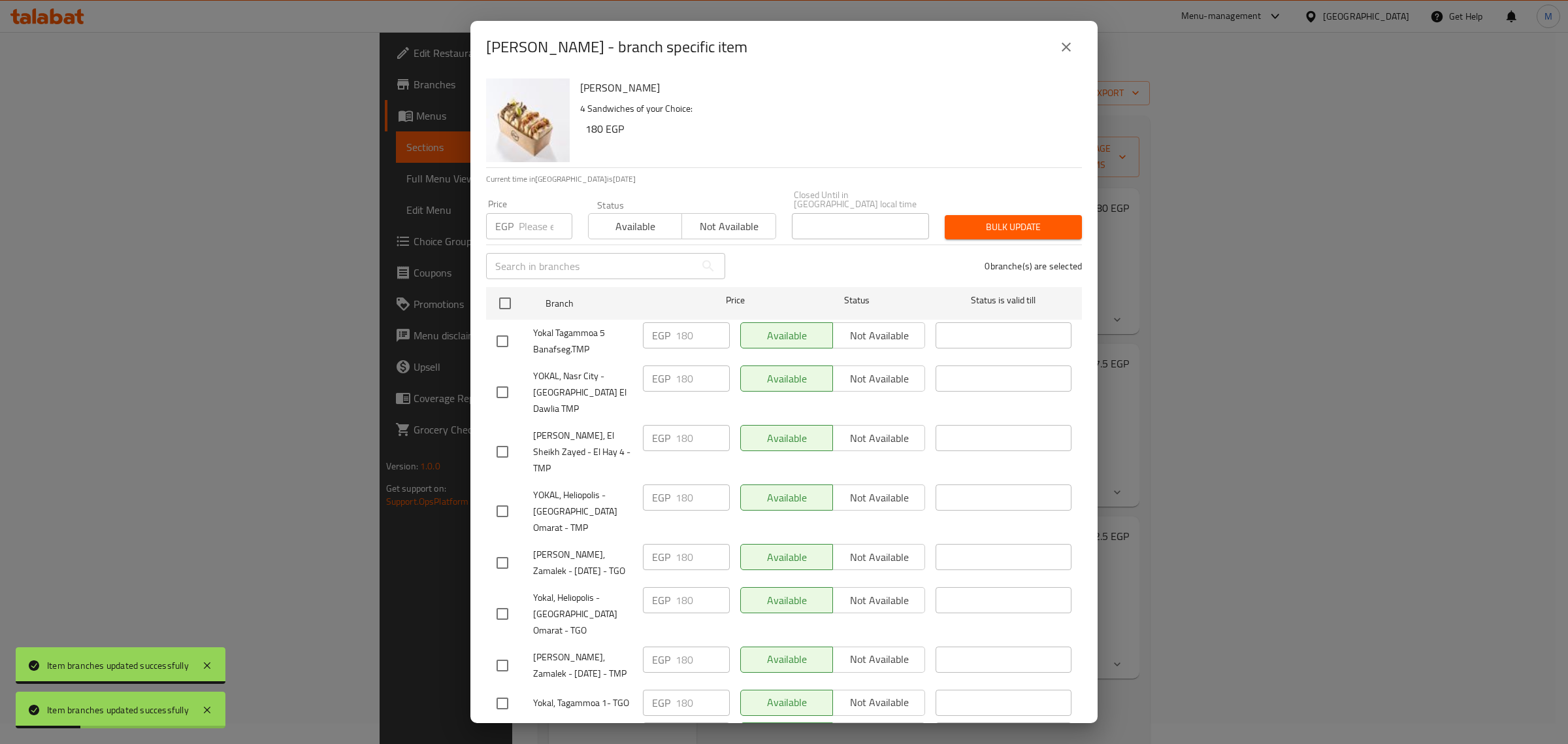
checkbox input "true"
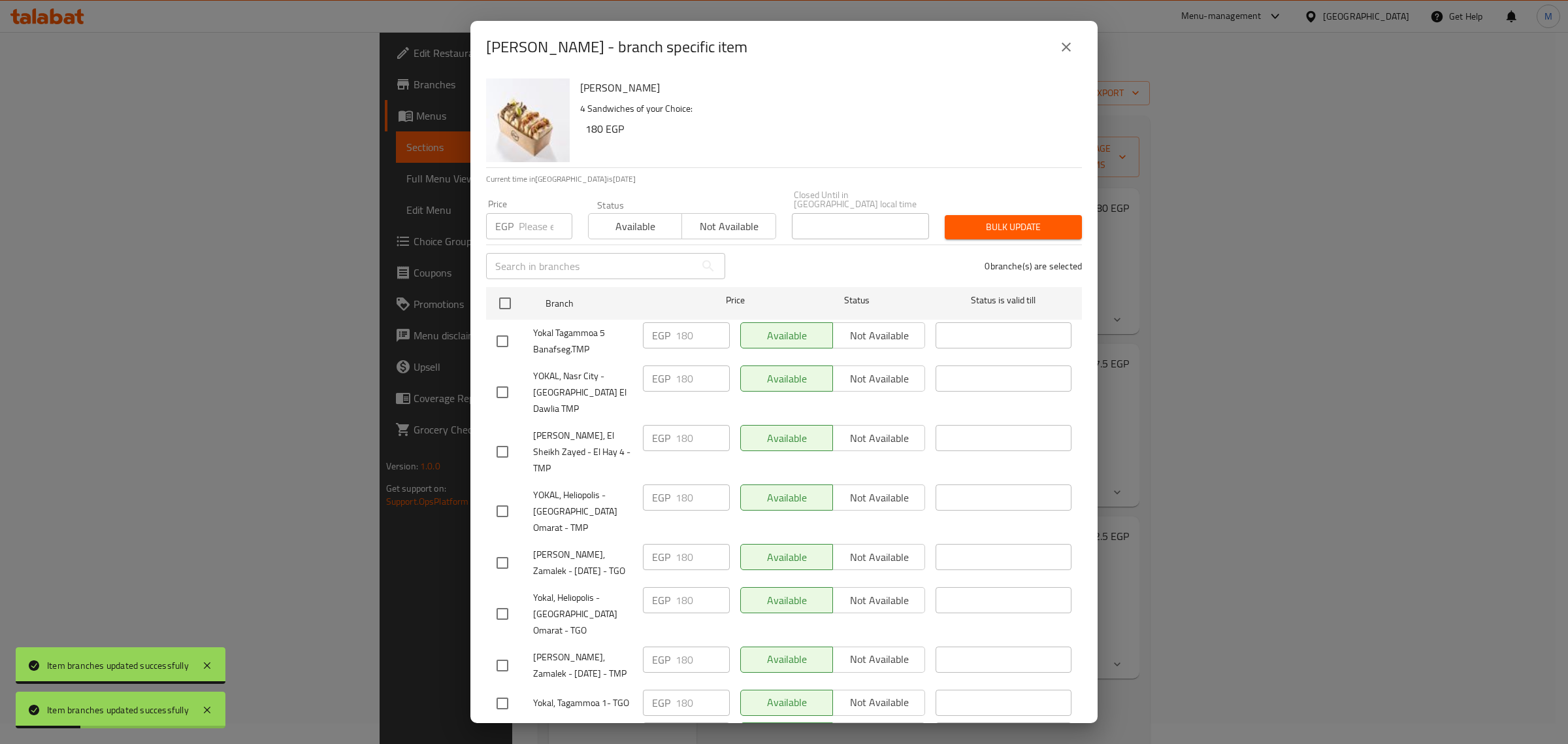
checkbox input "true"
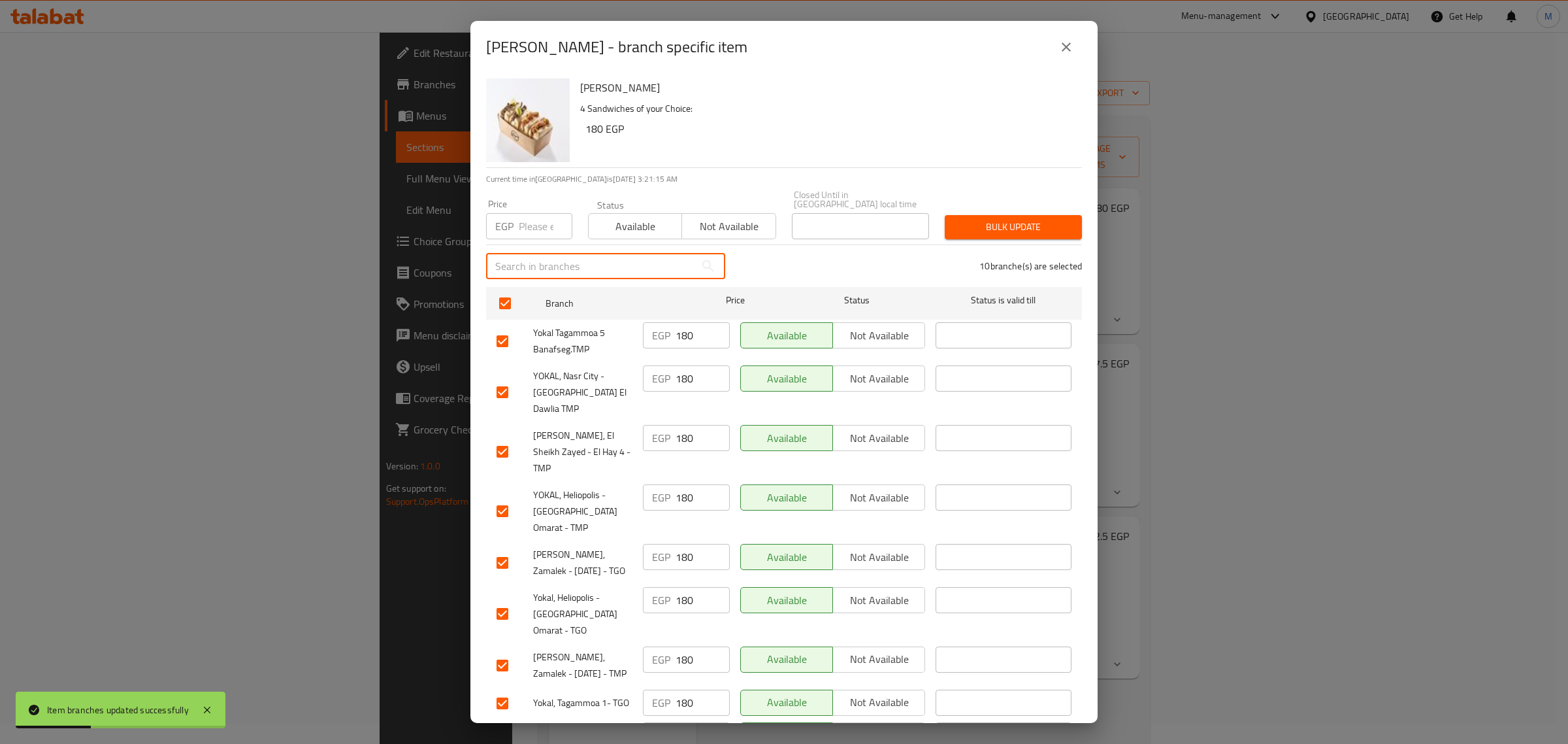
drag, startPoint x: 523, startPoint y: 249, endPoint x: 533, endPoint y: 221, distance: 29.7
click at [524, 253] on input "text" at bounding box center [590, 265] width 209 height 26
drag, startPoint x: 533, startPoint y: 221, endPoint x: 582, endPoint y: 223, distance: 49.0
click at [533, 220] on input "number" at bounding box center [545, 226] width 54 height 26
paste input "159.00"
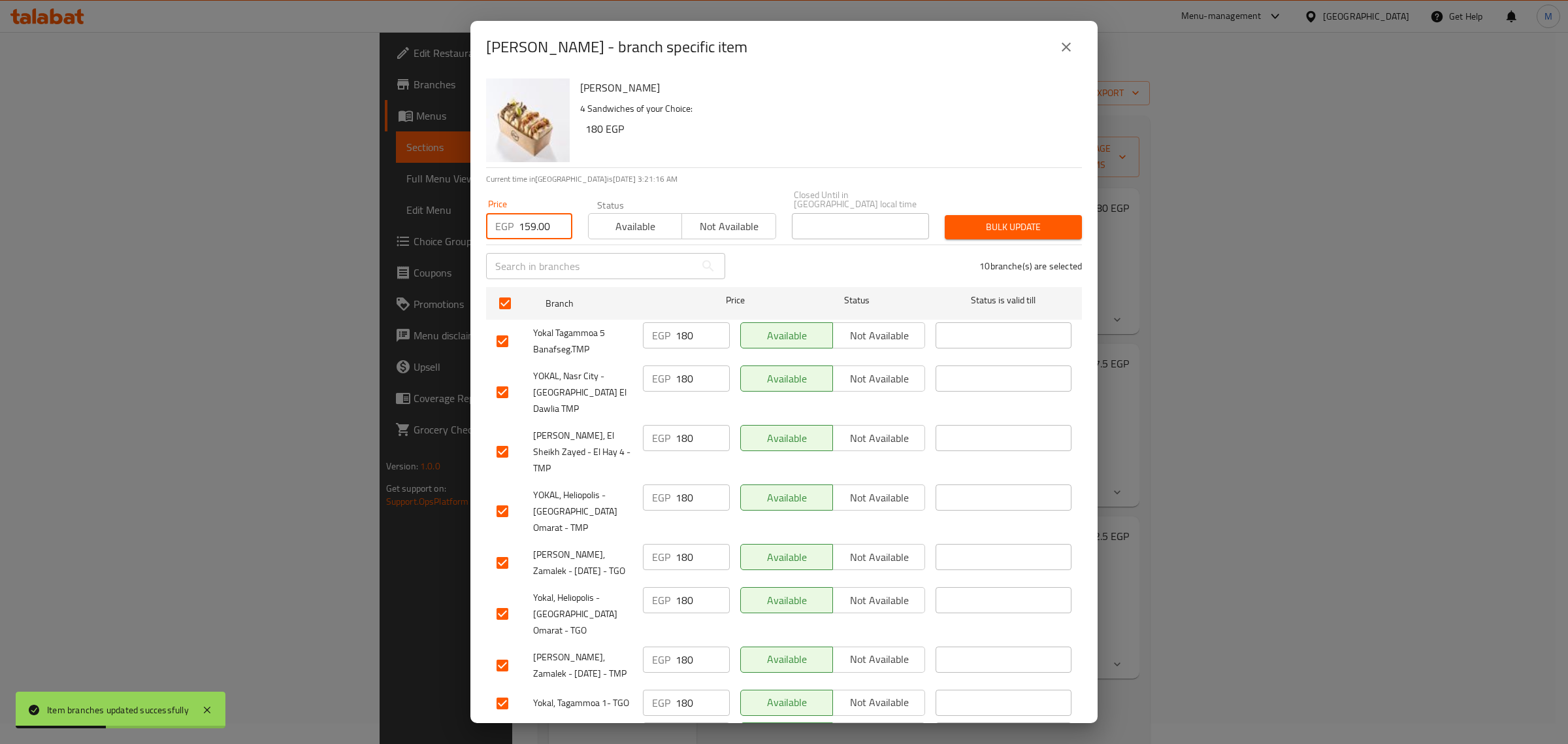
type input "159.00"
drag, startPoint x: 1045, startPoint y: 191, endPoint x: 1043, endPoint y: 197, distance: 6.3
click at [1044, 195] on div "Price EGP 159.00 Price Status Available Not available Closed Until in [GEOGRAPH…" at bounding box center [784, 214] width 612 height 65
click at [1033, 219] on span "Bulk update" at bounding box center [1014, 227] width 117 height 16
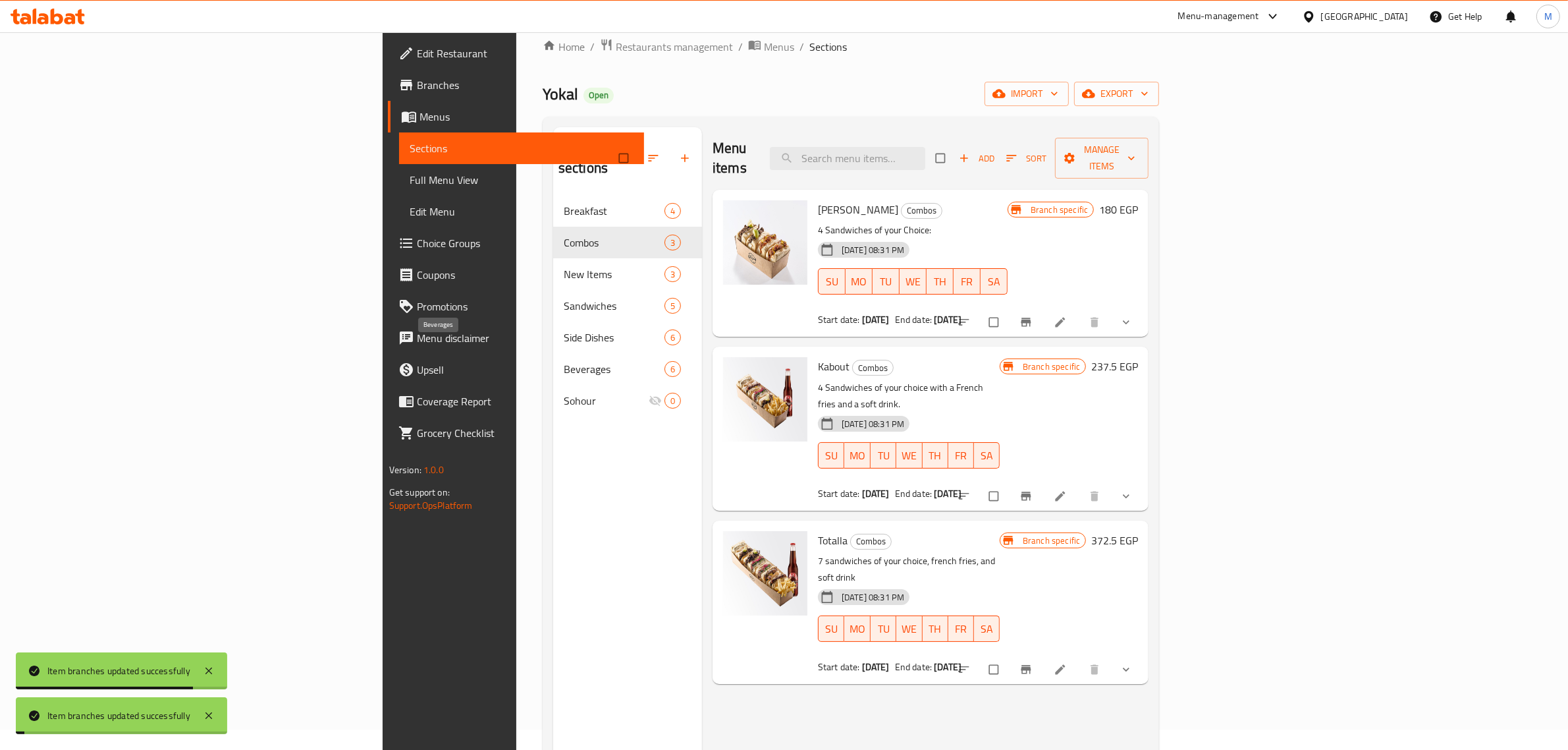
click at [564, 361] on span "Beverages" at bounding box center [614, 368] width 101 height 16
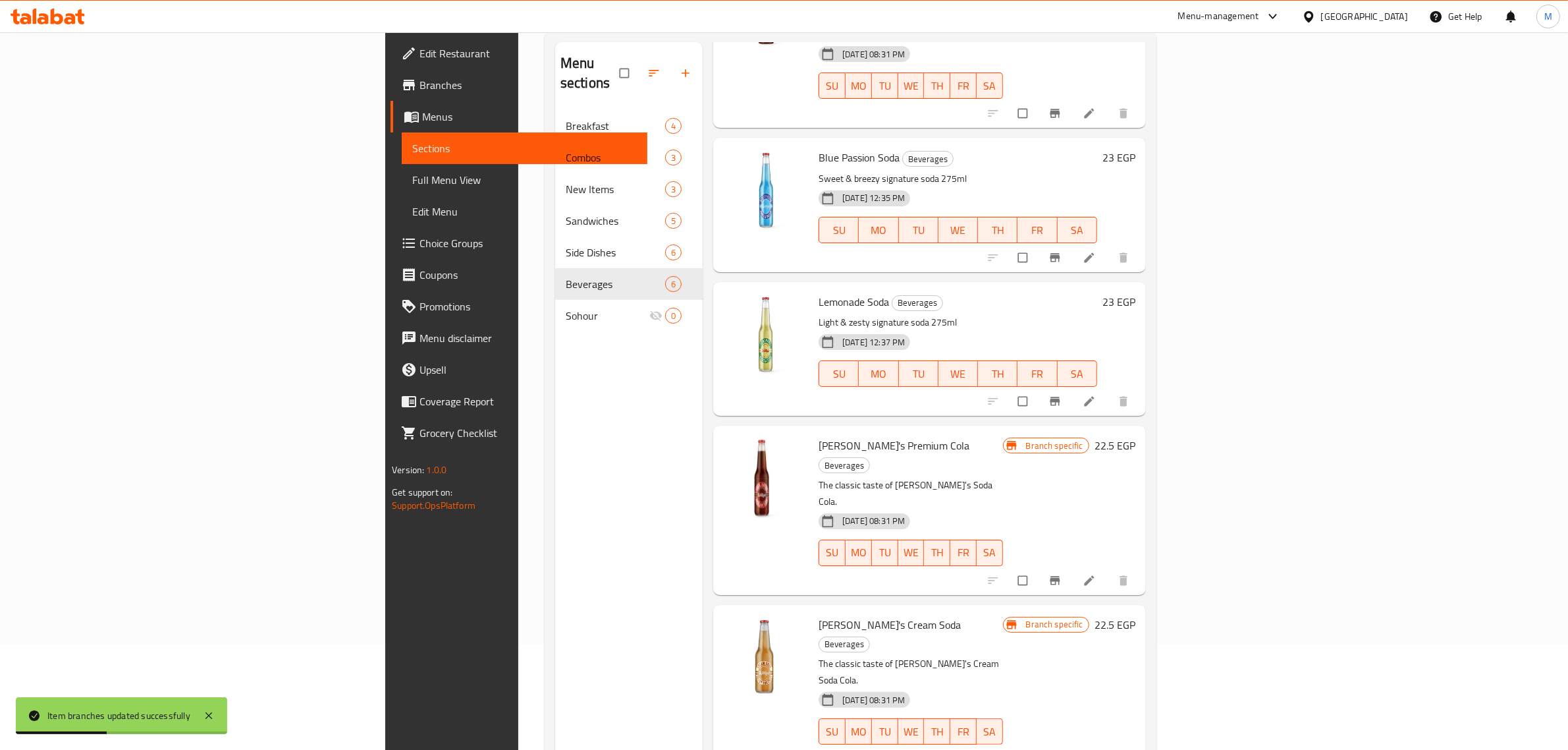
scroll to position [185, 0]
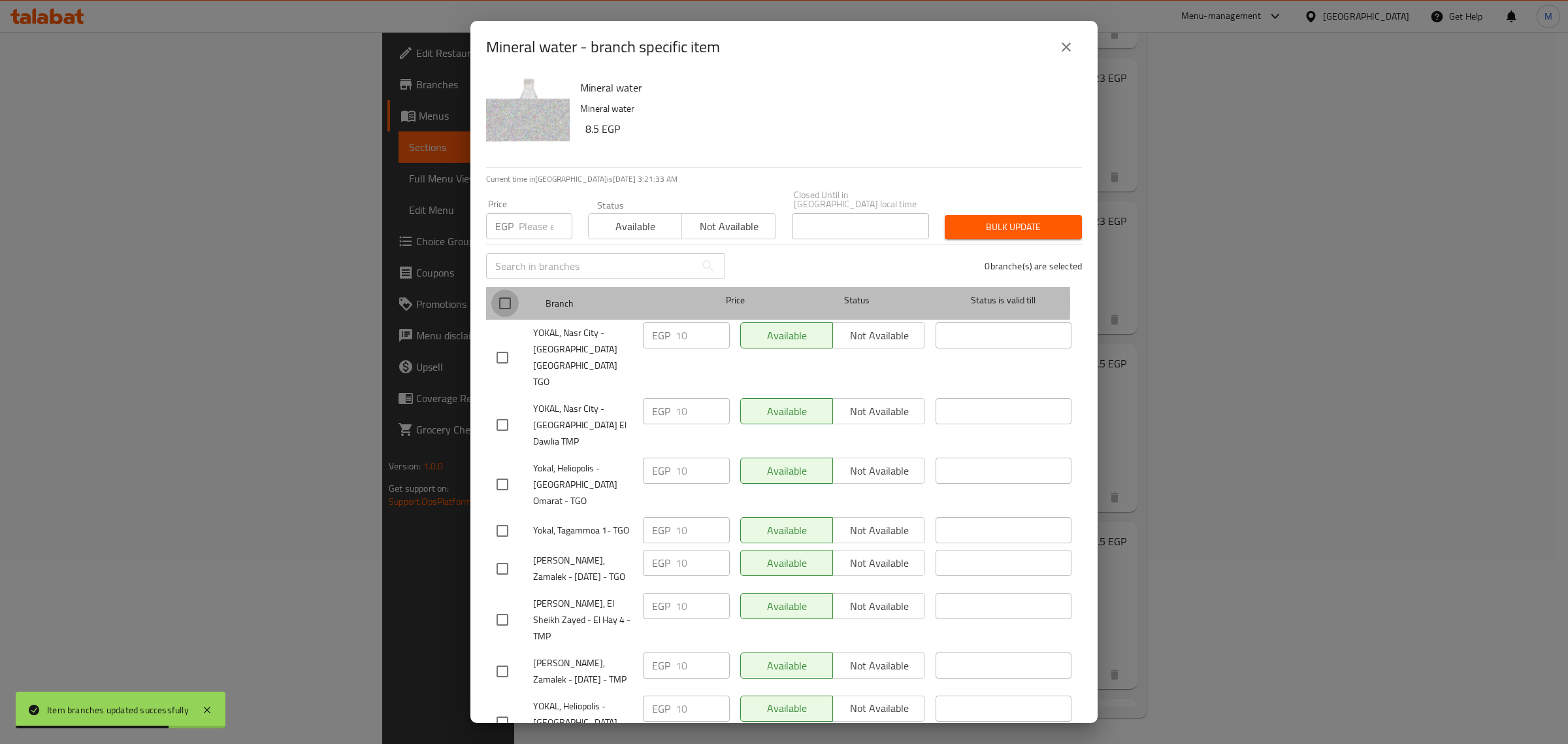
click at [505, 292] on input "checkbox" at bounding box center [505, 303] width 27 height 27
checkbox input "true"
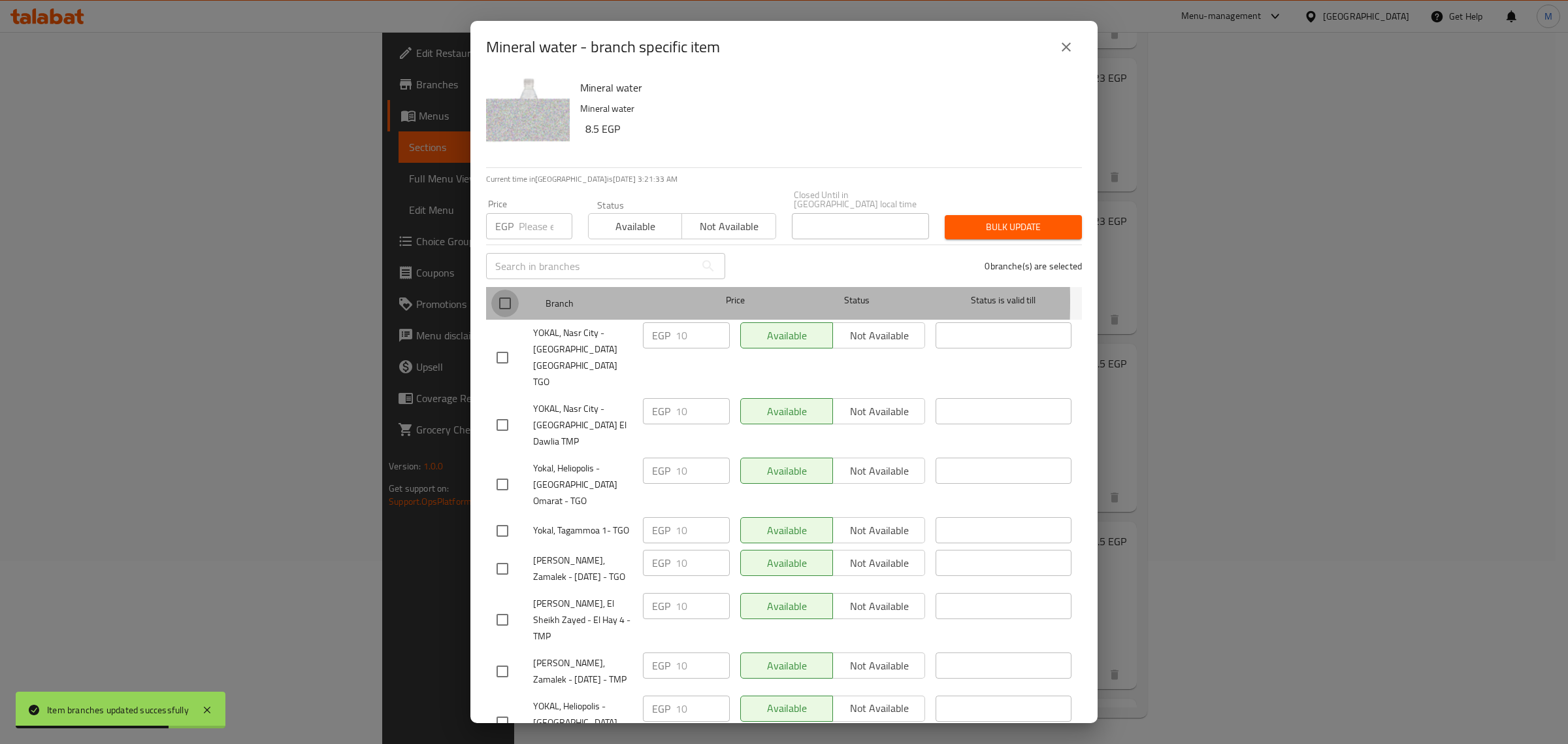
checkbox input "true"
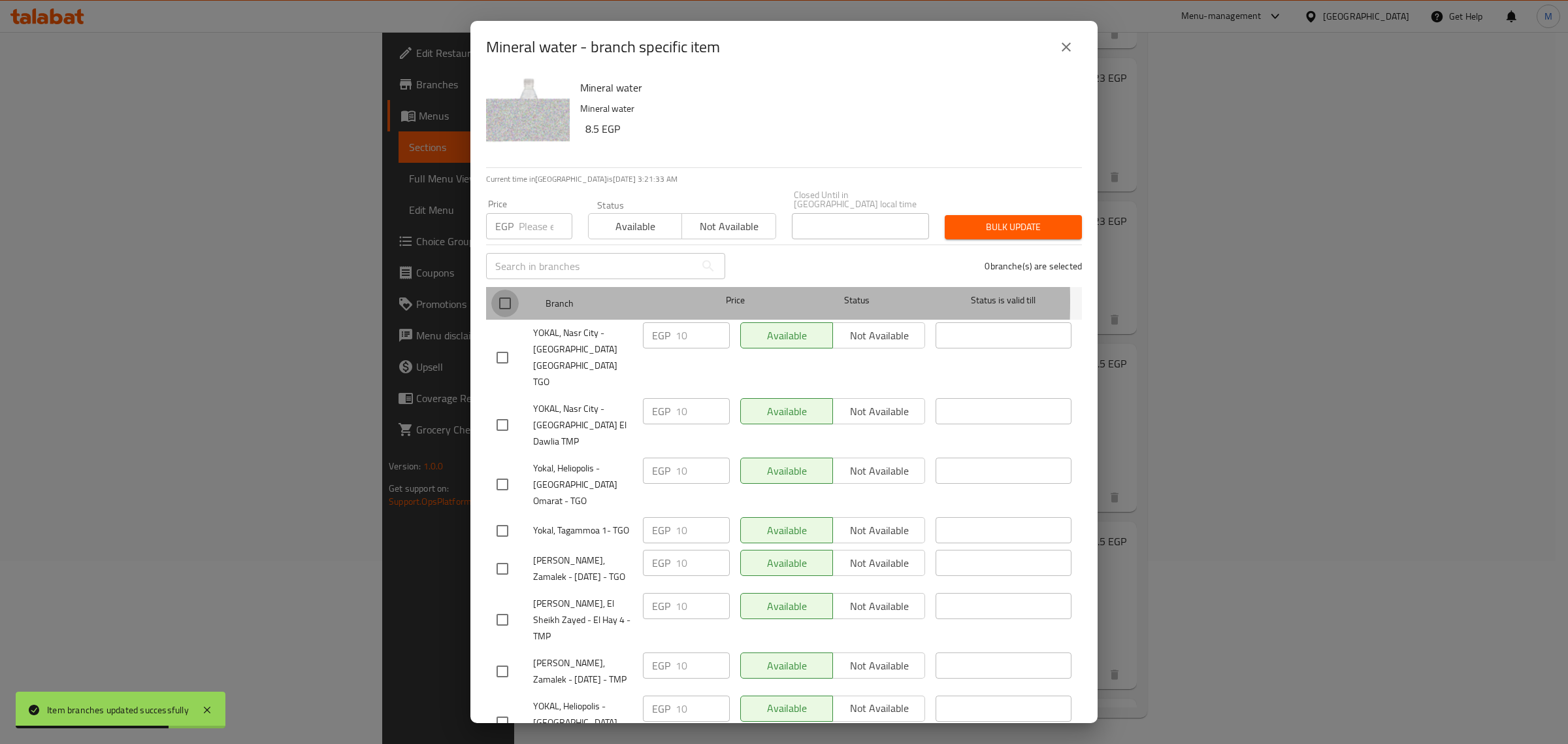
checkbox input "true"
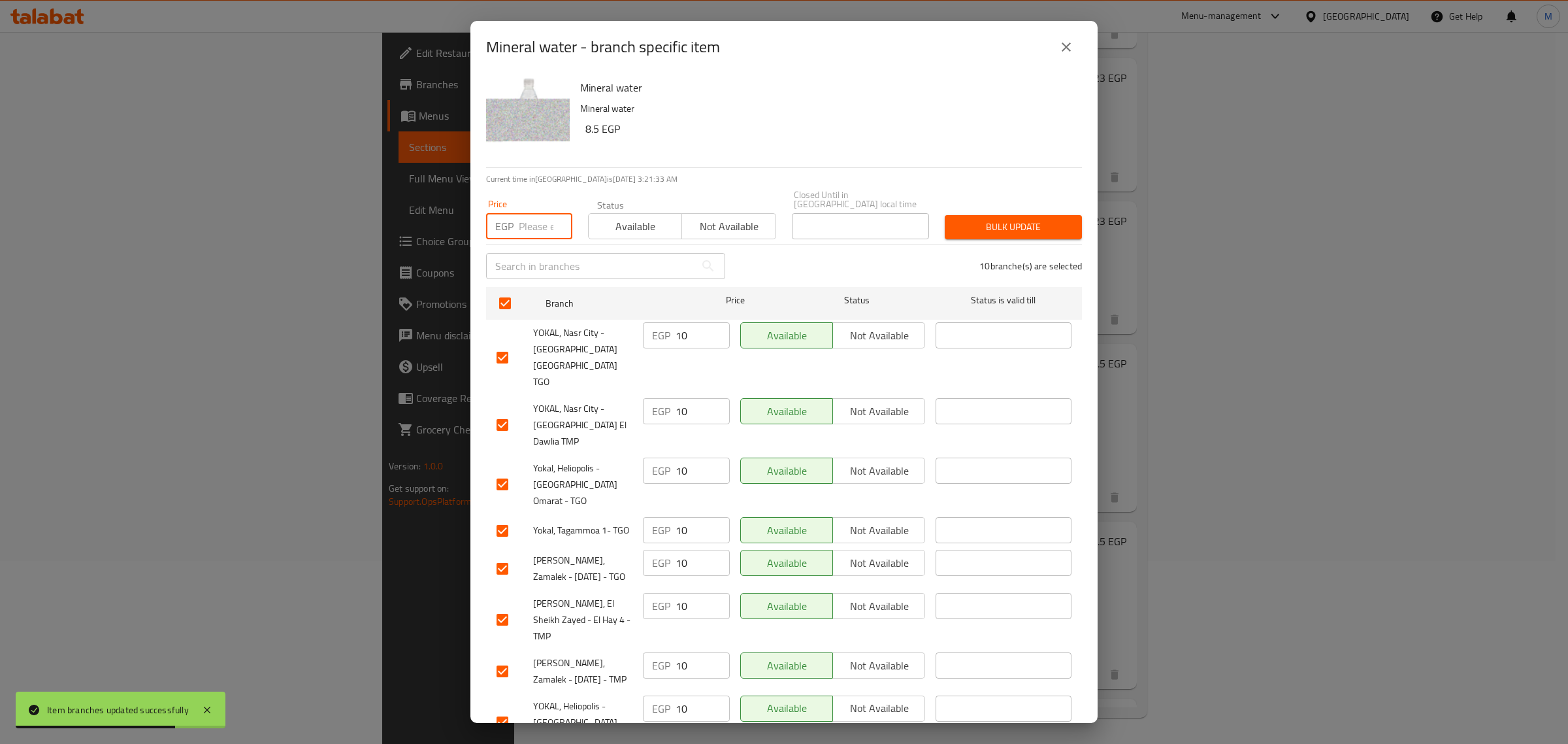
click at [541, 221] on input "number" at bounding box center [545, 226] width 54 height 26
paste input "10.00"
type input "10.00"
click at [992, 219] on span "Bulk update" at bounding box center [1014, 227] width 117 height 16
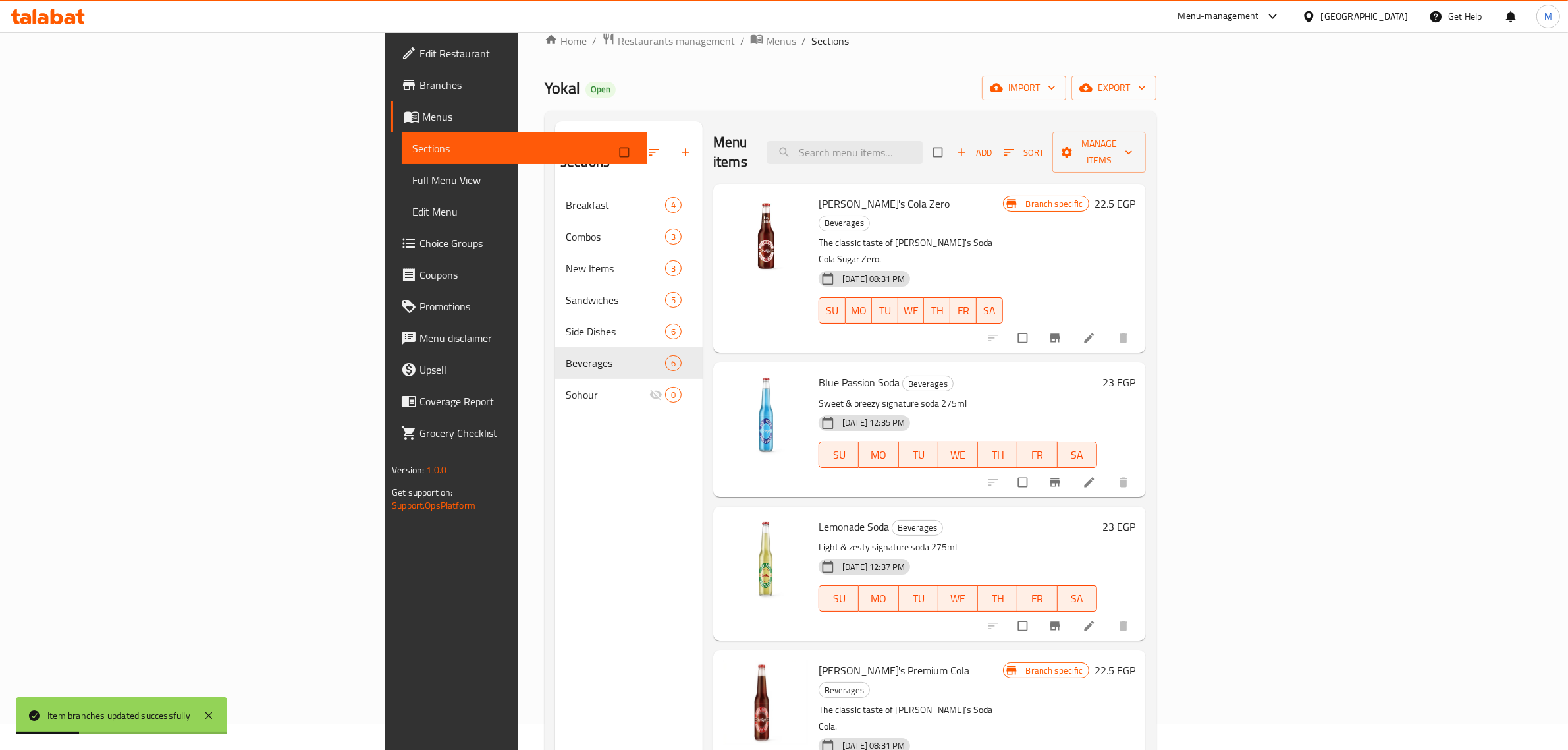
scroll to position [0, 0]
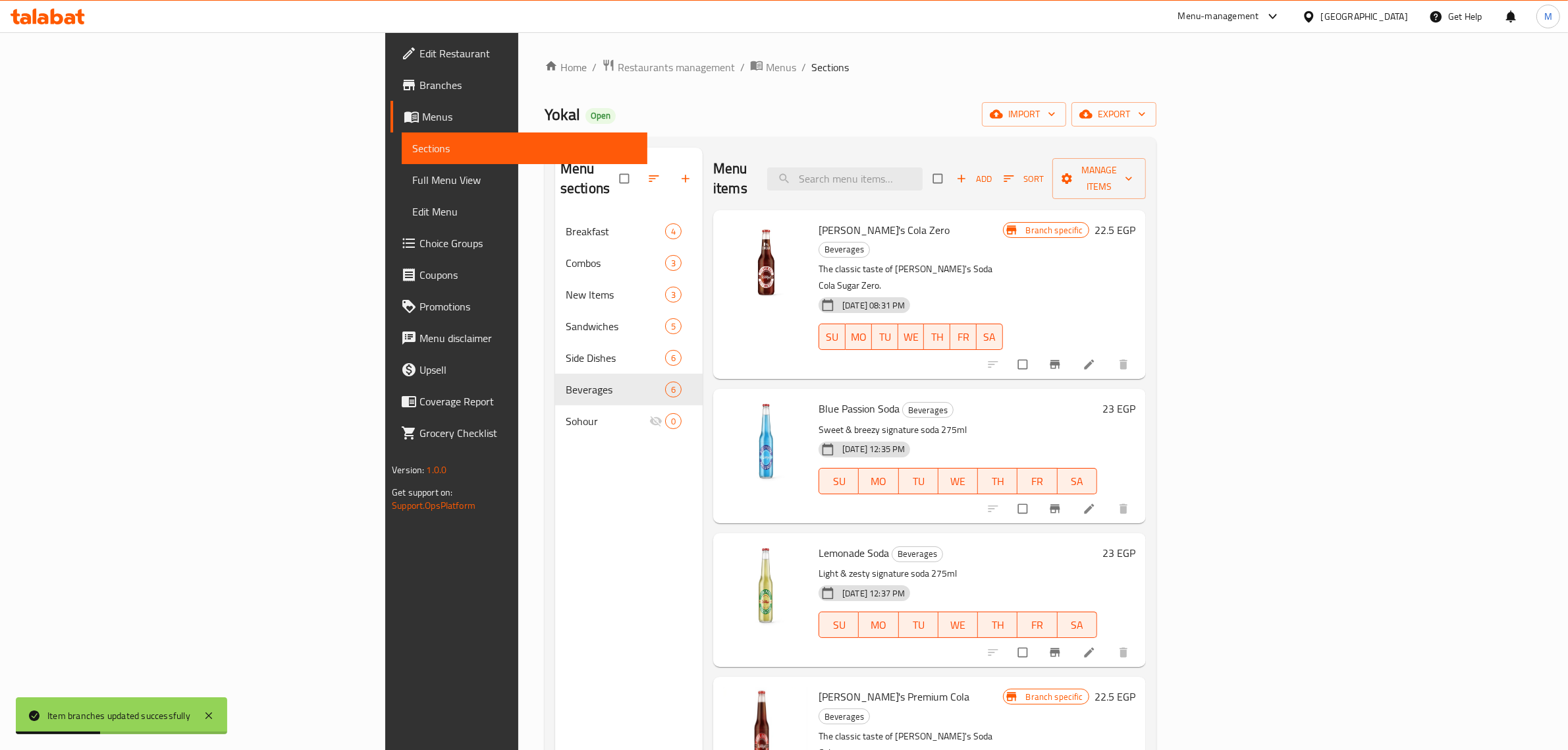
click at [1062, 357] on icon "Branch-specific-item" at bounding box center [1055, 364] width 14 height 14
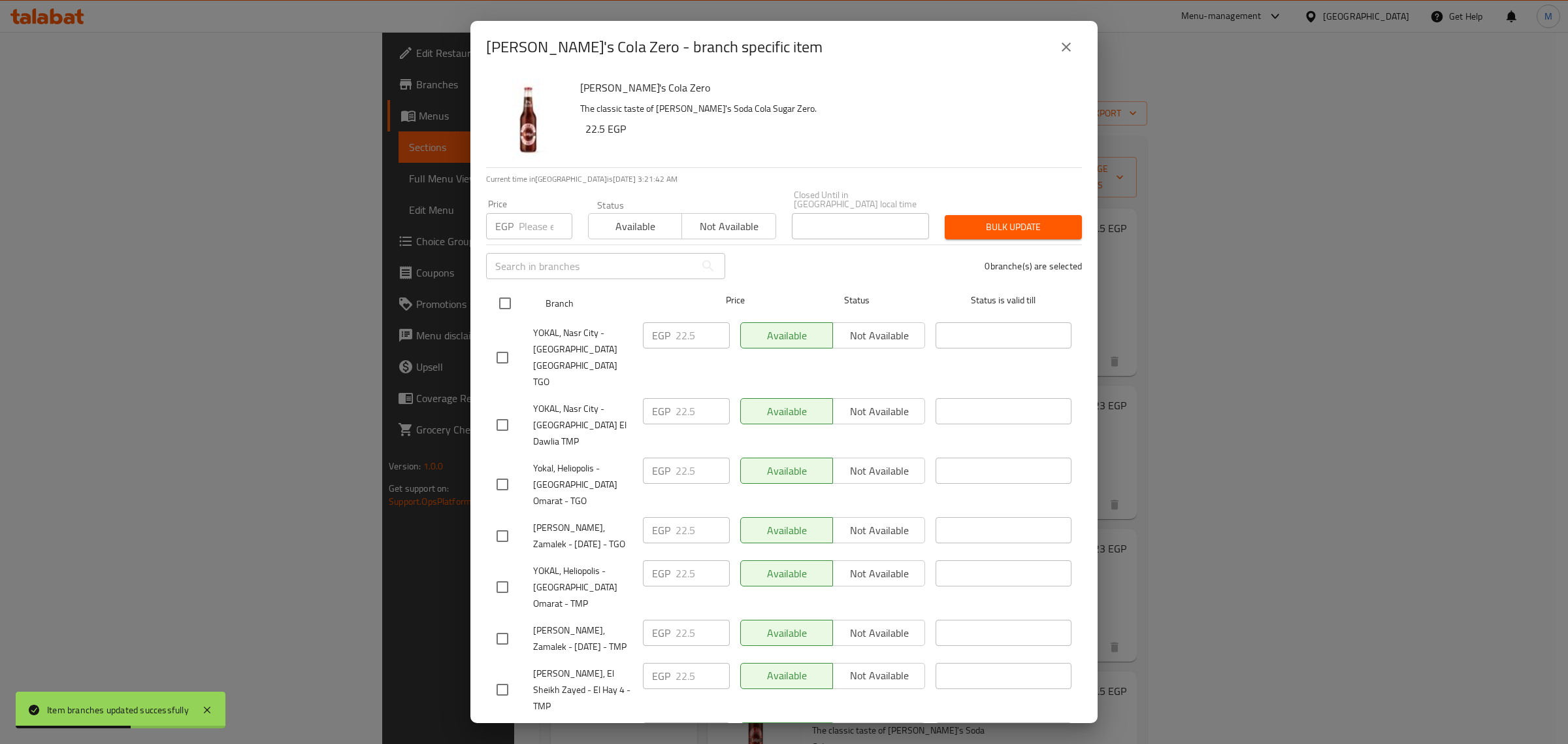
click at [511, 290] on input "checkbox" at bounding box center [505, 303] width 27 height 27
checkbox input "true"
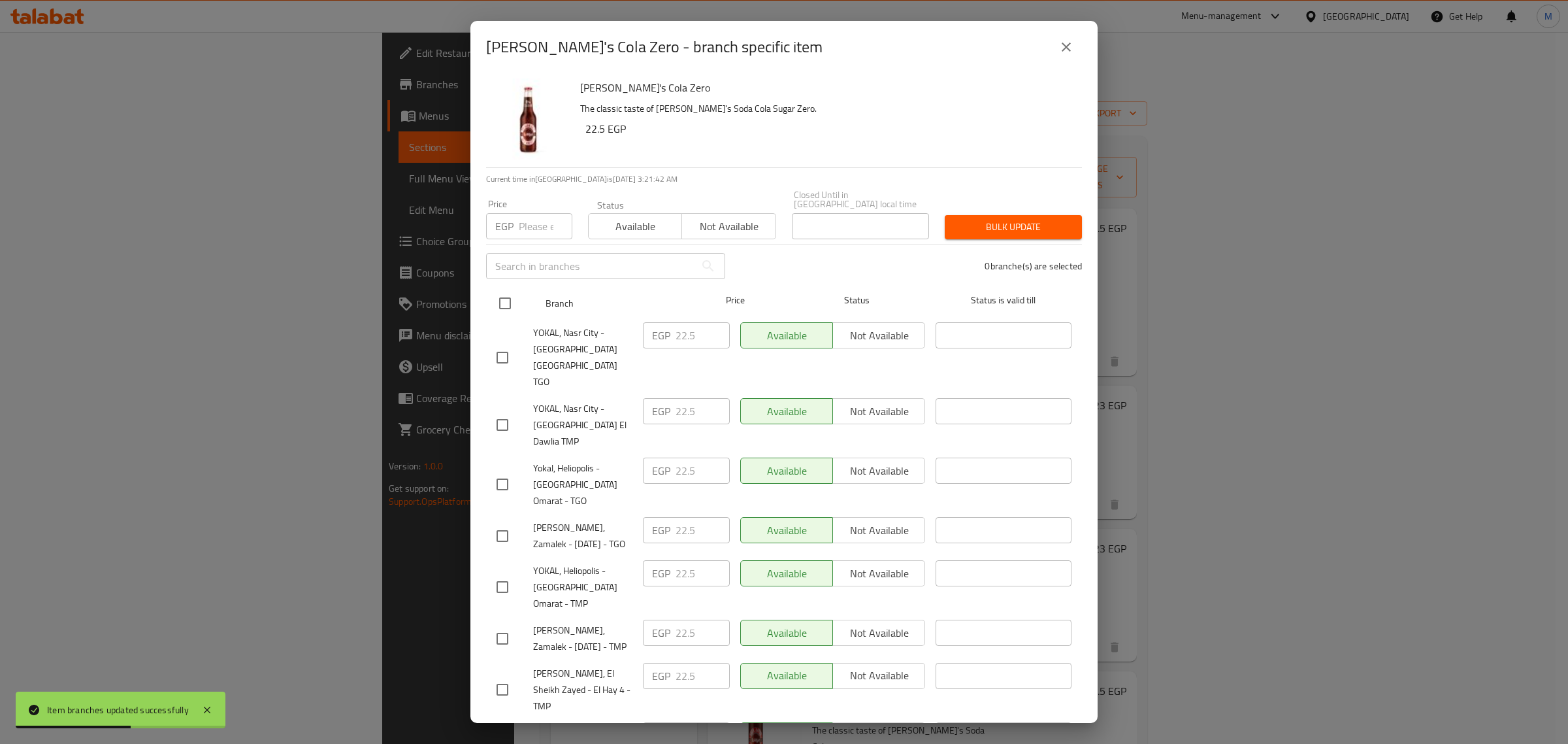
checkbox input "true"
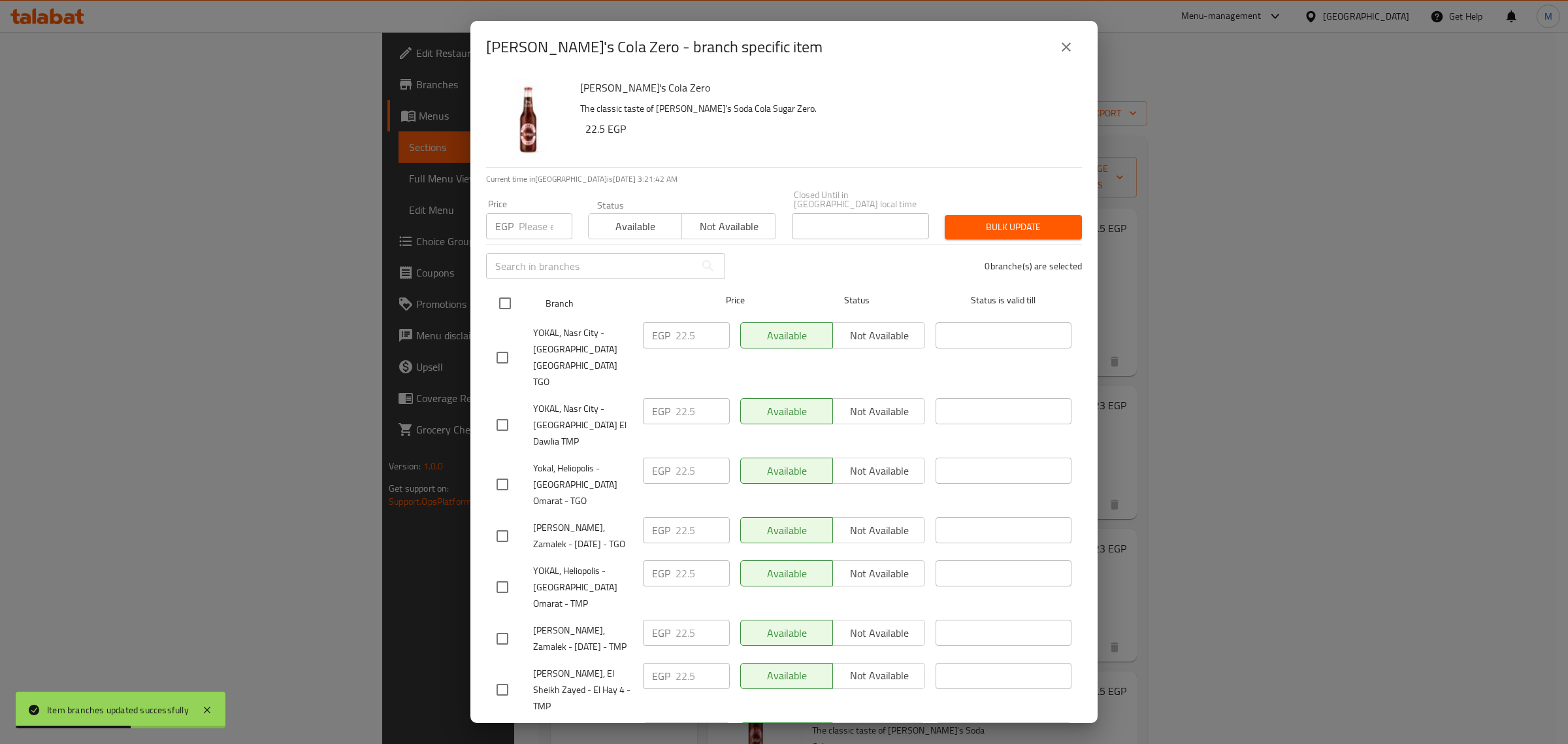
checkbox input "true"
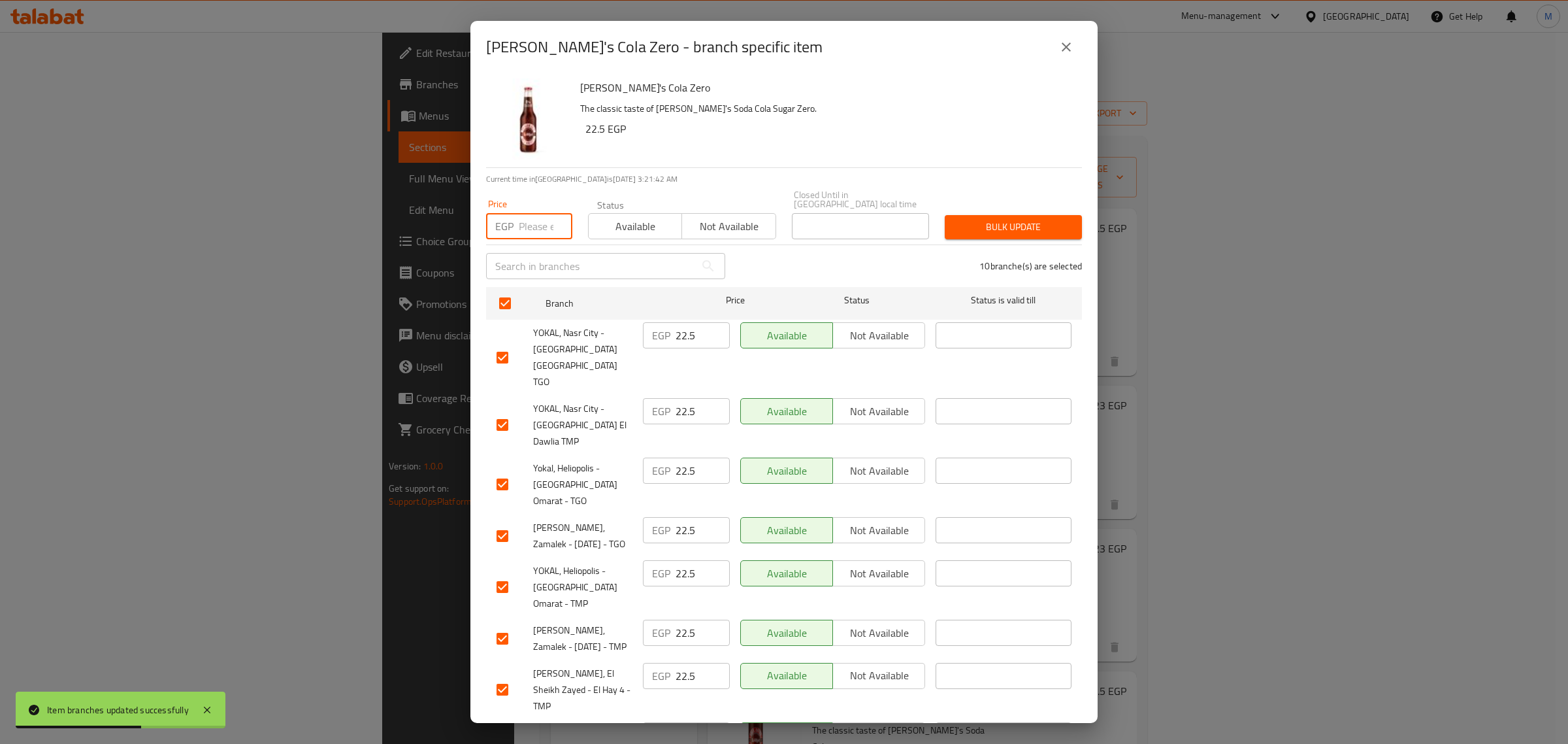
click at [535, 223] on input "number" at bounding box center [545, 226] width 54 height 26
paste input "25.00"
type input "25.00"
click at [991, 207] on div "Bulk update" at bounding box center [1013, 227] width 153 height 40
click at [988, 230] on div "Bulk update" at bounding box center [1013, 227] width 153 height 40
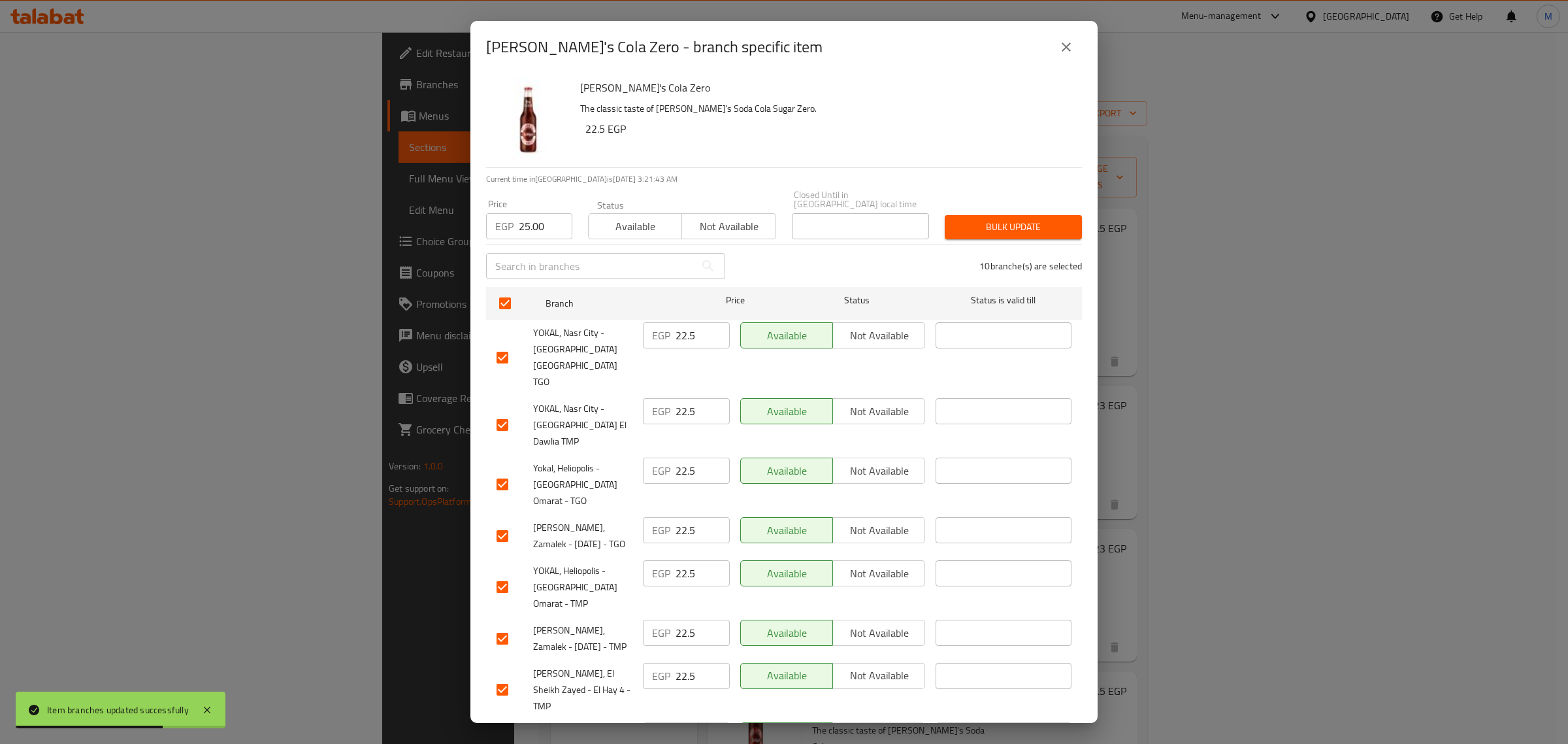
click at [990, 219] on span "Bulk update" at bounding box center [1014, 227] width 117 height 16
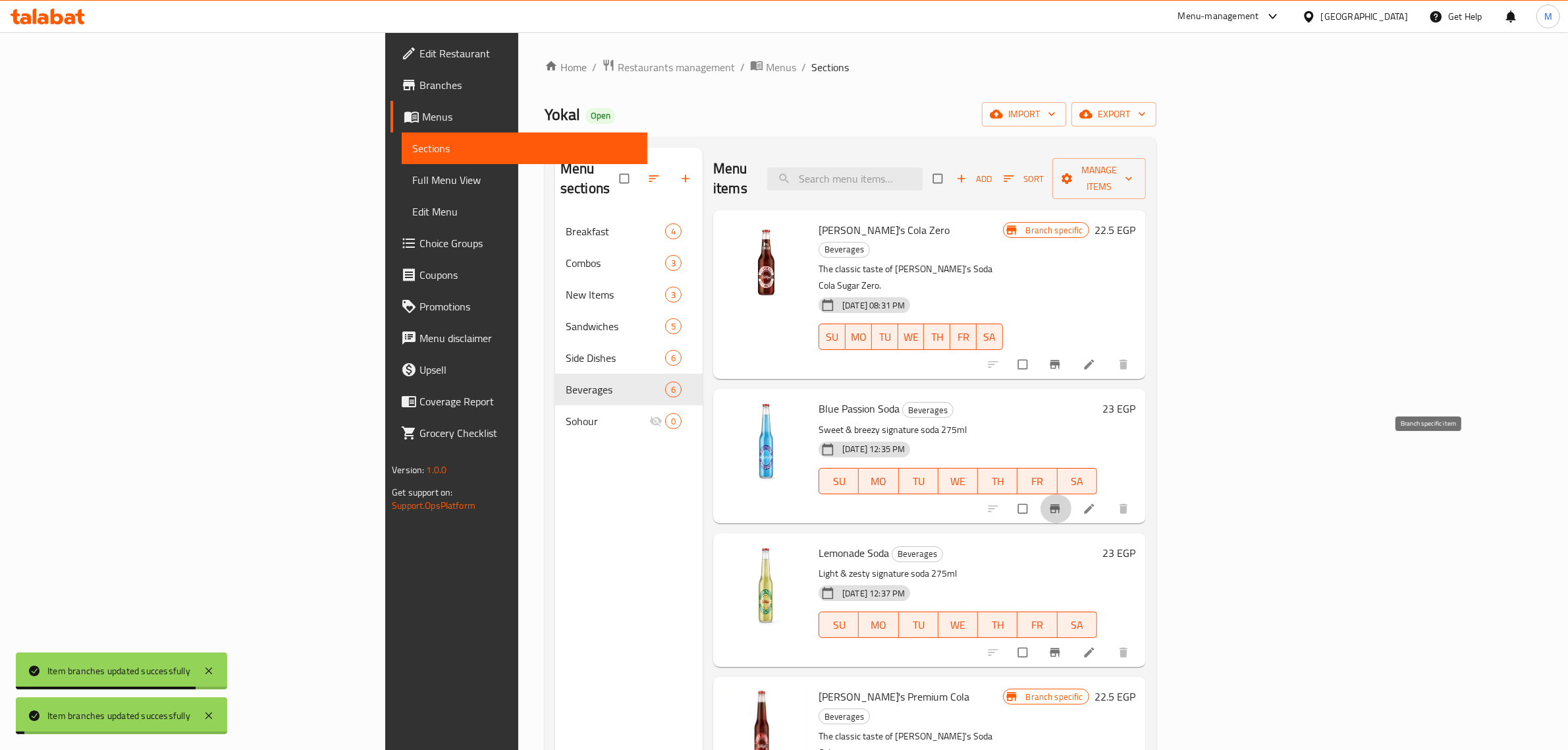
click at [1062, 502] on icon "Branch-specific-item" at bounding box center [1055, 509] width 14 height 14
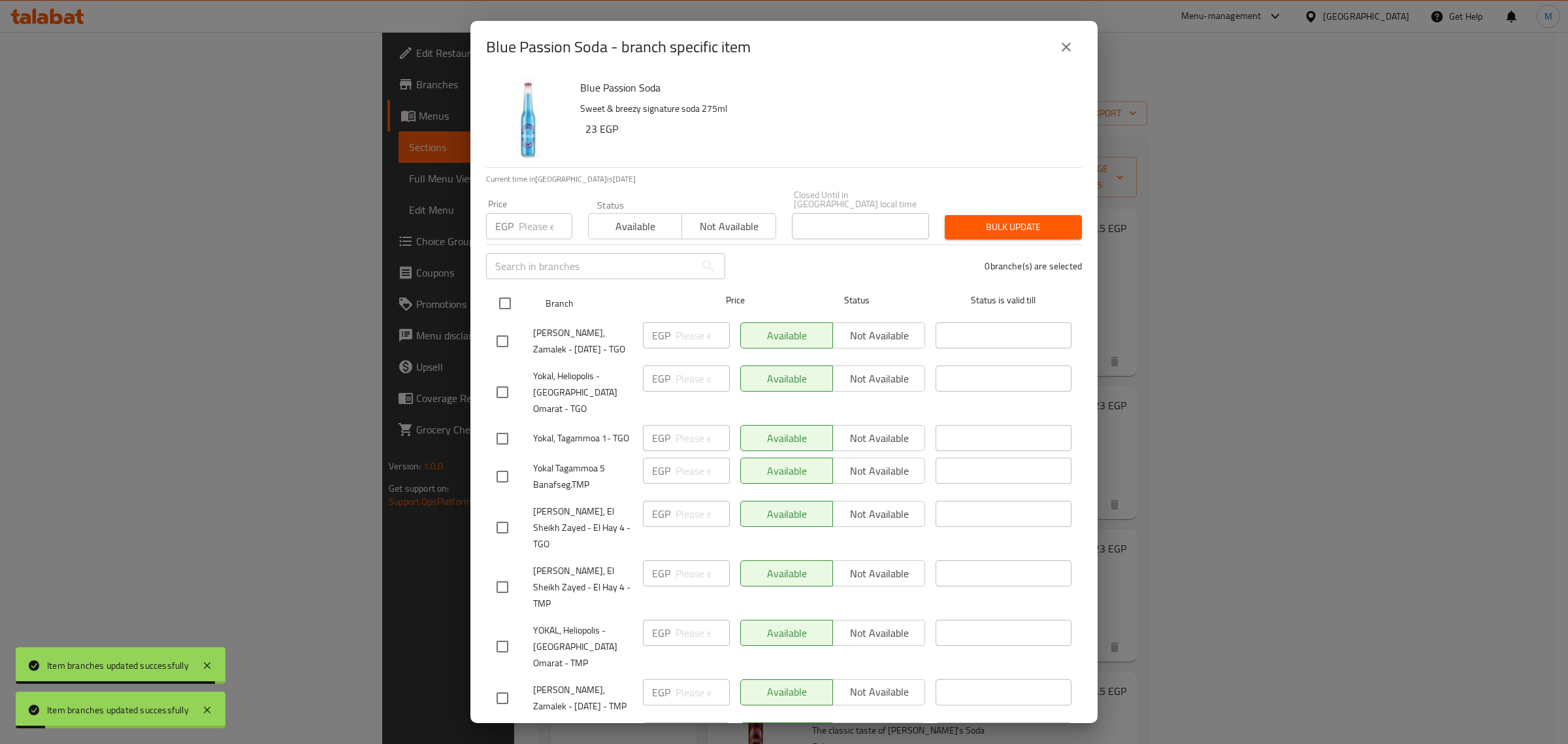
click at [510, 294] on input "checkbox" at bounding box center [505, 303] width 27 height 27
checkbox input "true"
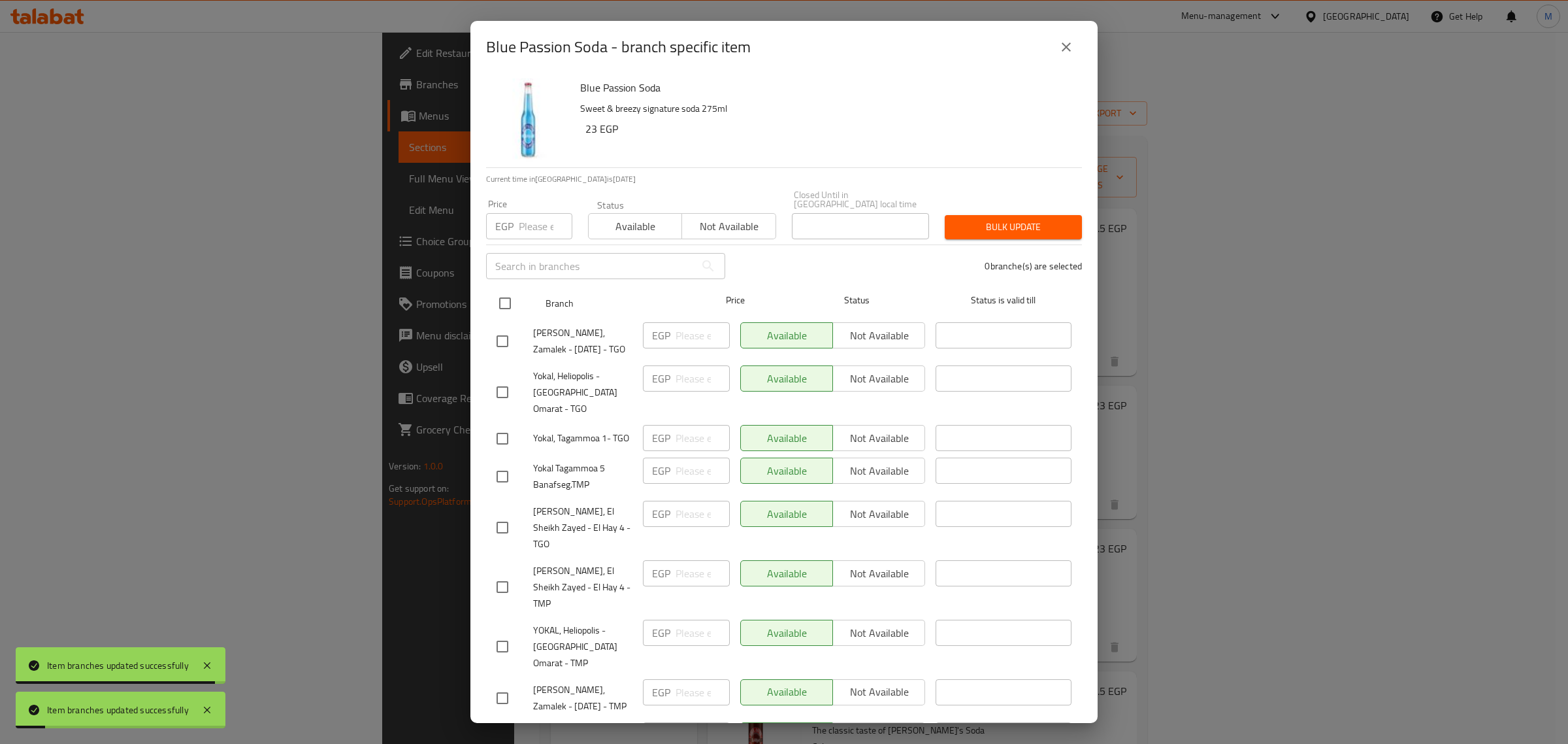
checkbox input "true"
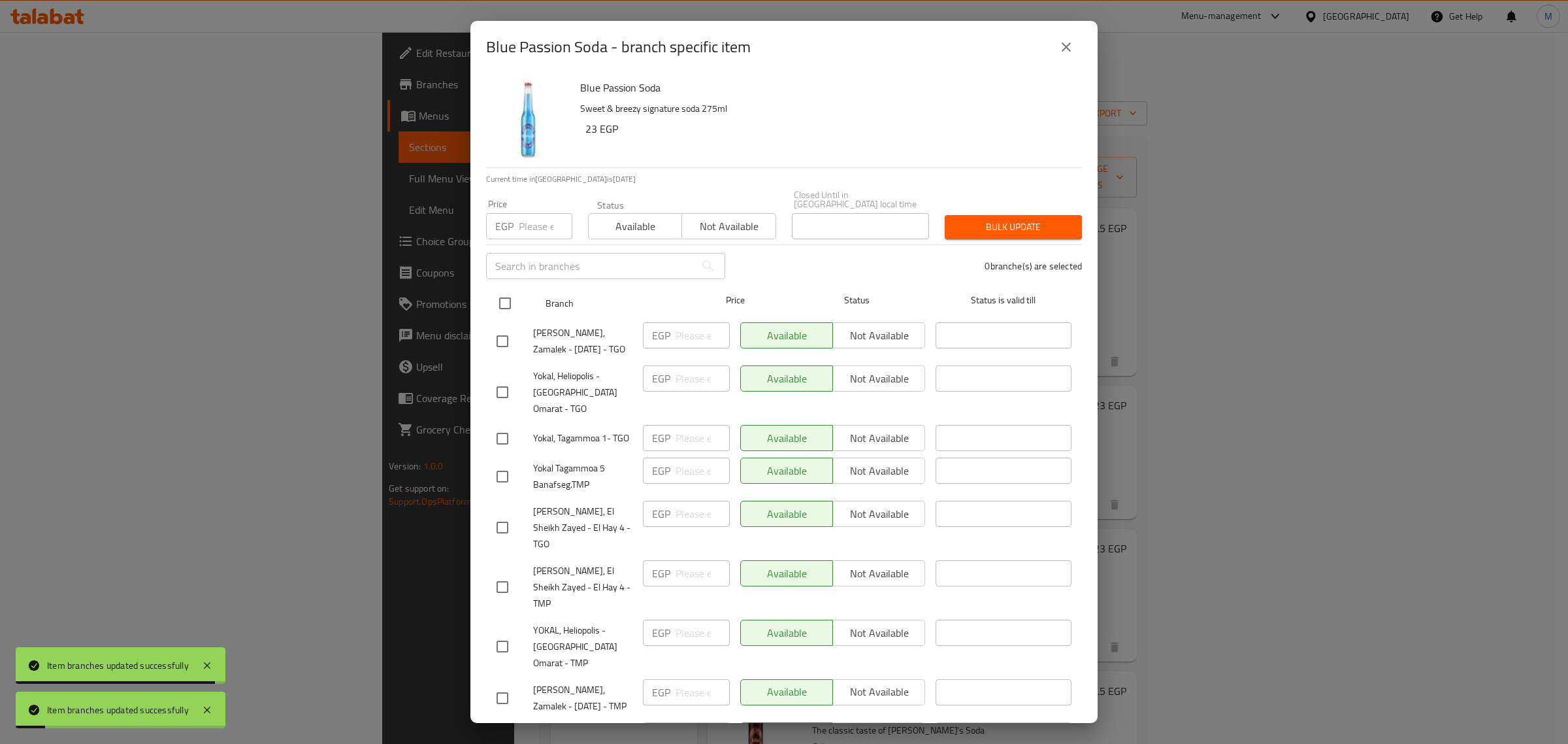
checkbox input "true"
click at [527, 221] on input "number" at bounding box center [545, 226] width 54 height 26
paste input "25.00"
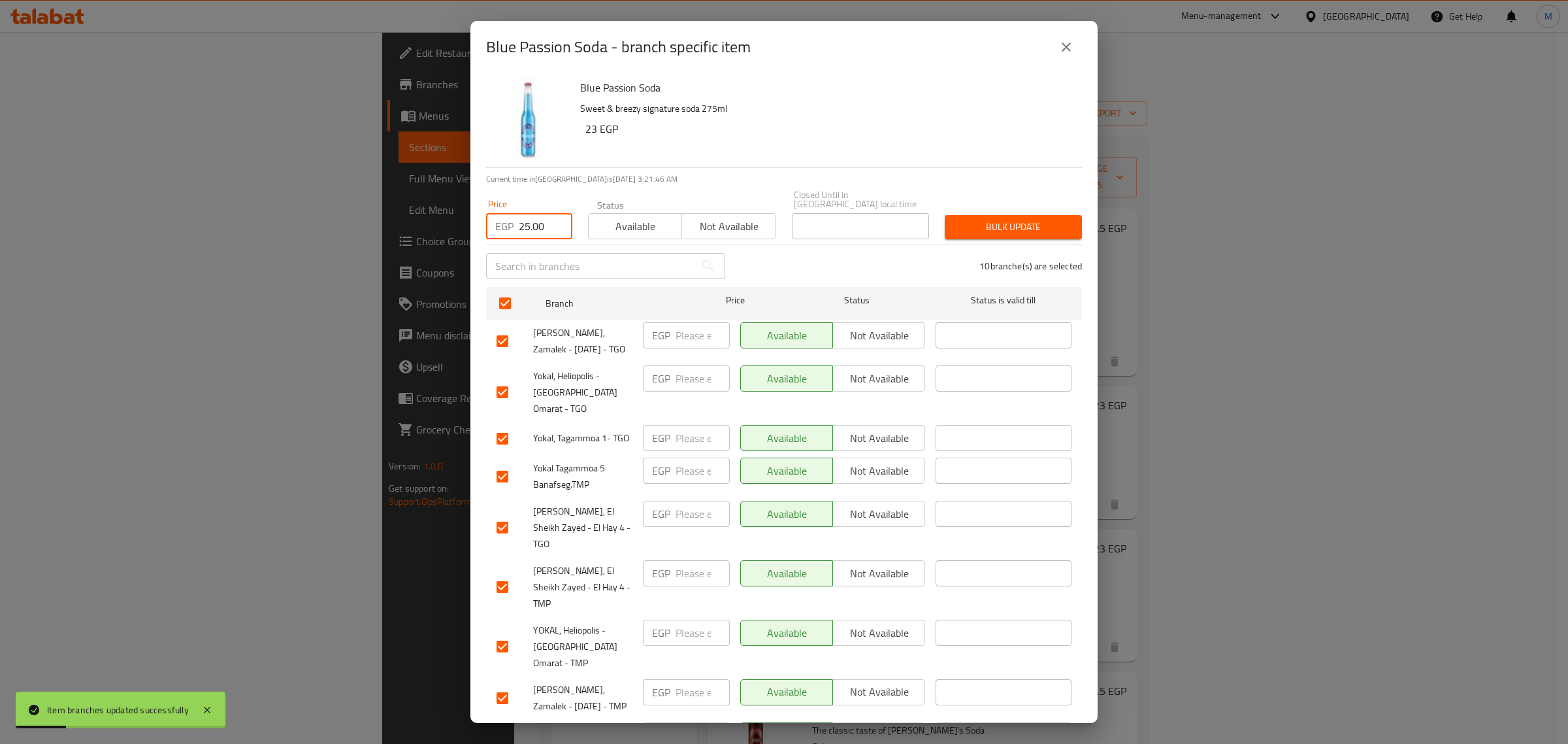
type input "25.00"
click at [1010, 223] on span "Bulk update" at bounding box center [1014, 227] width 117 height 16
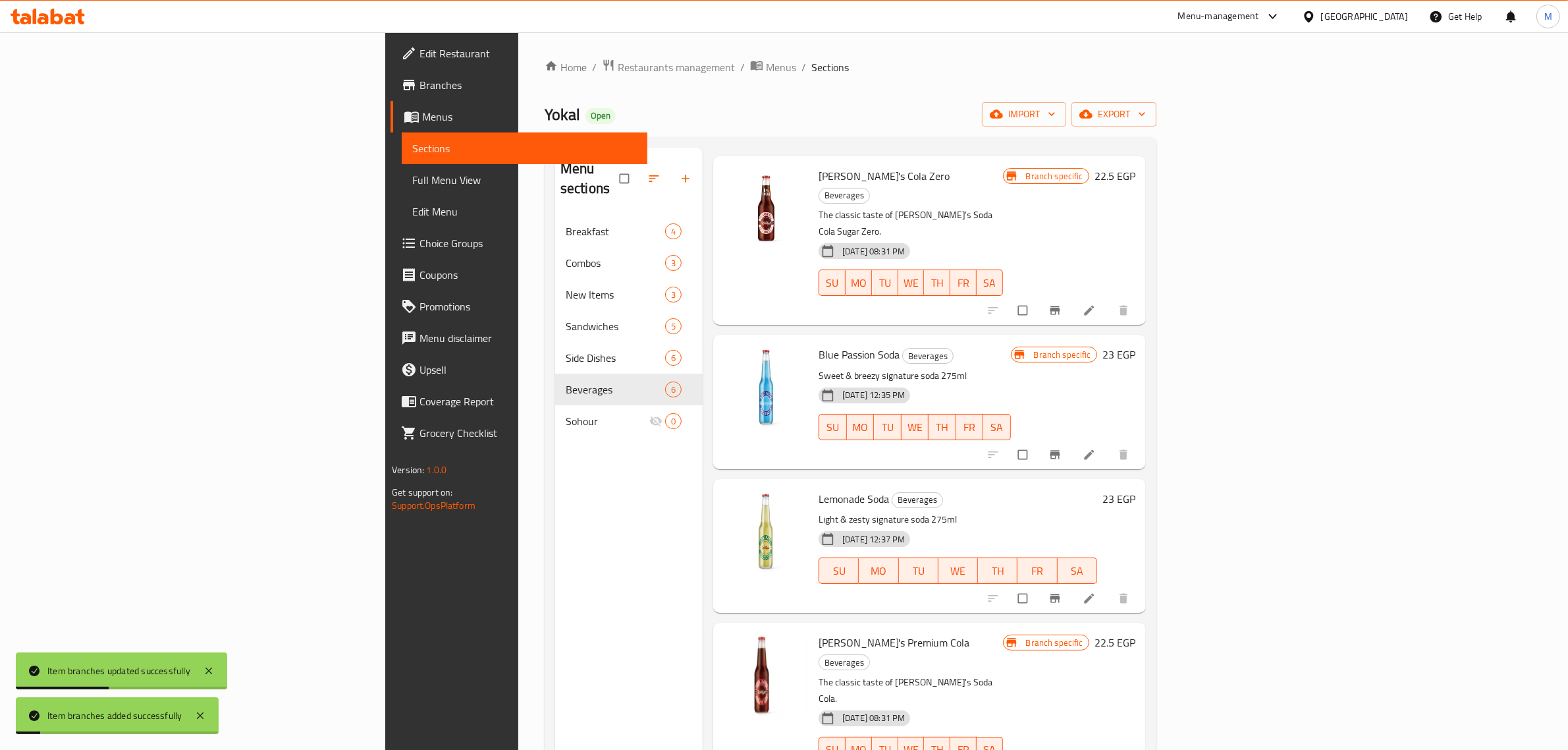
scroll to position [82, 0]
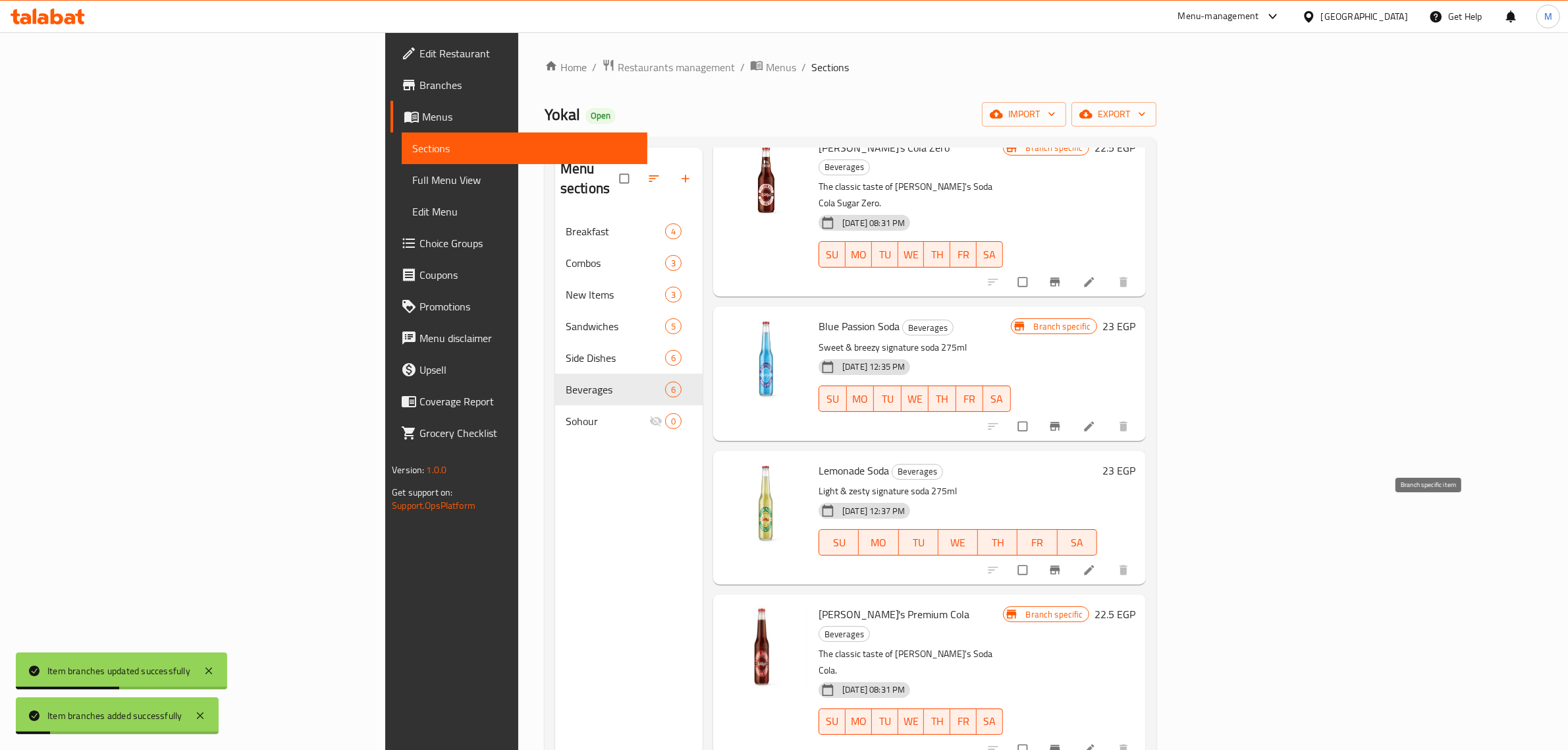
click at [1060, 566] on icon "Branch-specific-item" at bounding box center [1054, 570] width 10 height 9
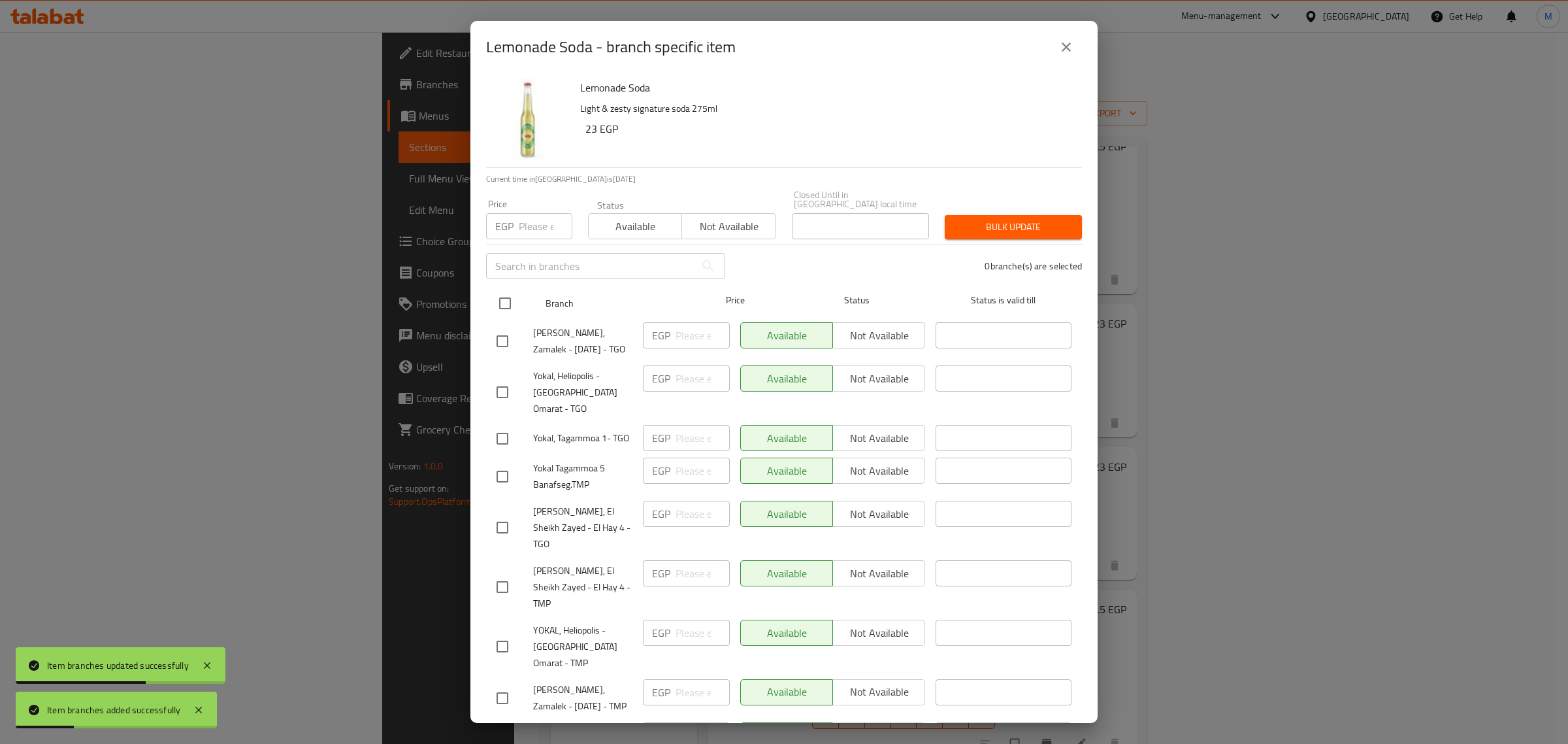
drag, startPoint x: 509, startPoint y: 296, endPoint x: 531, endPoint y: 221, distance: 78.2
click at [509, 295] on input "checkbox" at bounding box center [505, 303] width 27 height 27
checkbox input "true"
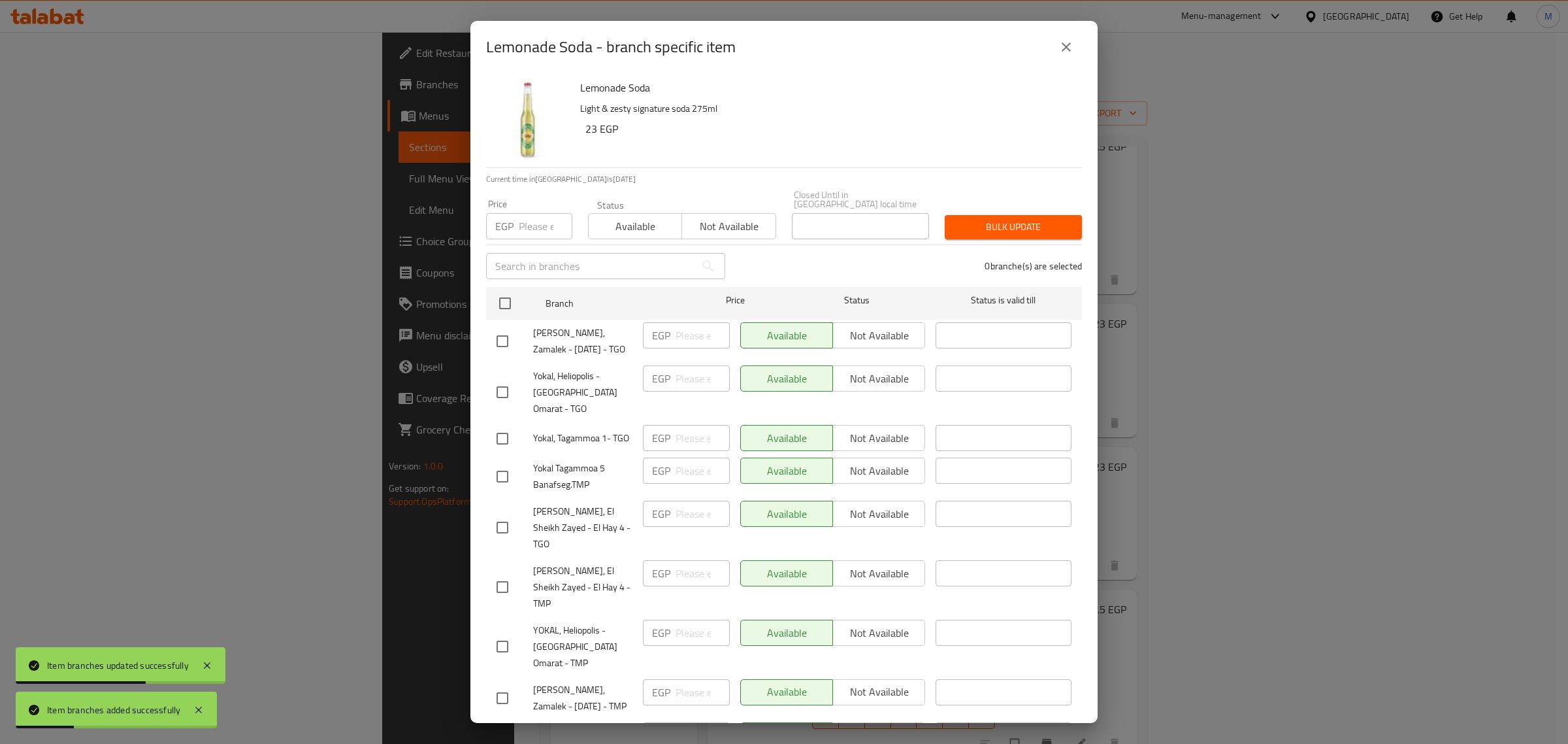
checkbox input "true"
click at [531, 218] on input "number" at bounding box center [545, 226] width 54 height 26
paste input "25.00"
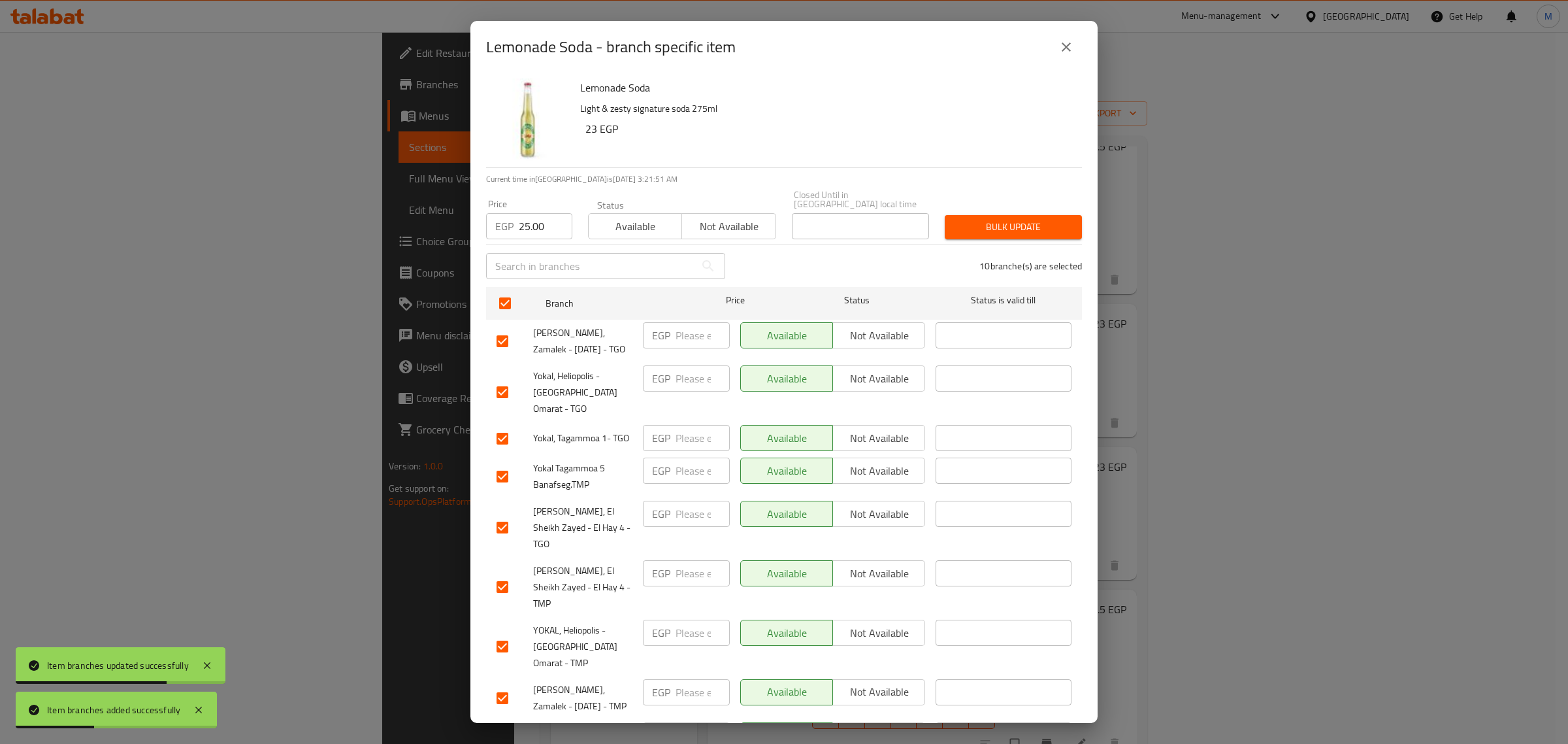
click at [956, 219] on span "Bulk update" at bounding box center [1014, 227] width 117 height 16
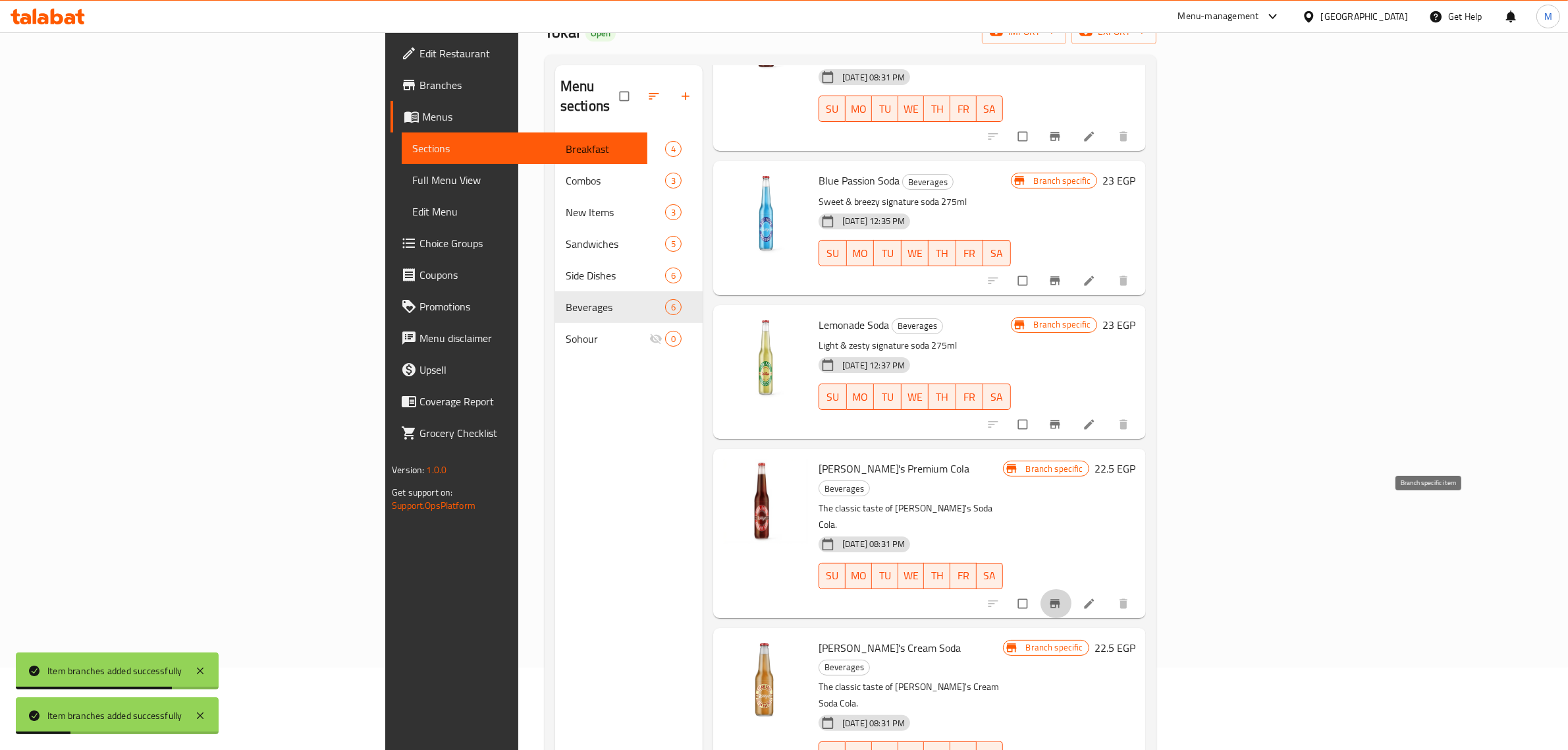
click at [1062, 597] on icon "Branch-specific-item" at bounding box center [1055, 603] width 14 height 14
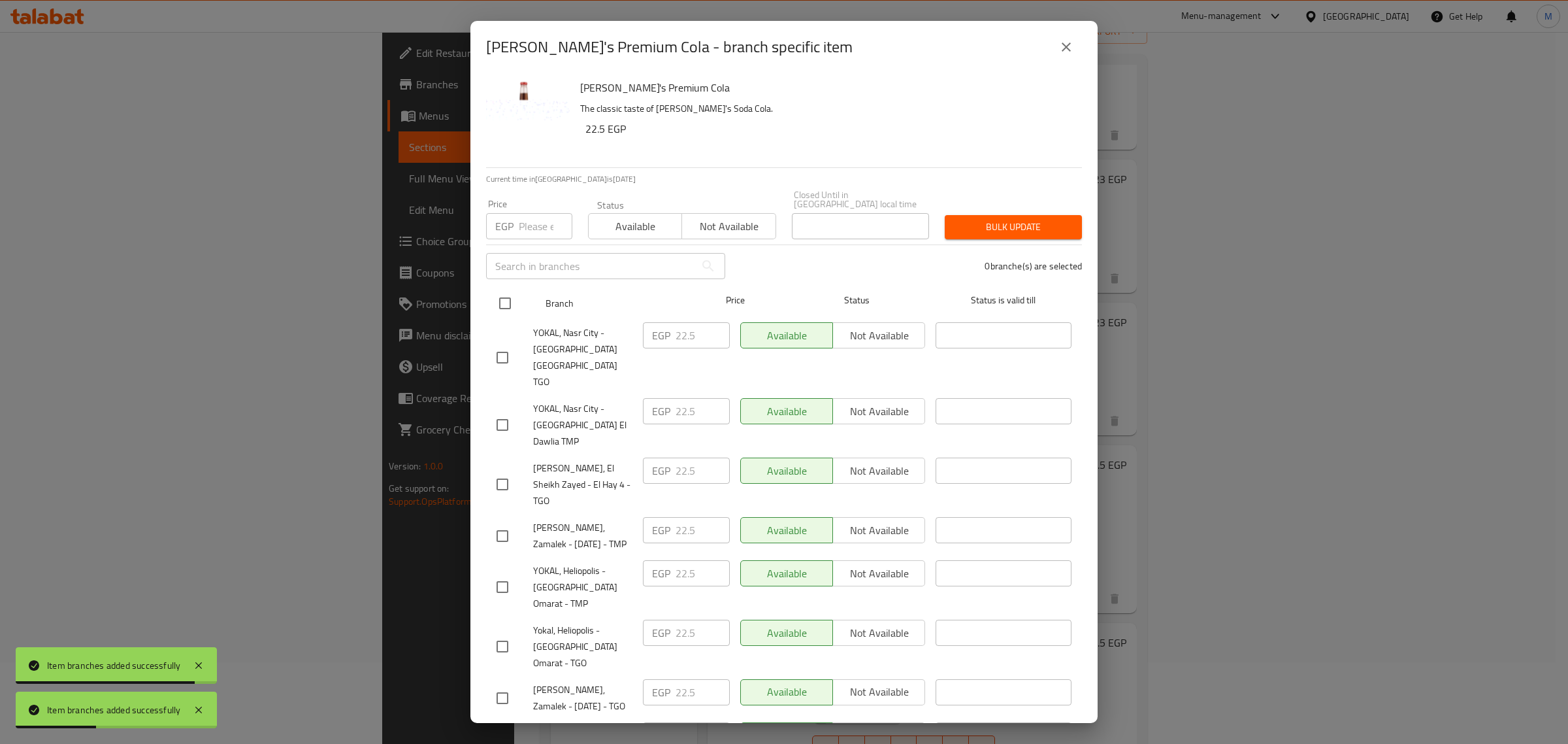
drag, startPoint x: 505, startPoint y: 292, endPoint x: 536, endPoint y: 235, distance: 64.9
click at [505, 291] on input "checkbox" at bounding box center [505, 303] width 27 height 27
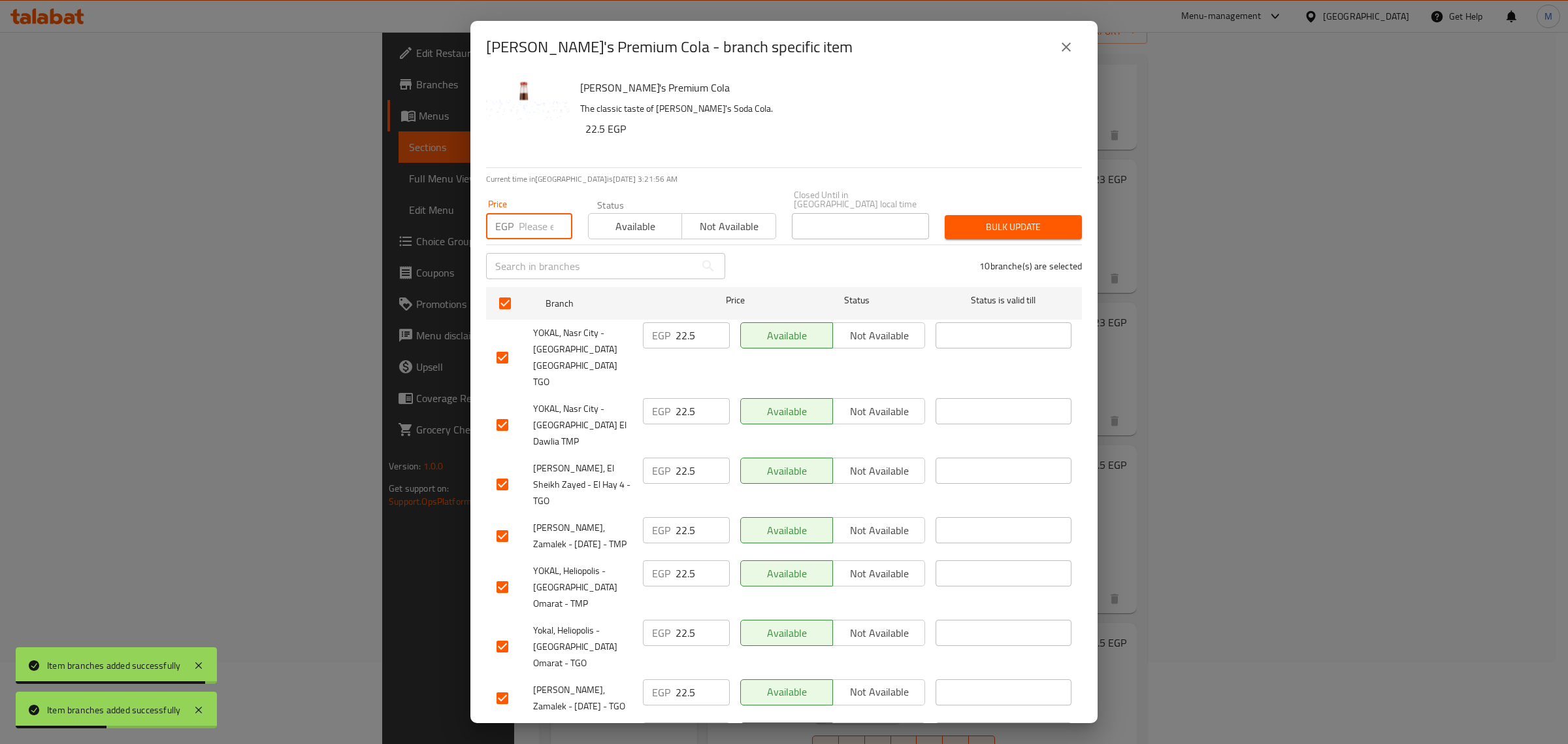
click at [536, 217] on input "number" at bounding box center [545, 226] width 54 height 26
paste input "25.00"
click at [948, 230] on div "Bulk update" at bounding box center [1013, 227] width 153 height 40
click at [974, 219] on span "Bulk update" at bounding box center [1014, 227] width 117 height 16
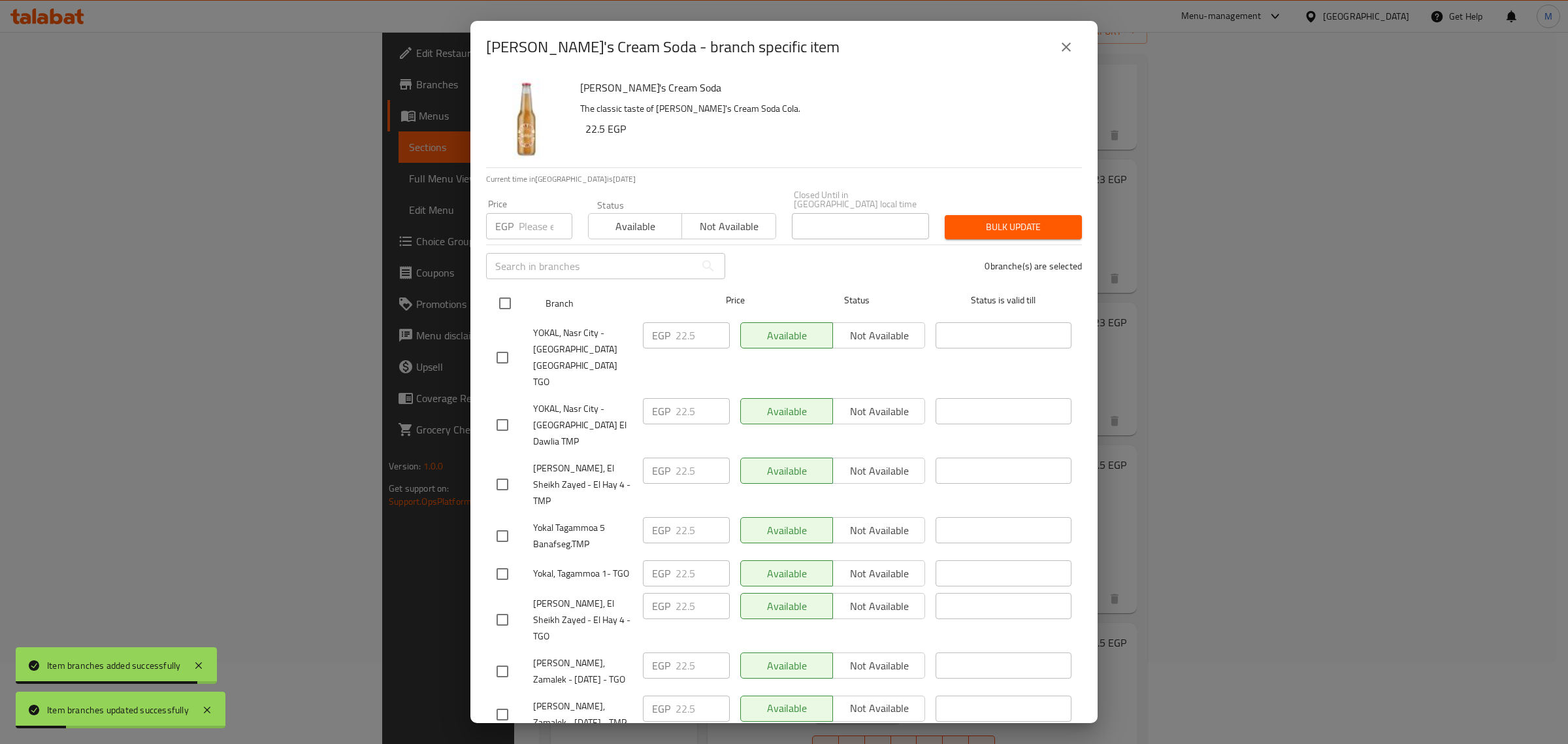
drag, startPoint x: 504, startPoint y: 288, endPoint x: 537, endPoint y: 236, distance: 61.6
click at [508, 290] on input "checkbox" at bounding box center [505, 303] width 27 height 27
click at [537, 223] on input "number" at bounding box center [545, 226] width 54 height 26
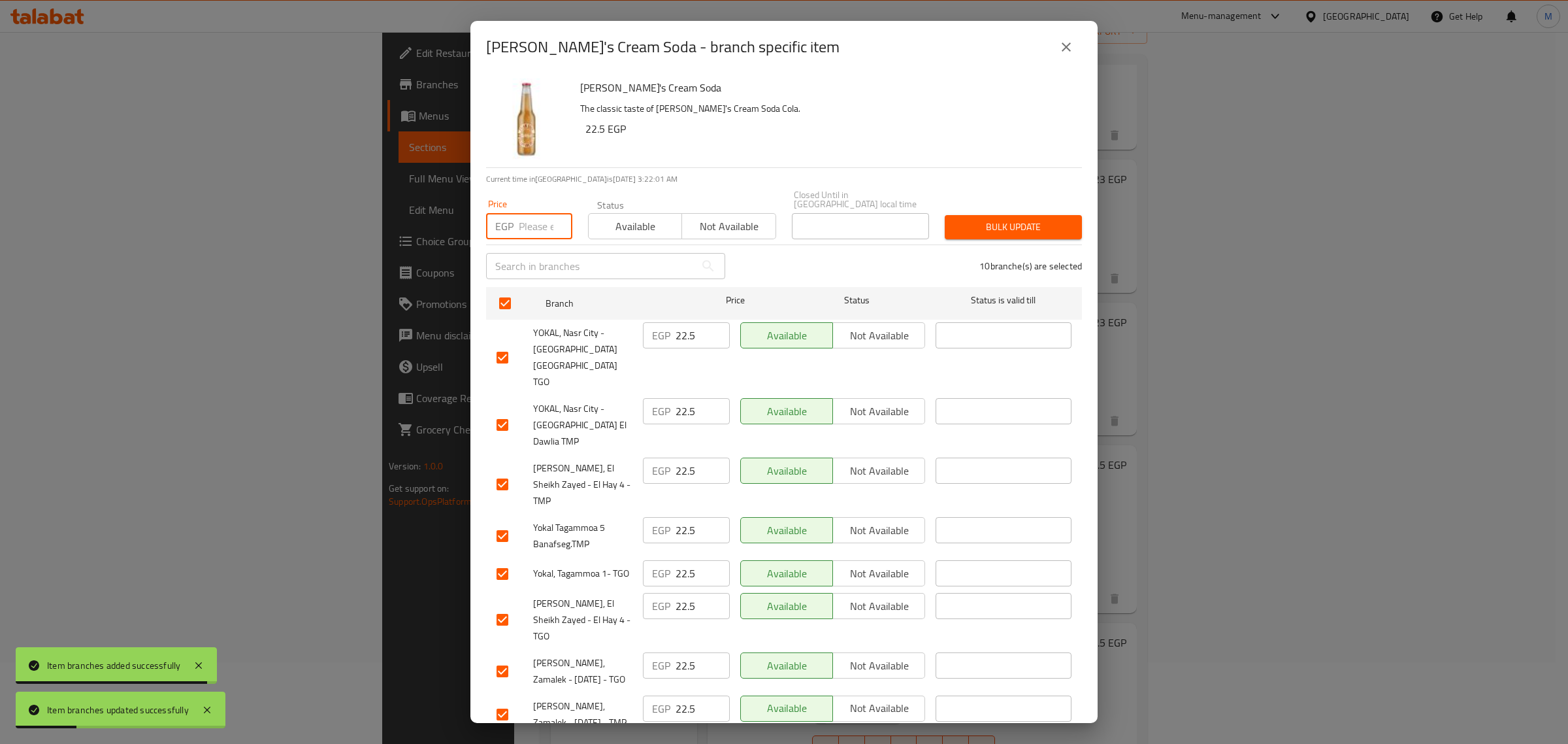
paste input "25.00"
click at [956, 219] on span "Bulk update" at bounding box center [1014, 227] width 117 height 16
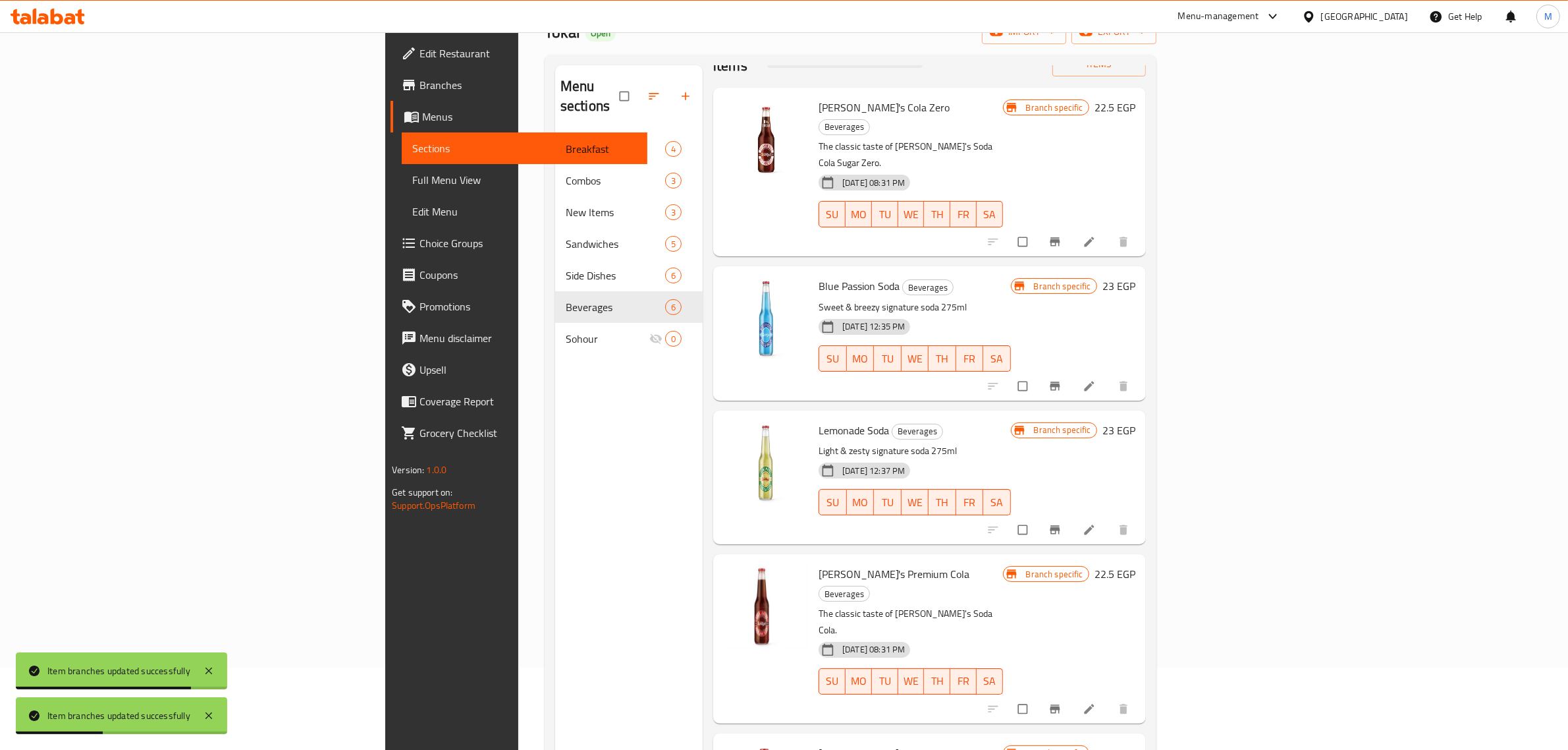
scroll to position [0, 0]
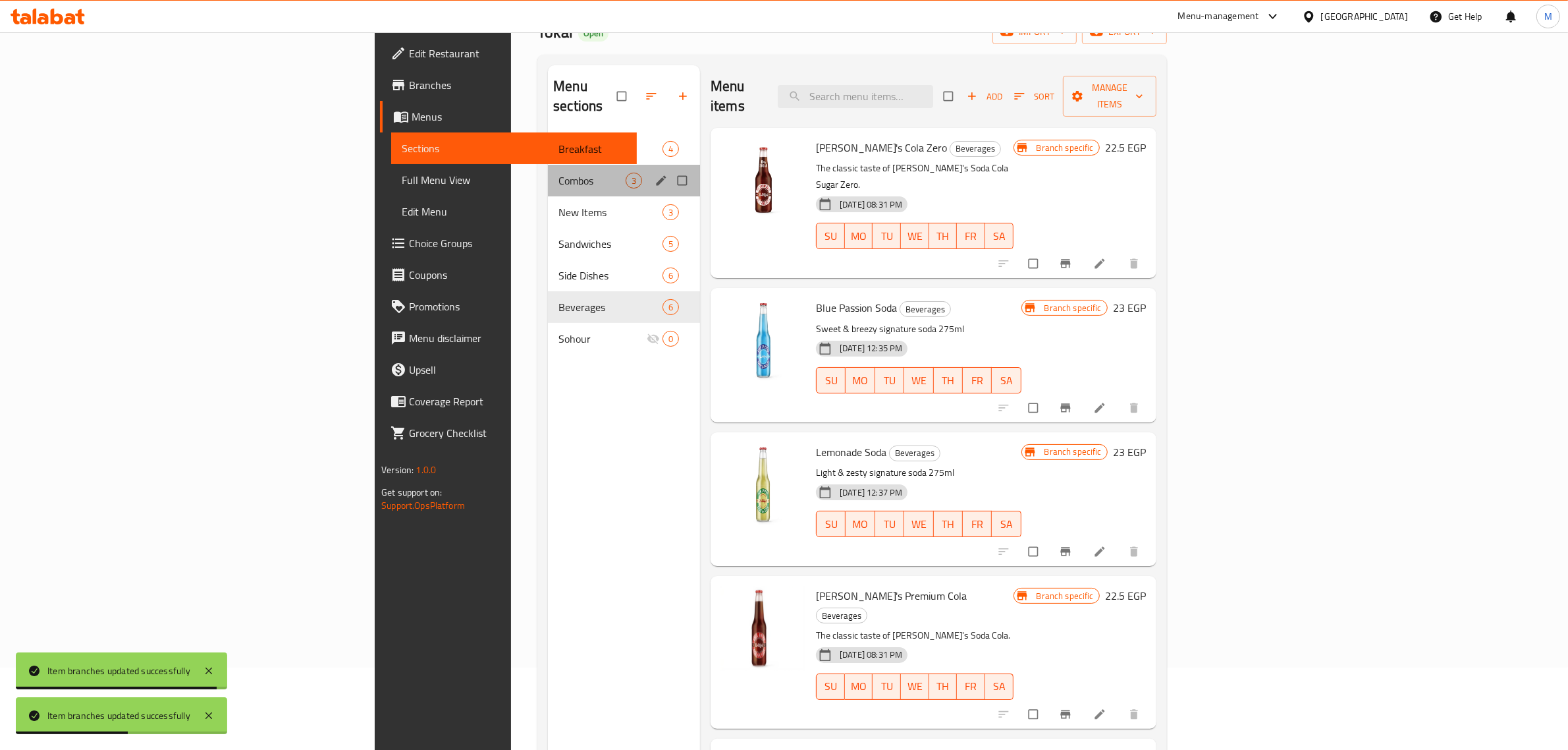
click at [548, 165] on div "Combos 3" at bounding box center [623, 180] width 152 height 32
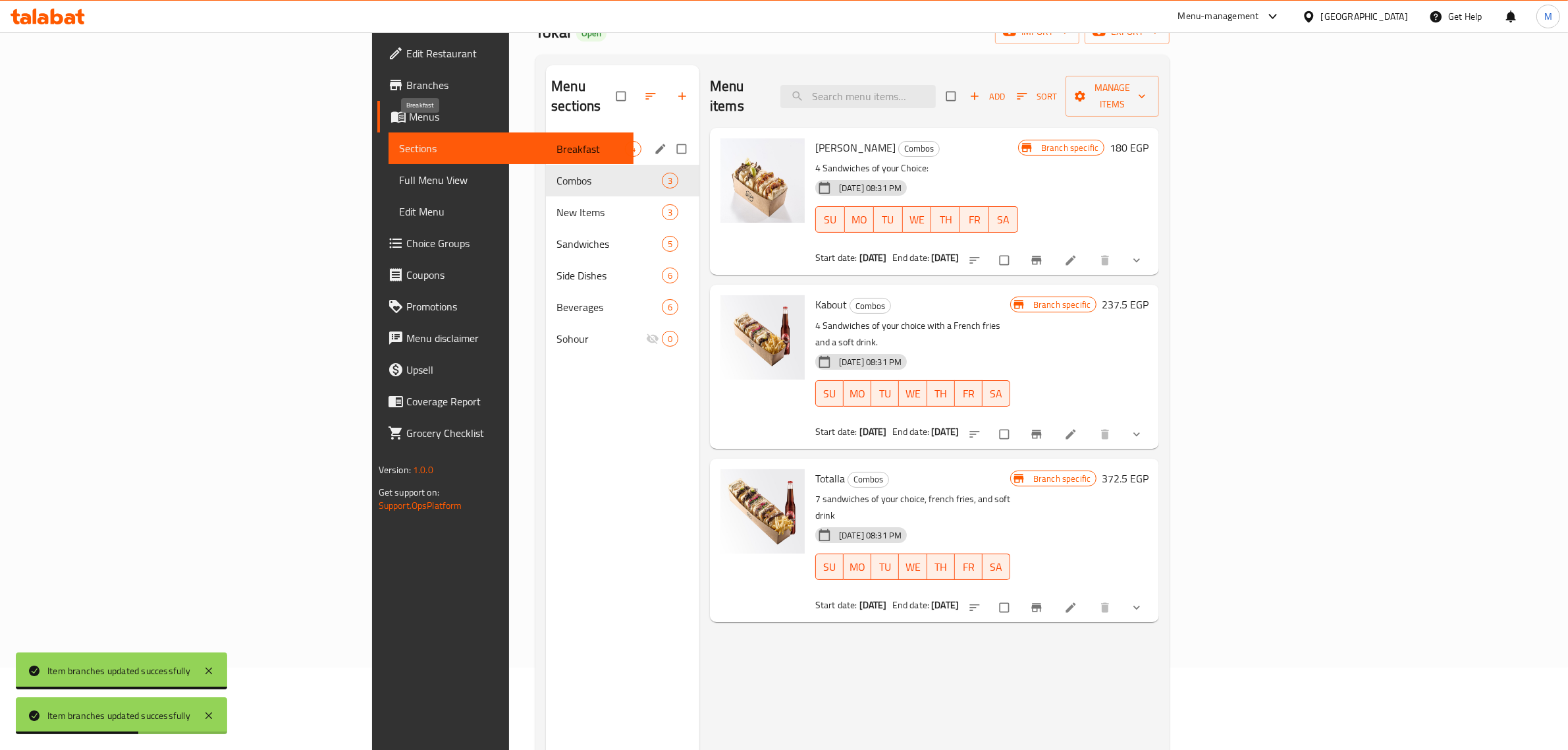
click at [556, 141] on span "Breakfast" at bounding box center [590, 149] width 68 height 16
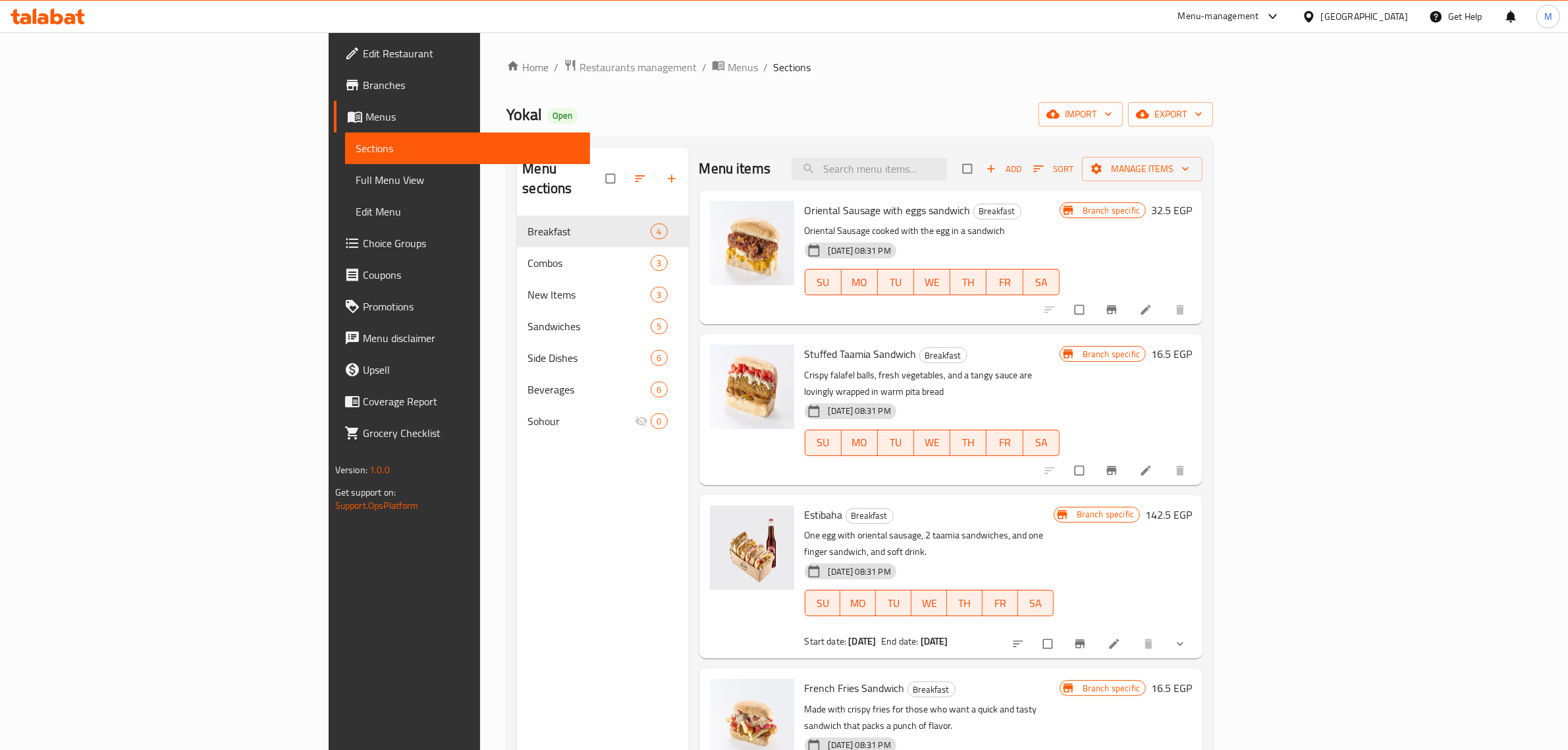
click at [356, 181] on span "Full Menu View" at bounding box center [468, 179] width 225 height 16
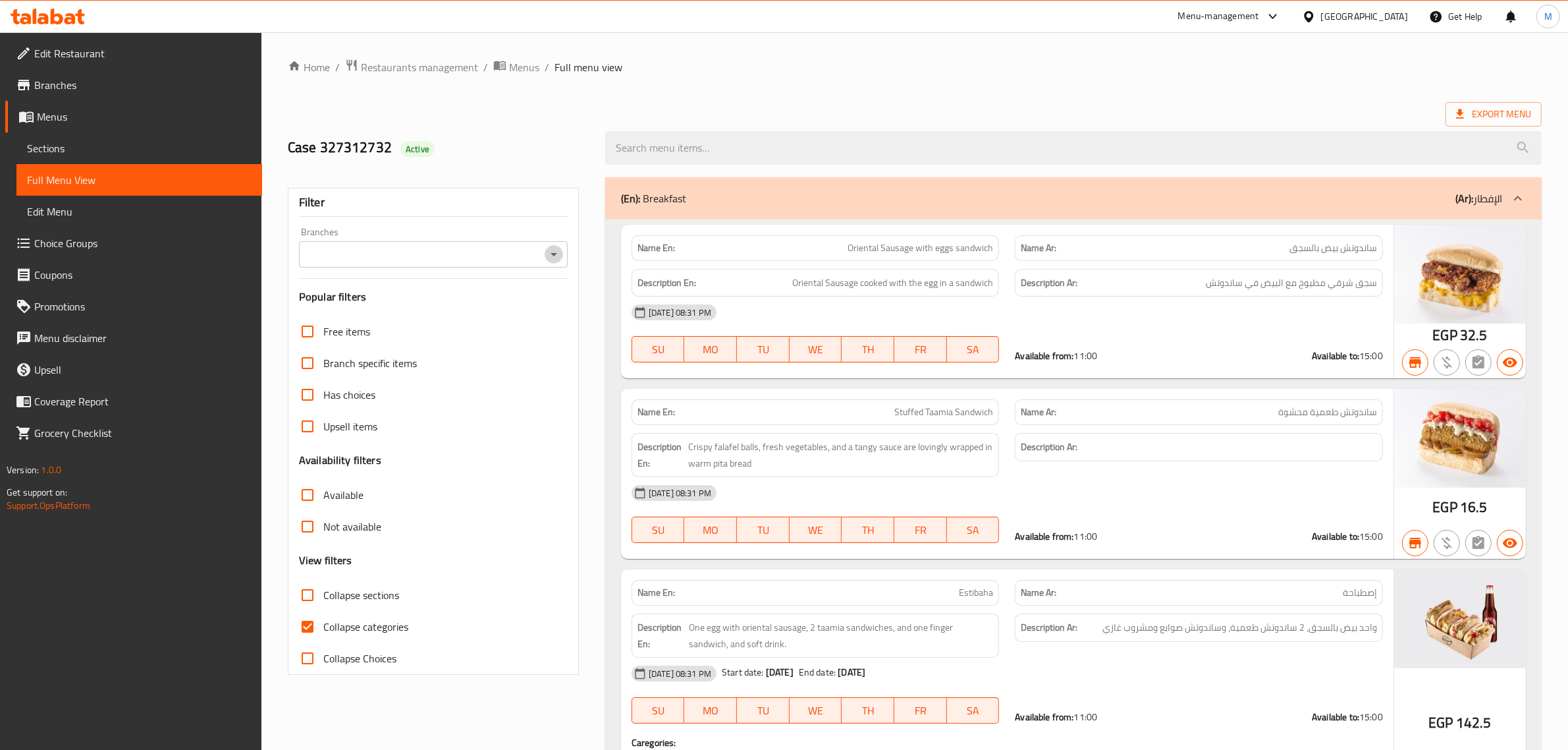
click at [550, 252] on icon "Open" at bounding box center [553, 254] width 16 height 16
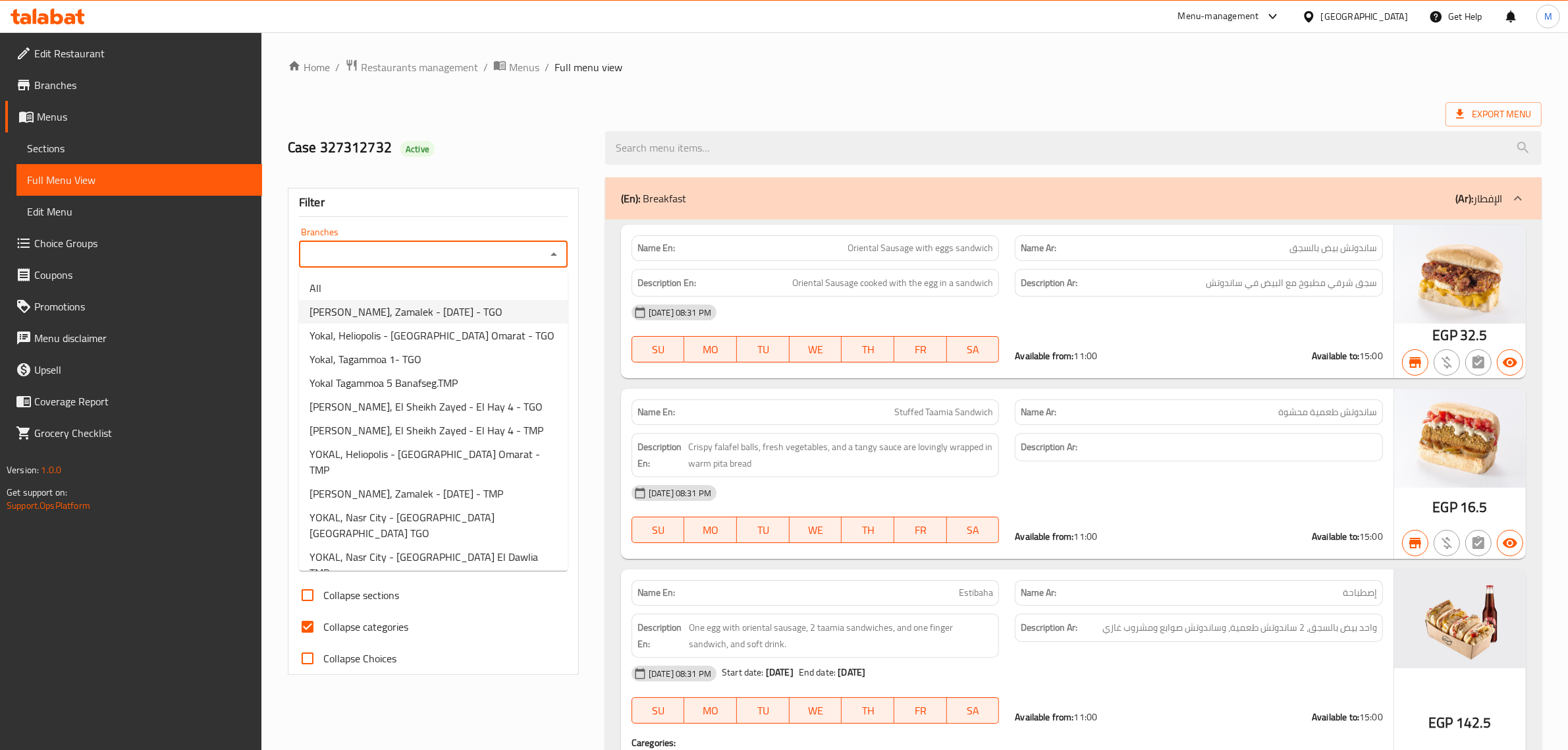
click at [456, 318] on li "[PERSON_NAME], Zamalek - [DATE] - TGO" at bounding box center [434, 311] width 269 height 24
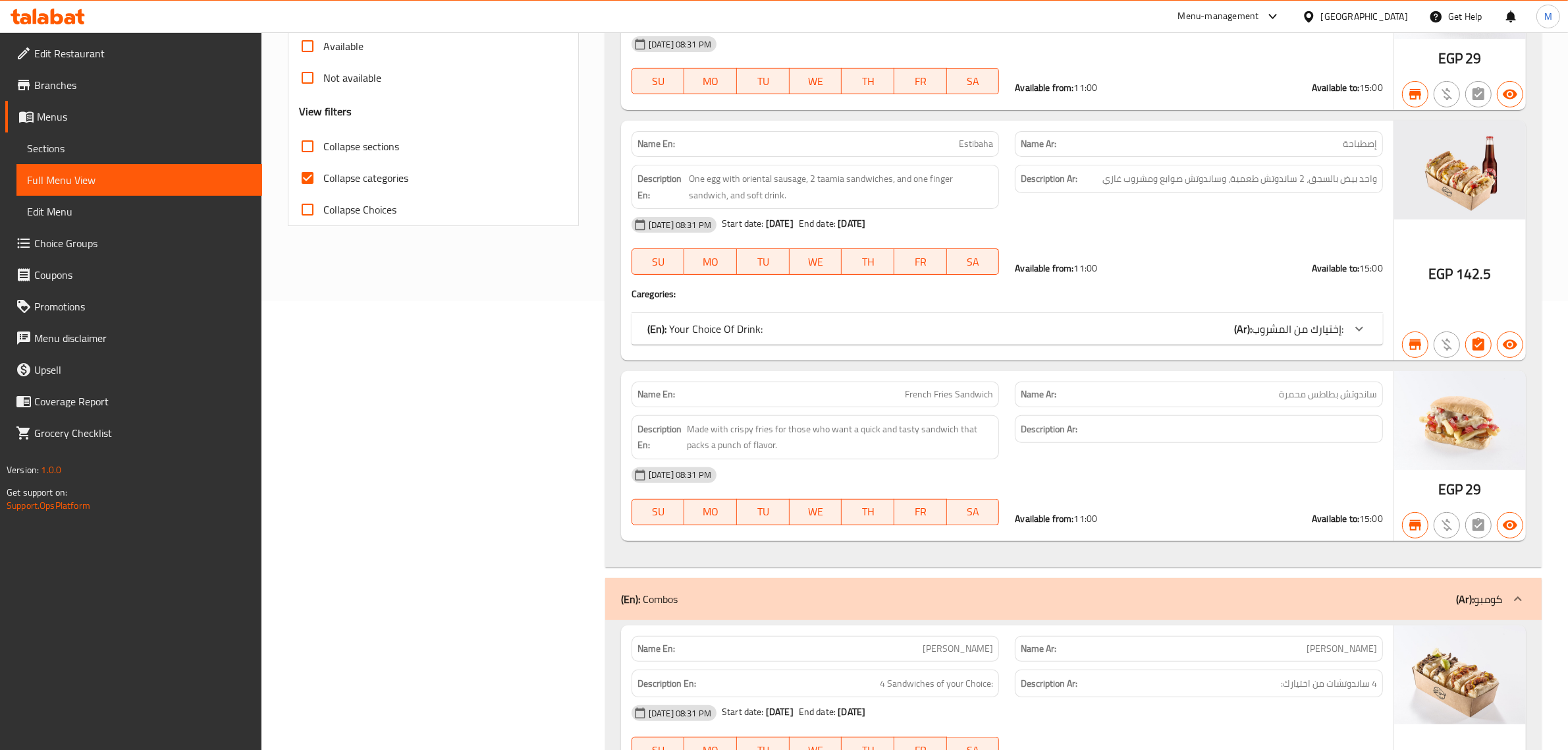
scroll to position [411, 0]
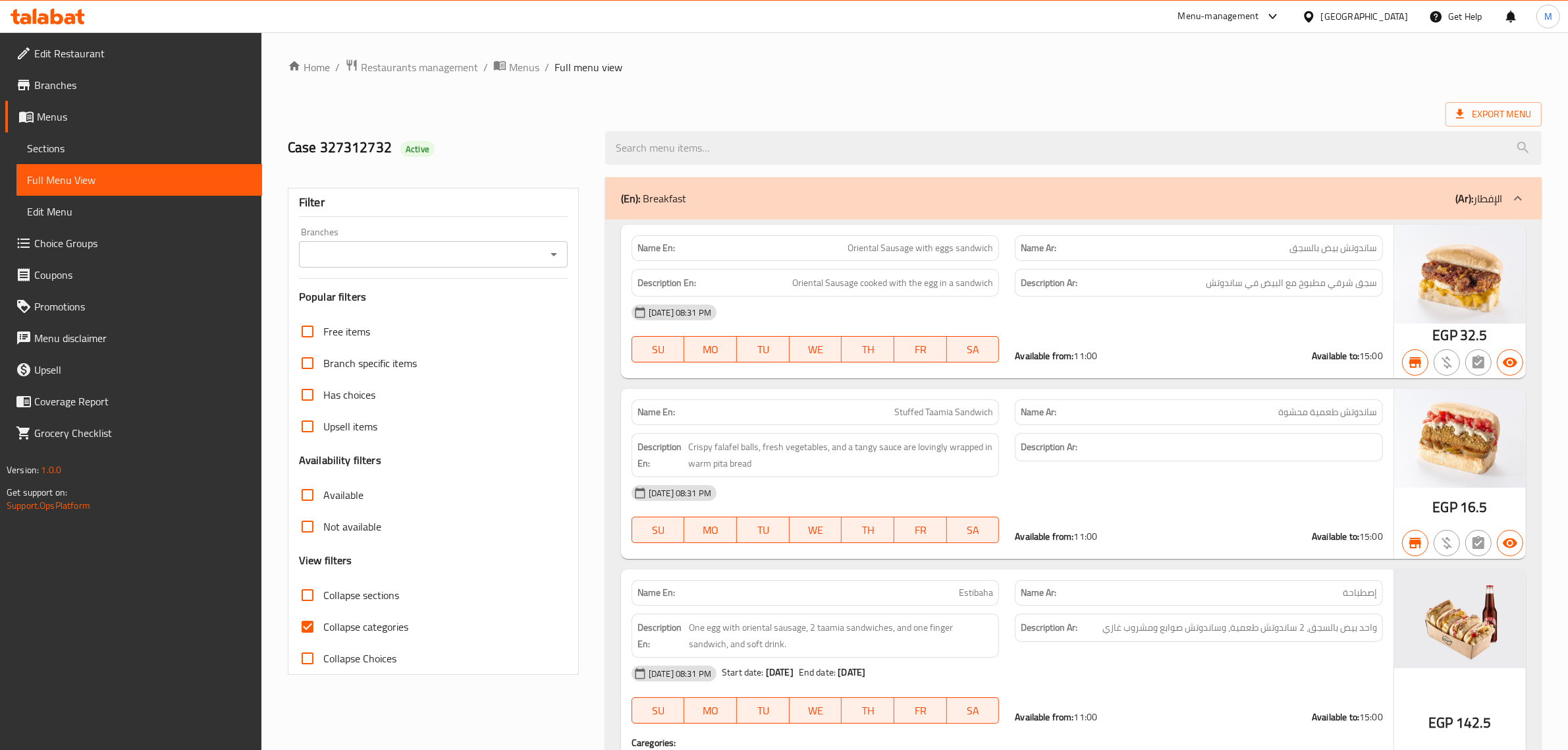
click at [444, 245] on div "Branches" at bounding box center [434, 254] width 269 height 26
click at [448, 255] on input "Branches" at bounding box center [423, 254] width 239 height 18
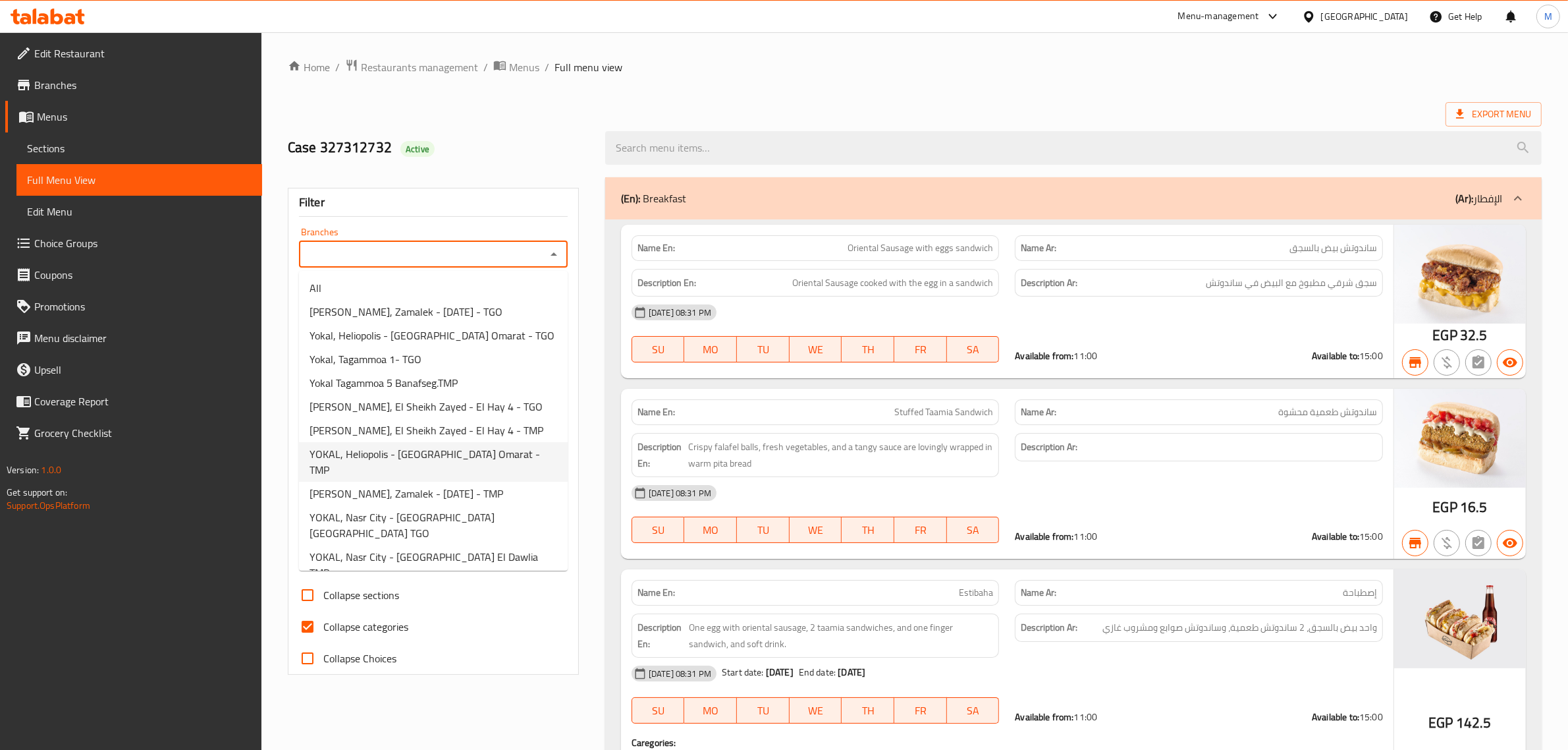
click at [466, 447] on span "YOKAL, Heliopolis - [GEOGRAPHIC_DATA] Omarat - TMP" at bounding box center [433, 461] width 248 height 32
type input "YOKAL, Heliopolis - [GEOGRAPHIC_DATA] Omarat - TMP"
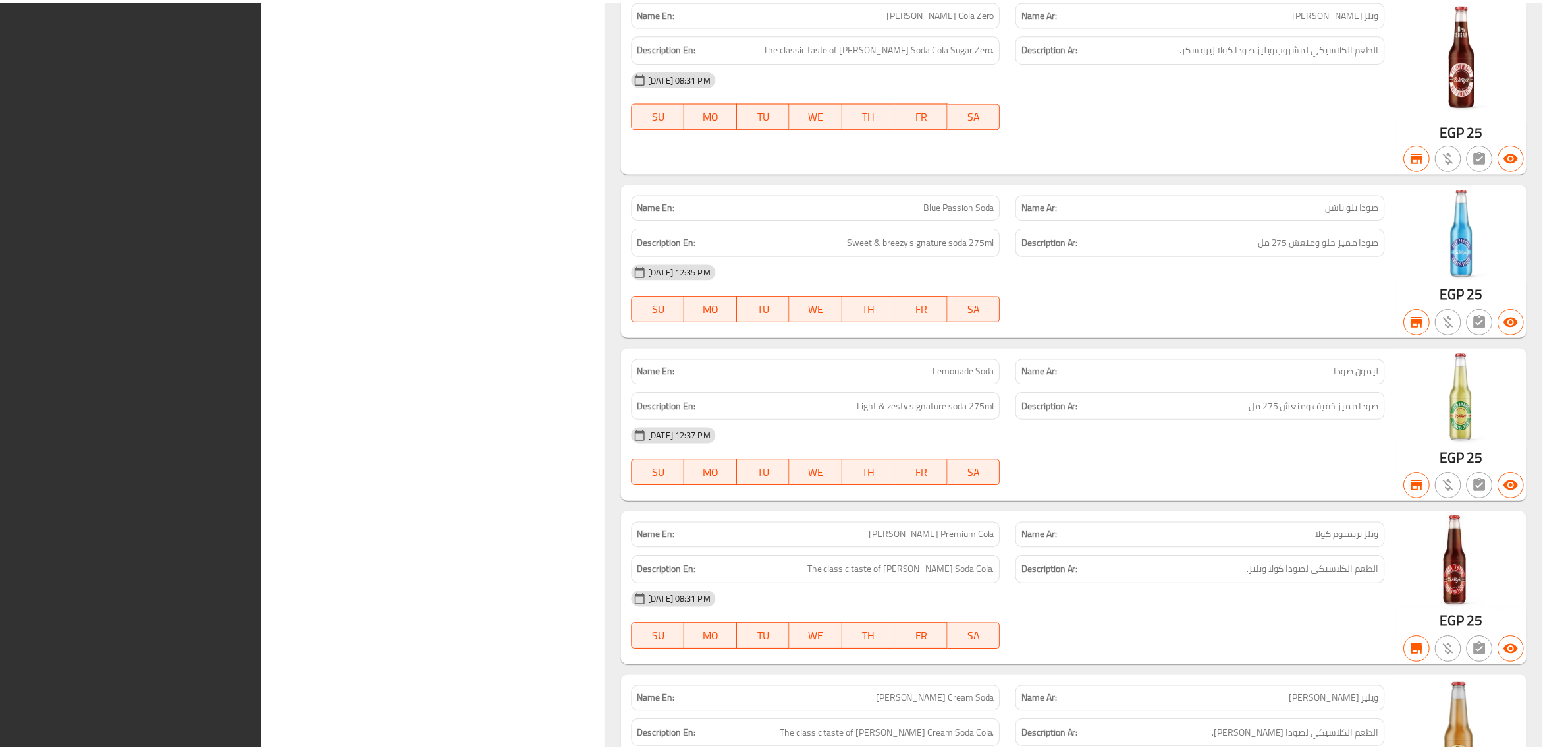
scroll to position [5345, 0]
